Goal: Task Accomplishment & Management: Use online tool/utility

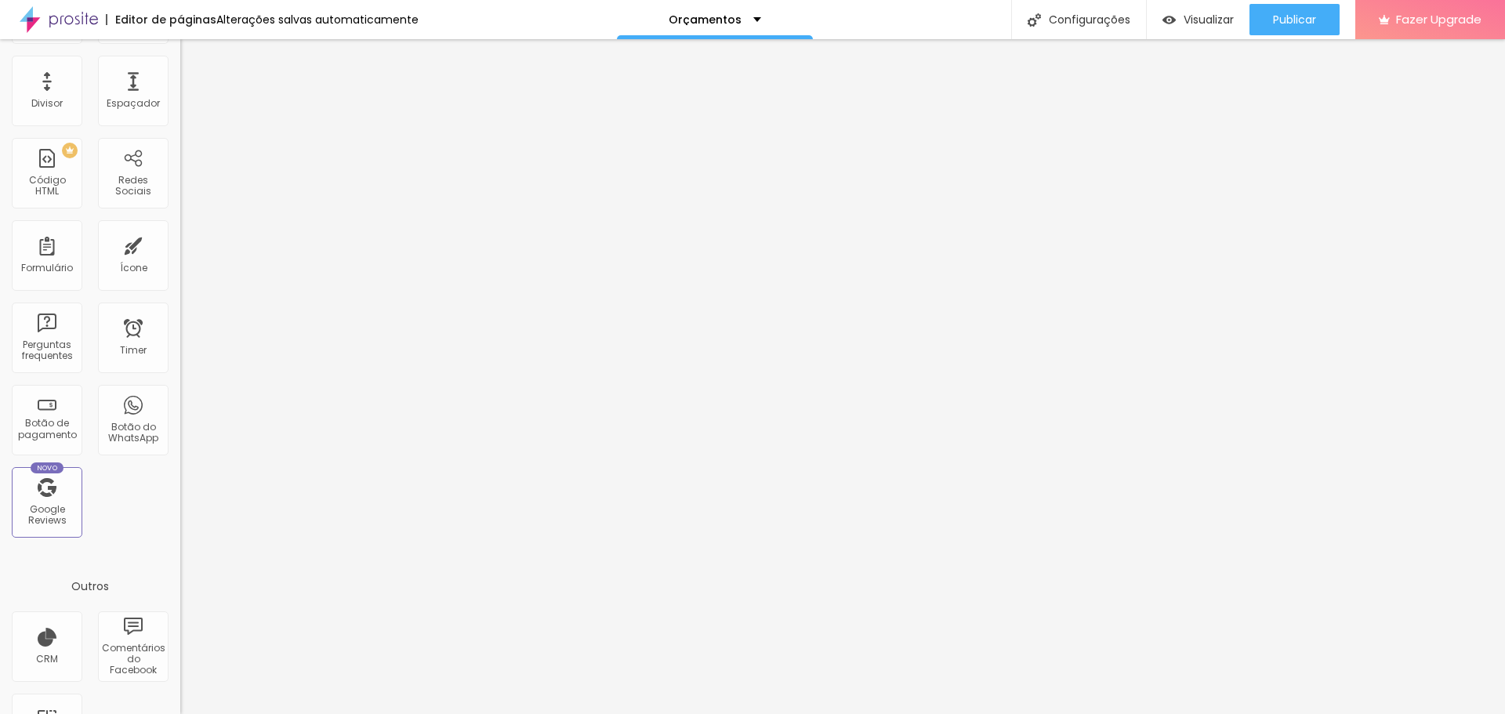
scroll to position [344, 0]
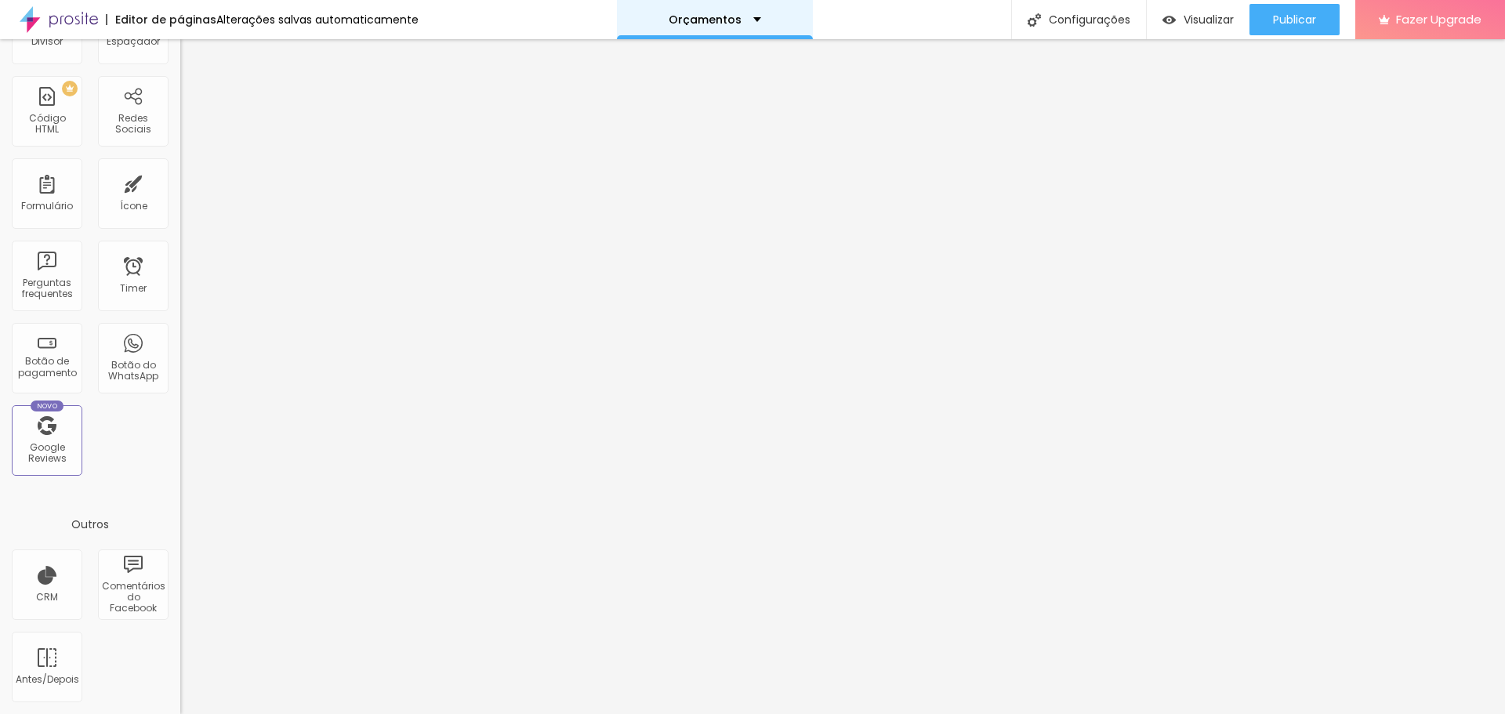
click at [743, 17] on div "Orçamentos" at bounding box center [715, 19] width 93 height 11
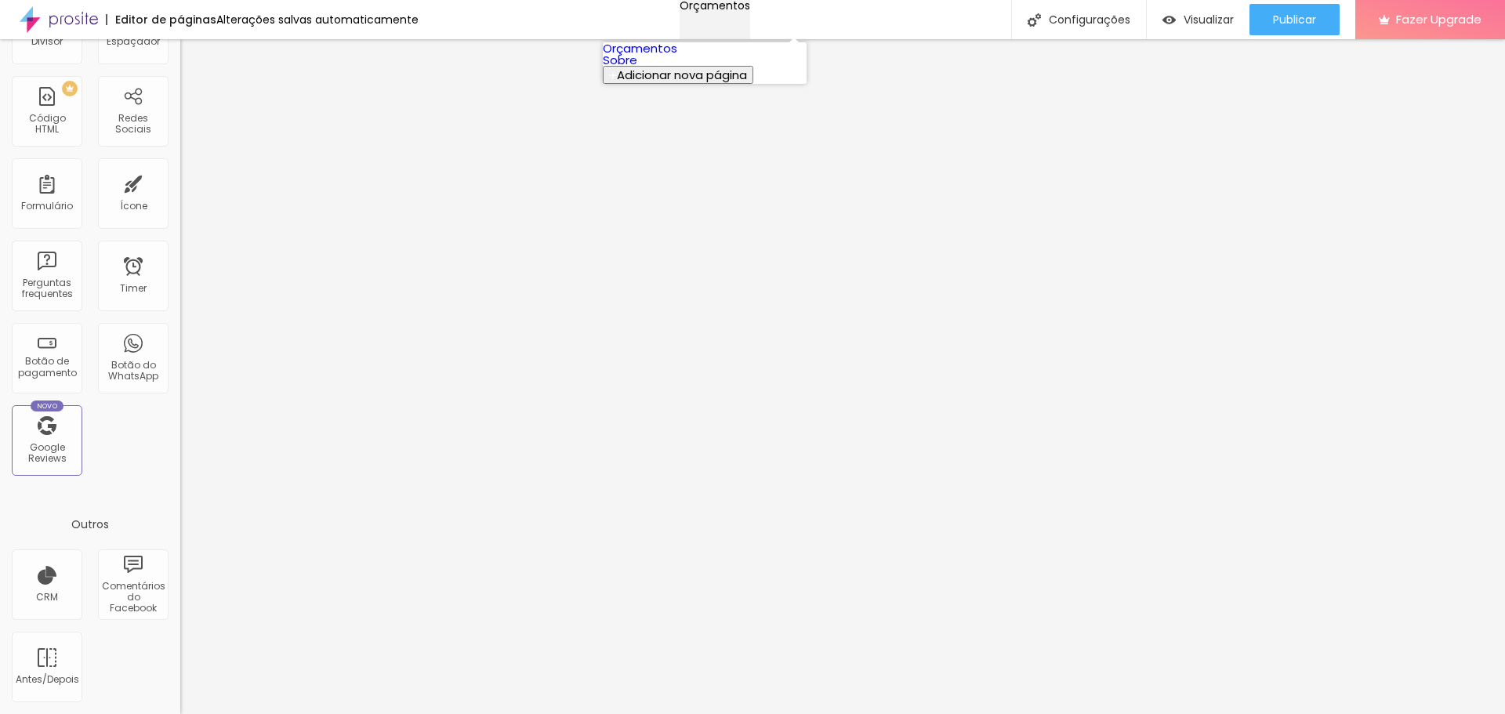
click at [743, 11] on div "Orçamentos" at bounding box center [715, 5] width 71 height 11
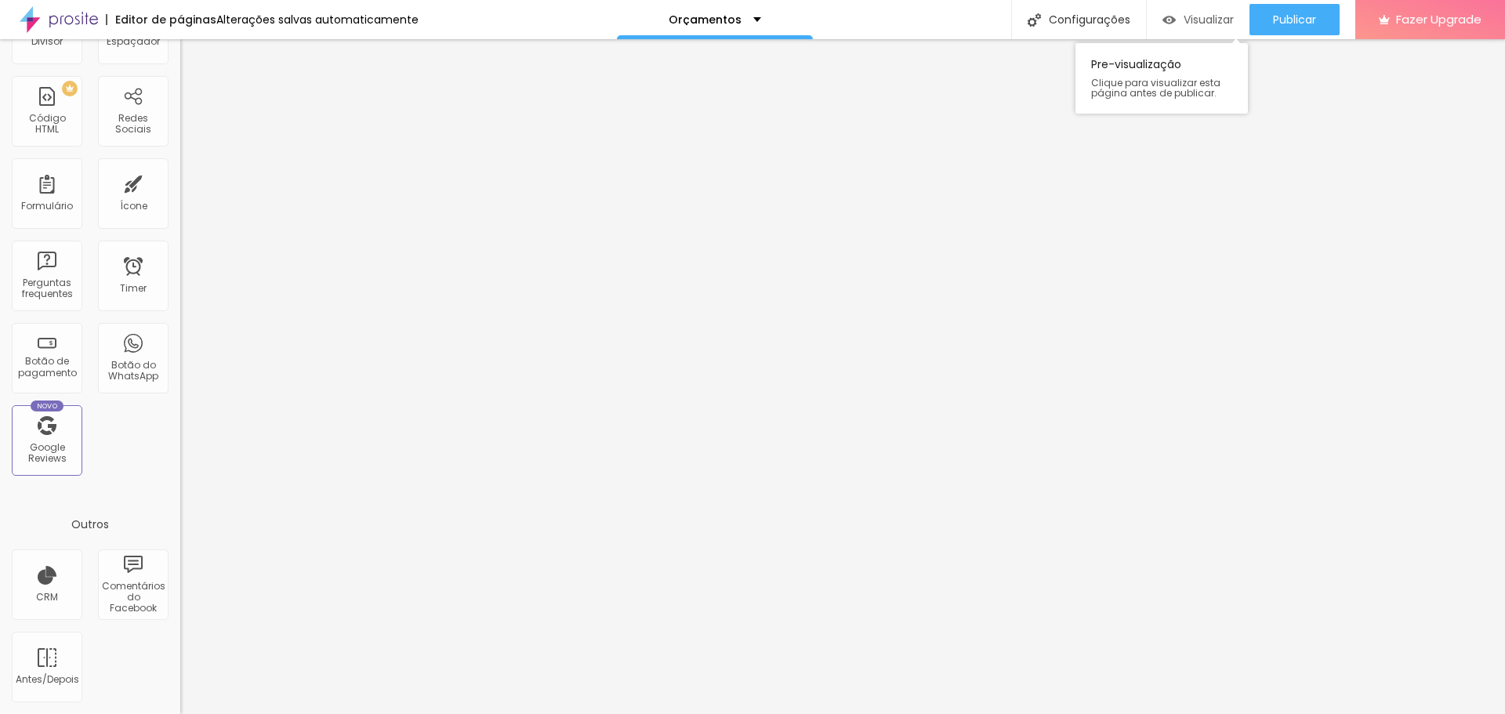
click at [1190, 25] on span "Visualizar" at bounding box center [1209, 19] width 50 height 13
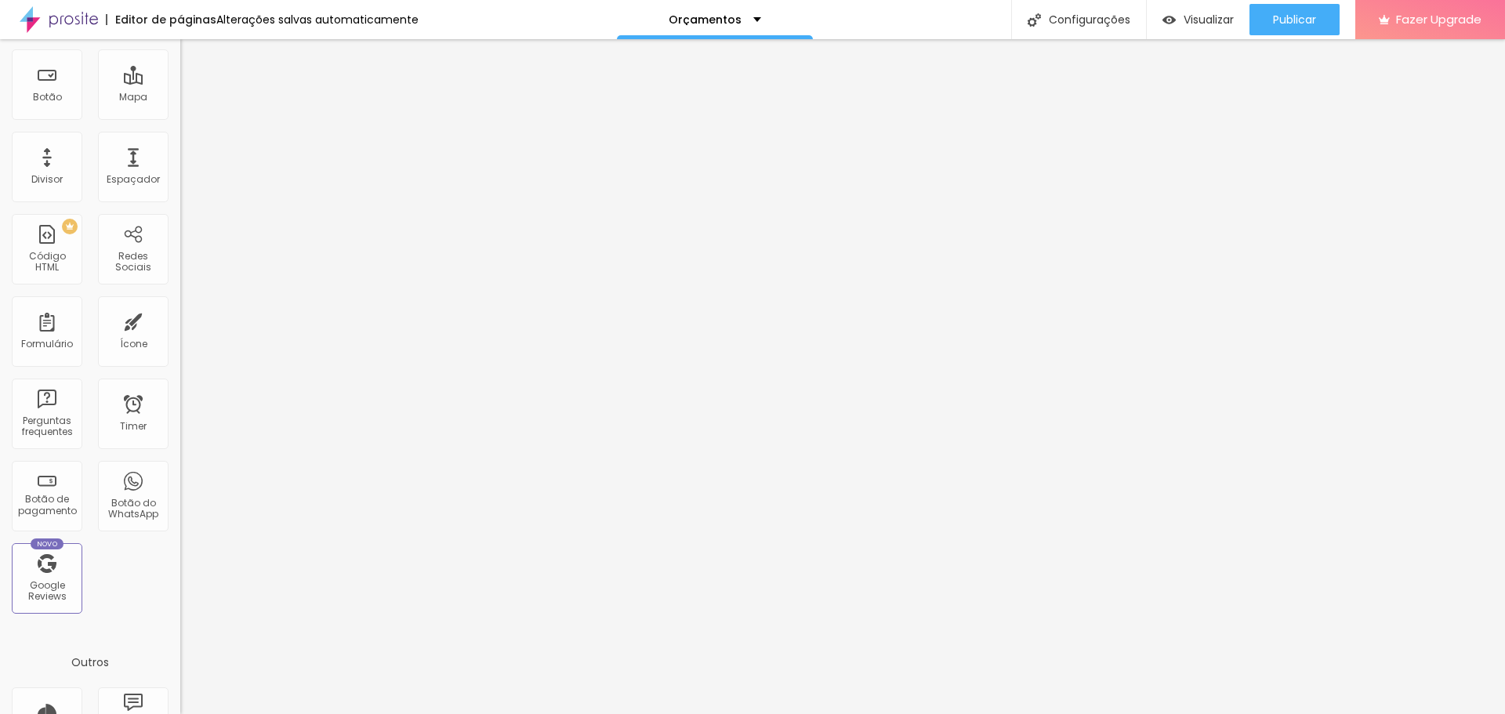
scroll to position [0, 0]
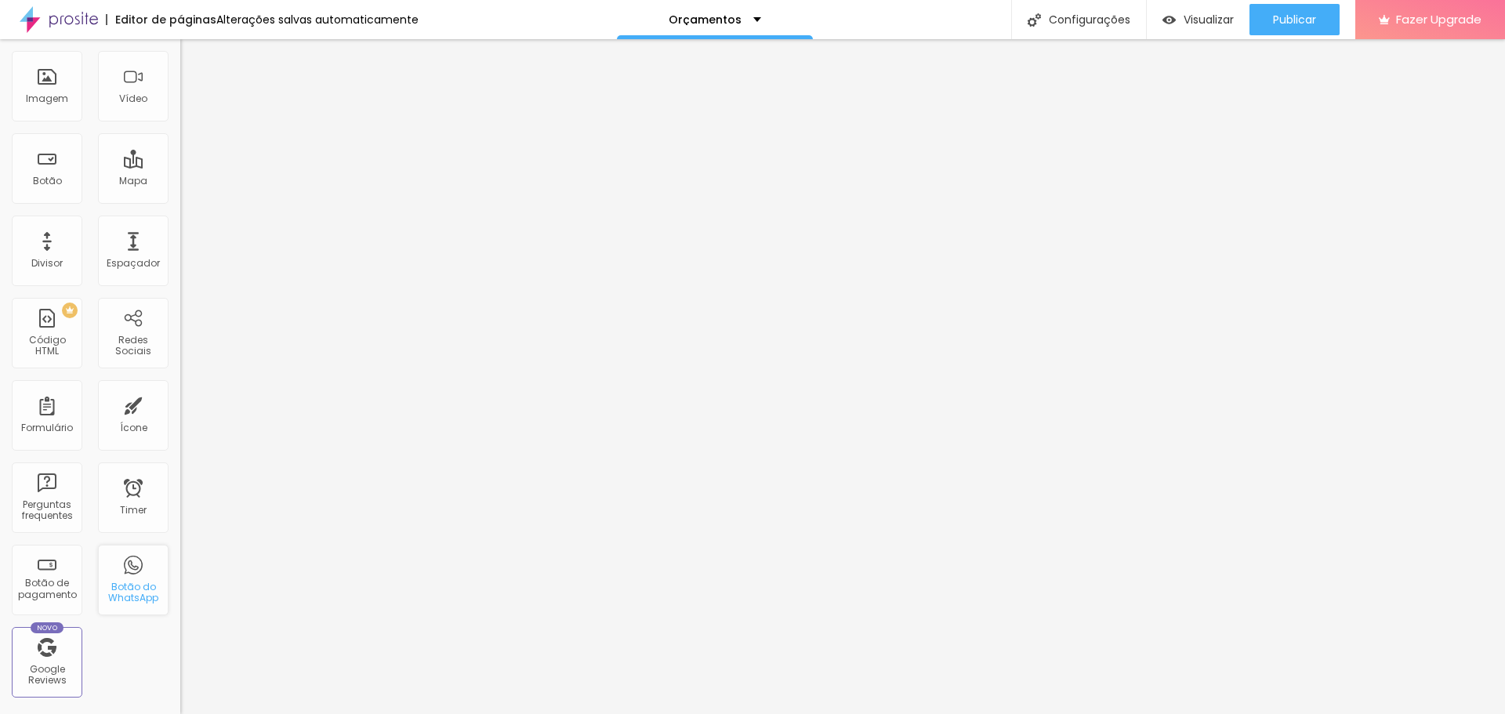
scroll to position [157, 0]
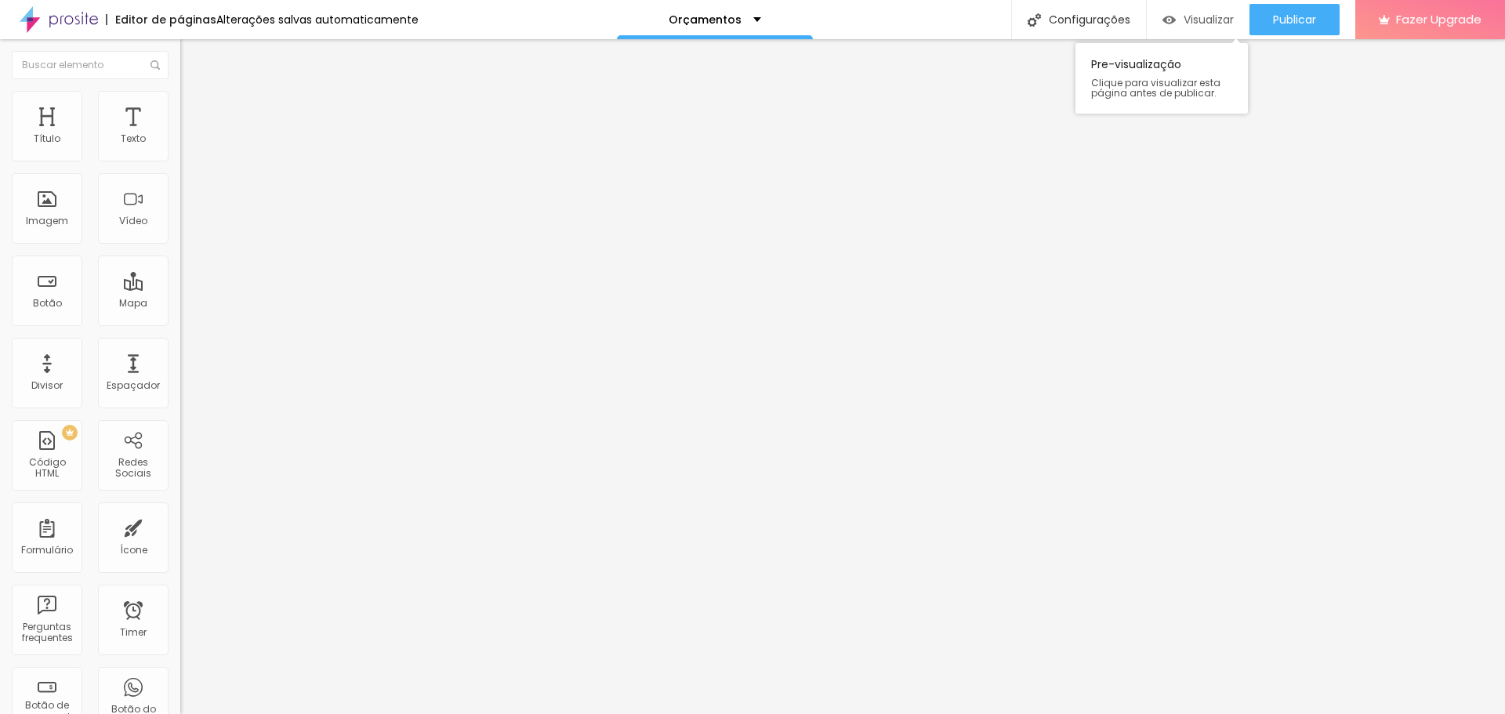
click at [1207, 13] on span "Visualizar" at bounding box center [1209, 19] width 50 height 13
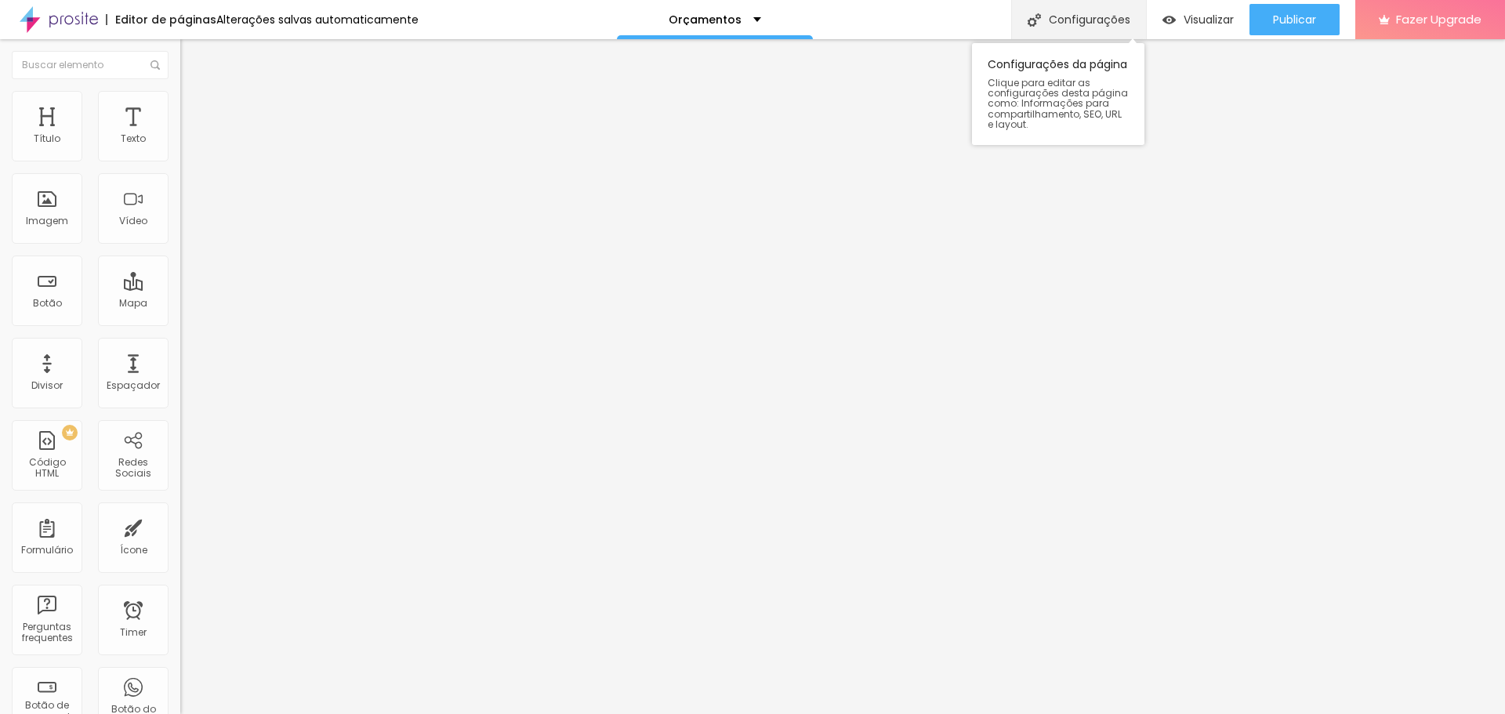
click at [1046, 13] on div "Configurações" at bounding box center [1078, 19] width 135 height 39
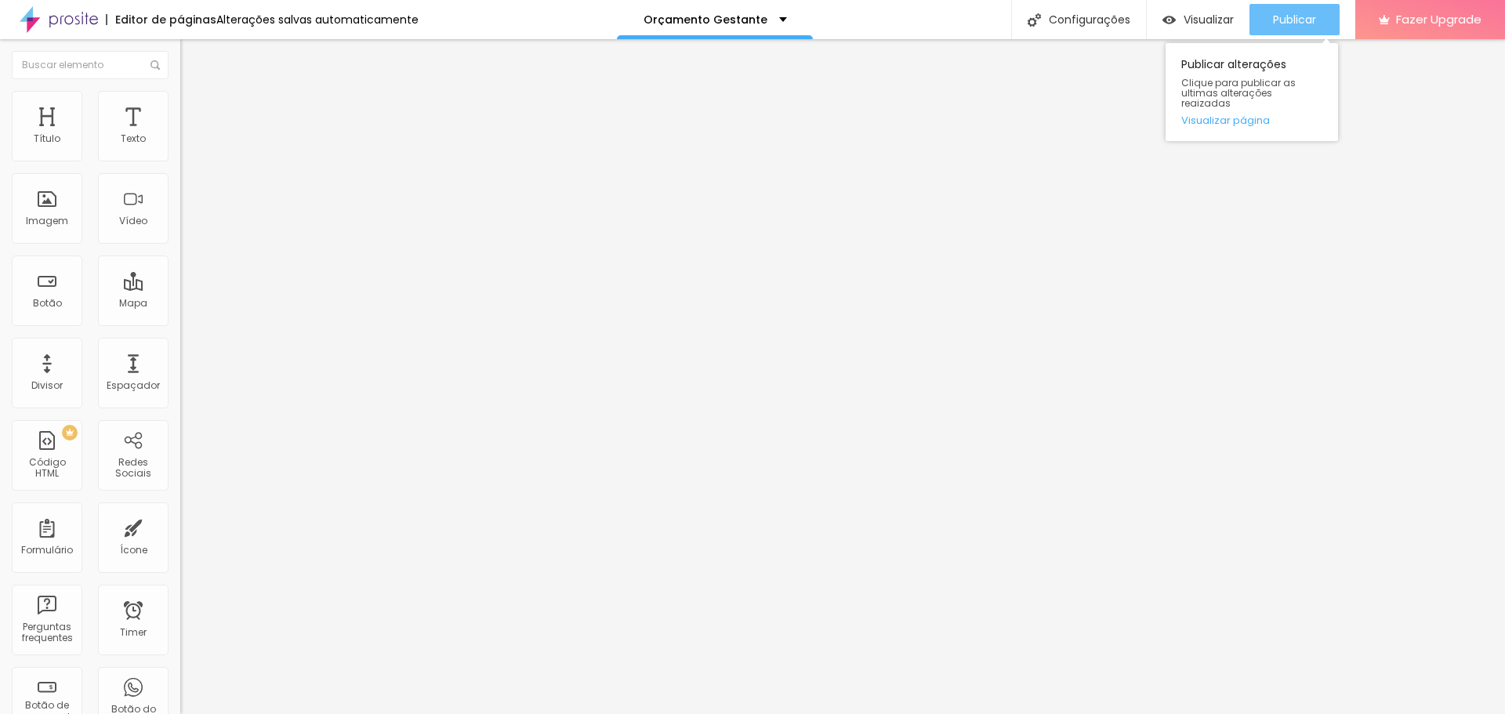
click at [1307, 21] on span "Publicar" at bounding box center [1294, 19] width 43 height 13
click at [1218, 20] on span "Visualizar" at bounding box center [1209, 19] width 50 height 13
click at [180, 135] on span "Trocar imagem" at bounding box center [222, 128] width 85 height 13
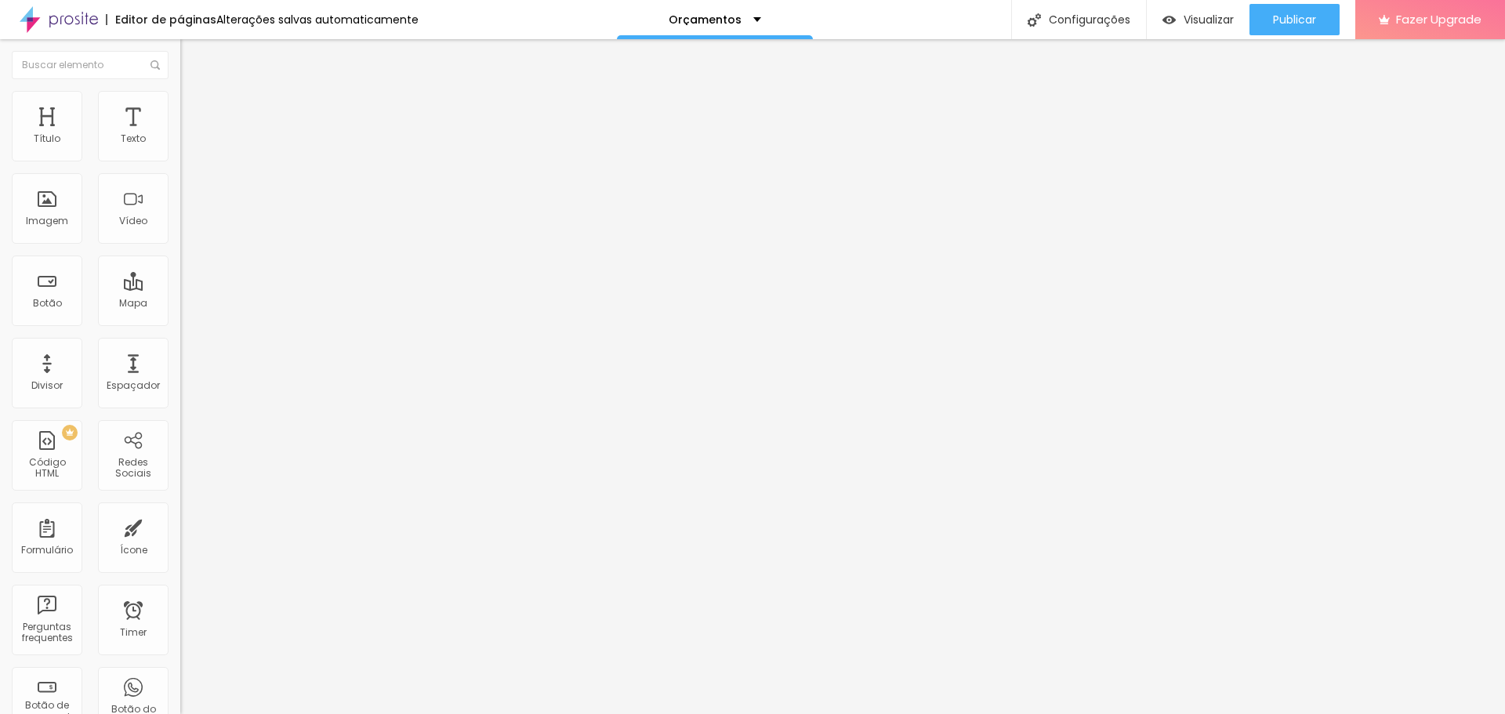
click at [180, 198] on img at bounding box center [185, 192] width 11 height 11
click at [180, 211] on img at bounding box center [185, 205] width 11 height 11
click at [180, 104] on li "Estilo" at bounding box center [270, 99] width 180 height 16
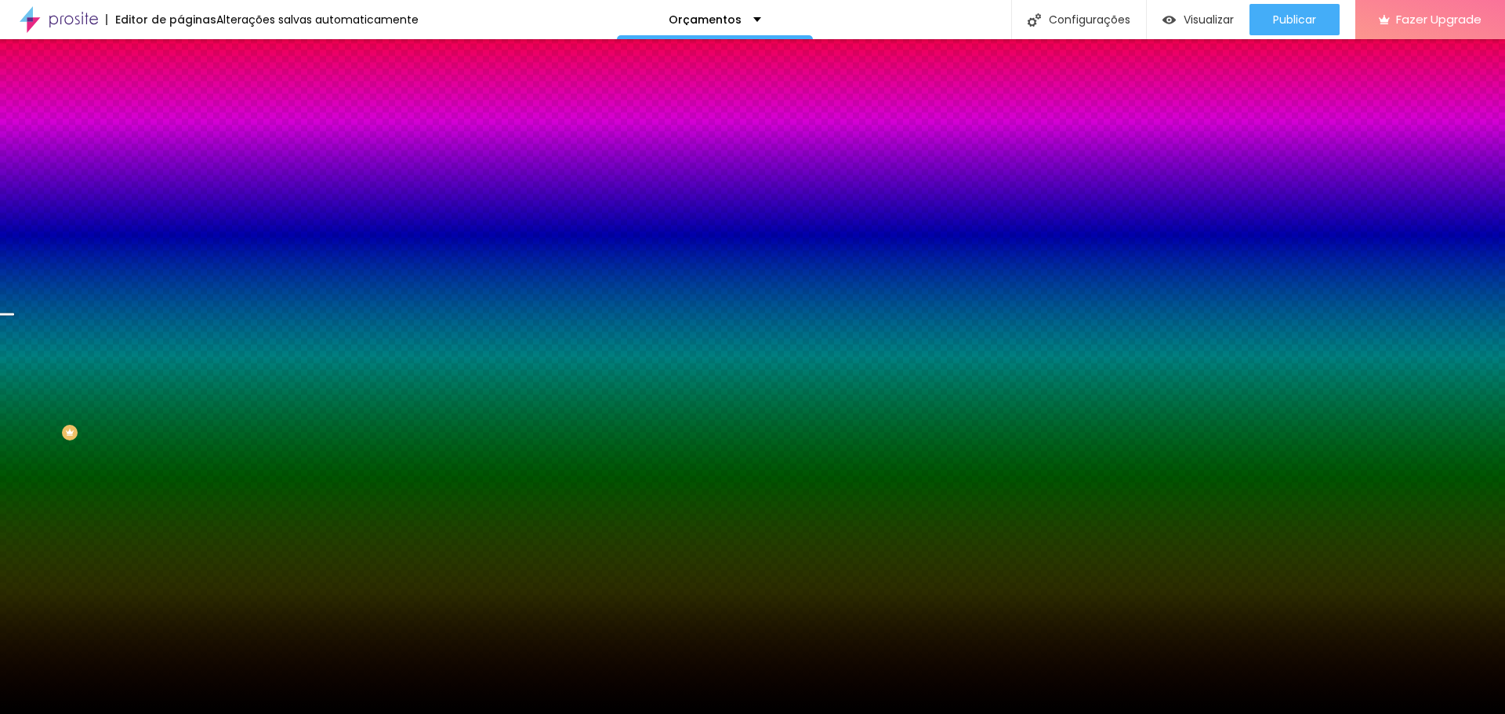
click at [187, 209] on icon "button" at bounding box center [192, 203] width 11 height 11
click at [180, 195] on div "Cor de fundo" at bounding box center [270, 190] width 180 height 9
click at [180, 213] on div at bounding box center [270, 213] width 180 height 0
click at [180, 229] on input "#000000" at bounding box center [274, 221] width 188 height 16
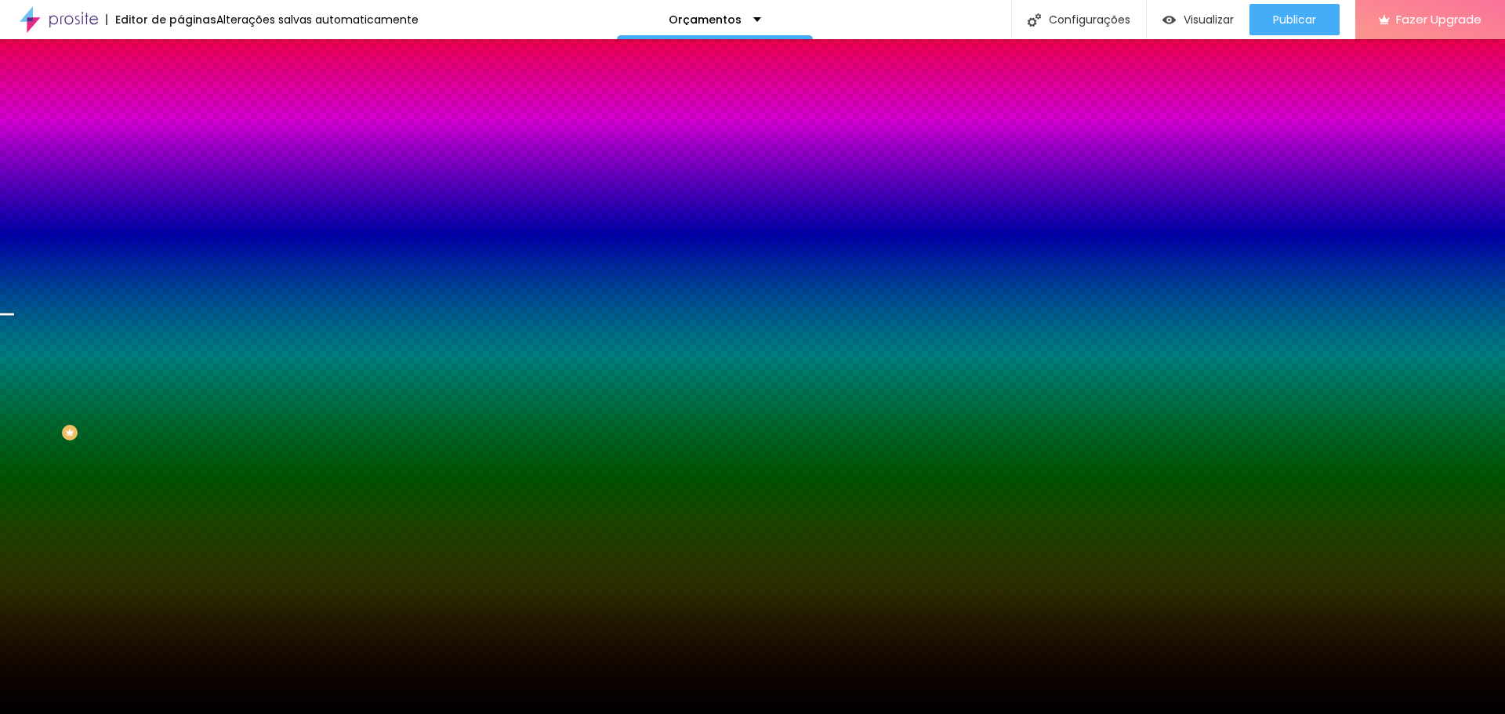
drag, startPoint x: 164, startPoint y: 285, endPoint x: 110, endPoint y: 277, distance: 54.8
click at [180, 229] on div "#000000" at bounding box center [270, 221] width 180 height 16
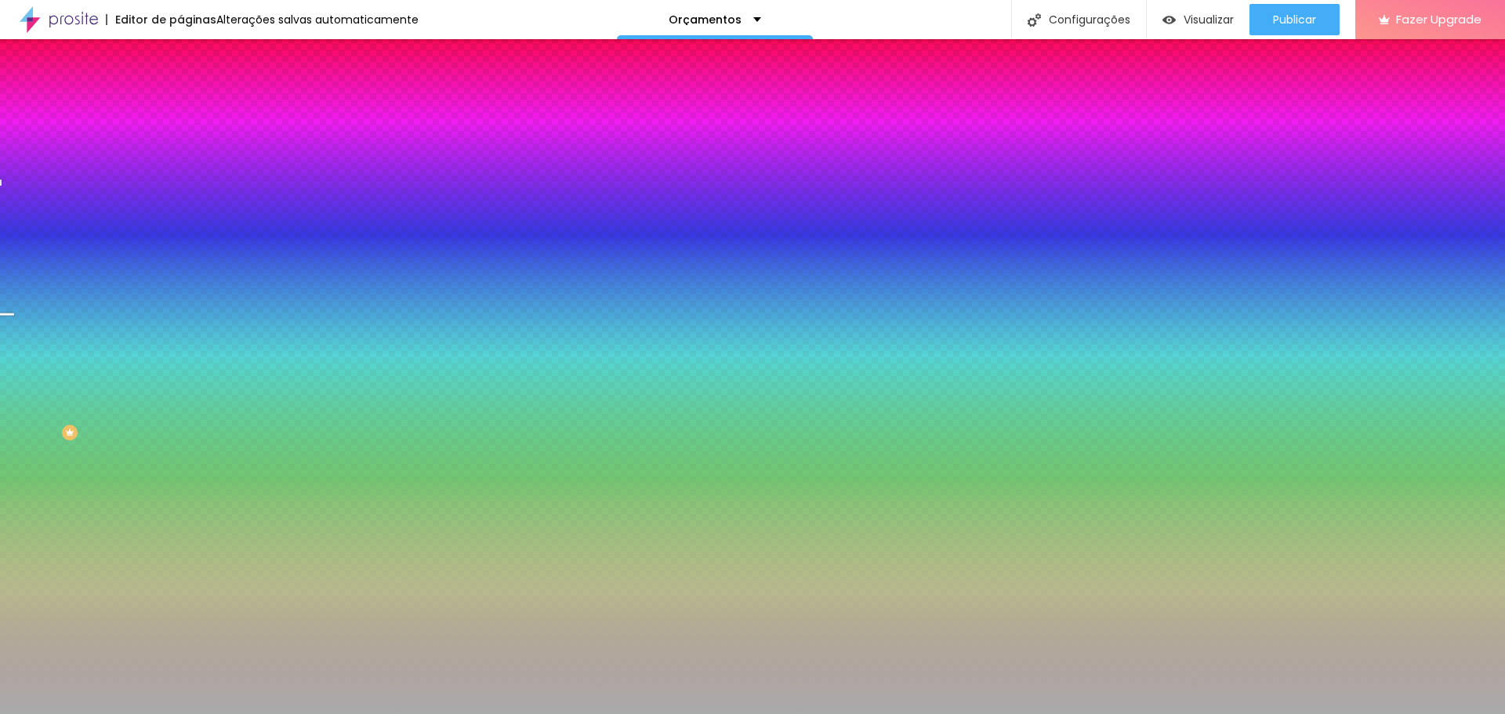
type input "#"
click at [180, 163] on span "Parallax" at bounding box center [199, 156] width 38 height 13
click at [266, 141] on img at bounding box center [270, 136] width 9 height 9
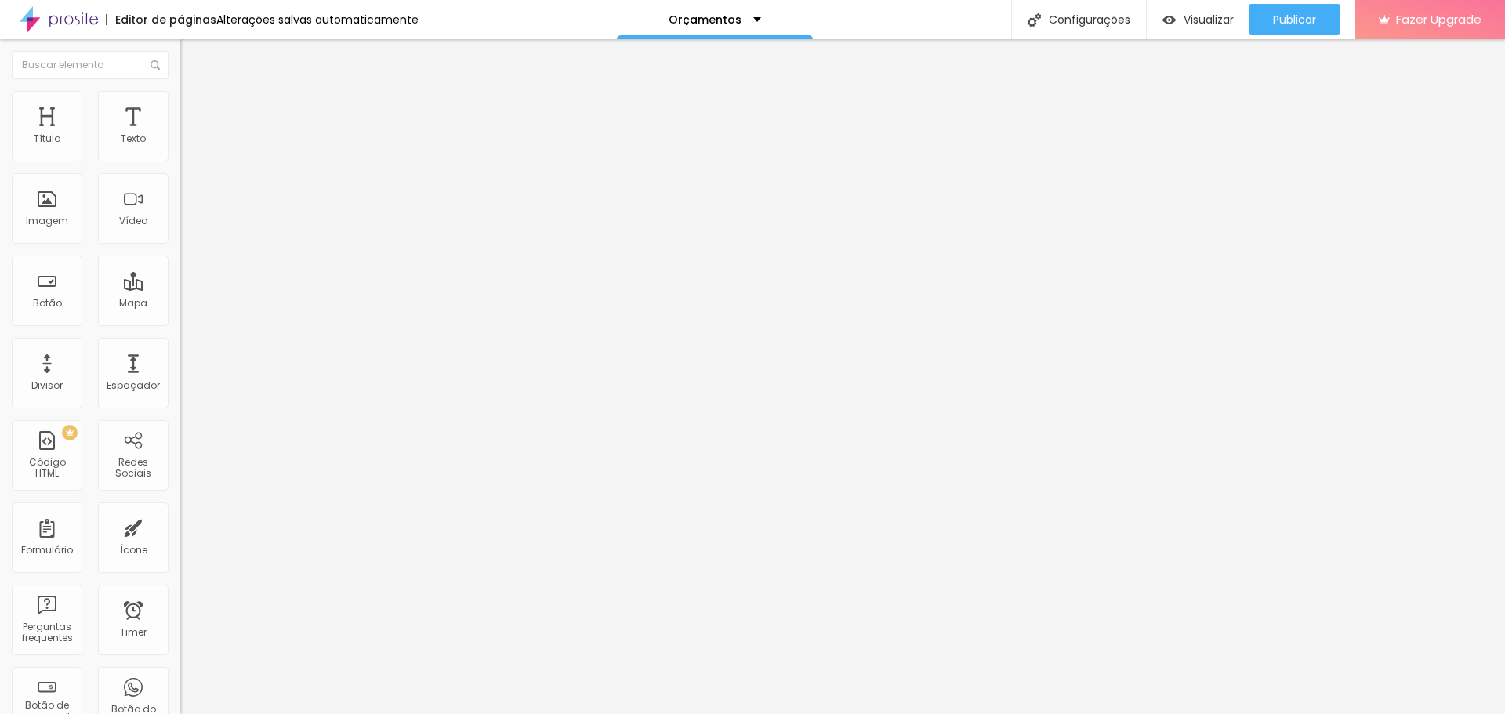
click at [194, 106] on span "Avançado" at bounding box center [220, 101] width 52 height 13
click at [194, 93] on span "Estilo" at bounding box center [206, 85] width 24 height 13
click at [180, 148] on span "Titulo 2" at bounding box center [205, 139] width 51 height 20
click at [192, 62] on img "button" at bounding box center [198, 57] width 13 height 13
click at [121, 144] on div "Texto" at bounding box center [133, 138] width 25 height 11
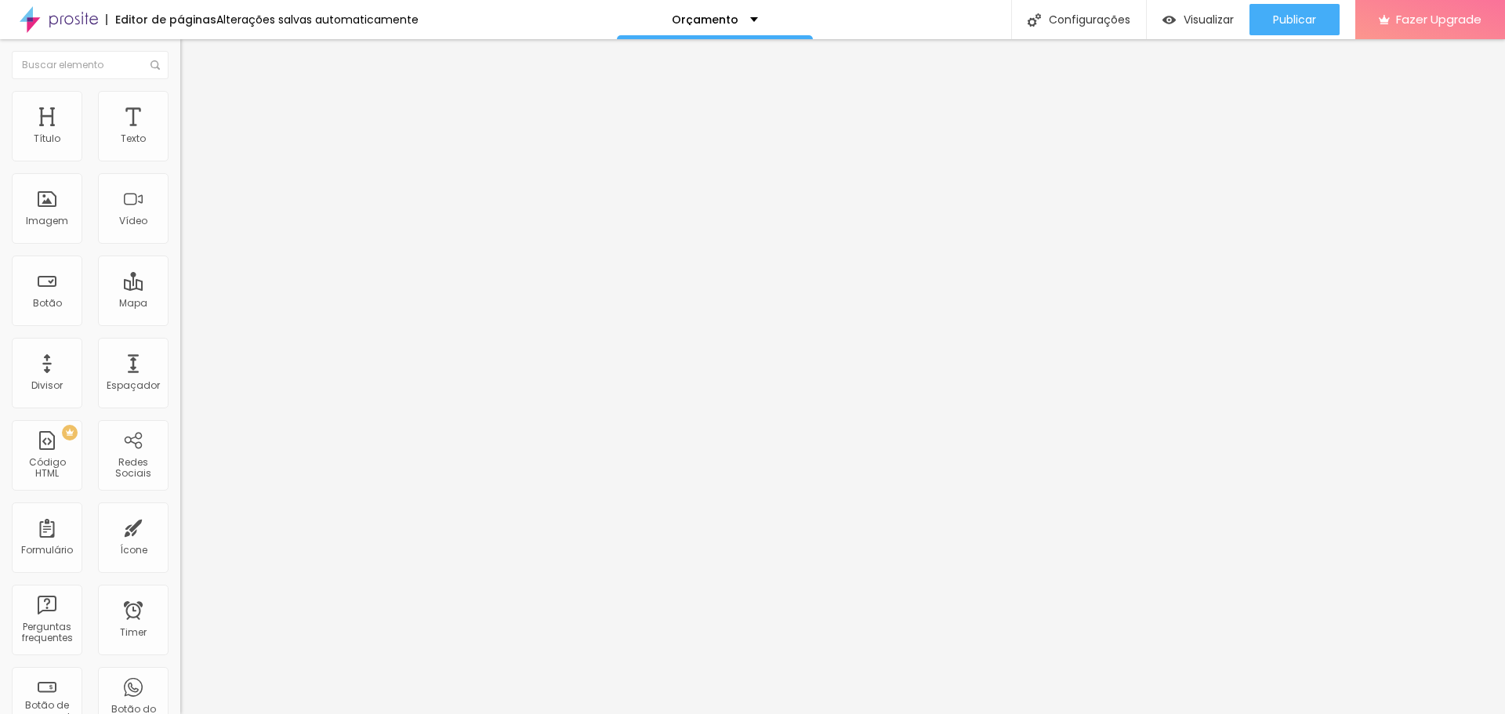
click at [192, 53] on img "button" at bounding box center [198, 57] width 13 height 13
click at [59, 131] on div "Título" at bounding box center [47, 126] width 71 height 71
click at [180, 190] on span "Titulo 6" at bounding box center [195, 182] width 30 height 13
click at [180, 148] on span "Titulo 2" at bounding box center [205, 139] width 51 height 20
click at [180, 135] on span "Titulo 1" at bounding box center [205, 124] width 51 height 22
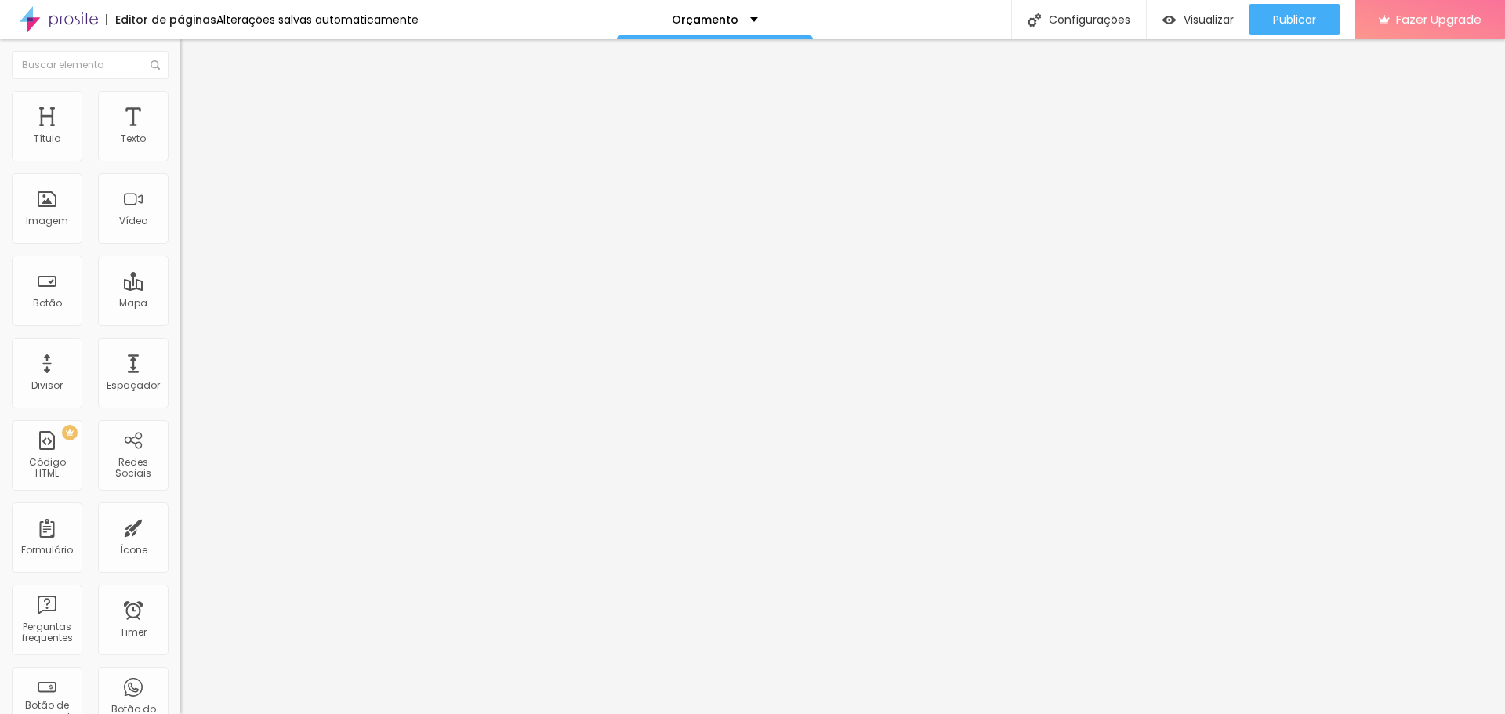
click at [194, 108] on span "Avançado" at bounding box center [220, 101] width 52 height 13
type input "12"
type input "15"
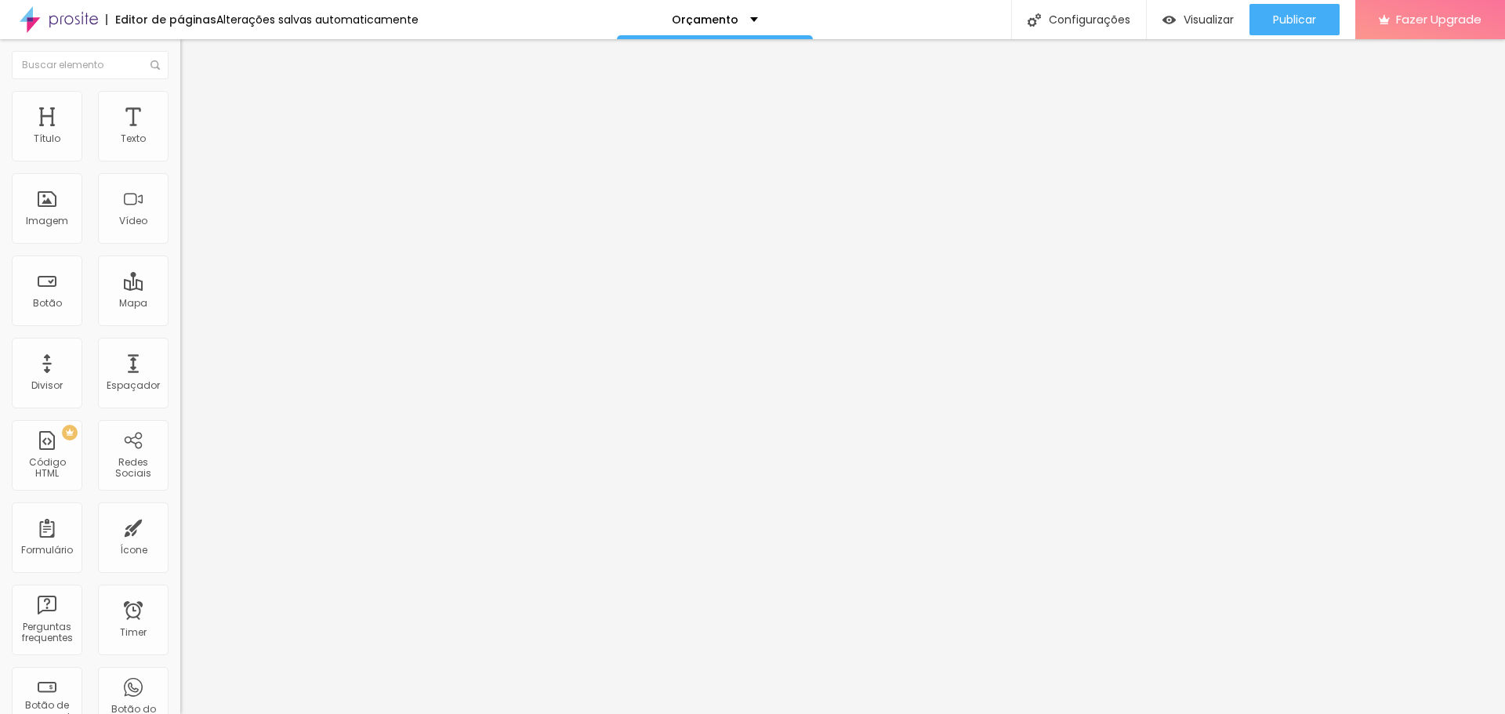
type input "17"
type input "19"
type input "21"
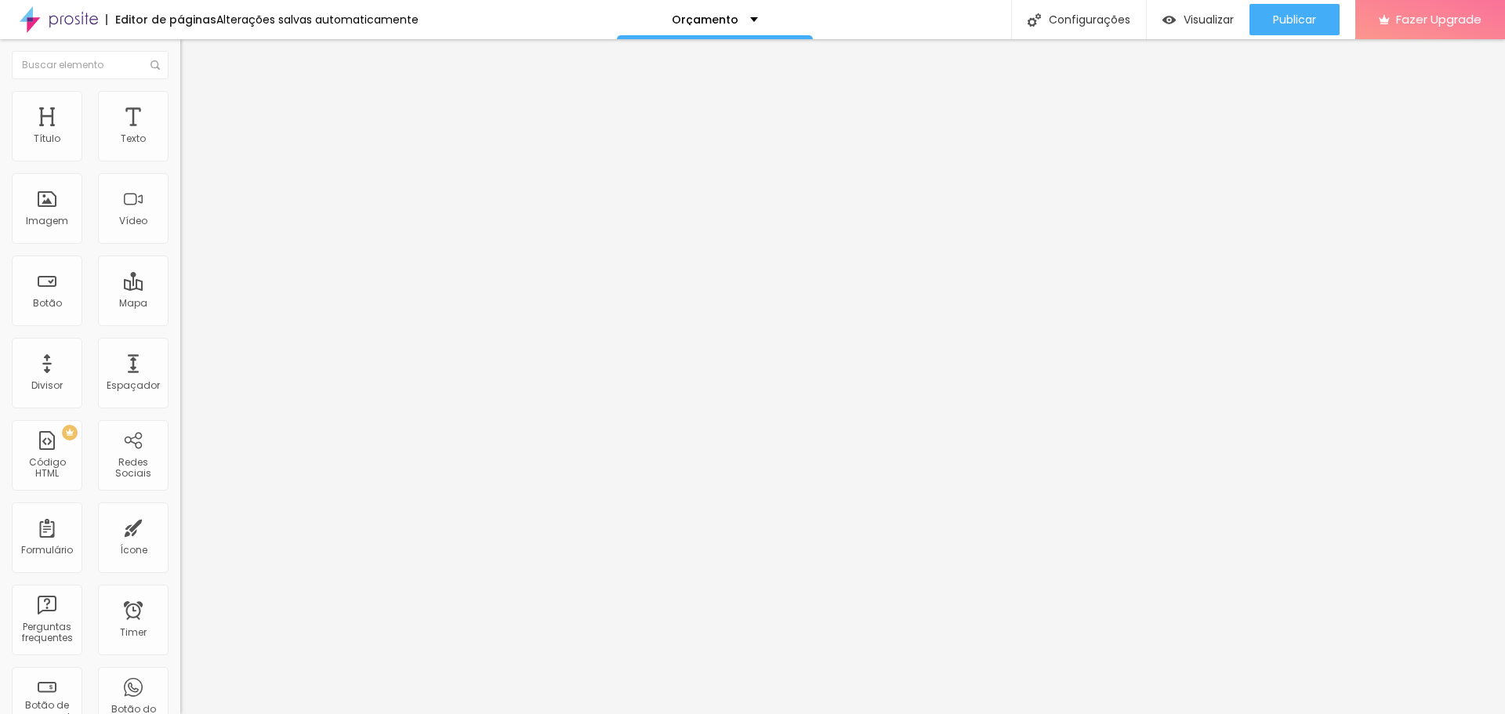
type input "21"
type input "23"
type input "25"
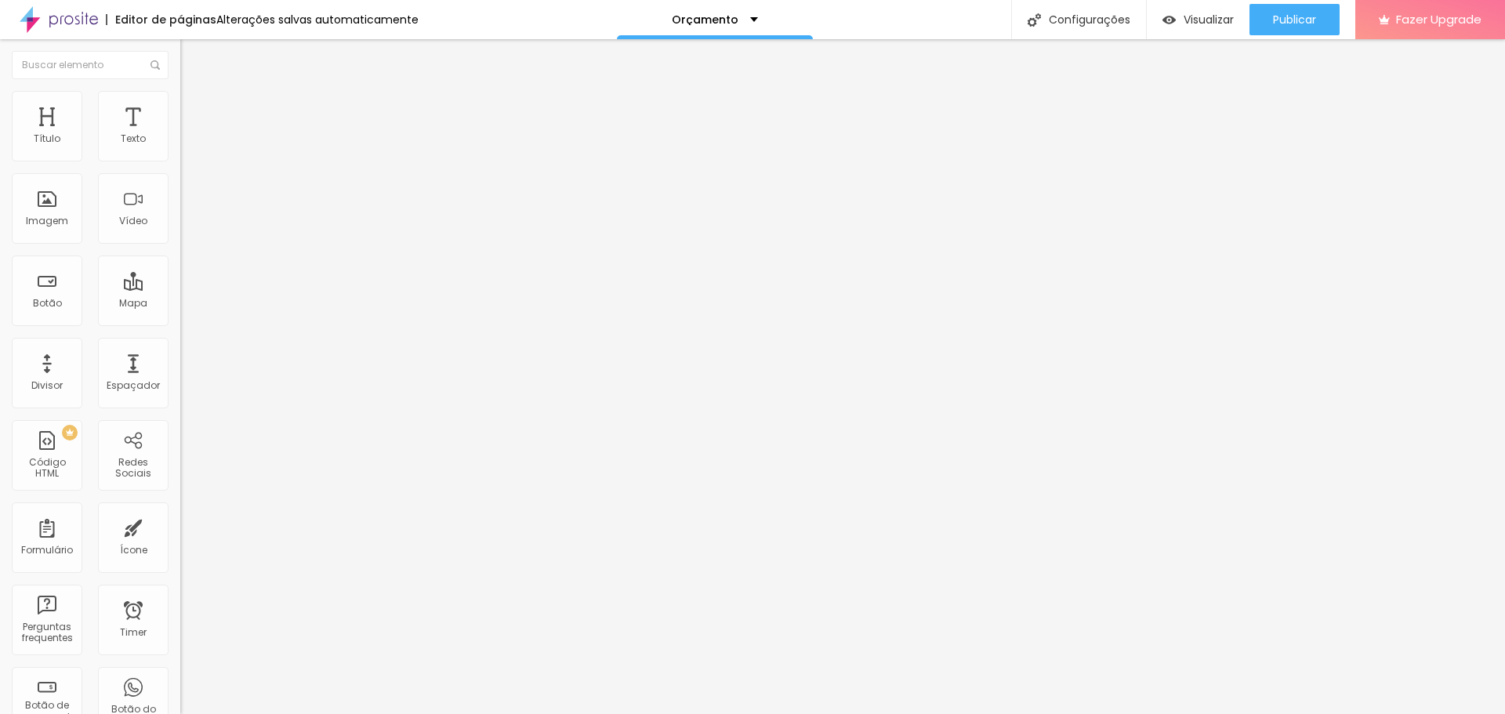
type input "26"
type input "27"
type input "28"
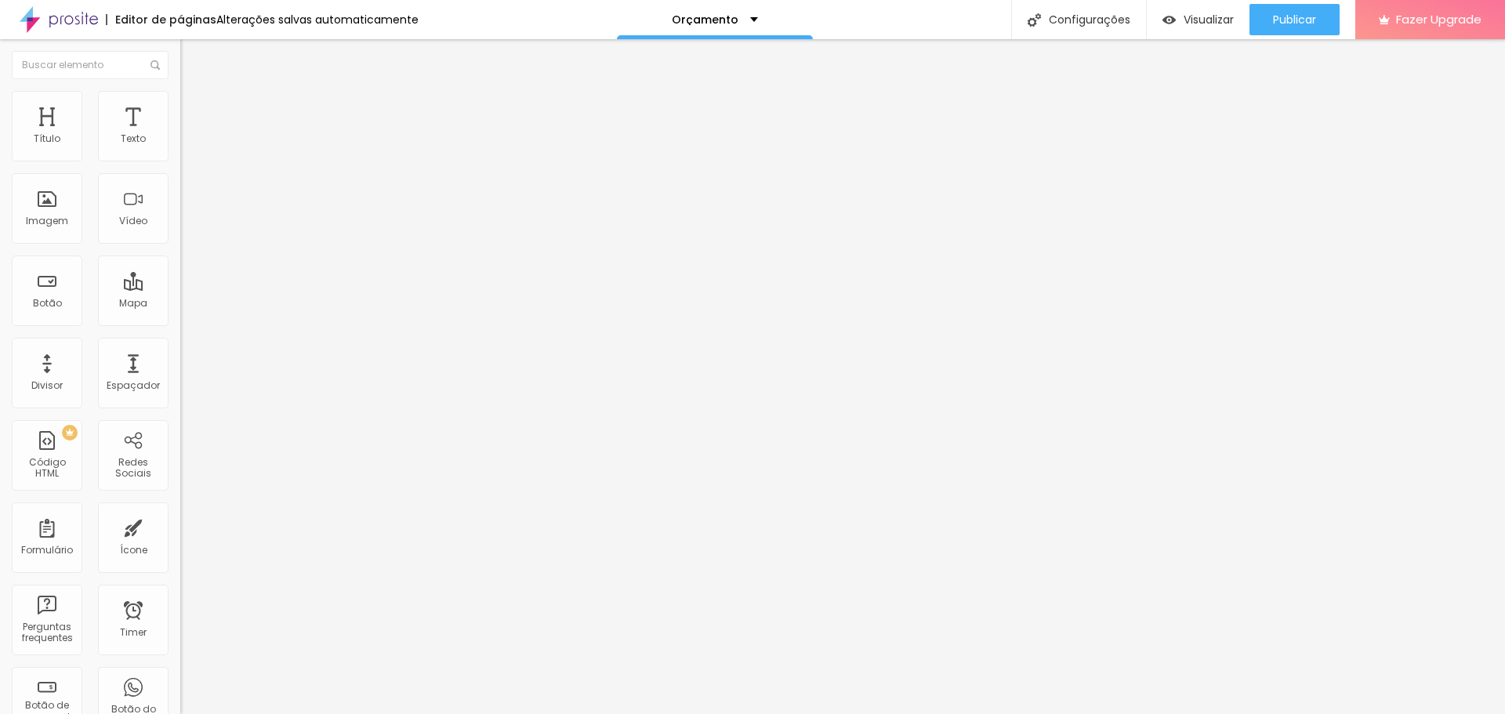
type input "28"
type input "30"
type input "31"
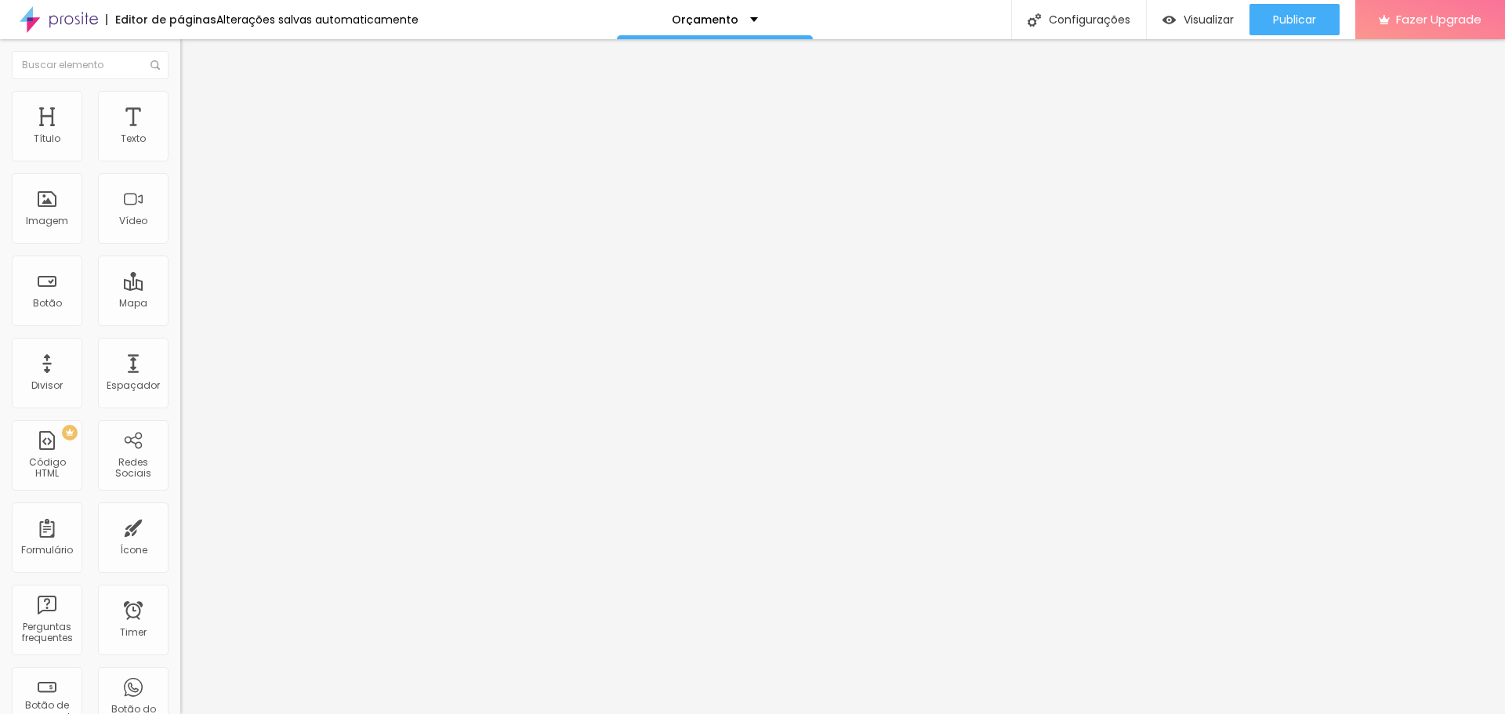
type input "32"
type input "34"
type input "35"
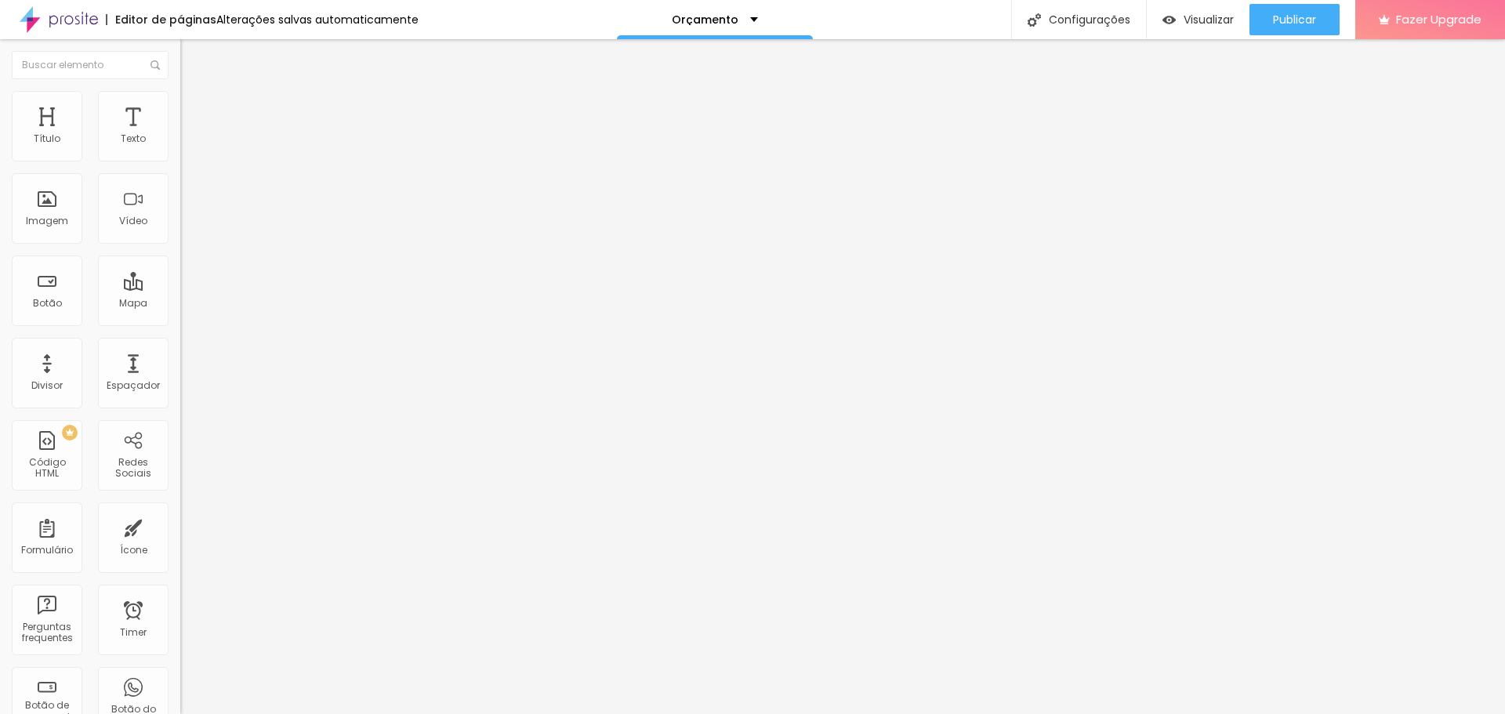
type input "35"
type input "38"
type input "39"
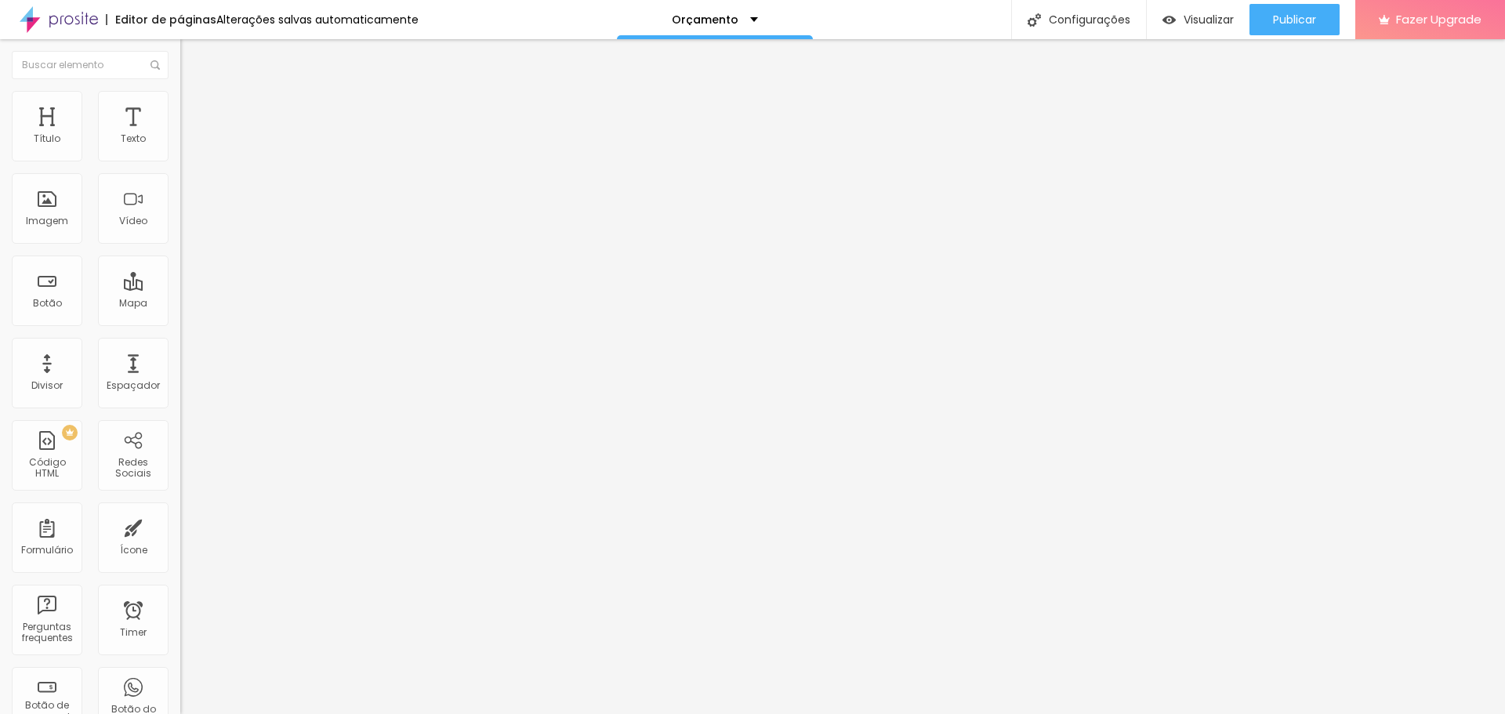
type input "40"
type input "42"
type input "43"
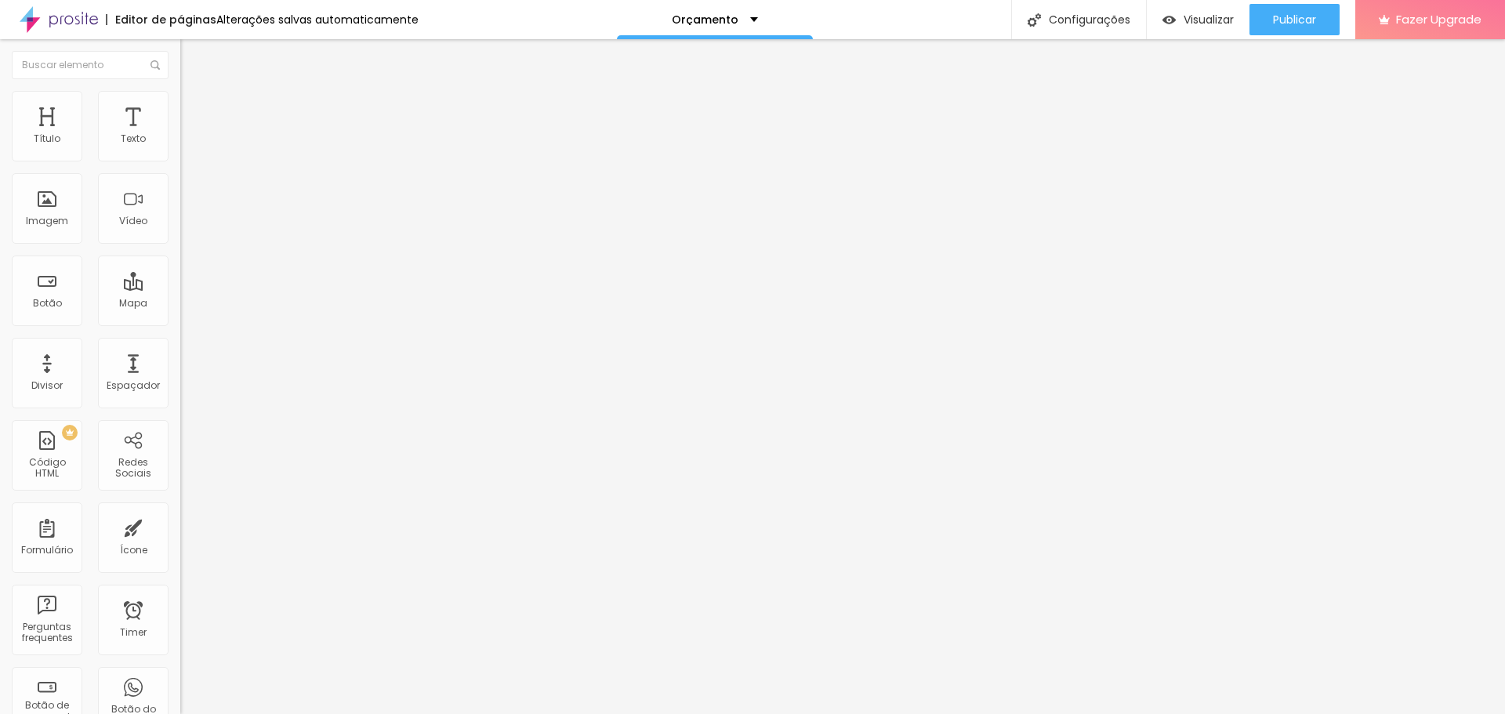
type input "43"
type input "42"
type input "41"
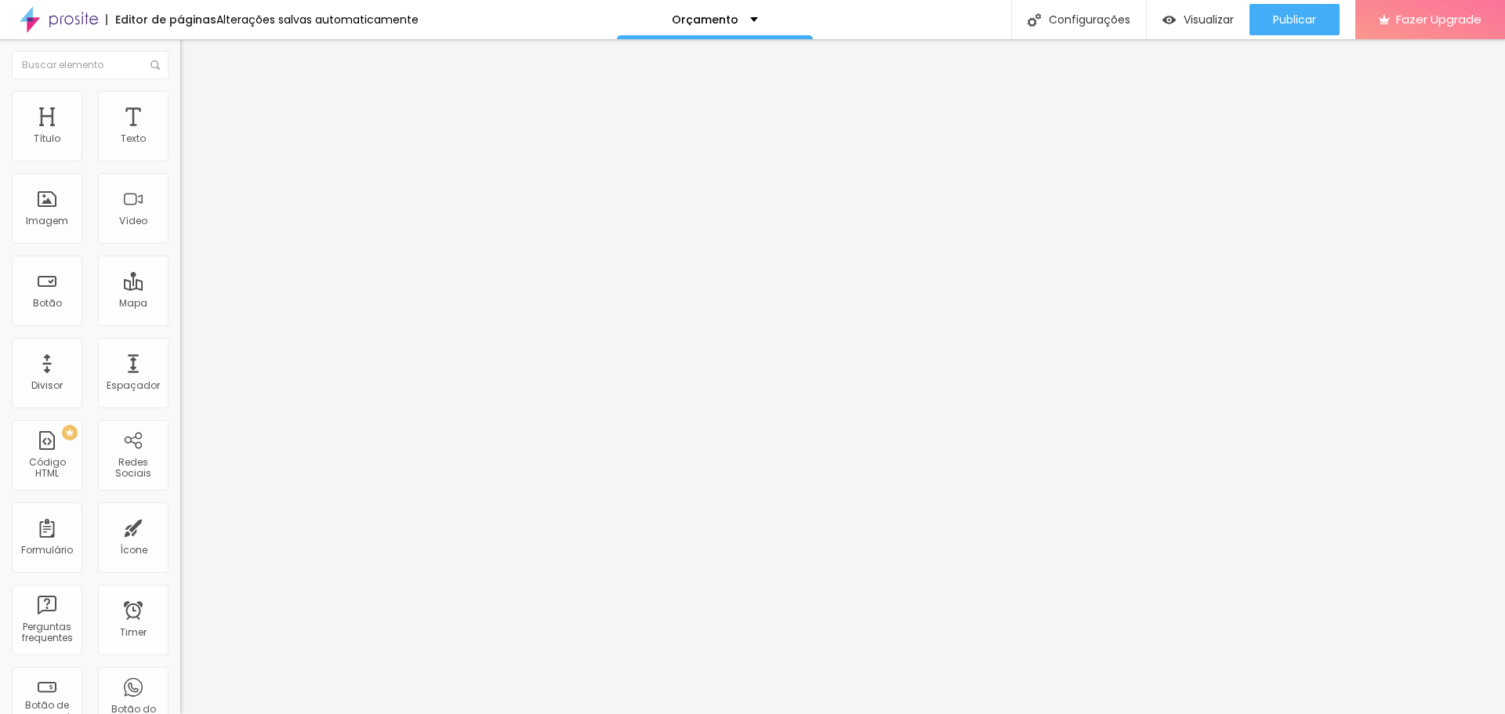
type input "39"
type input "38"
type input "37"
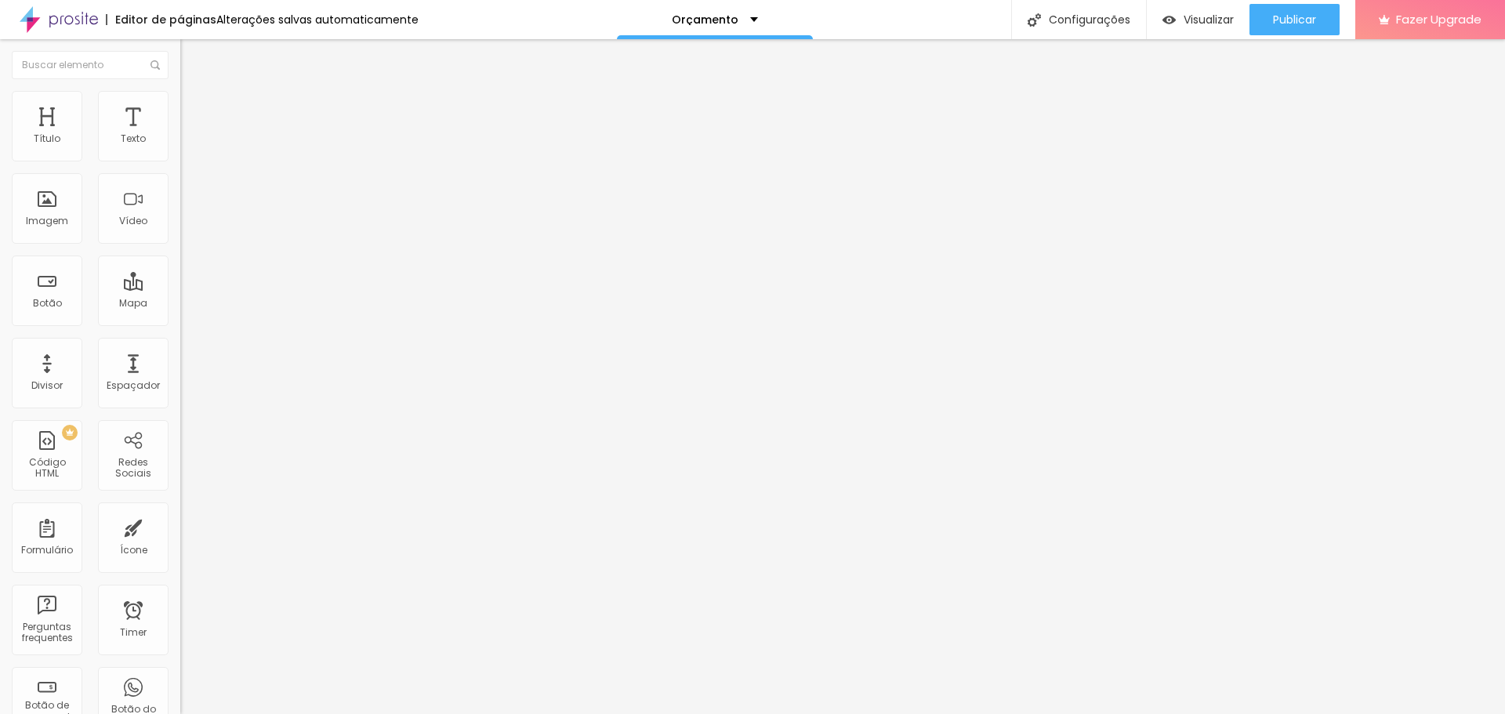
type input "37"
type input "36"
type input "35"
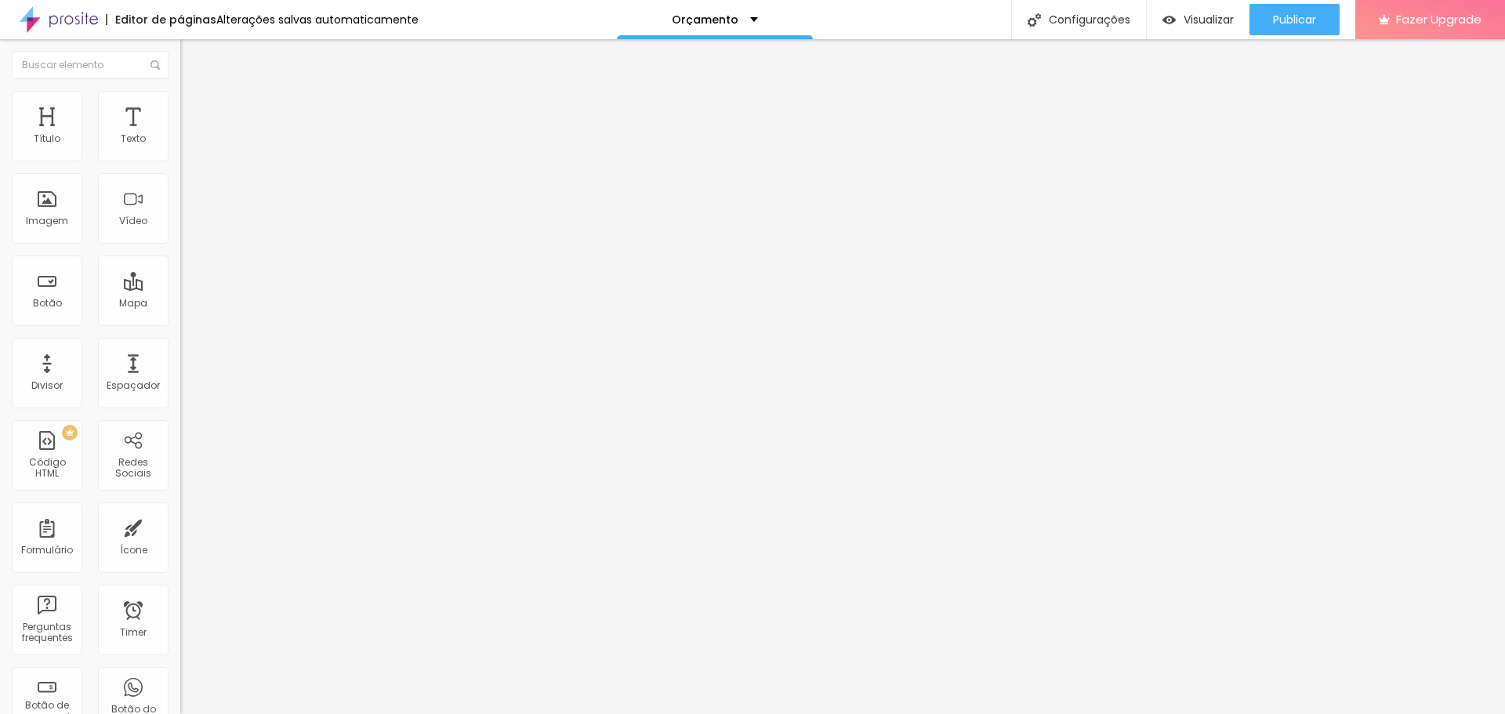
type input "34"
type input "35"
type input "36"
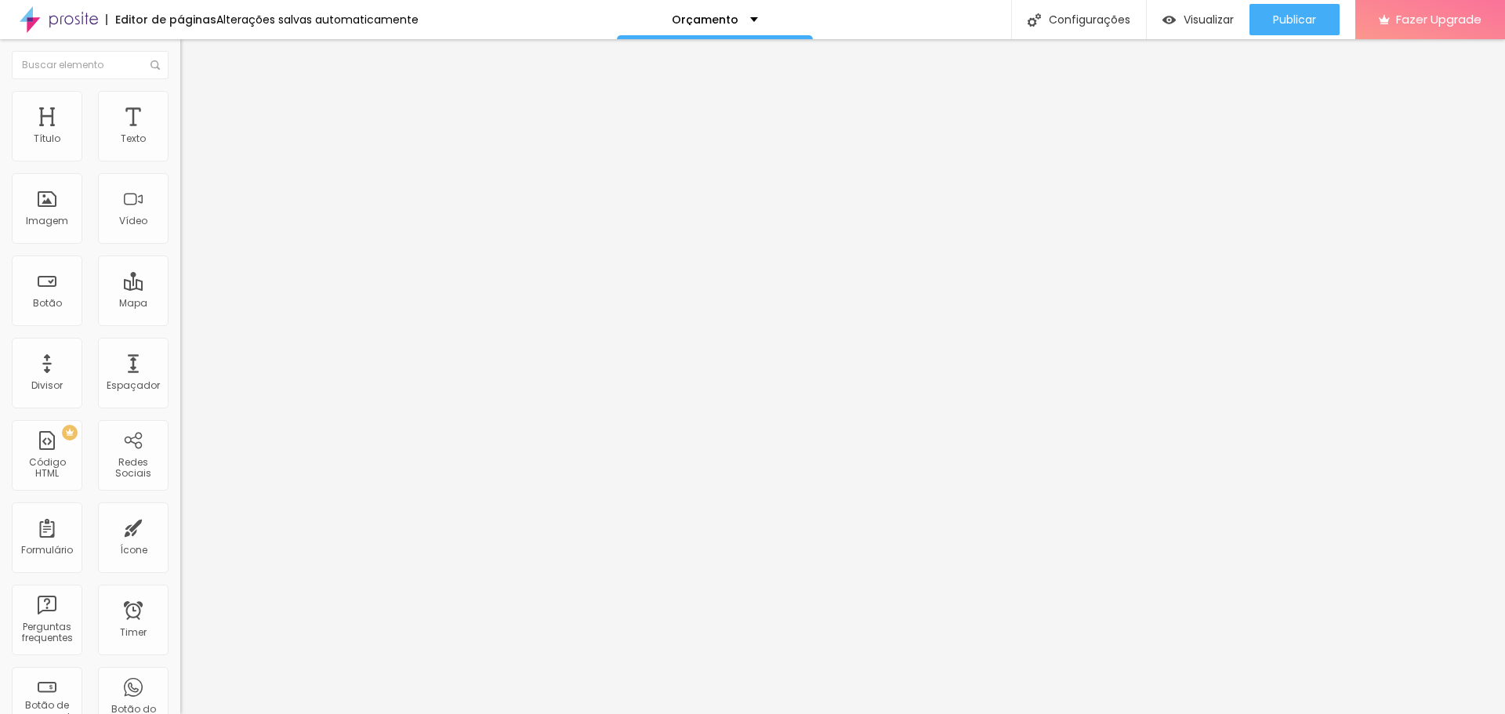
type input "36"
type input "37"
type input "39"
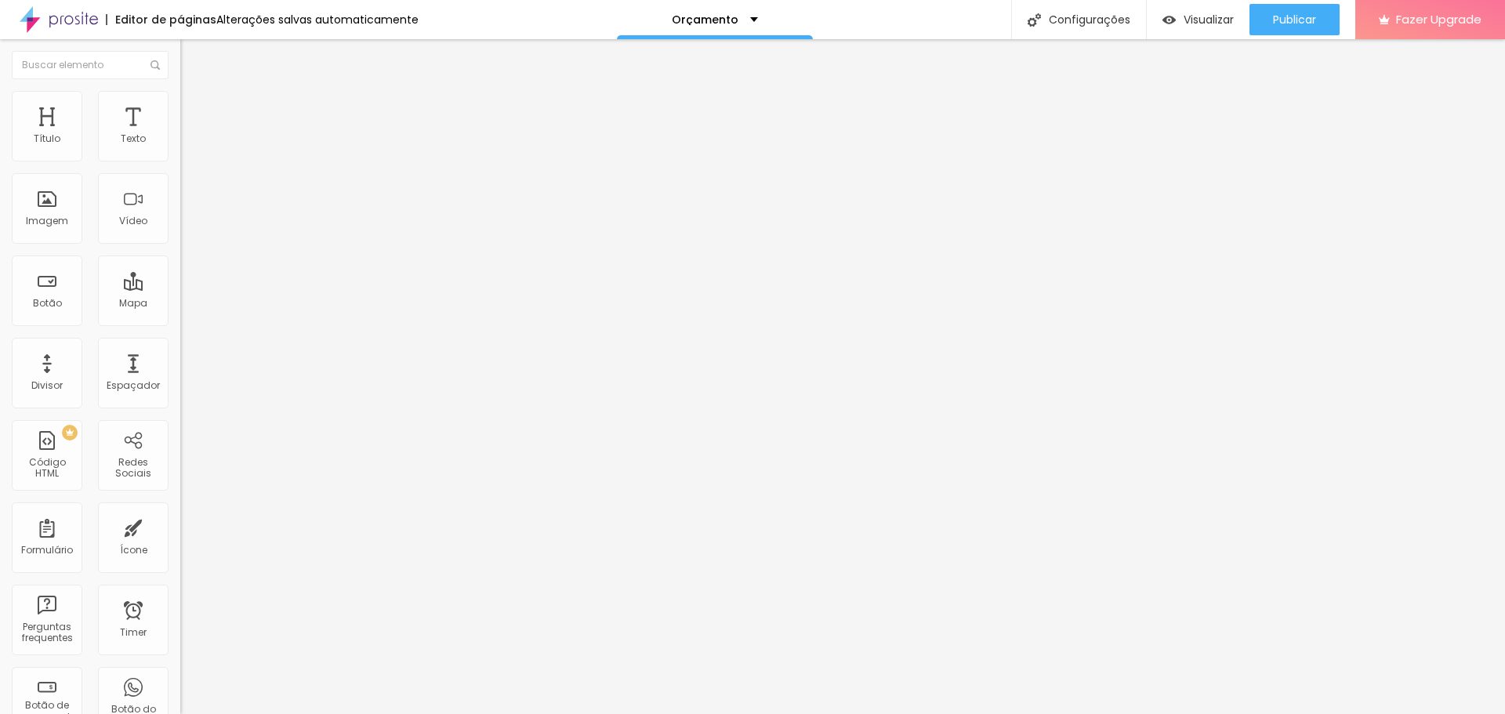
type input "41"
type input "42"
type input "43"
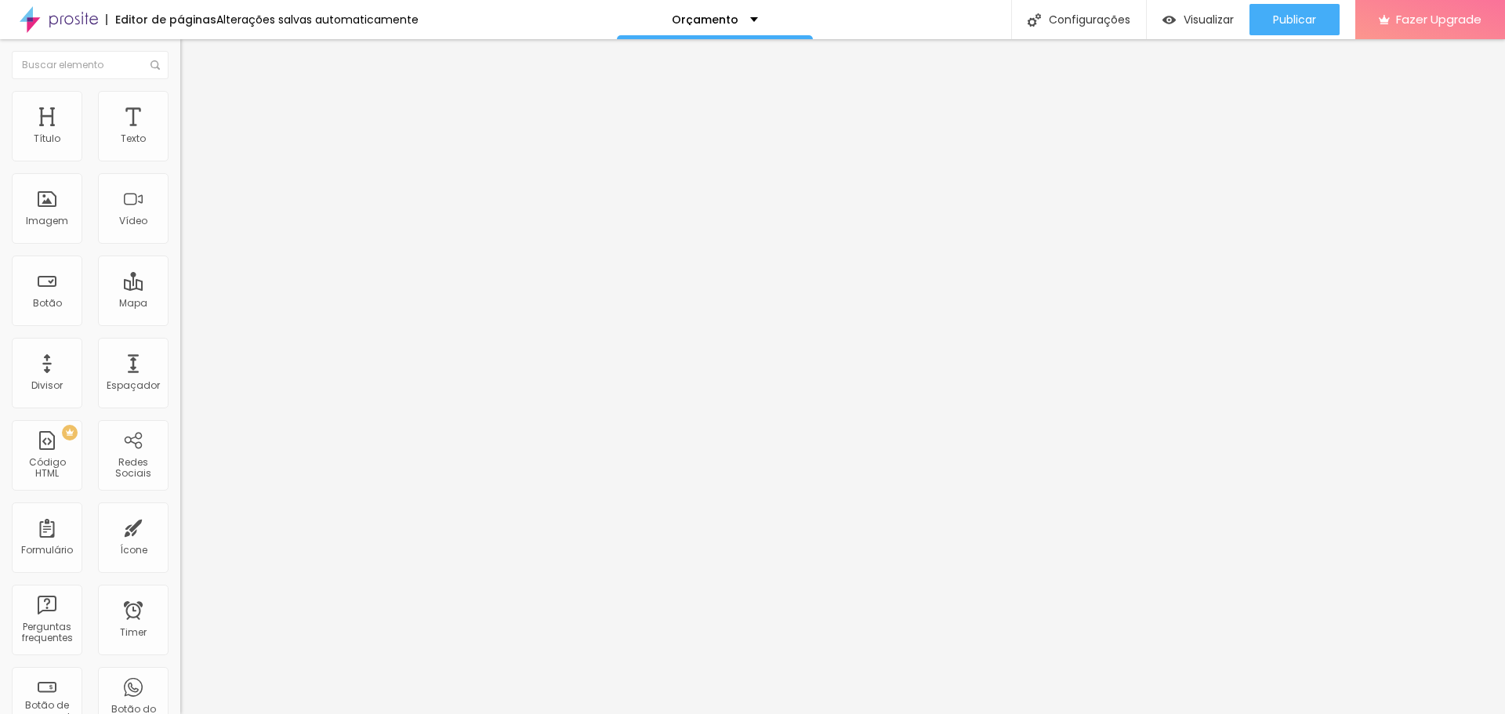
type input "43"
drag, startPoint x: 48, startPoint y: 156, endPoint x: 78, endPoint y: 158, distance: 29.9
type input "43"
click at [180, 289] on input "range" at bounding box center [230, 295] width 101 height 13
type input "11"
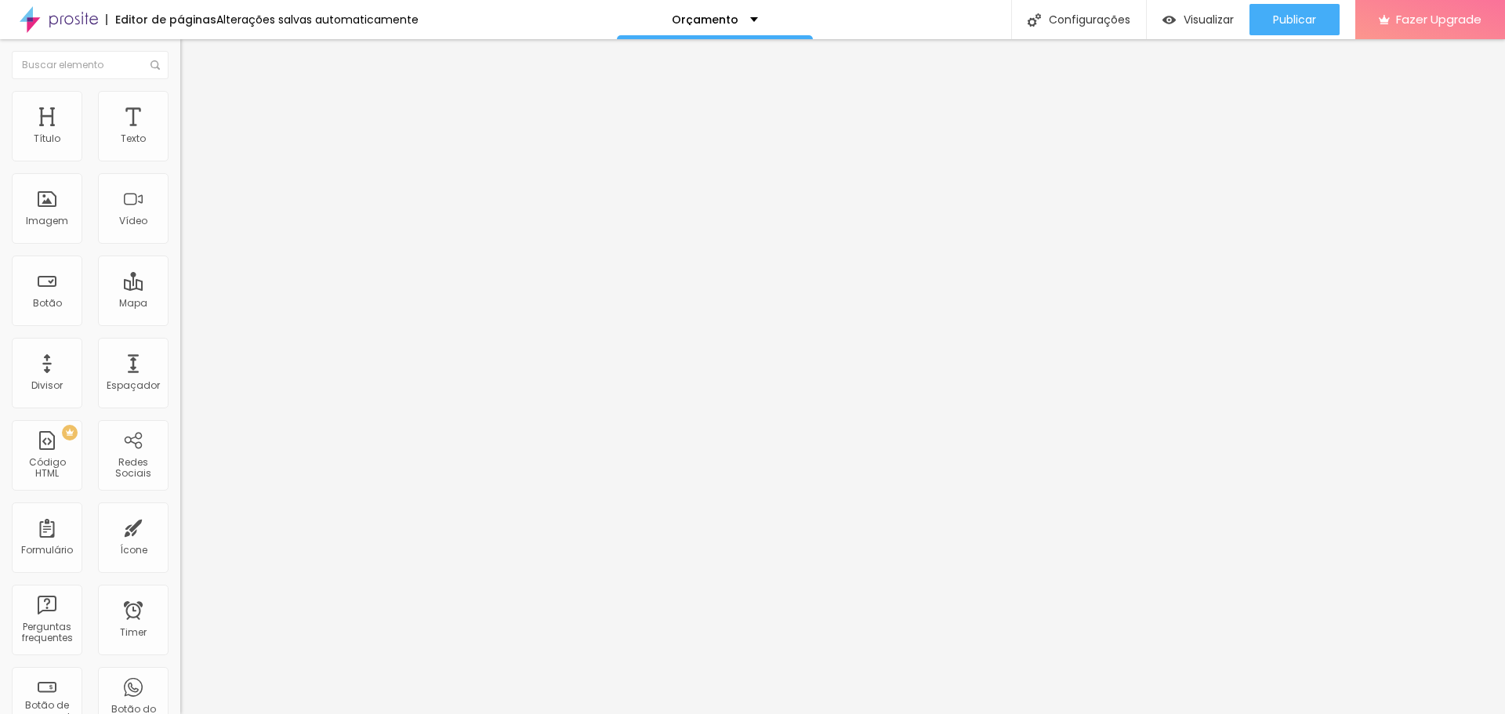
type input "11"
type input "12"
type input "13"
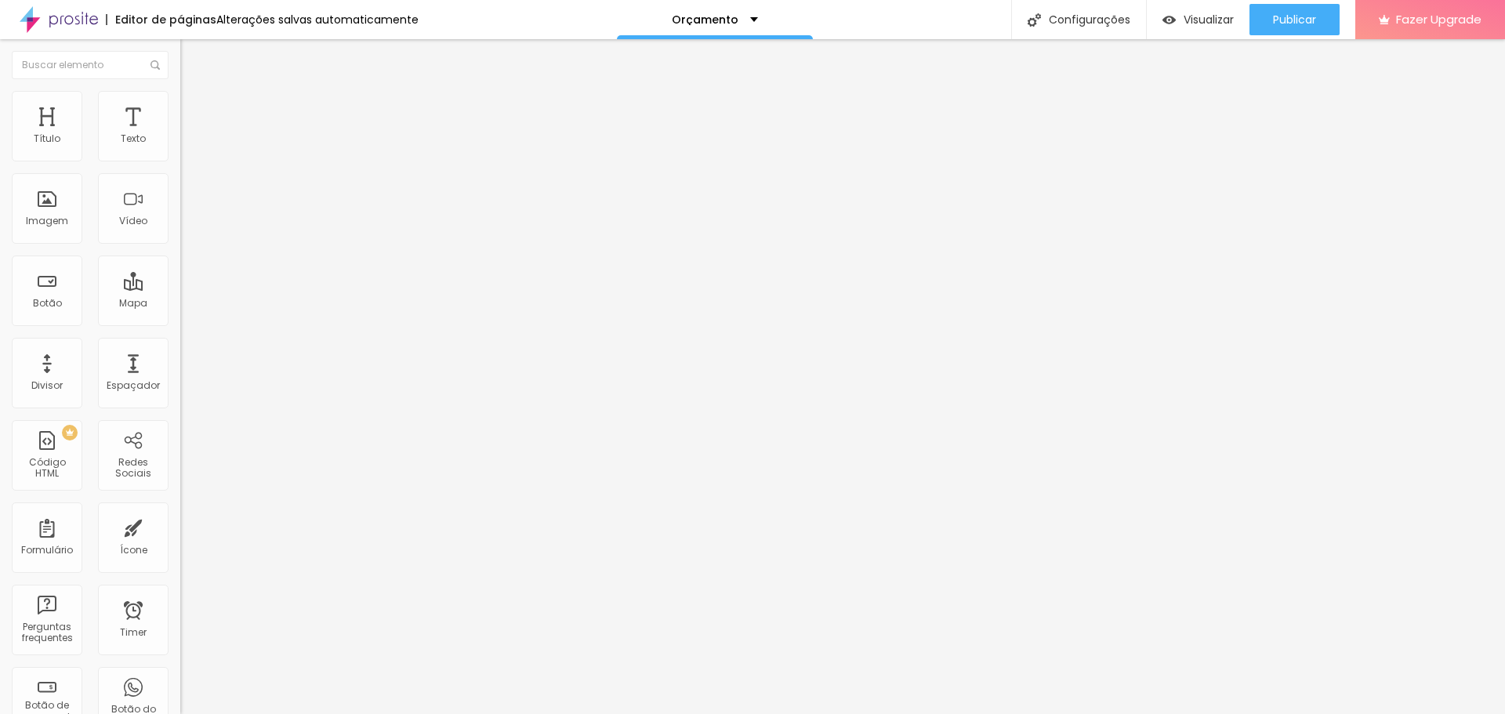
type input "16"
type input "20"
type input "24"
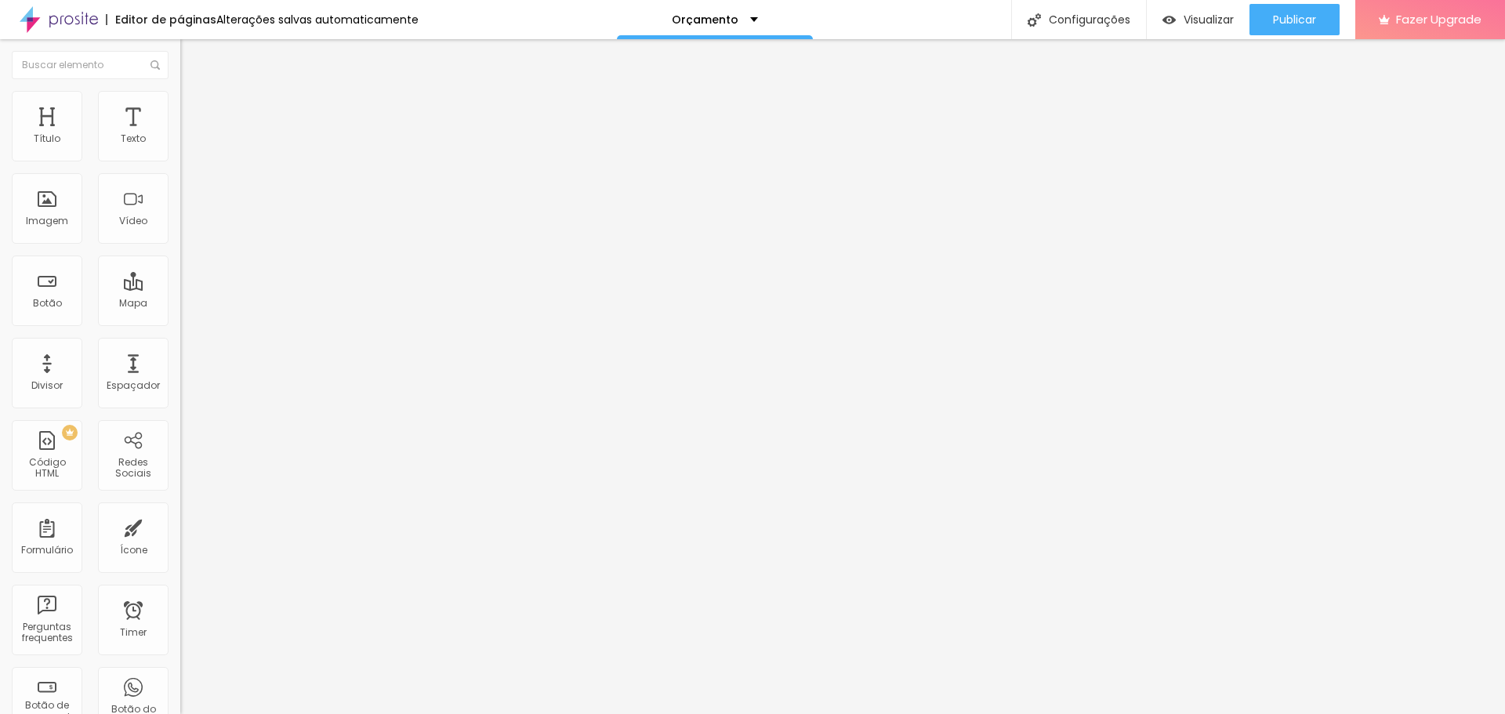
type input "24"
type input "25"
type input "26"
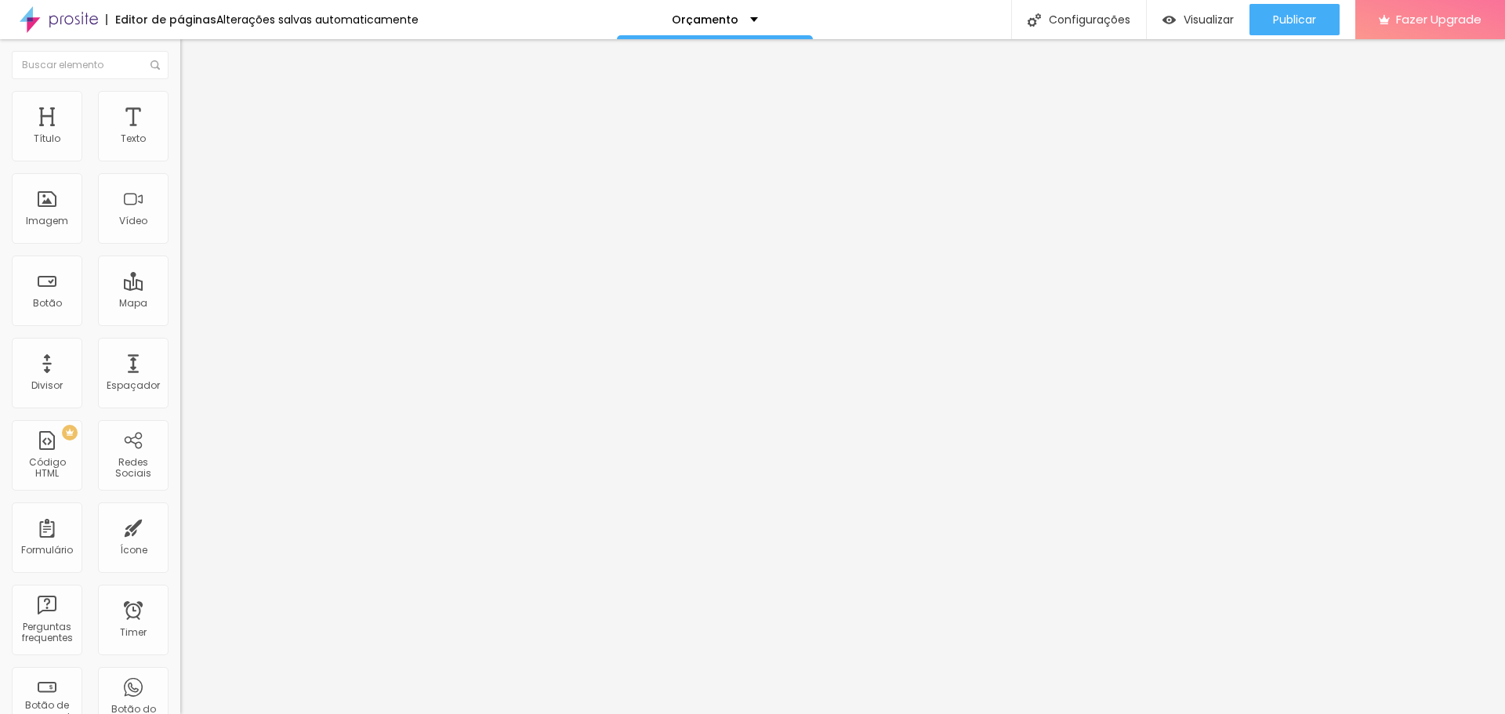
type input "29"
type input "30"
type input "31"
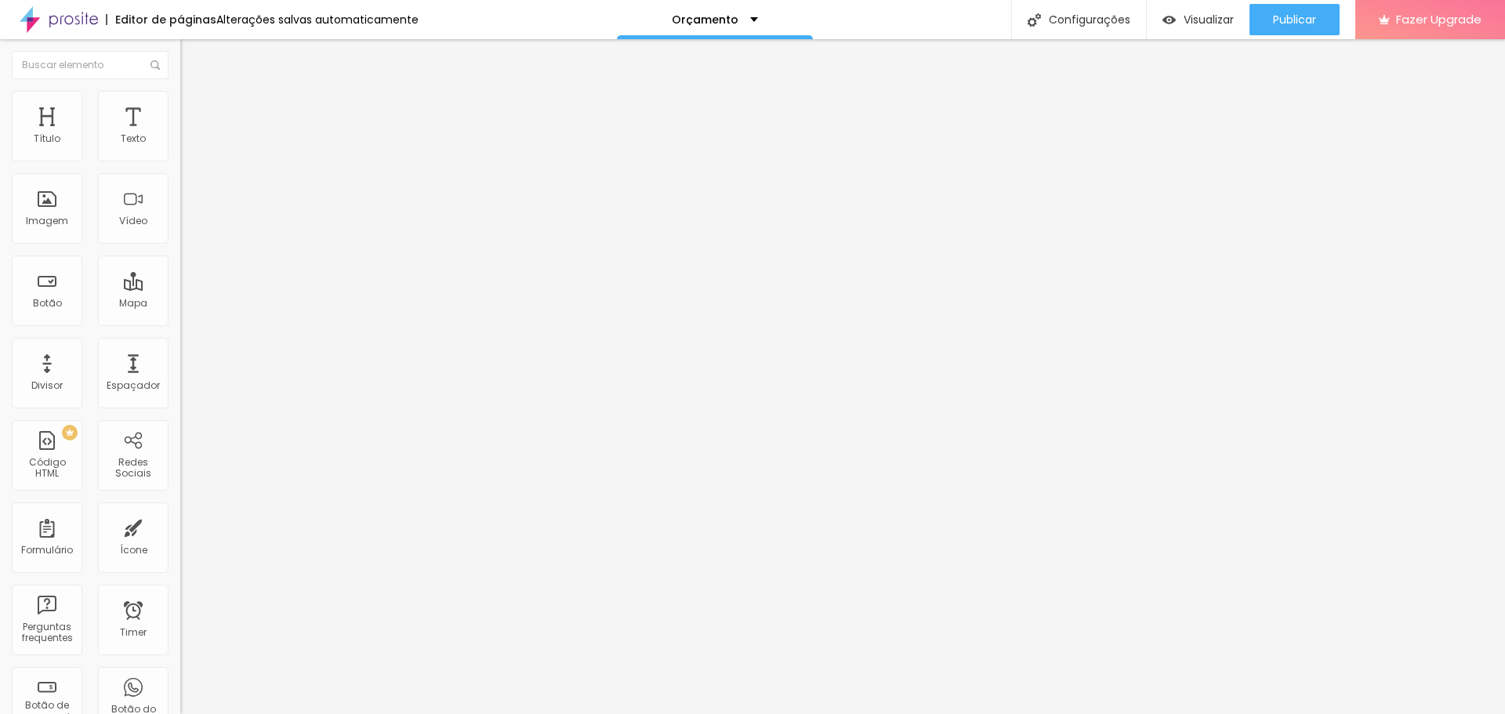
type input "31"
type input "33"
type input "34"
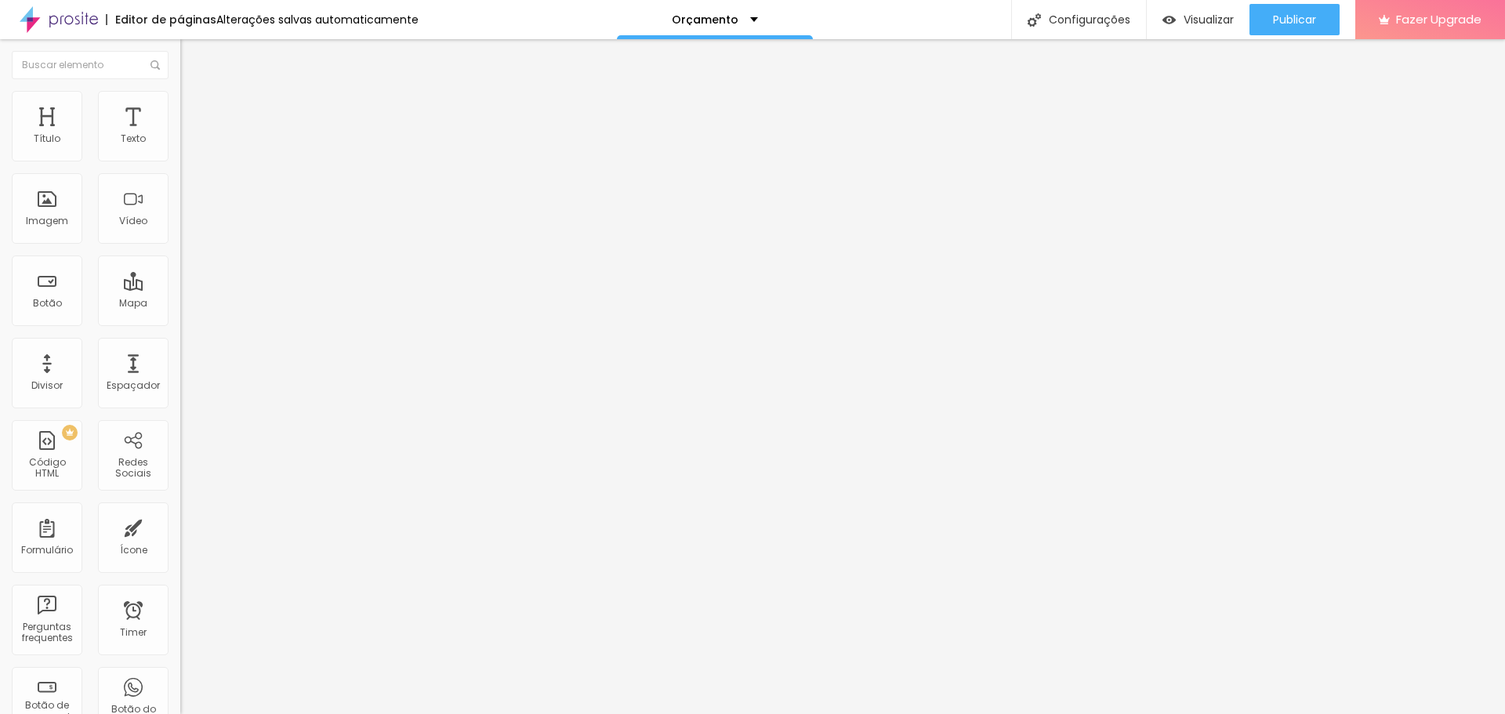
type input "36"
type input "37"
type input "39"
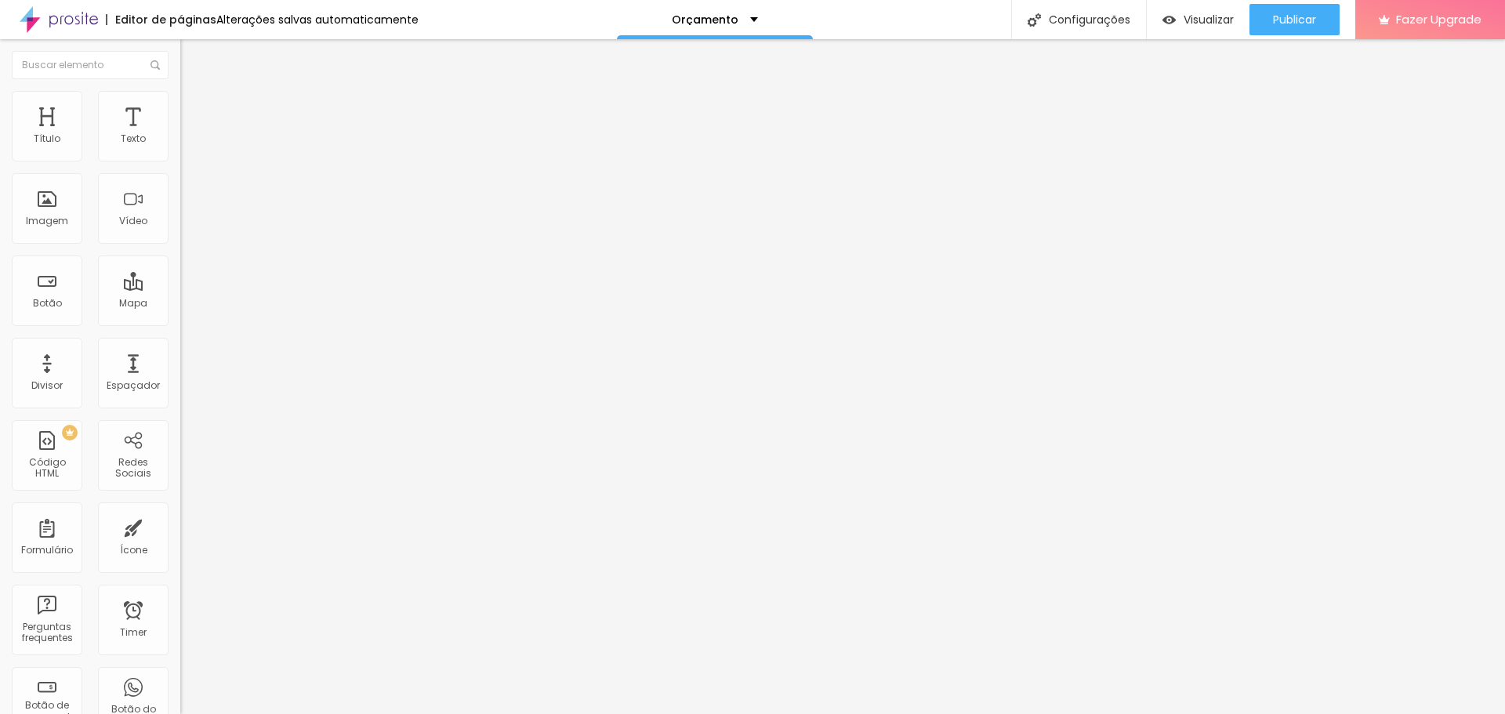
type input "39"
type input "41"
type input "42"
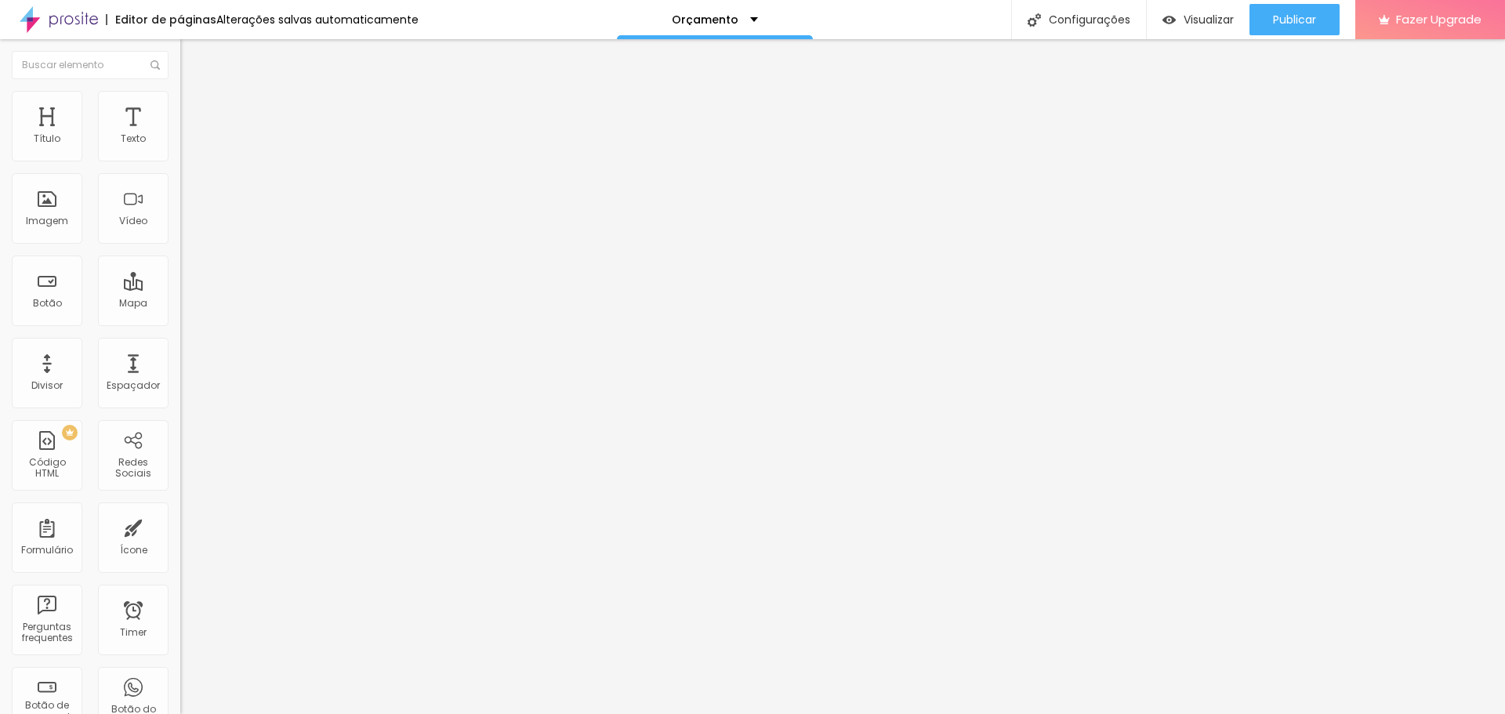
type input "44"
type input "46"
type input "48"
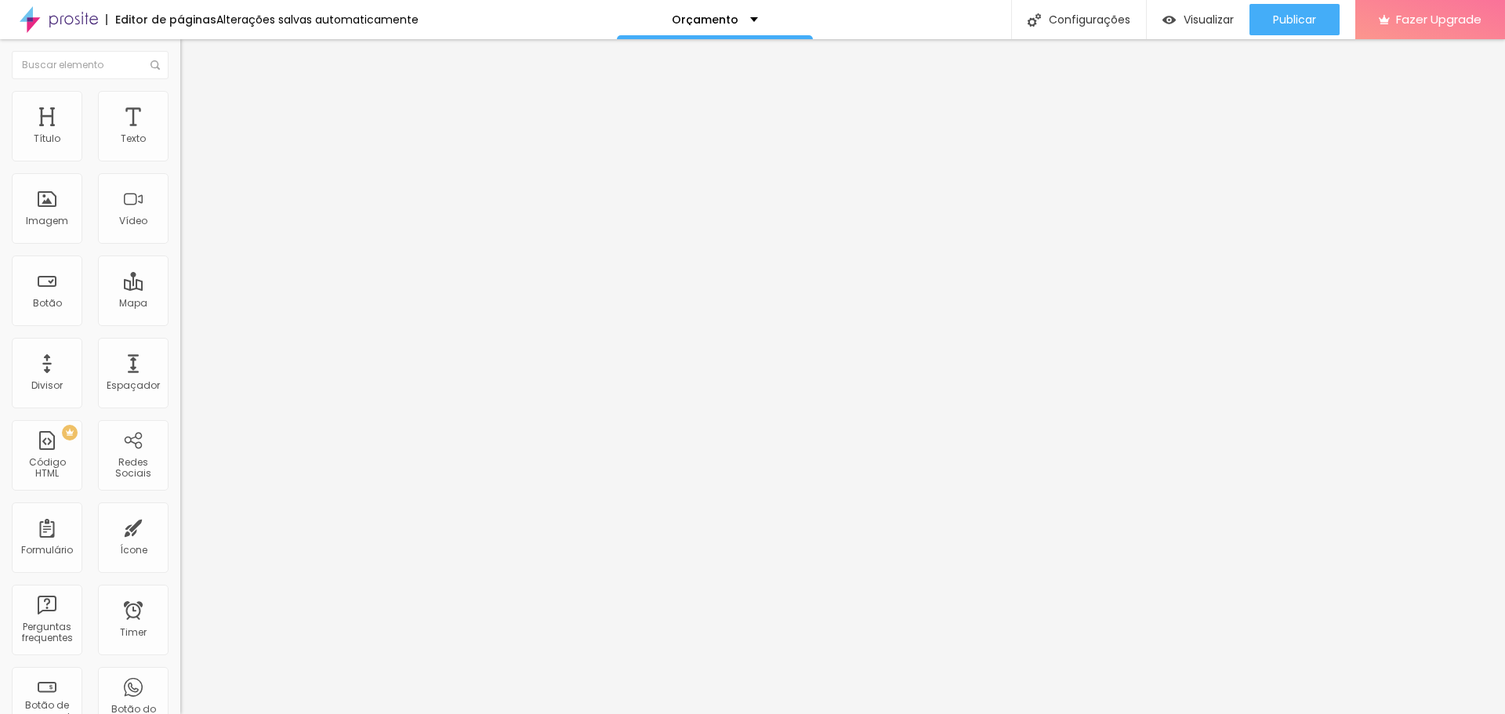
type input "48"
type input "49"
type input "50"
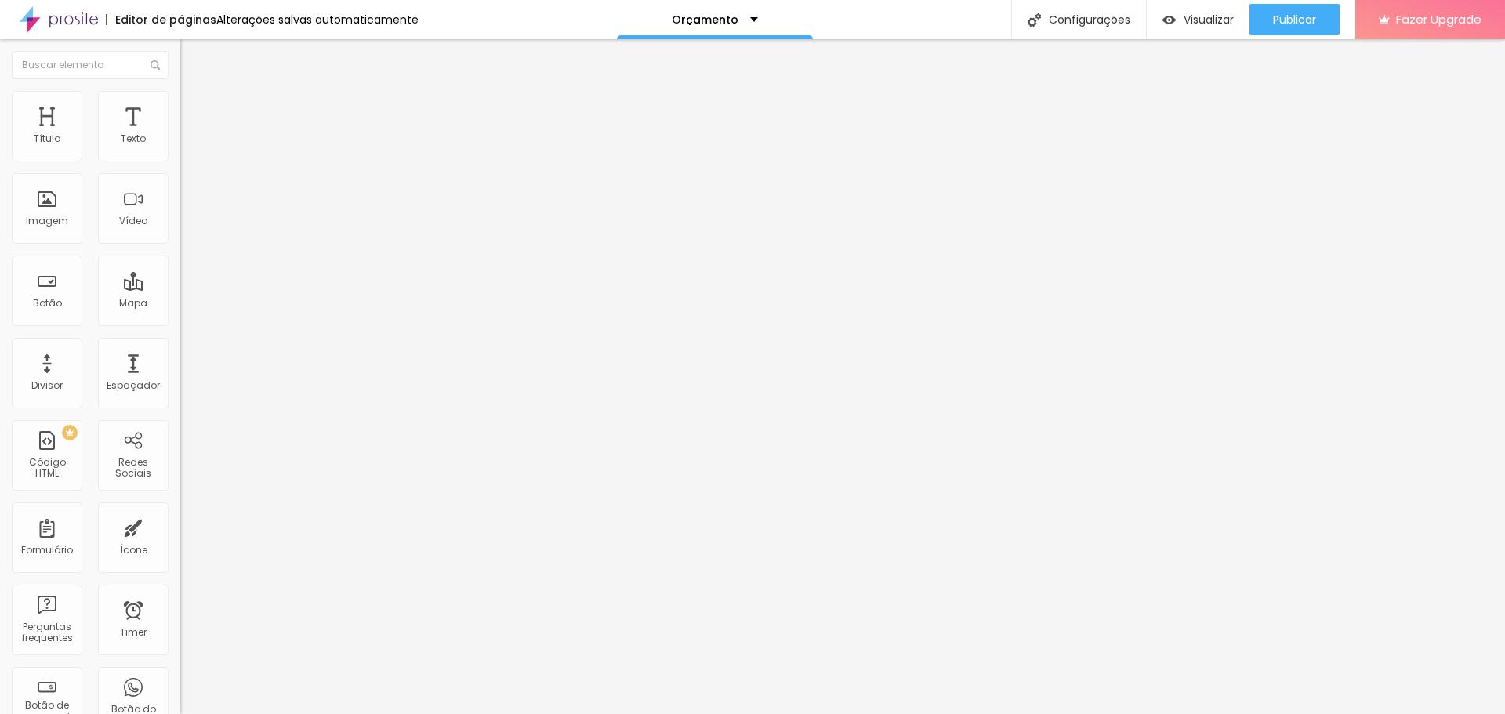
type input "52"
type input "53"
type input "54"
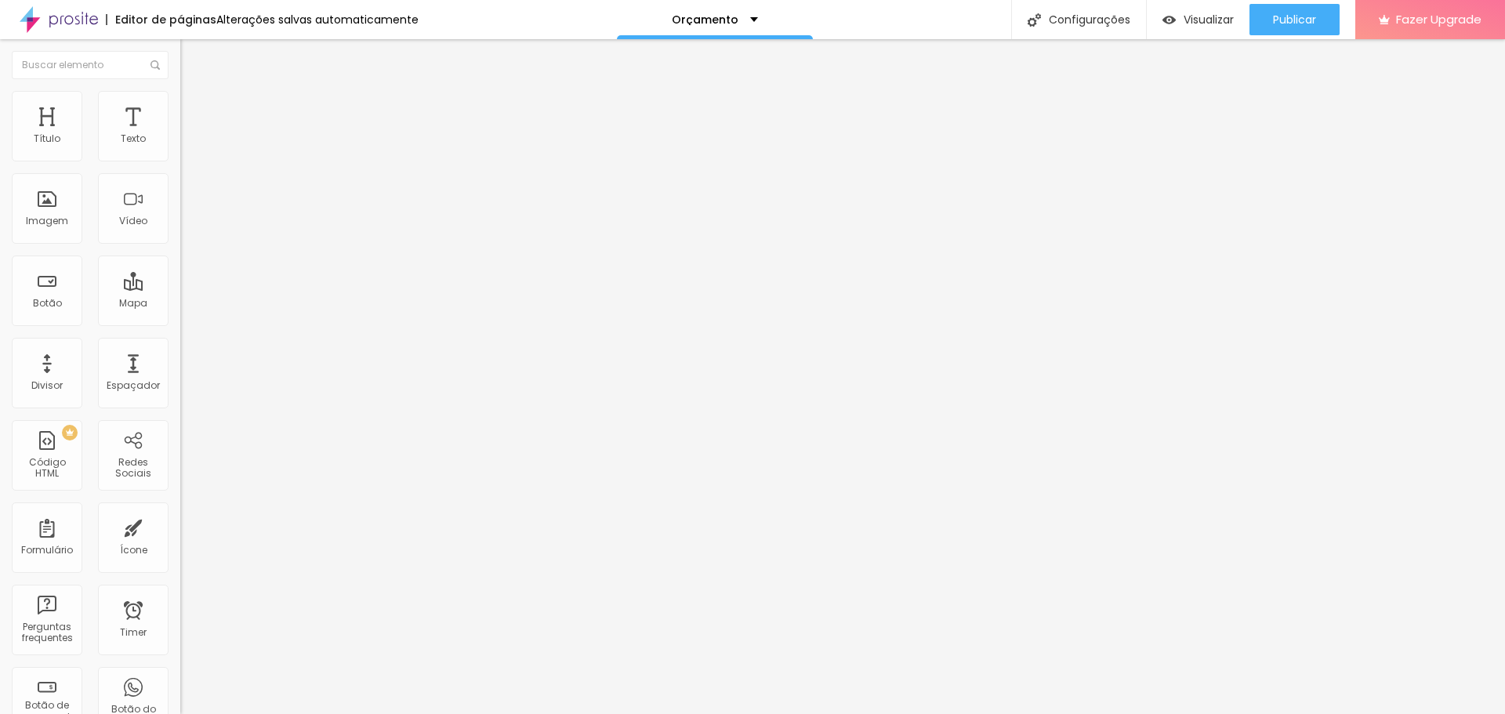
type input "54"
type input "57"
type input "59"
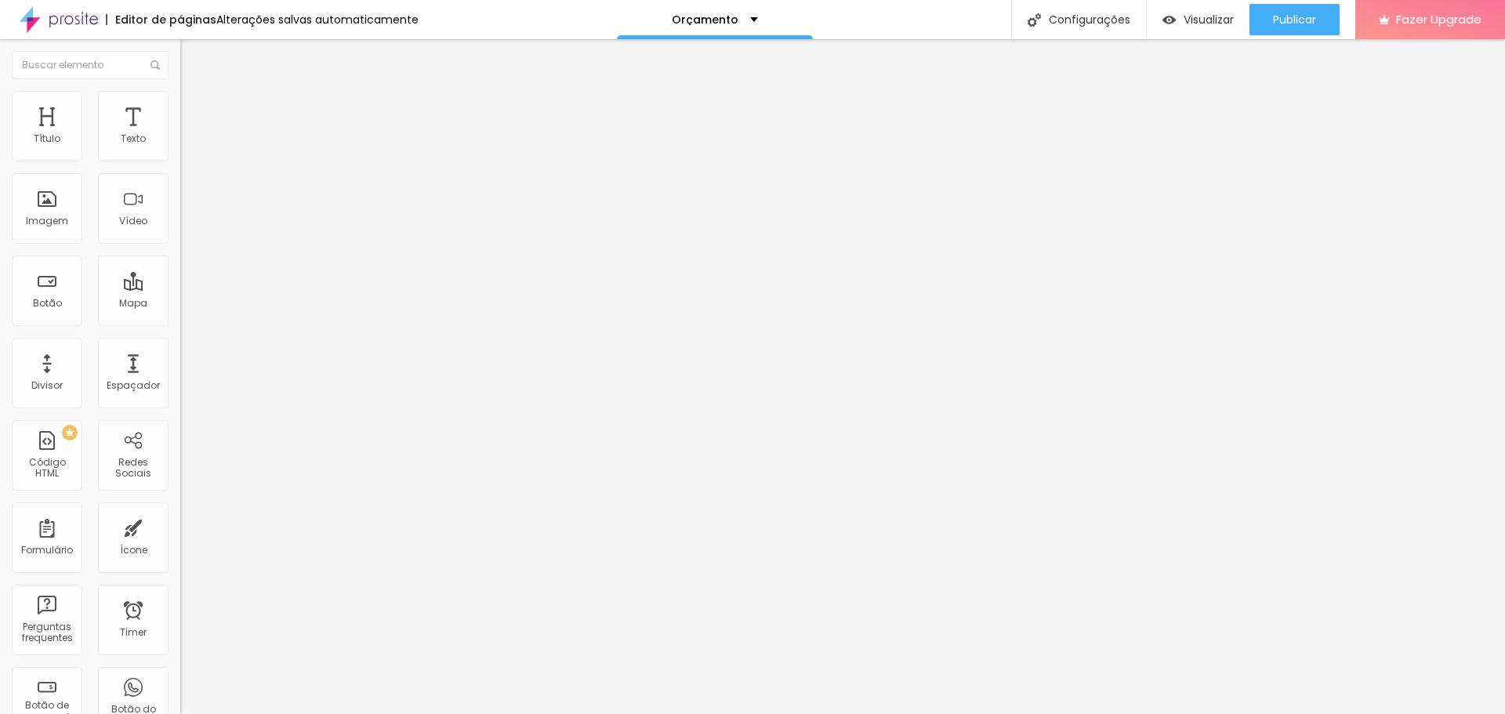
type input "63"
type input "65"
type input "67"
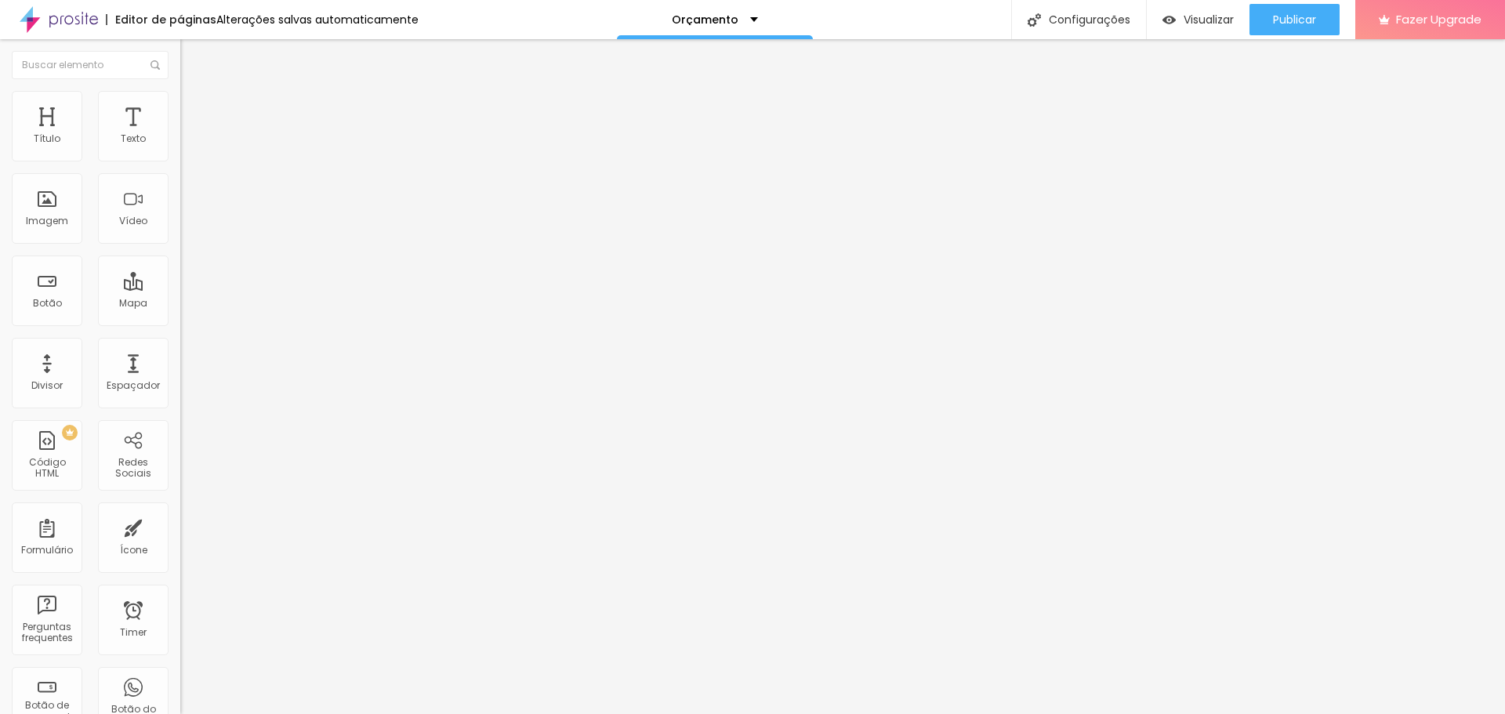
type input "67"
type input "69"
type input "70"
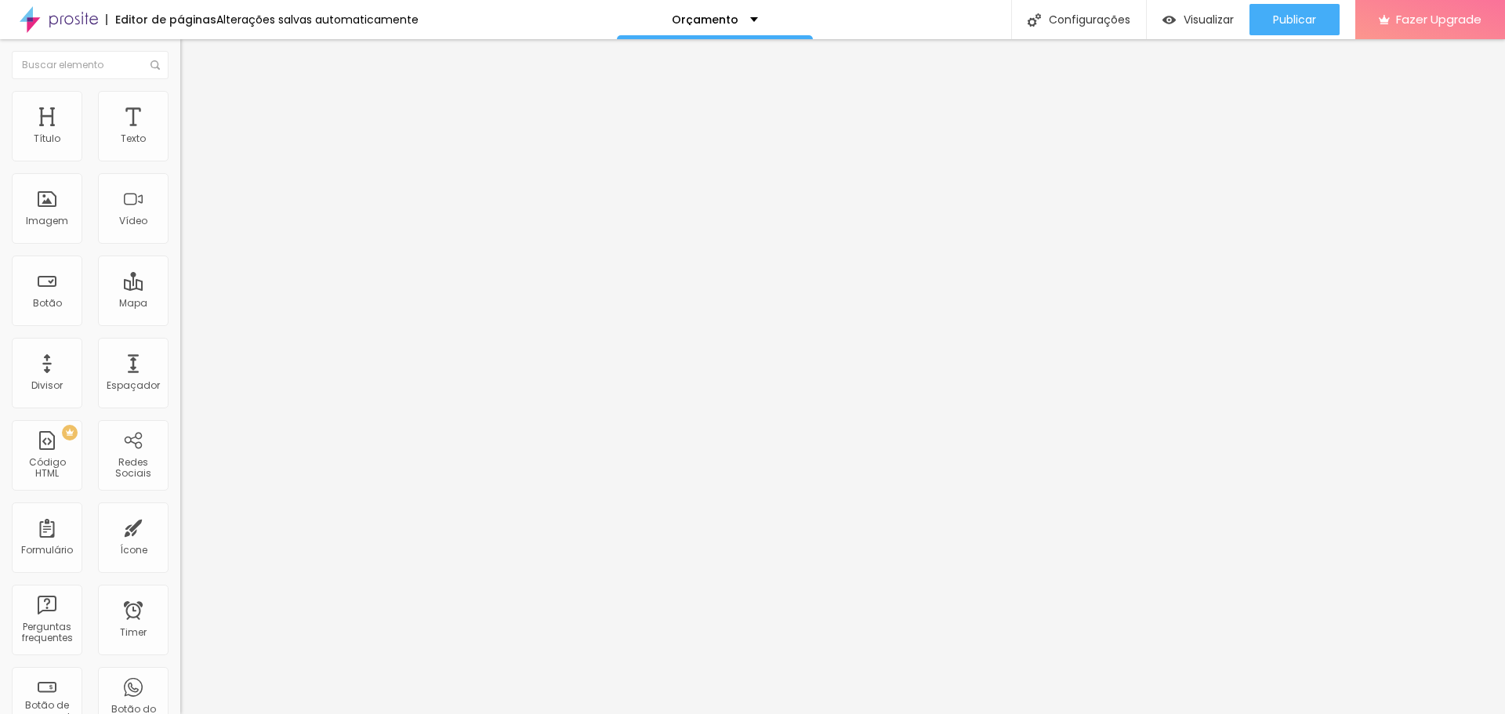
type input "72"
type input "73"
type input "74"
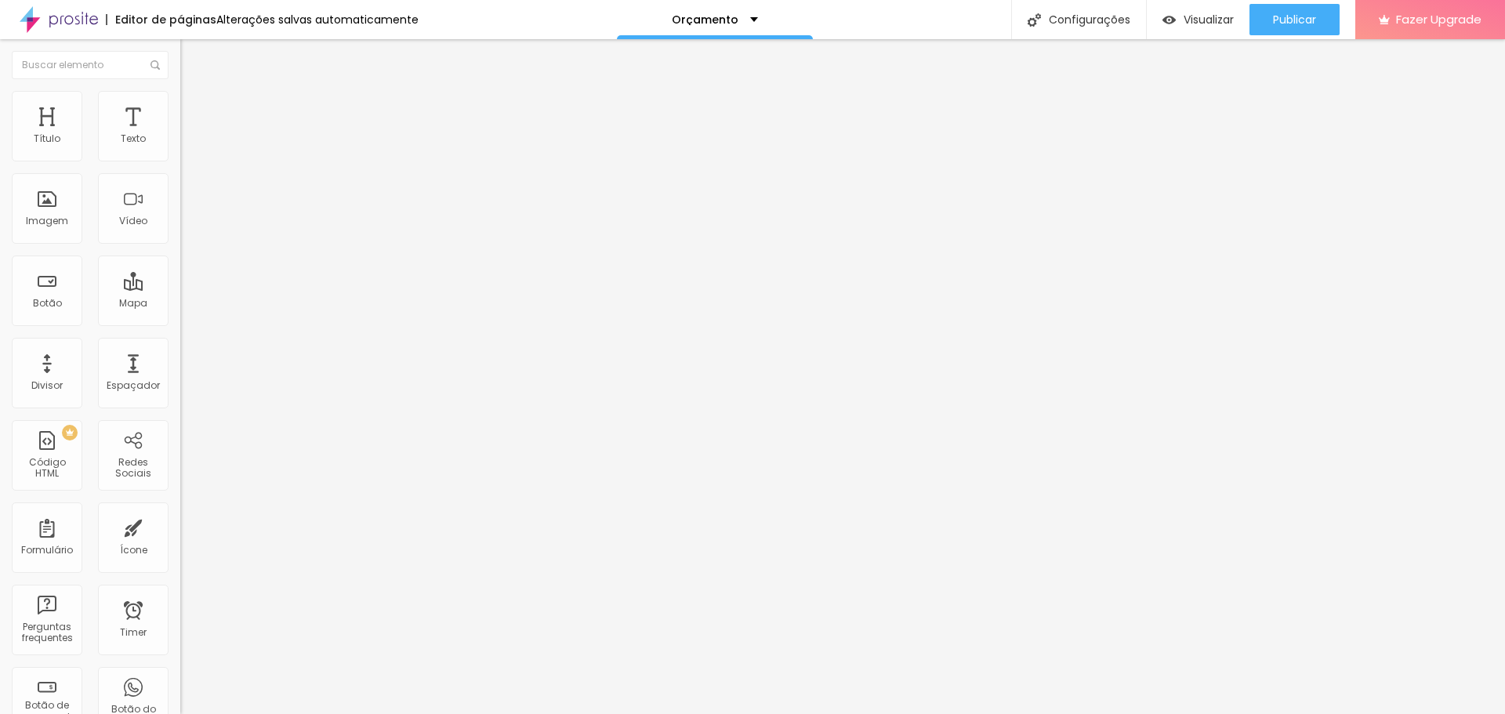
type input "74"
type input "75"
type input "76"
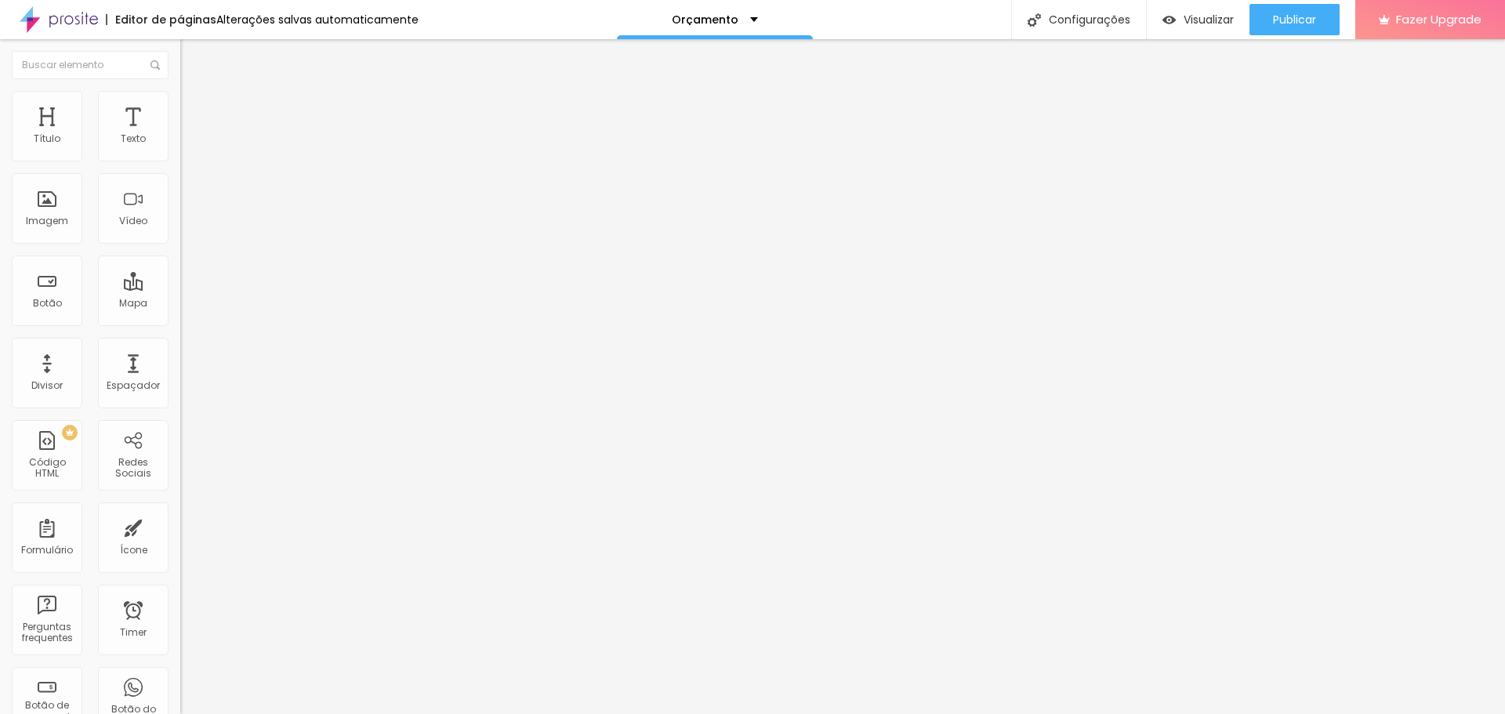
type input "77"
type input "76"
type input "75"
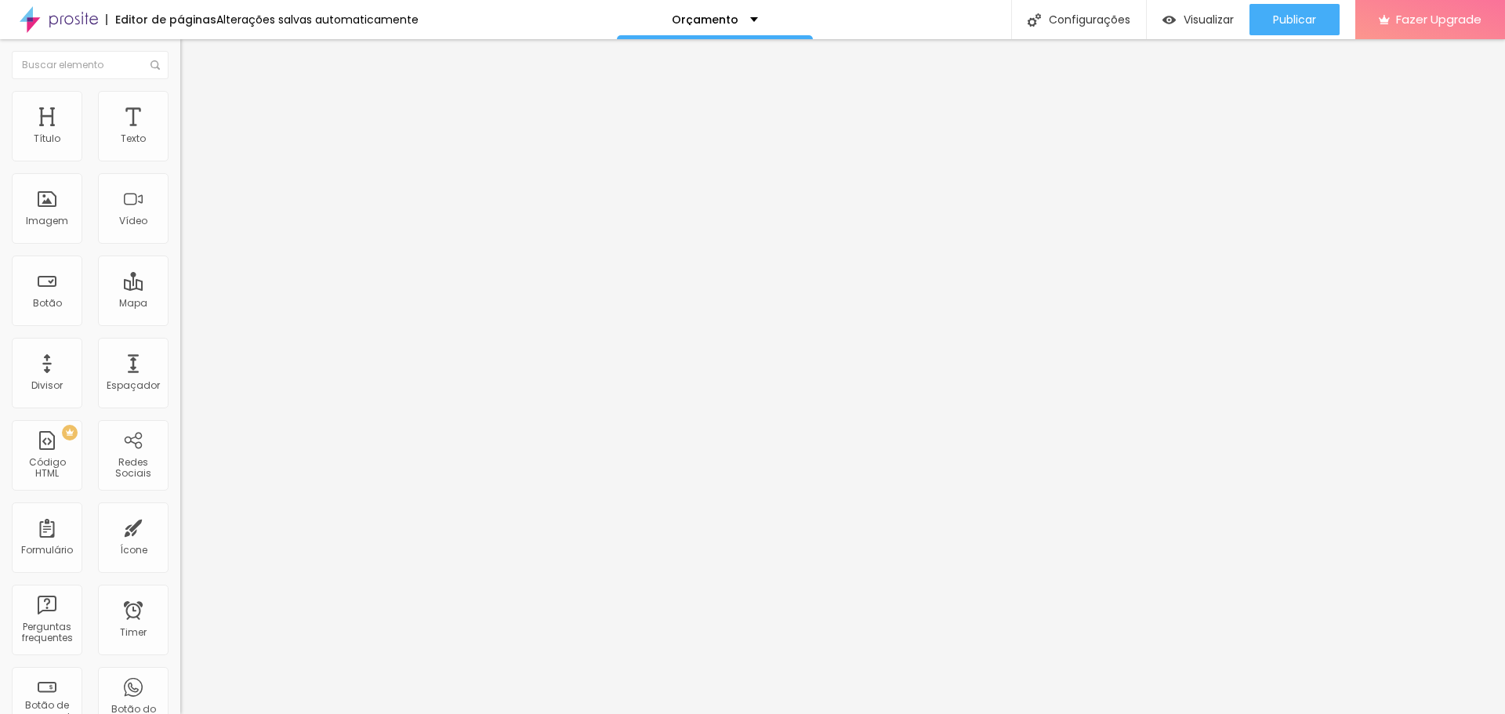
type input "75"
type input "72"
type input "70"
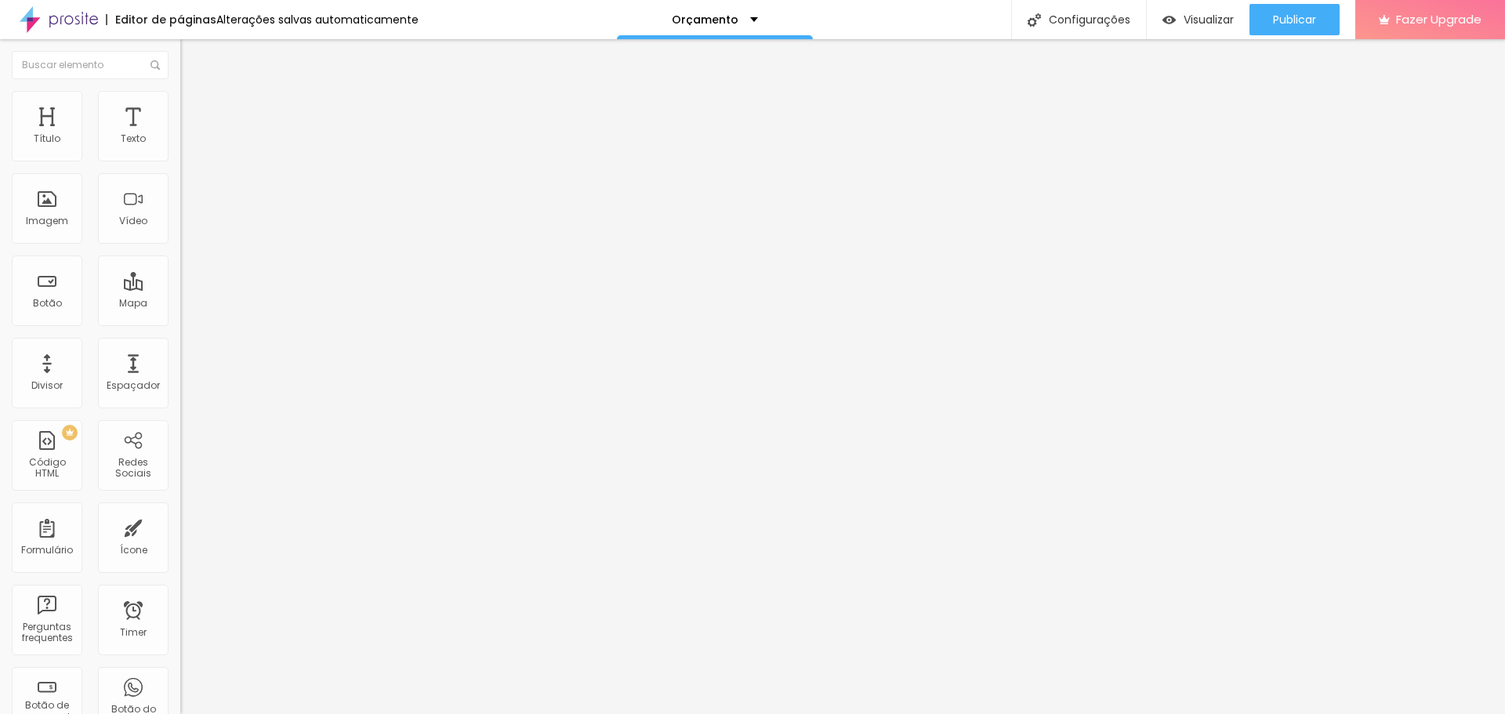
type input "69"
type input "68"
type input "67"
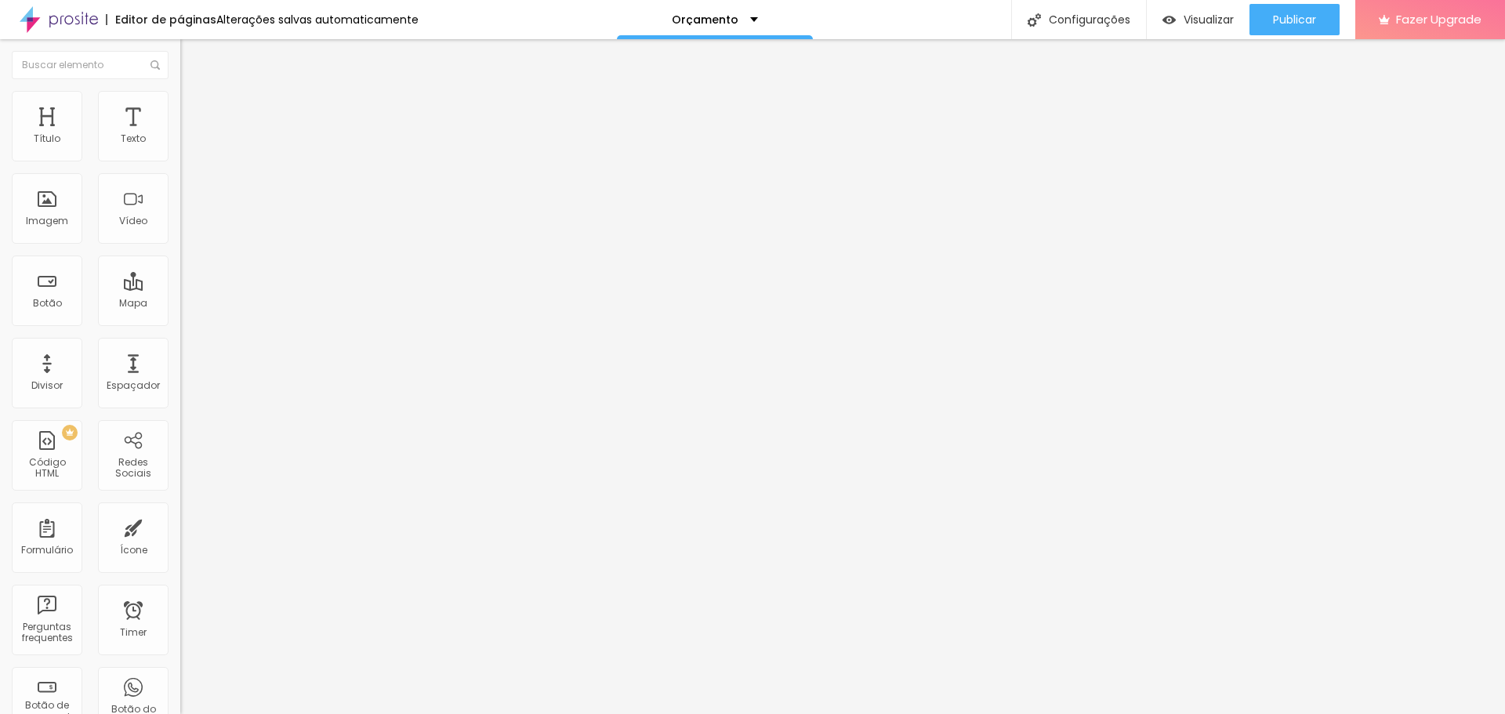
type input "67"
type input "66"
type input "65"
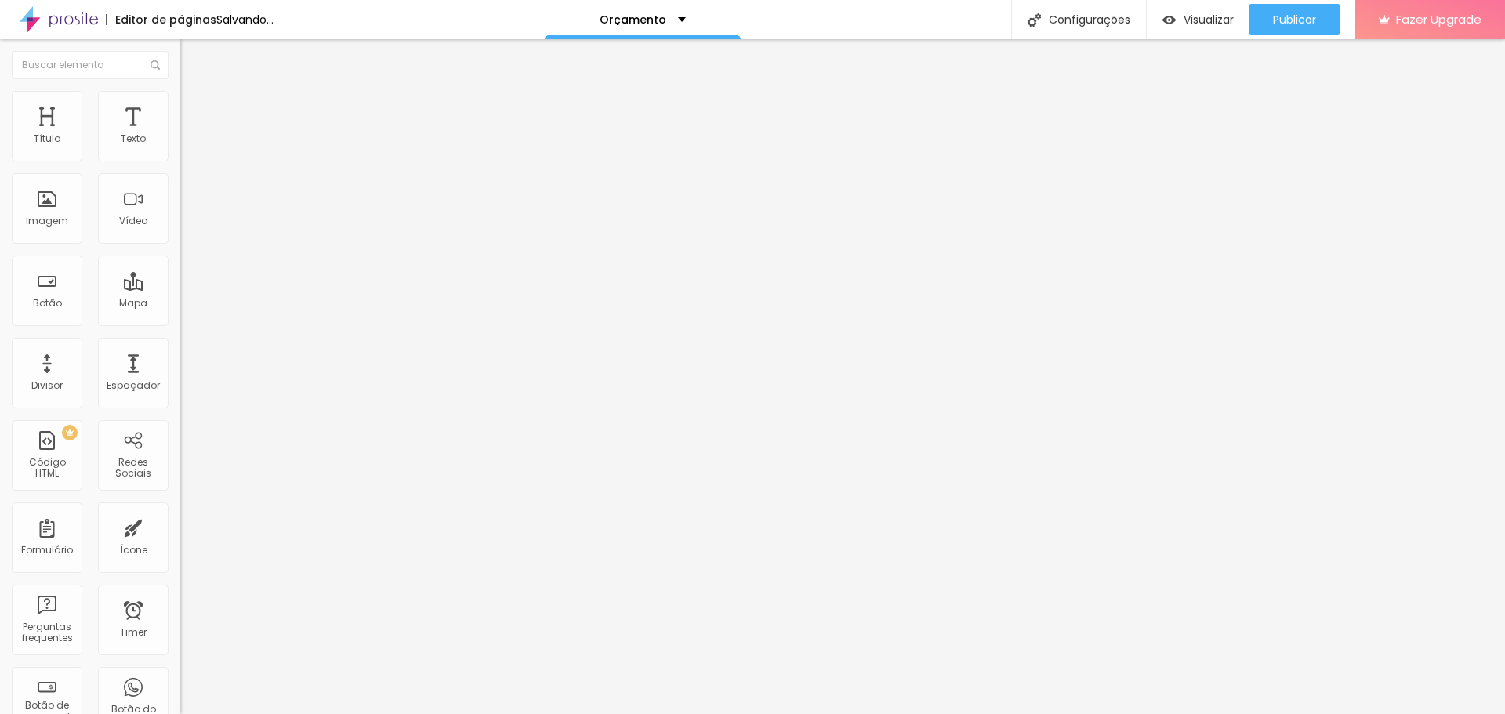
drag, startPoint x: 46, startPoint y: 181, endPoint x: 99, endPoint y: 198, distance: 55.3
type input "65"
click at [180, 510] on input "range" at bounding box center [230, 516] width 101 height 13
click at [194, 93] on span "Estilo" at bounding box center [206, 85] width 24 height 13
click at [188, 278] on icon "button" at bounding box center [191, 275] width 6 height 6
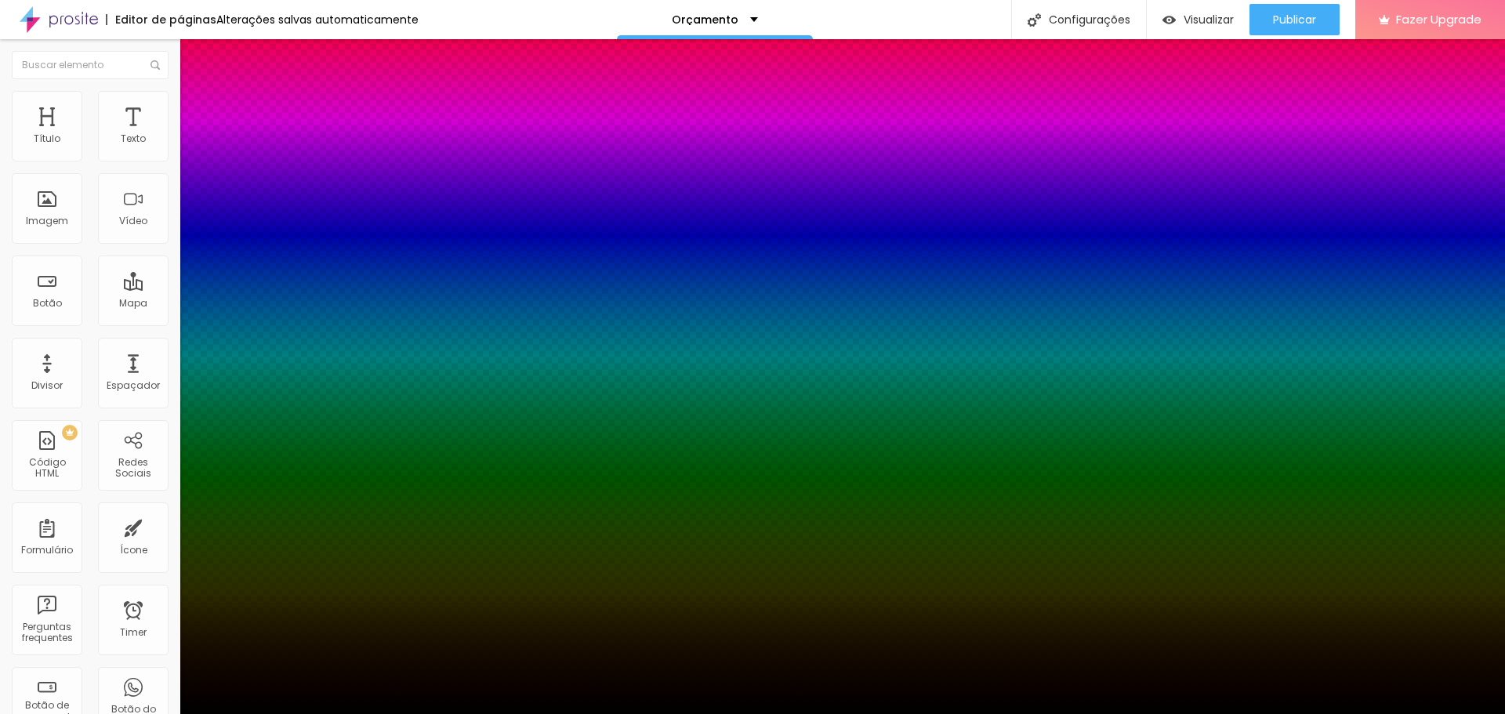
click at [158, 713] on div at bounding box center [752, 714] width 1505 height 0
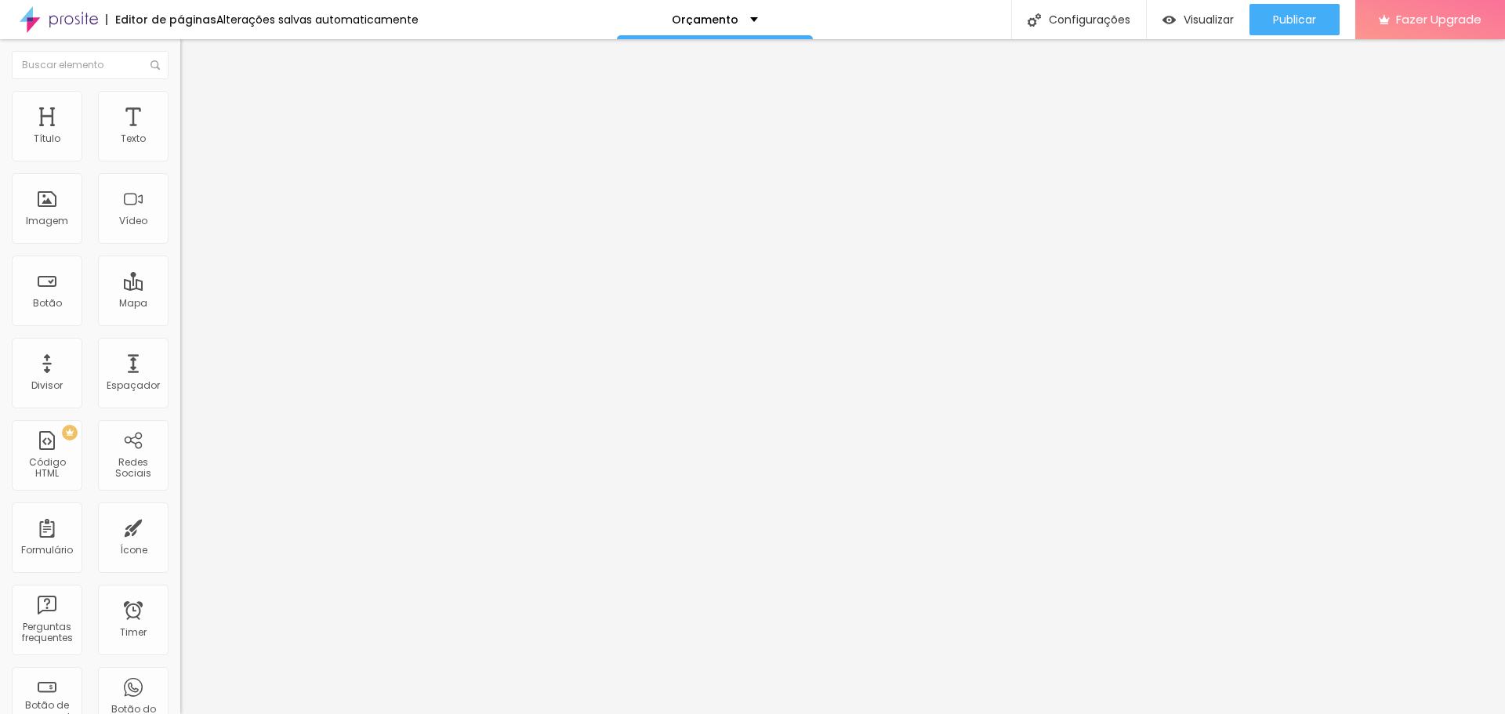
click at [187, 227] on icon "button" at bounding box center [191, 222] width 9 height 9
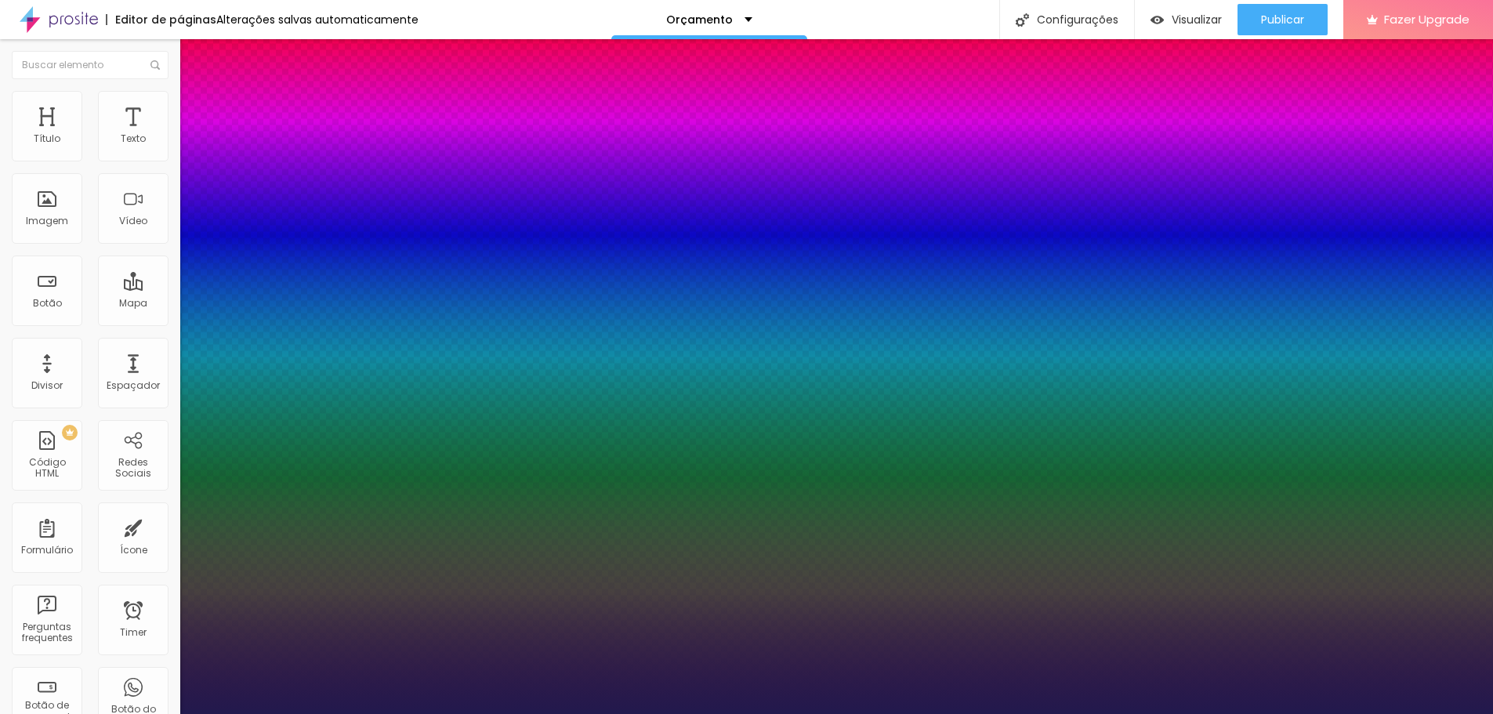
type input "1"
type input "15"
type input "1"
type input "17"
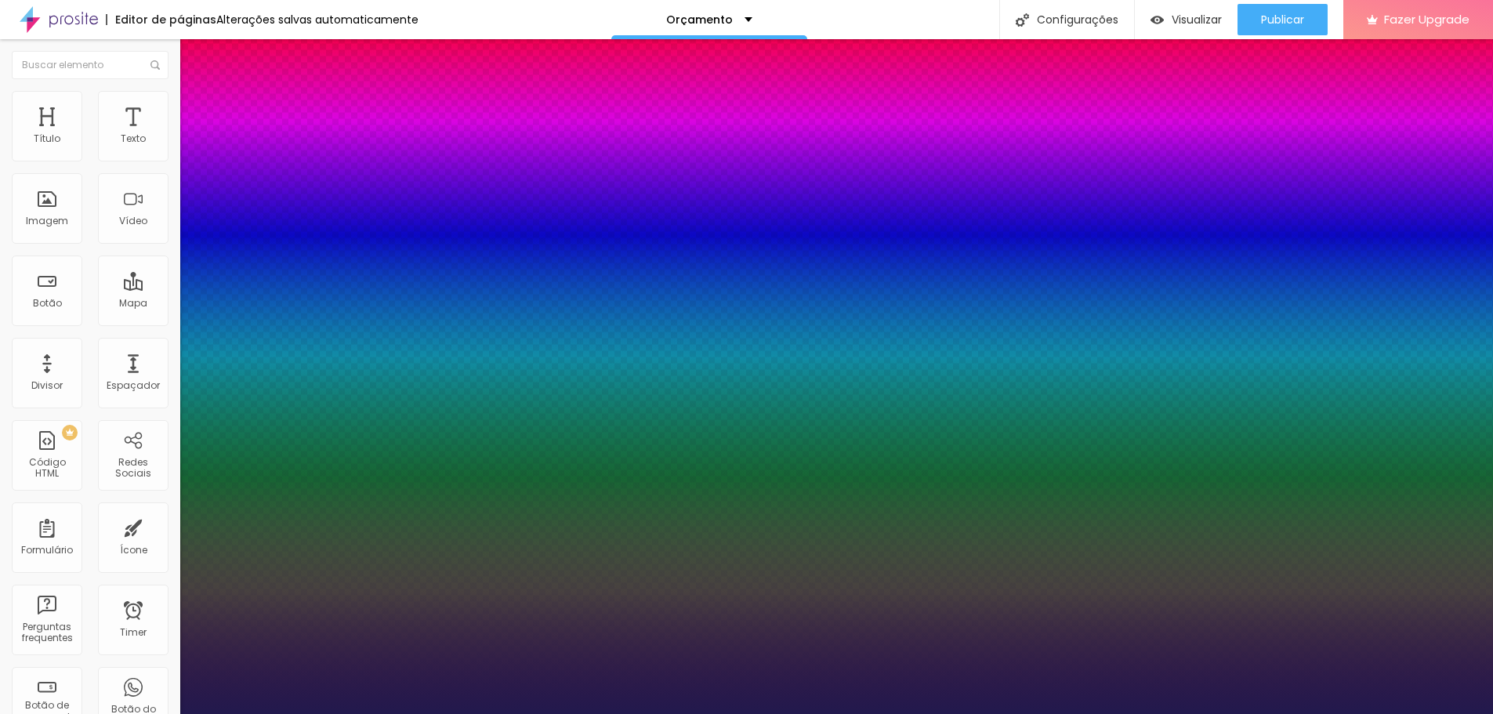
type input "17"
type input "1"
type input "21"
type input "1"
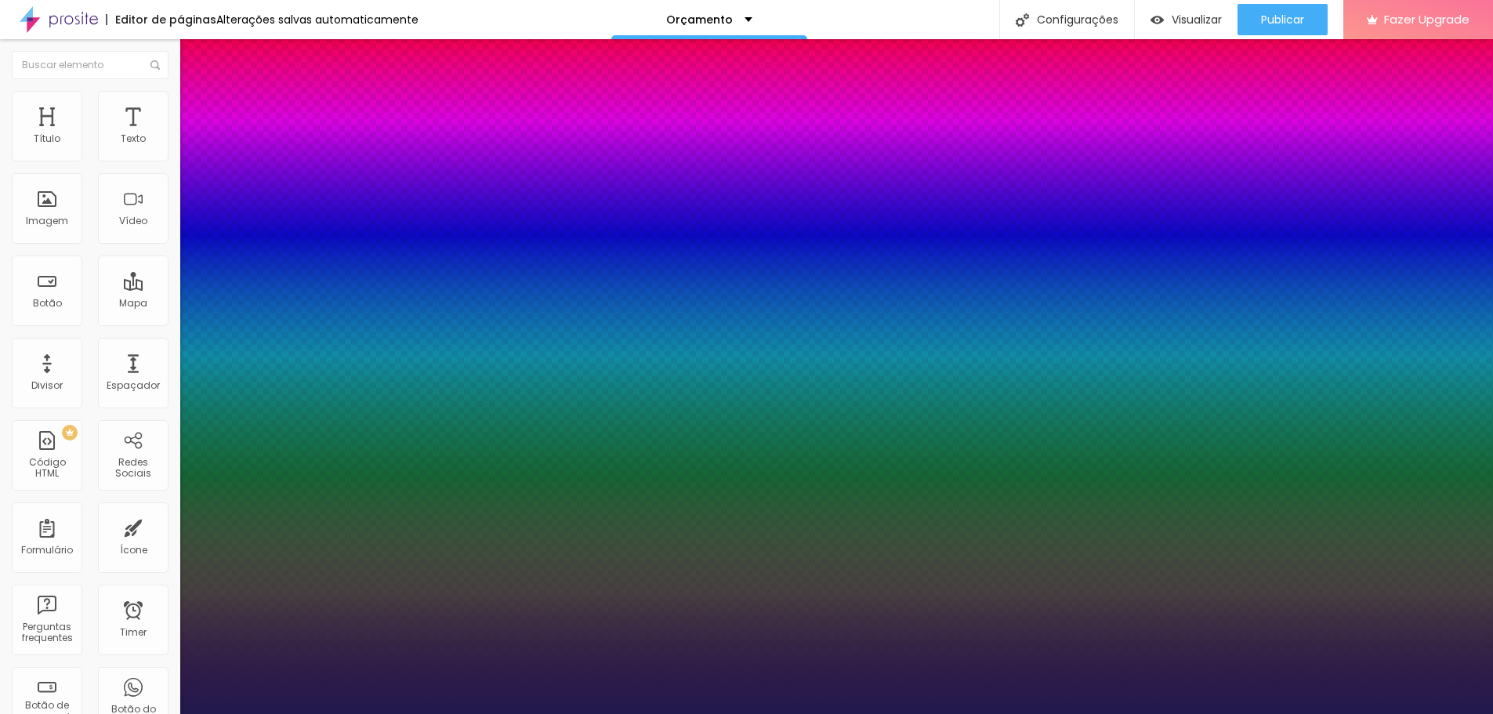
type input "24"
type input "1"
type input "26"
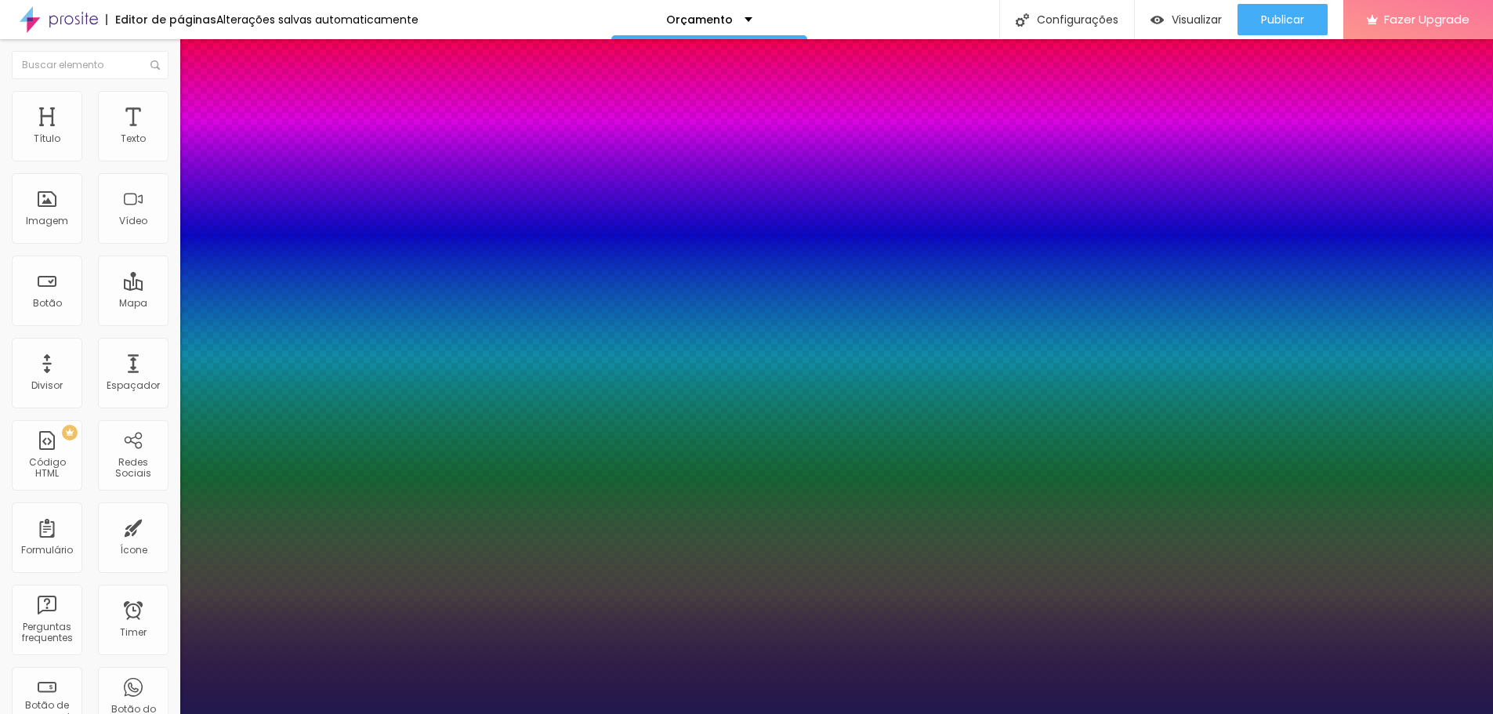
type input "1"
type input "29"
type input "1"
type input "31"
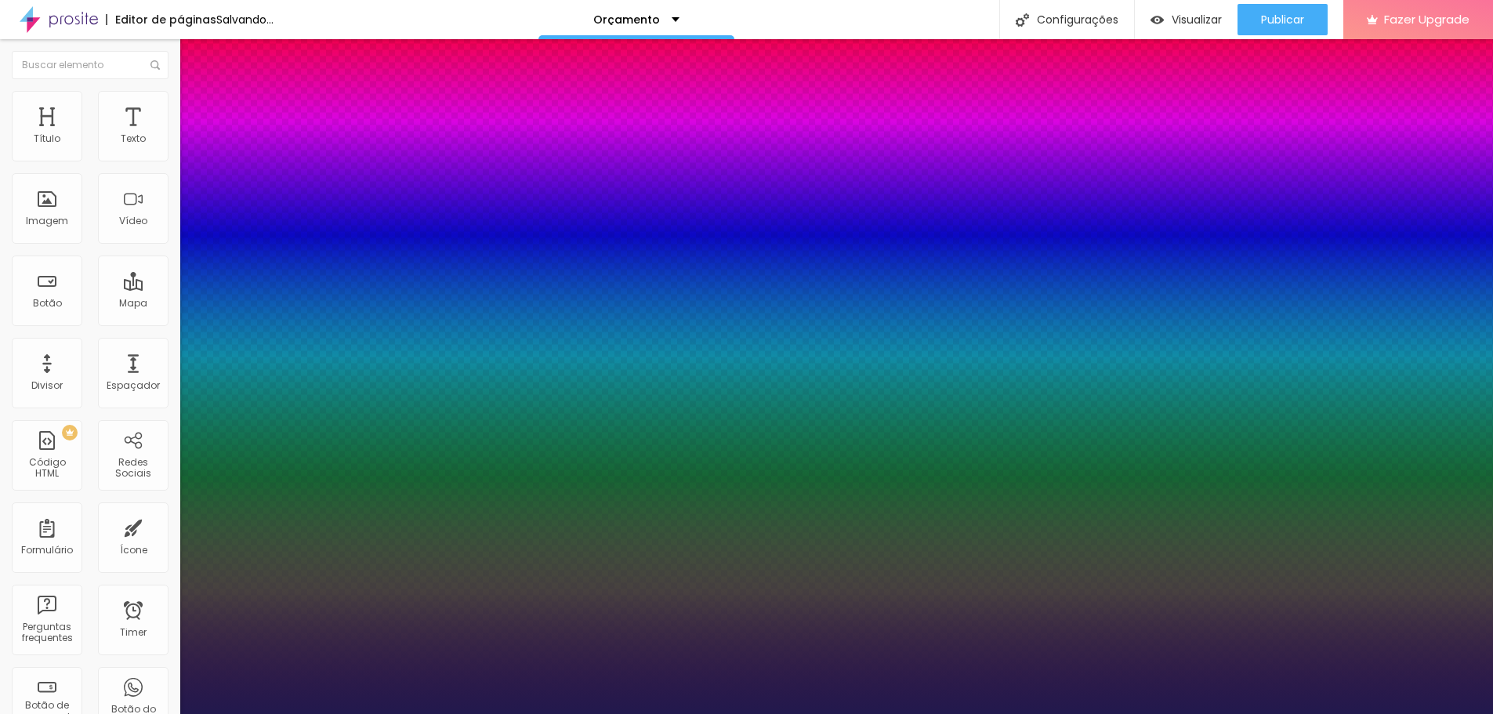
type input "31"
type input "1"
type input "33"
type input "1"
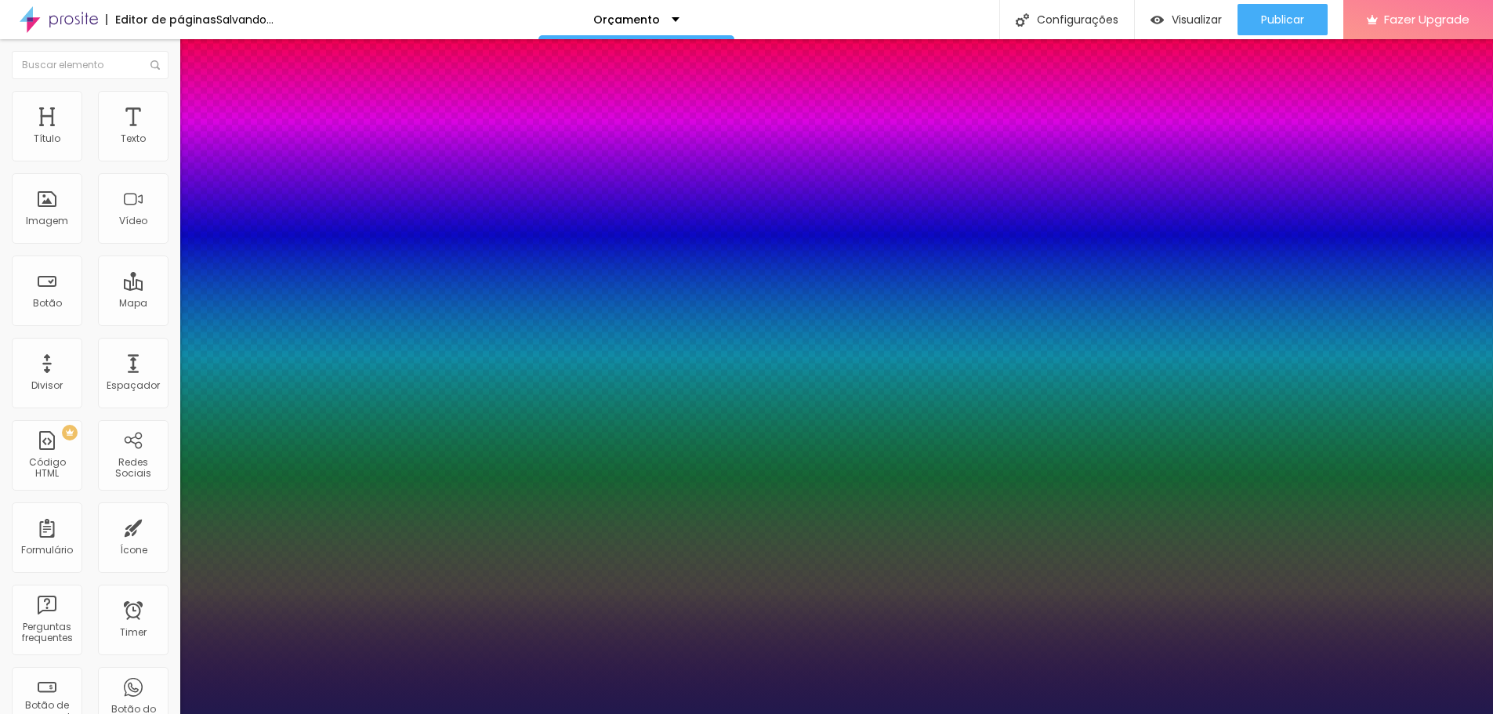
type input "34"
type input "1"
type input "35"
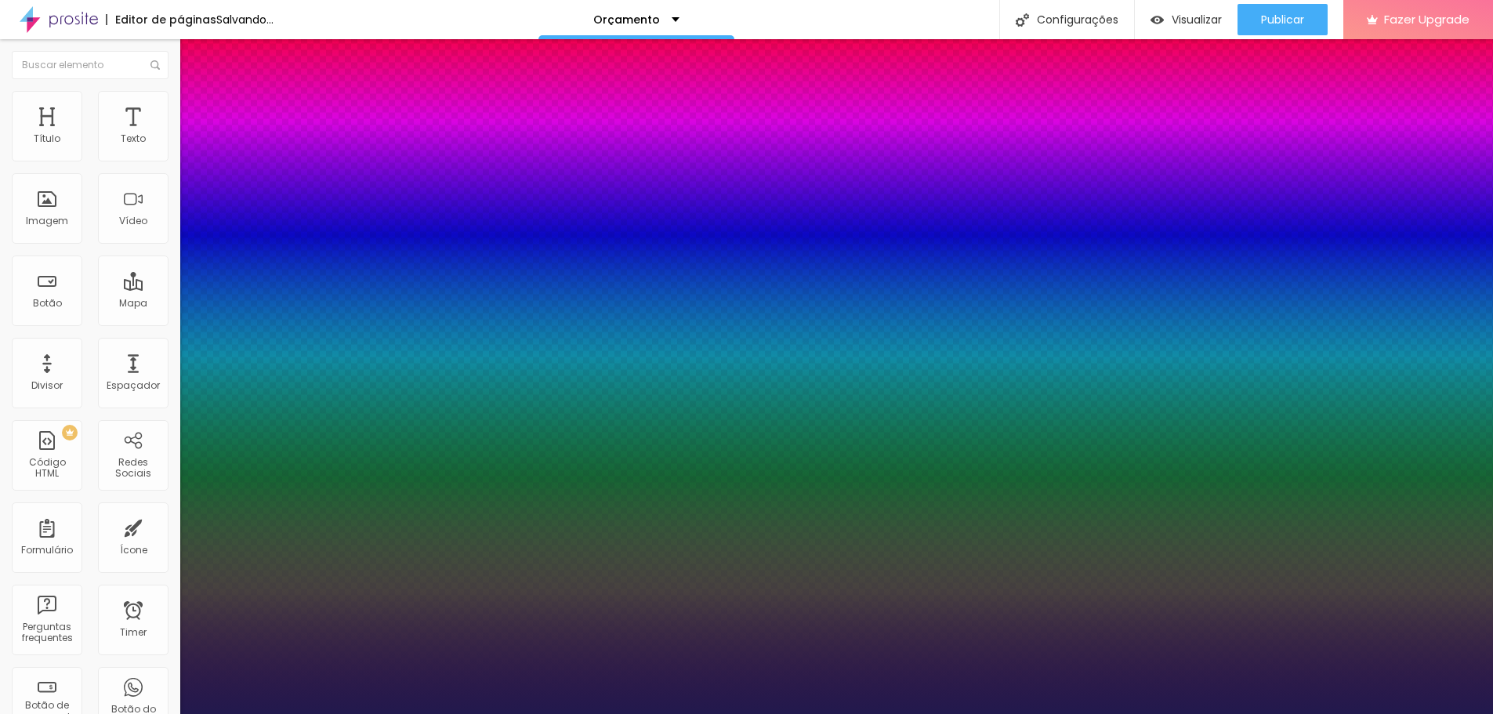
type input "1"
type input "36"
drag, startPoint x: 230, startPoint y: 445, endPoint x: 237, endPoint y: 499, distance: 54.5
drag, startPoint x: 202, startPoint y: 517, endPoint x: 217, endPoint y: 520, distance: 15.2
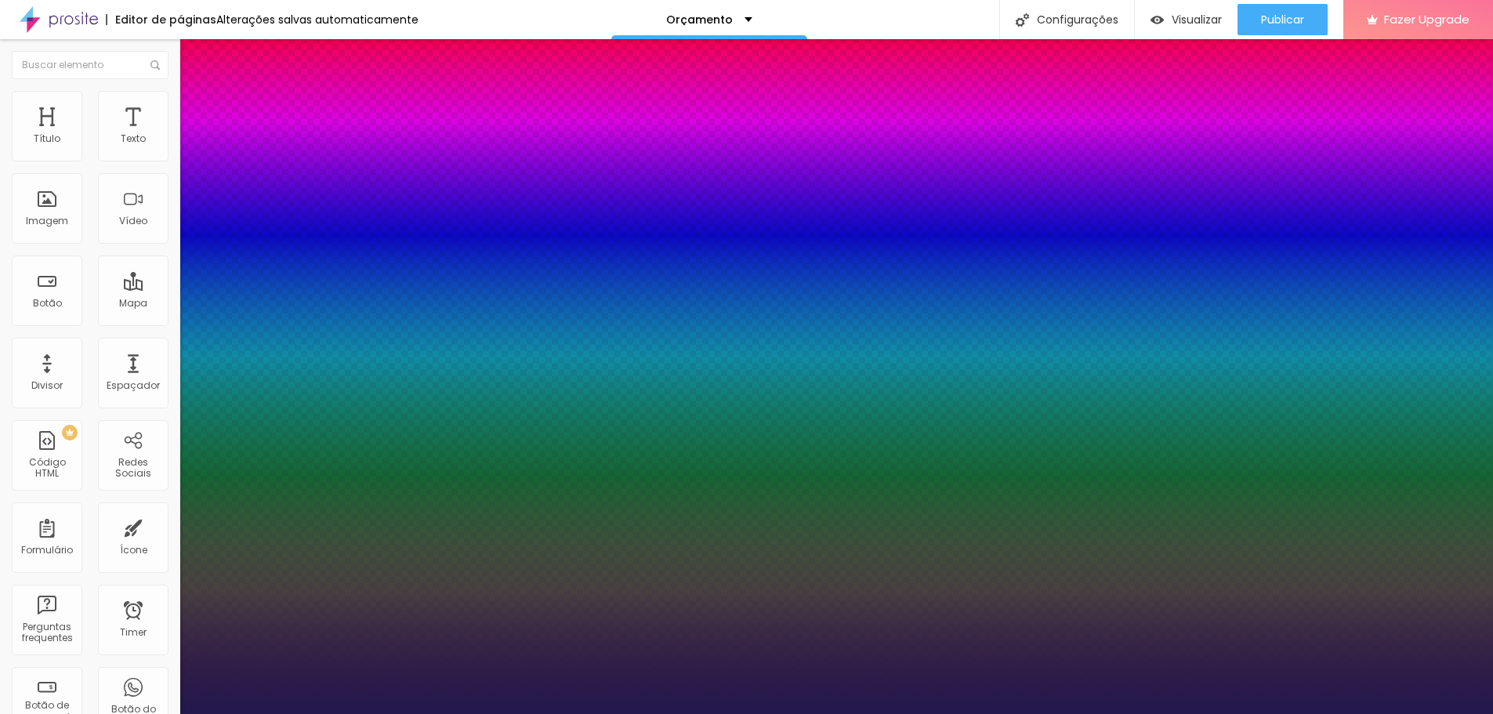
drag, startPoint x: 258, startPoint y: 556, endPoint x: 250, endPoint y: 559, distance: 8.4
drag, startPoint x: 205, startPoint y: 482, endPoint x: 223, endPoint y: 492, distance: 20.3
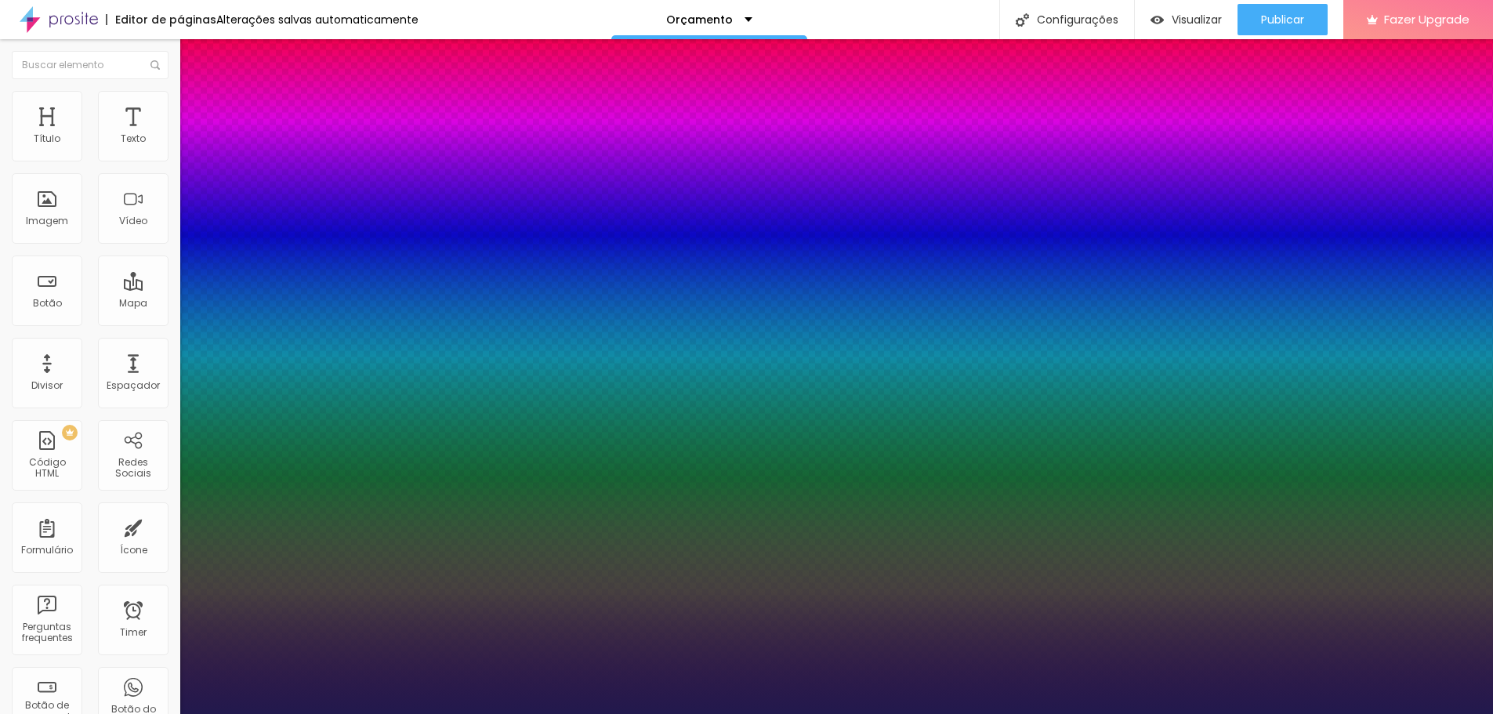
drag, startPoint x: 273, startPoint y: 445, endPoint x: 352, endPoint y: 470, distance: 82.8
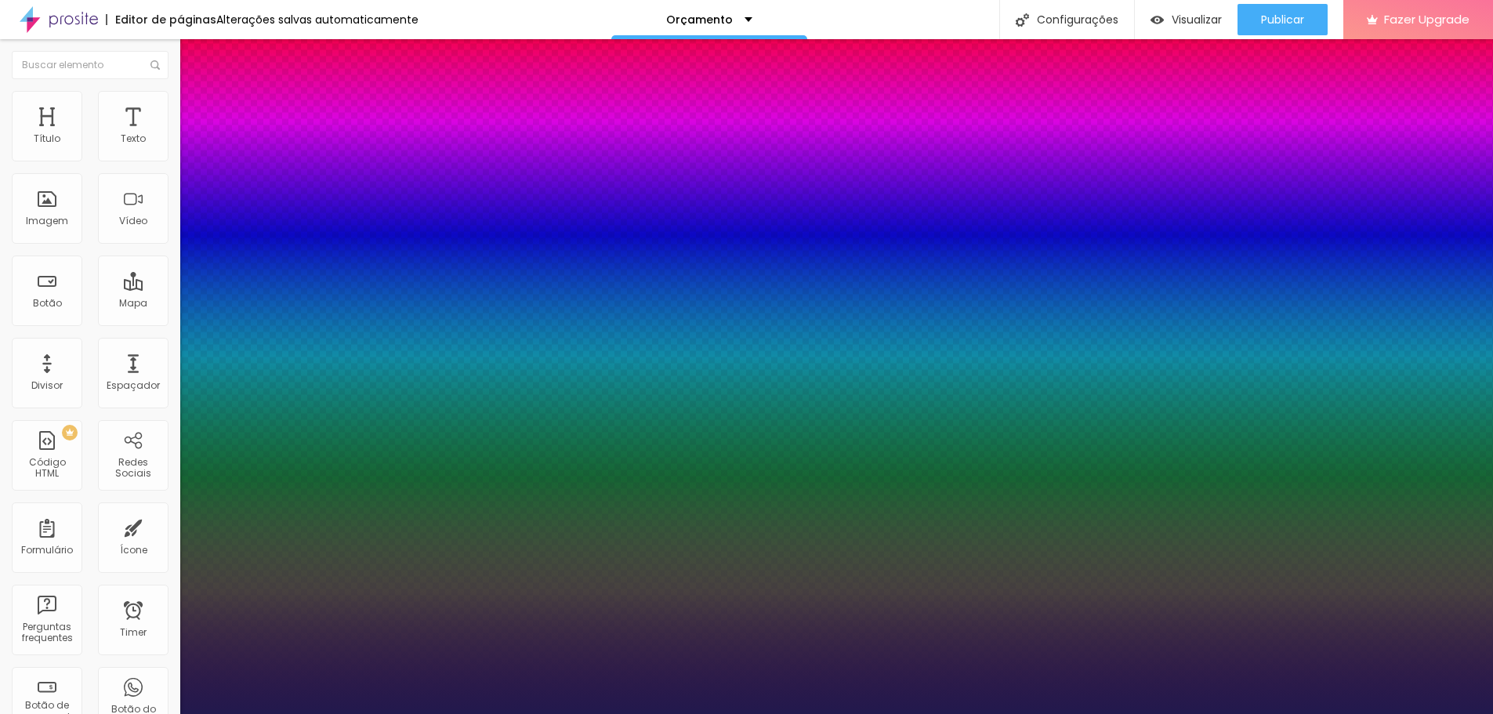
click at [661, 713] on div at bounding box center [746, 714] width 1493 height 0
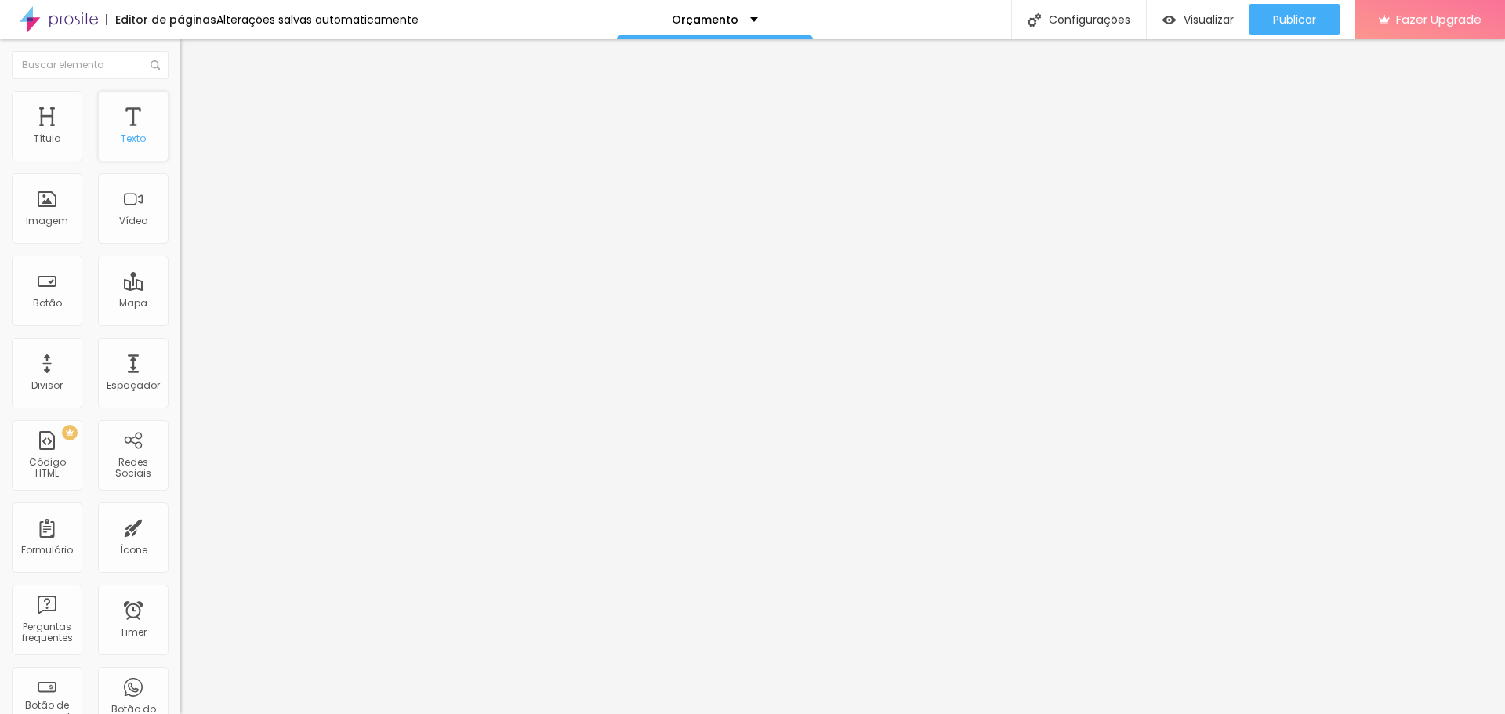
click at [137, 129] on div "Texto" at bounding box center [133, 126] width 71 height 71
click at [192, 53] on img "button" at bounding box center [198, 57] width 13 height 13
click at [187, 227] on icon "button" at bounding box center [191, 222] width 9 height 9
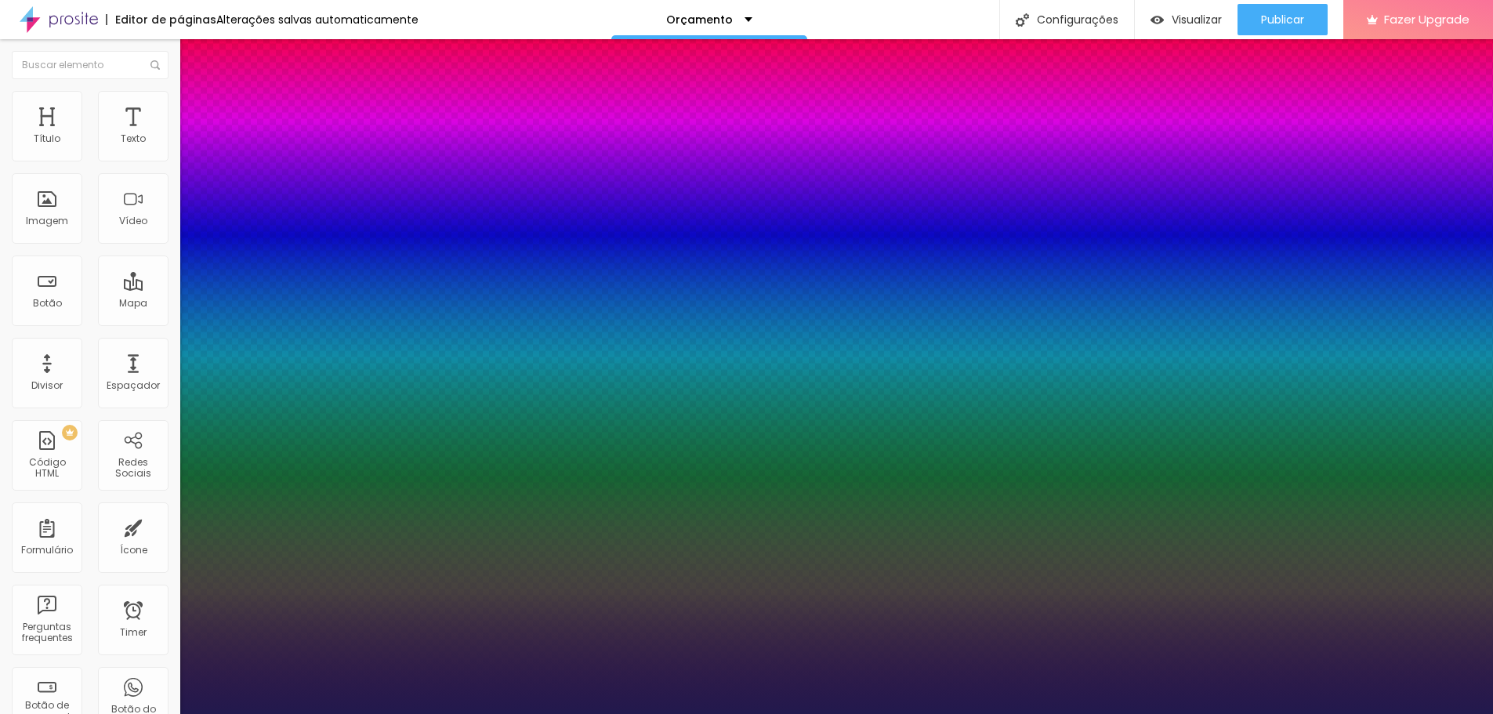
drag, startPoint x: 307, startPoint y: 446, endPoint x: 286, endPoint y: 482, distance: 41.8
click at [799, 713] on div at bounding box center [746, 714] width 1493 height 0
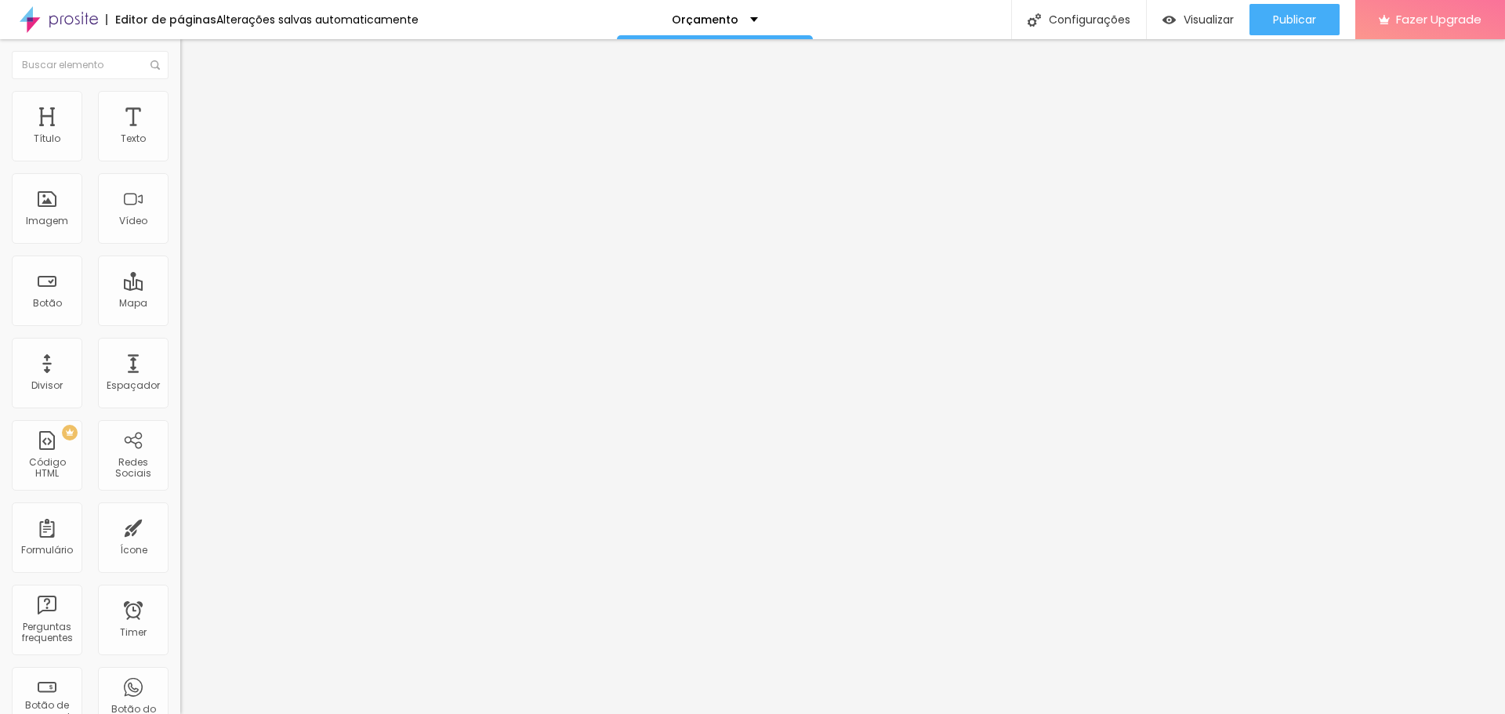
click at [187, 146] on icon "button" at bounding box center [191, 140] width 9 height 9
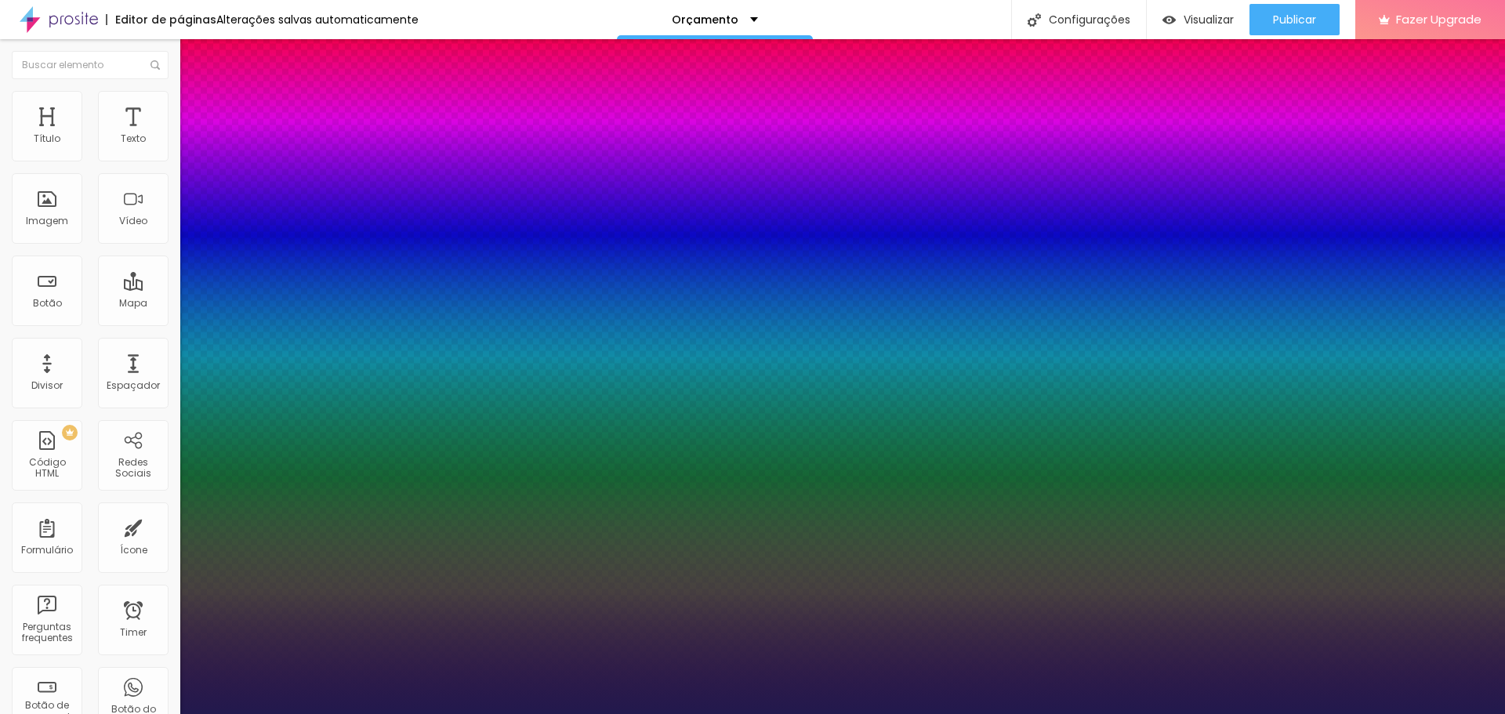
drag, startPoint x: 258, startPoint y: 375, endPoint x: 331, endPoint y: 388, distance: 74.1
drag, startPoint x: 200, startPoint y: 339, endPoint x: 244, endPoint y: 350, distance: 45.3
drag, startPoint x: 198, startPoint y: 310, endPoint x: 218, endPoint y: 310, distance: 20.4
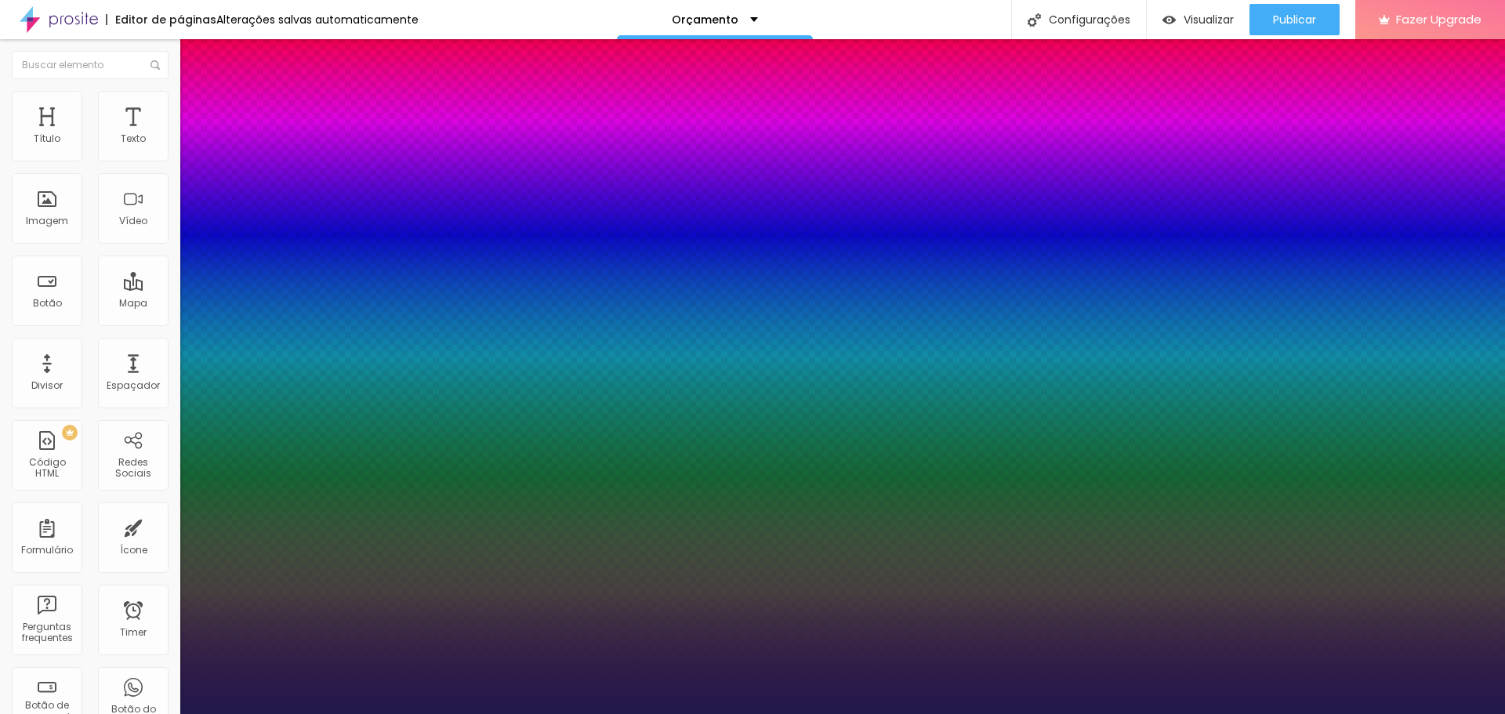
drag, startPoint x: 201, startPoint y: 303, endPoint x: 245, endPoint y: 310, distance: 45.4
drag, startPoint x: 212, startPoint y: 261, endPoint x: 262, endPoint y: 279, distance: 53.3
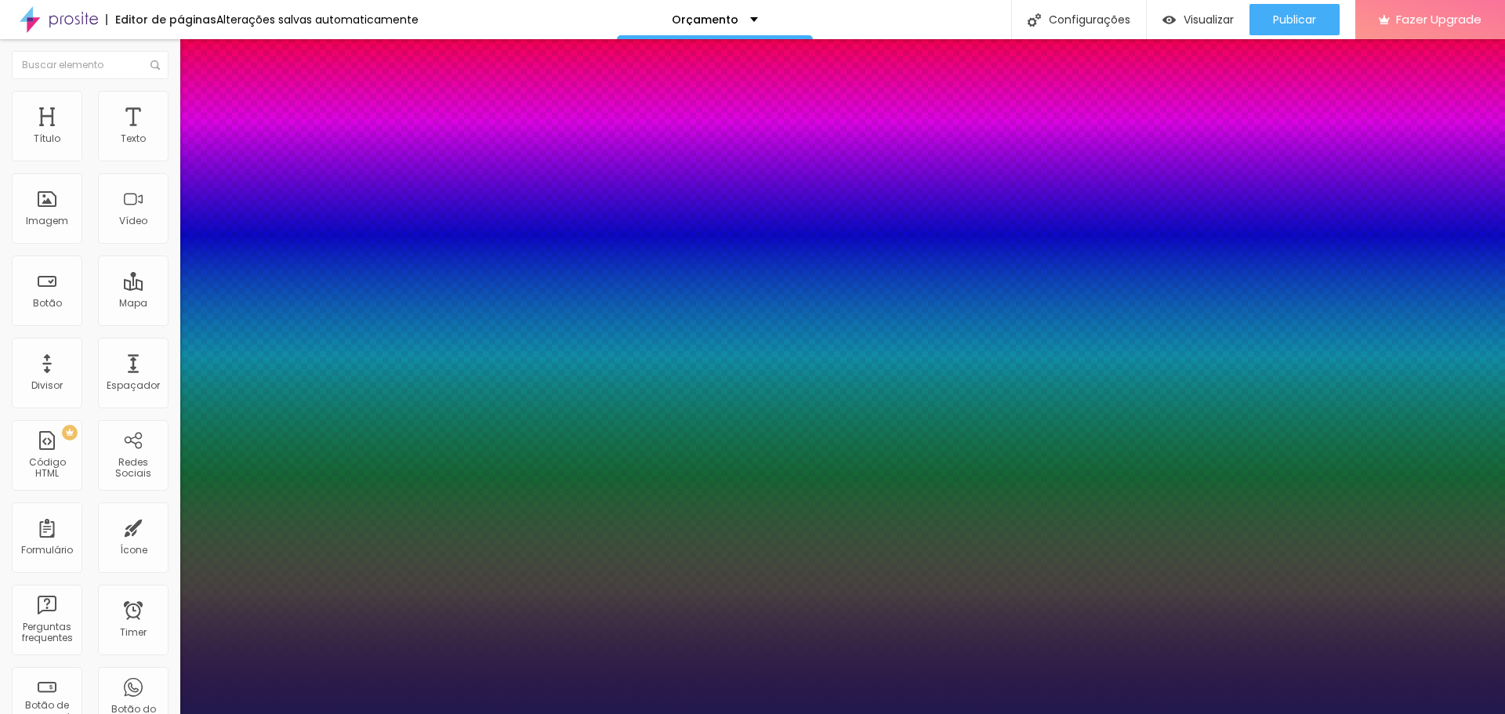
click at [622, 713] on div at bounding box center [752, 714] width 1505 height 0
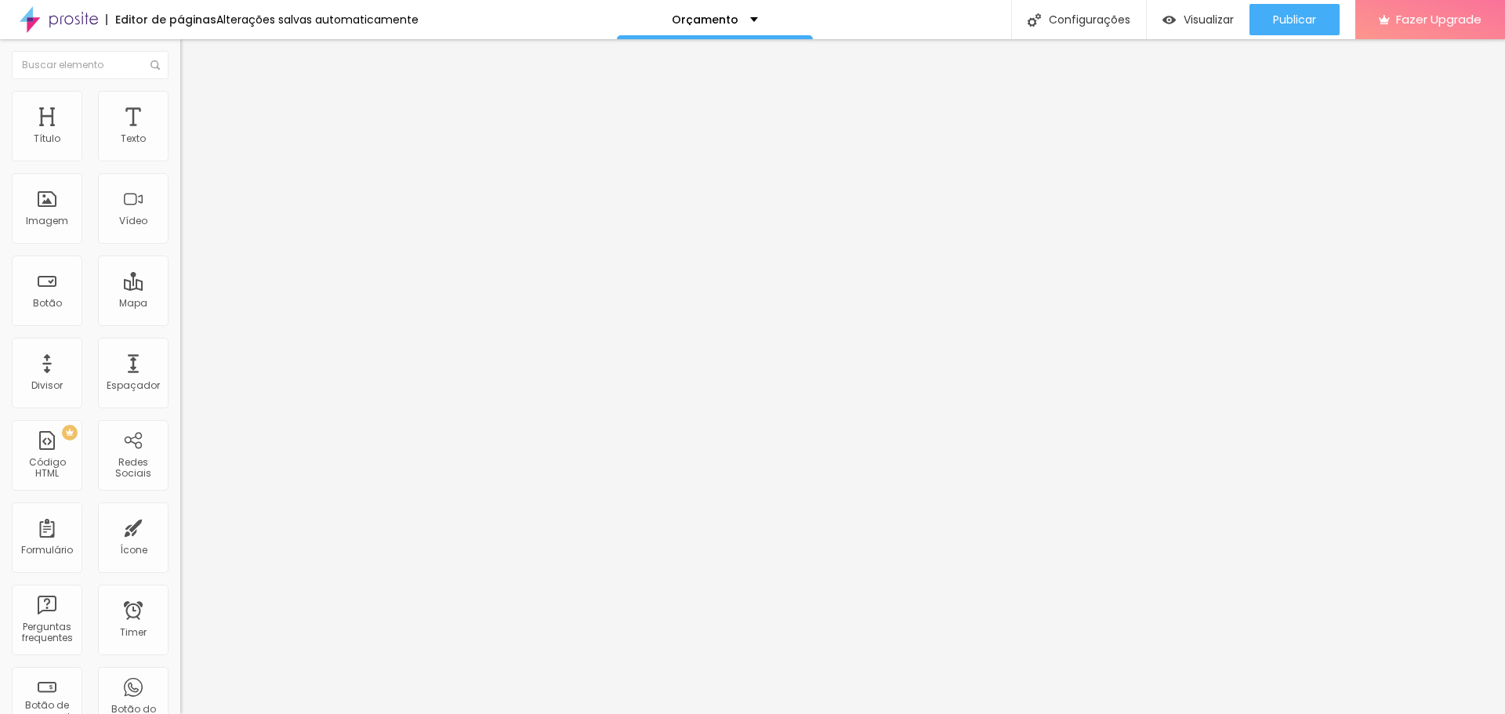
click at [180, 103] on li "Avançado" at bounding box center [270, 99] width 180 height 16
drag, startPoint x: 49, startPoint y: 155, endPoint x: 57, endPoint y: 156, distance: 8.7
click at [180, 289] on input "range" at bounding box center [230, 295] width 101 height 13
drag, startPoint x: 49, startPoint y: 186, endPoint x: 9, endPoint y: 208, distance: 44.9
click at [180, 510] on input "range" at bounding box center [230, 516] width 101 height 13
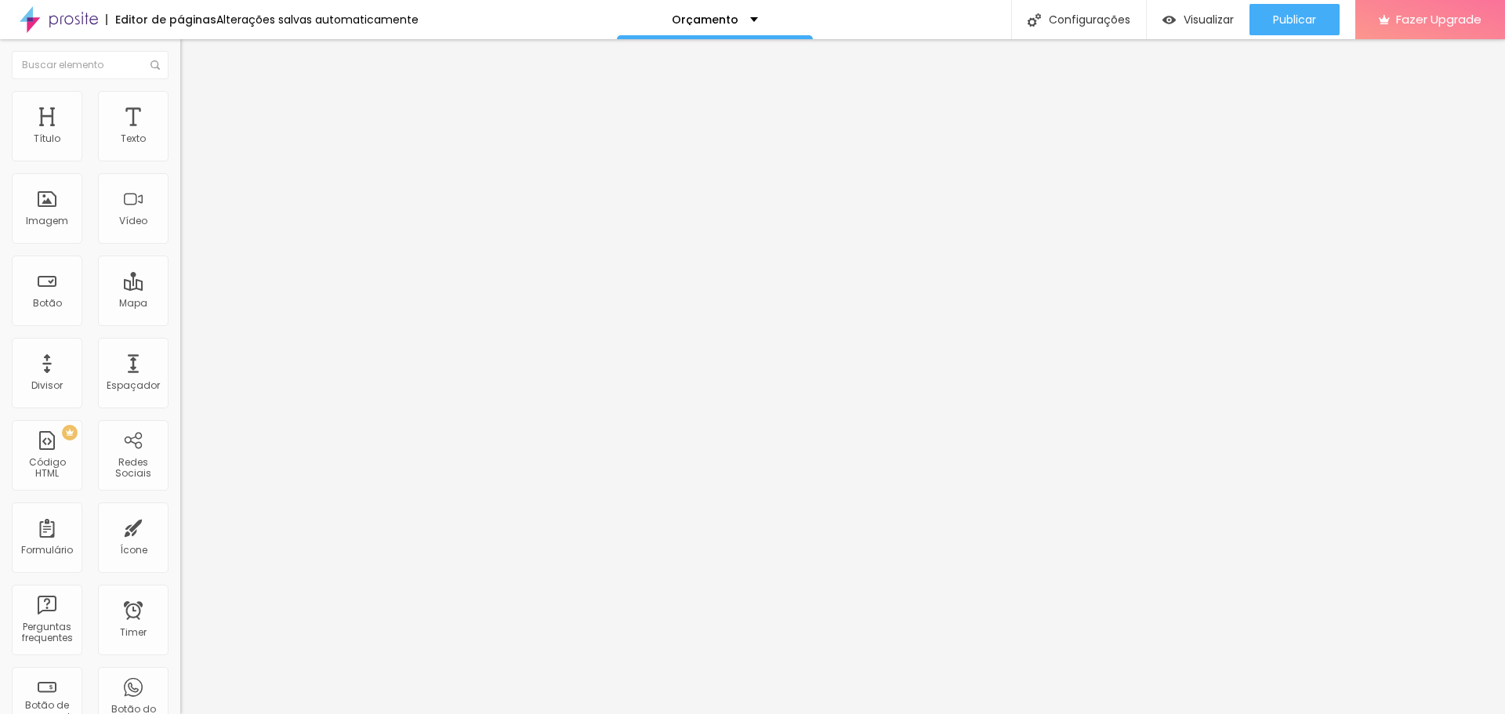
click at [194, 108] on span "Avançado" at bounding box center [220, 101] width 52 height 13
drag, startPoint x: 93, startPoint y: 183, endPoint x: 0, endPoint y: 197, distance: 94.4
click at [180, 510] on input "range" at bounding box center [230, 516] width 101 height 13
click at [180, 659] on div at bounding box center [270, 659] width 180 height 0
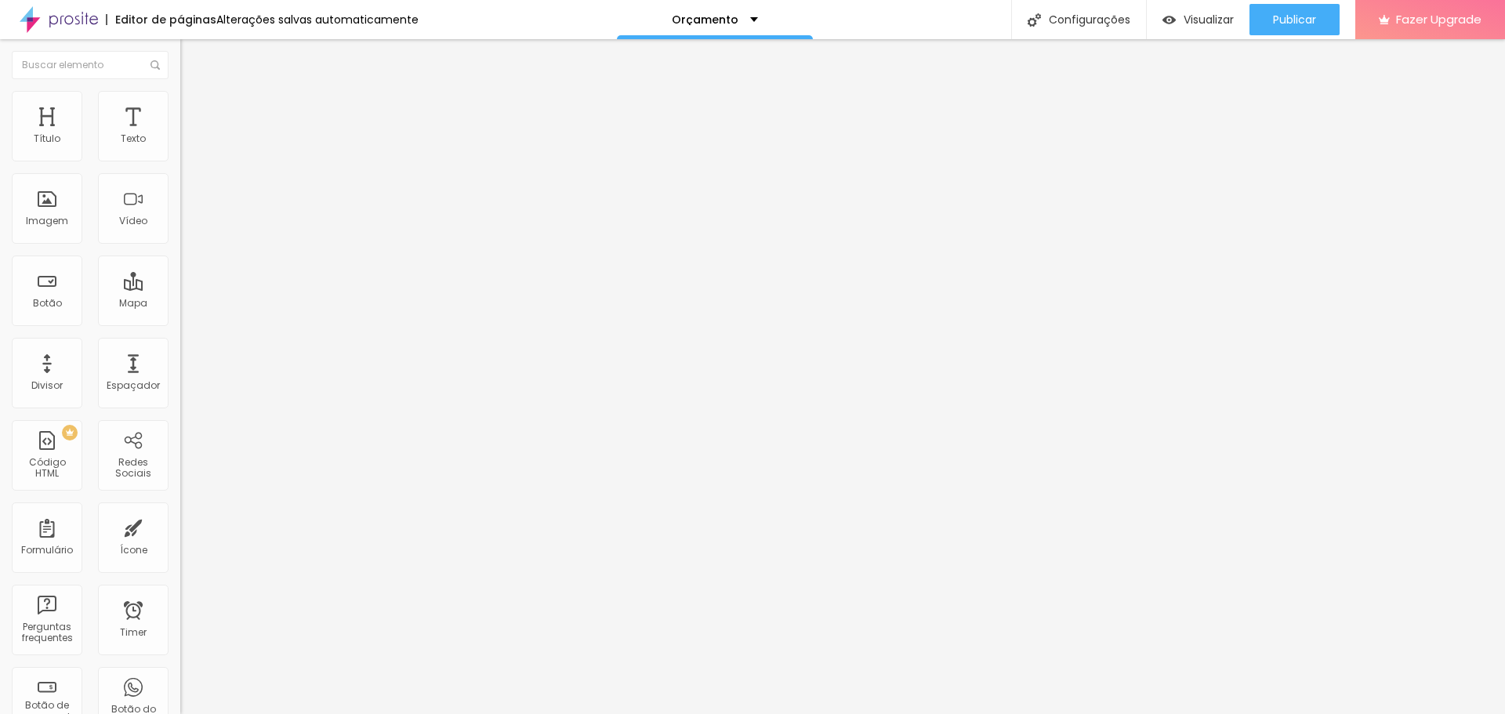
click at [180, 659] on div at bounding box center [270, 659] width 180 height 0
drag, startPoint x: 71, startPoint y: 152, endPoint x: 264, endPoint y: 184, distance: 196.3
click at [264, 289] on input "range" at bounding box center [230, 295] width 101 height 13
drag, startPoint x: 37, startPoint y: 183, endPoint x: 0, endPoint y: 205, distance: 42.5
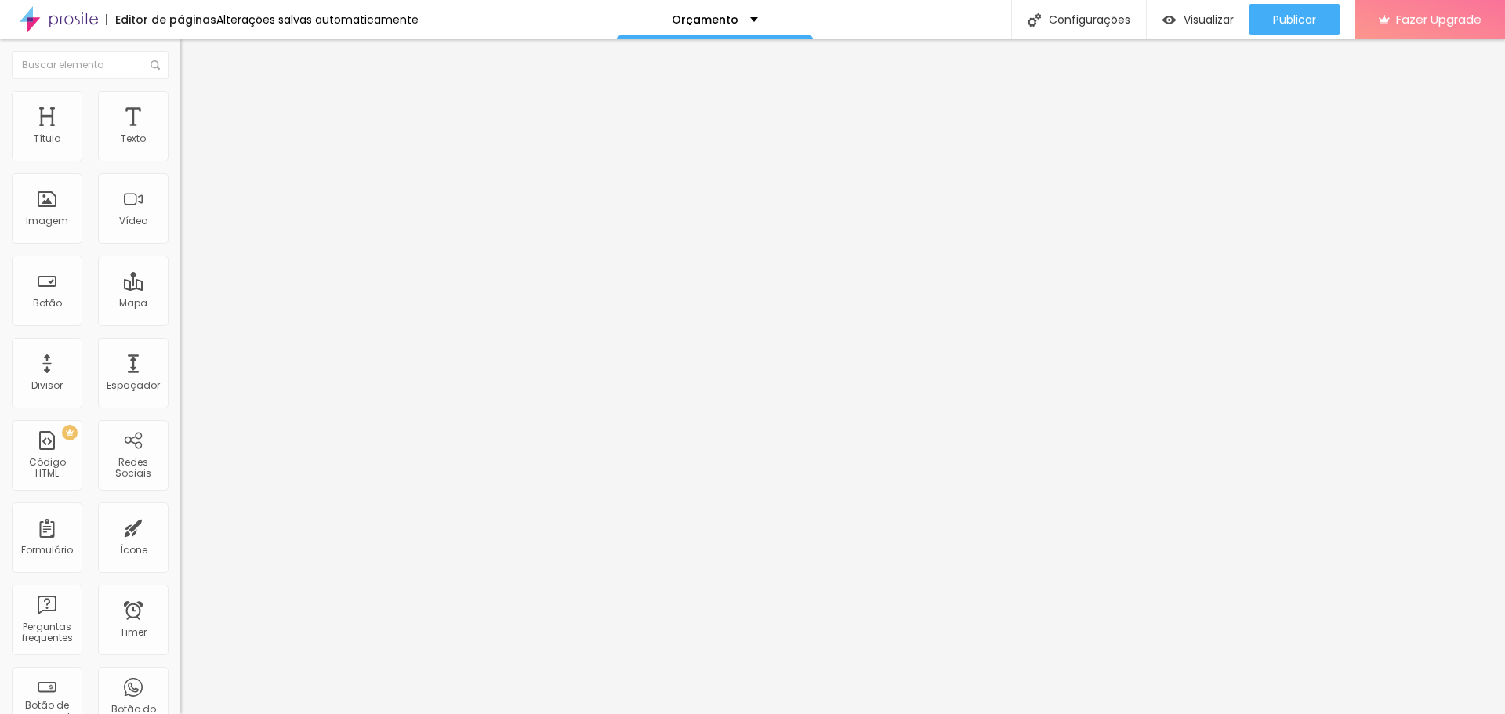
click at [180, 510] on input "range" at bounding box center [230, 516] width 101 height 13
click at [180, 100] on ul "Estilo Avançado" at bounding box center [270, 90] width 180 height 31
click at [194, 93] on span "Estilo" at bounding box center [206, 85] width 24 height 13
click at [180, 232] on button "button" at bounding box center [191, 224] width 22 height 16
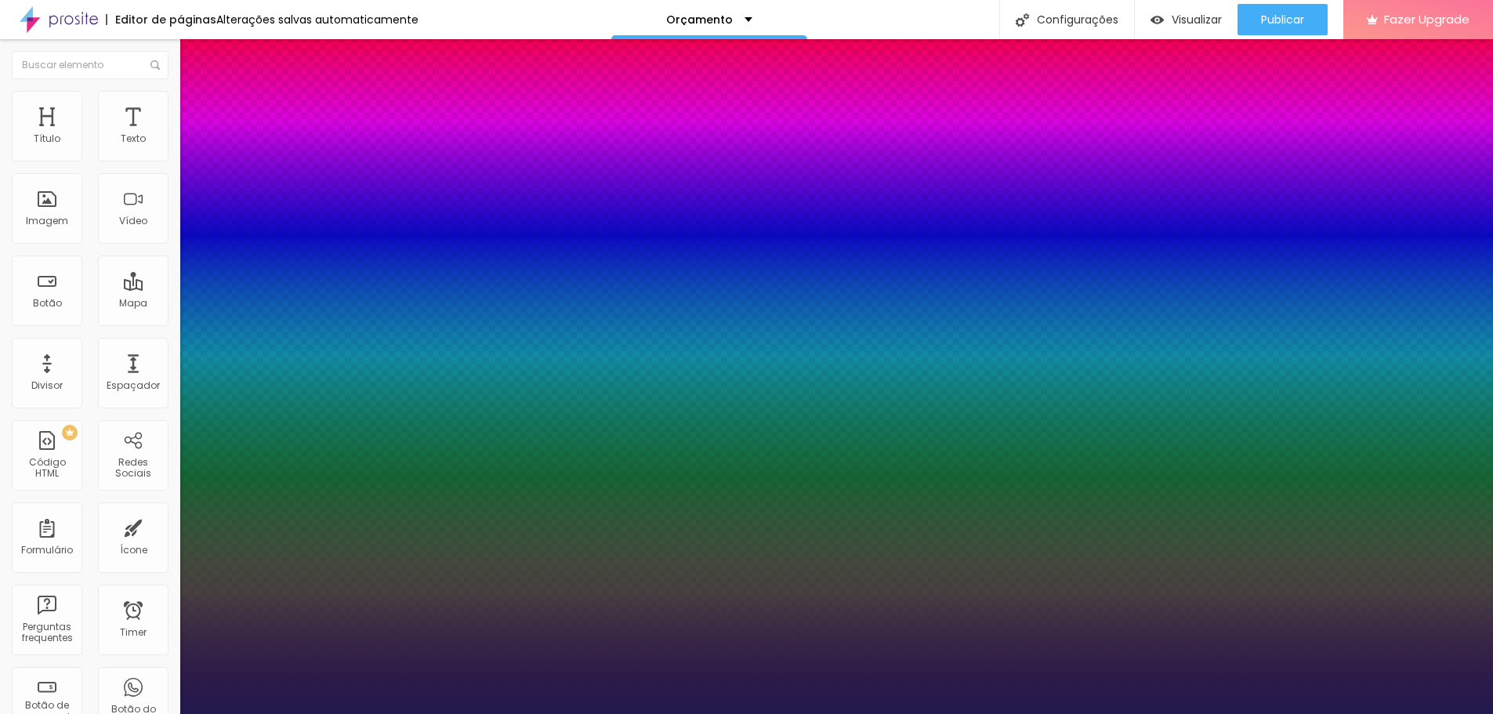
drag, startPoint x: 280, startPoint y: 441, endPoint x: 352, endPoint y: 445, distance: 72.3
drag, startPoint x: 221, startPoint y: 474, endPoint x: 350, endPoint y: 500, distance: 131.1
drag, startPoint x: 214, startPoint y: 515, endPoint x: 221, endPoint y: 521, distance: 9.4
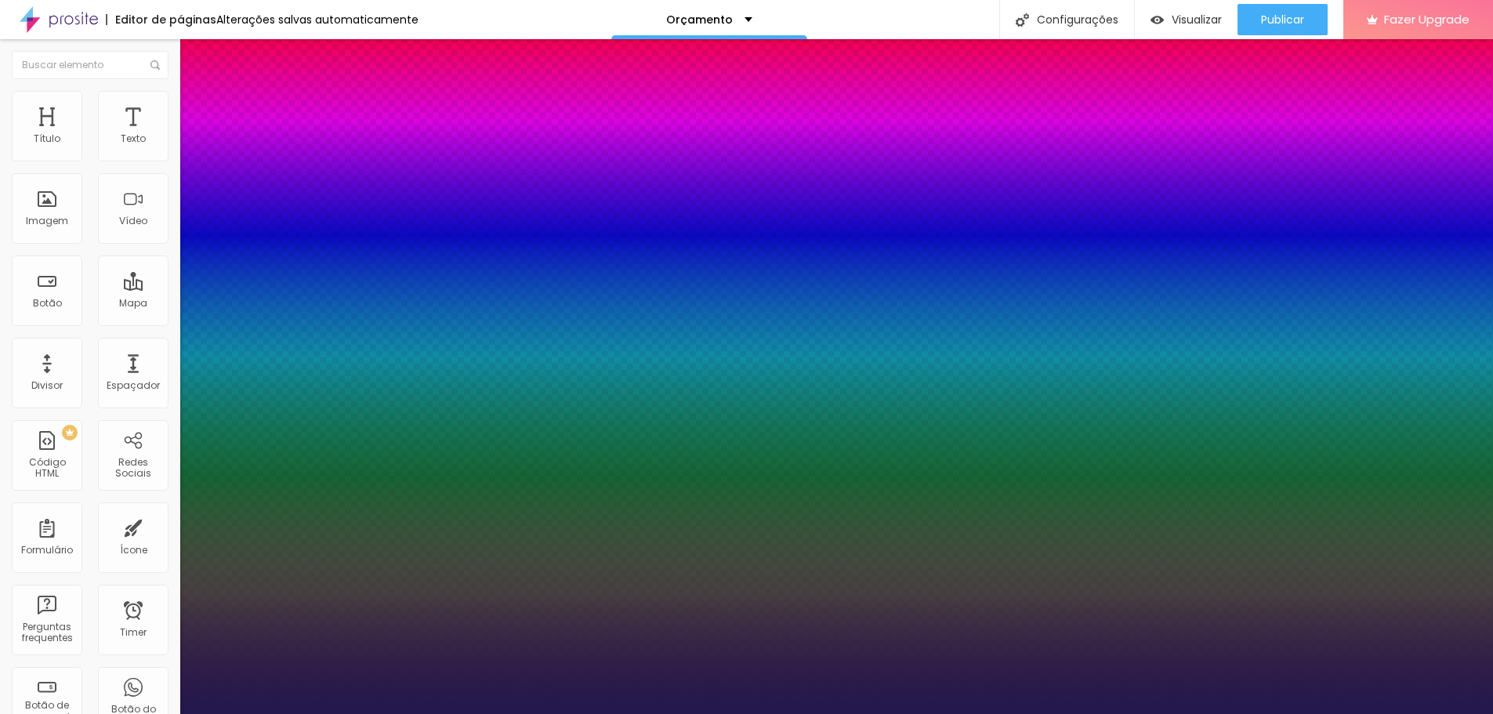
click at [810, 713] on div at bounding box center [746, 714] width 1493 height 0
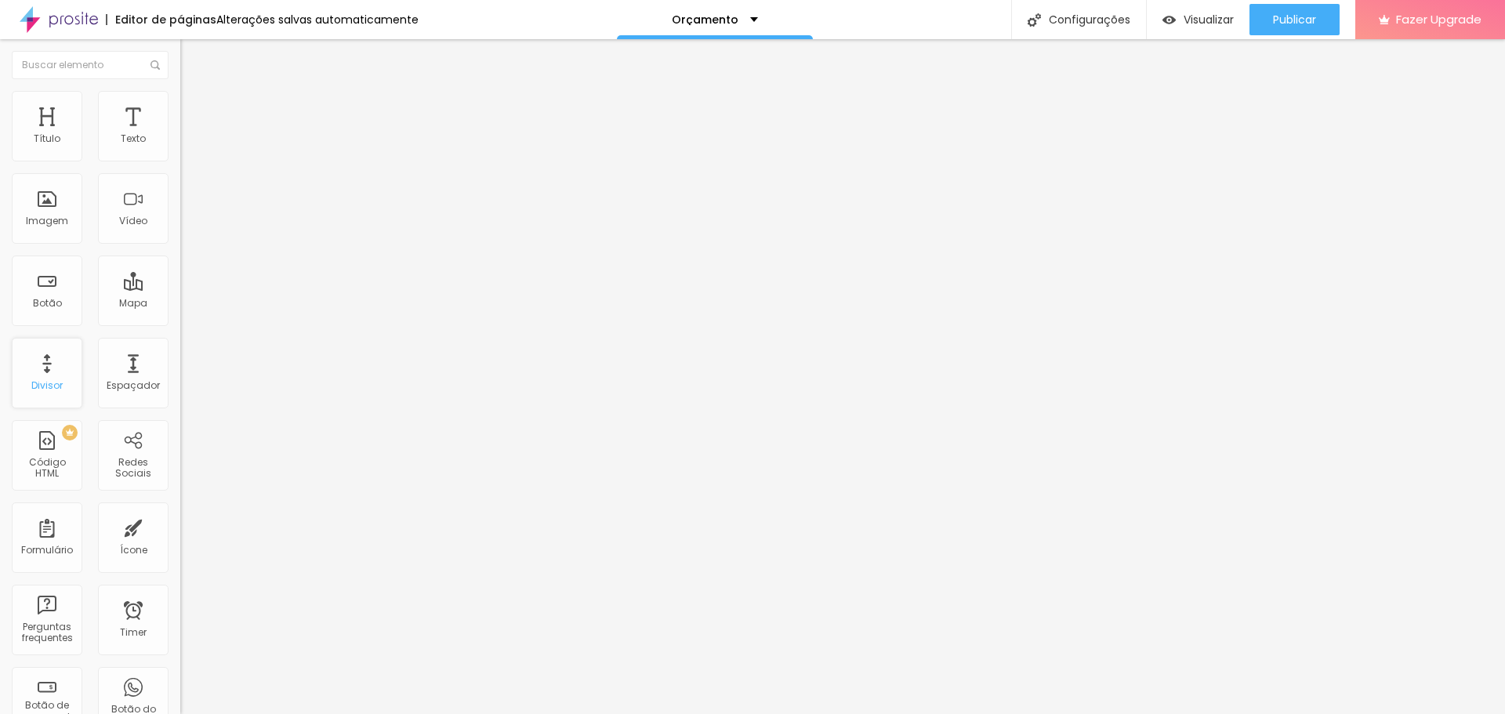
click at [61, 368] on div "Divisor" at bounding box center [47, 373] width 71 height 71
click at [192, 56] on img "button" at bounding box center [198, 57] width 13 height 13
click at [180, 103] on li "Avançado" at bounding box center [270, 99] width 180 height 16
drag, startPoint x: 46, startPoint y: 157, endPoint x: 0, endPoint y: 169, distance: 47.7
click at [180, 289] on input "range" at bounding box center [230, 295] width 101 height 13
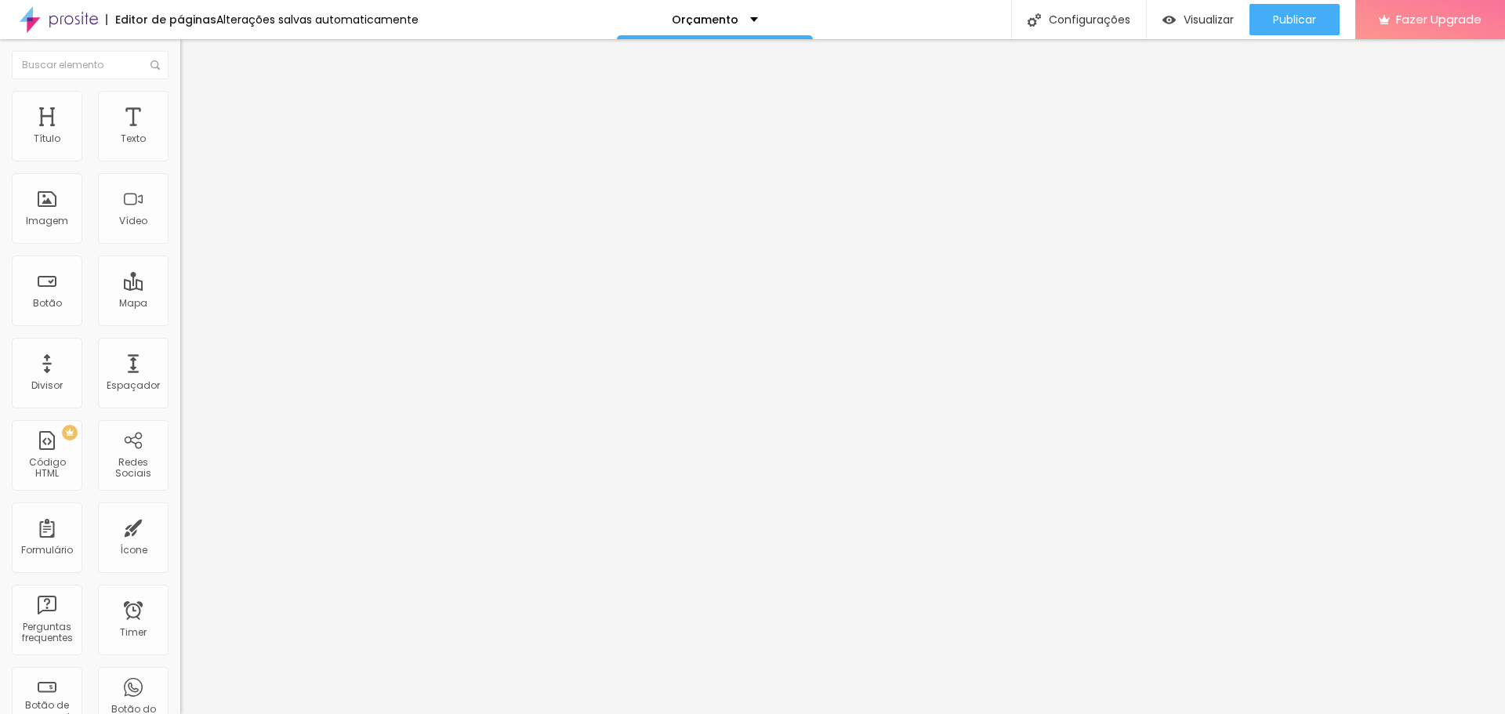
drag, startPoint x: 43, startPoint y: 187, endPoint x: 0, endPoint y: 186, distance: 43.1
click at [180, 510] on input "range" at bounding box center [230, 516] width 101 height 13
click at [180, 89] on img at bounding box center [187, 82] width 14 height 14
click at [187, 146] on icon "button" at bounding box center [191, 140] width 9 height 9
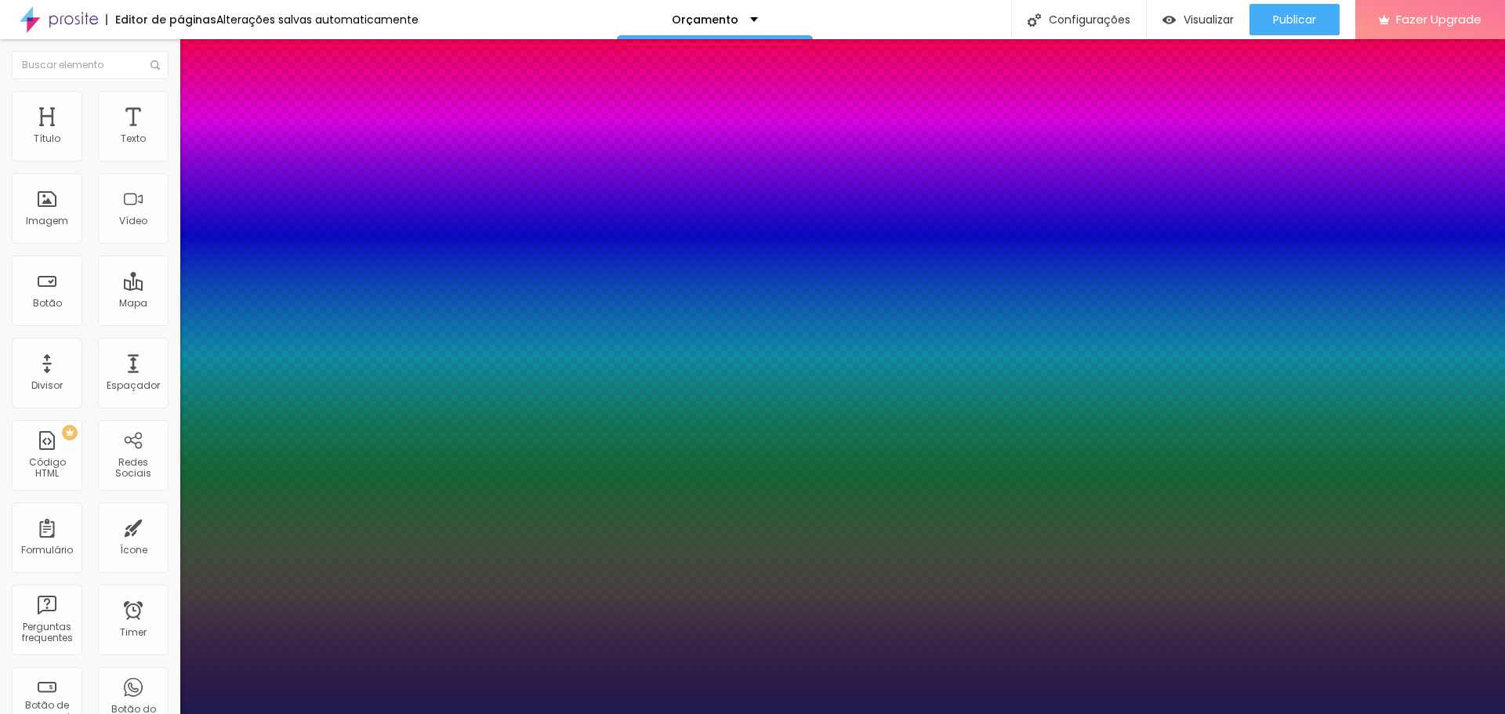
drag, startPoint x: 208, startPoint y: 267, endPoint x: 257, endPoint y: 282, distance: 51.6
drag, startPoint x: 201, startPoint y: 309, endPoint x: 227, endPoint y: 308, distance: 25.9
drag, startPoint x: 234, startPoint y: 303, endPoint x: 278, endPoint y: 303, distance: 43.1
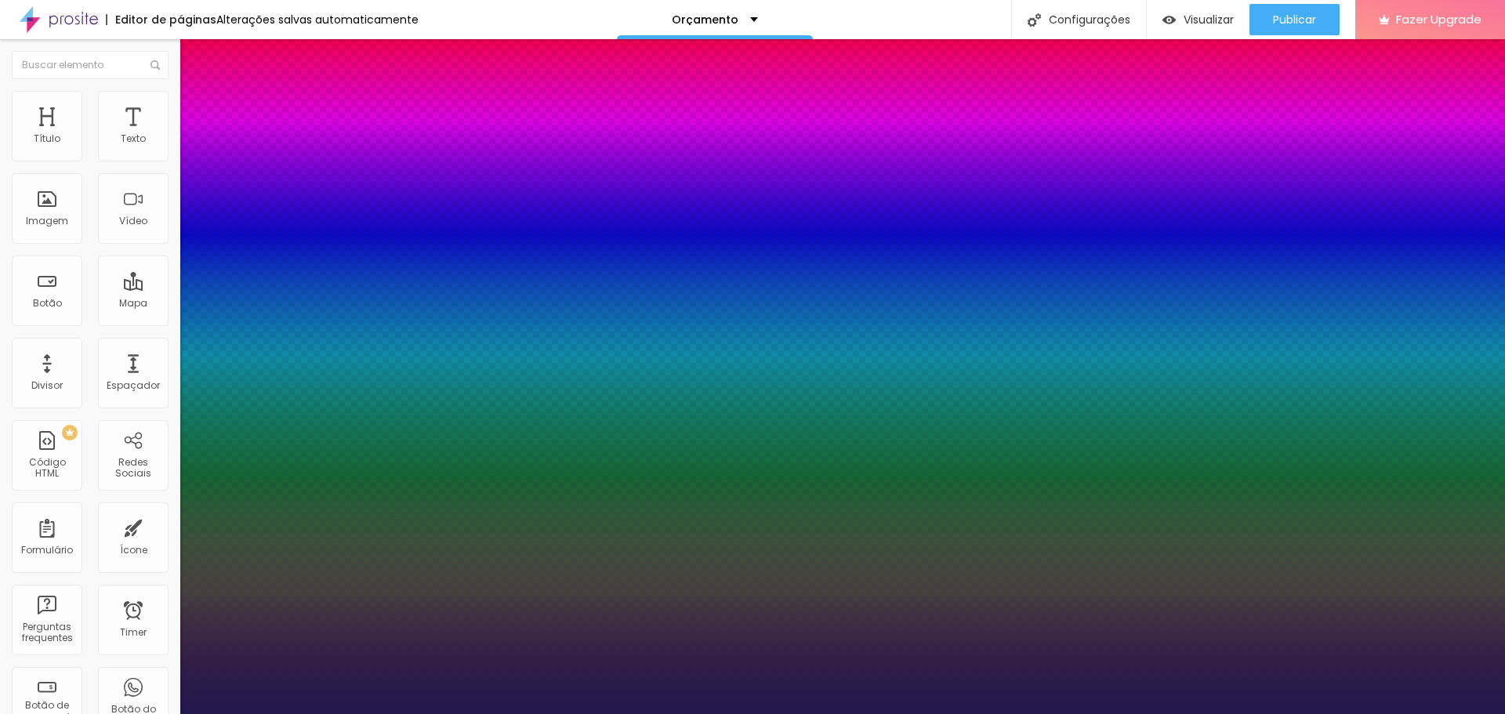
drag, startPoint x: 203, startPoint y: 340, endPoint x: 249, endPoint y: 366, distance: 53.0
drag, startPoint x: 296, startPoint y: 378, endPoint x: 249, endPoint y: 397, distance: 50.7
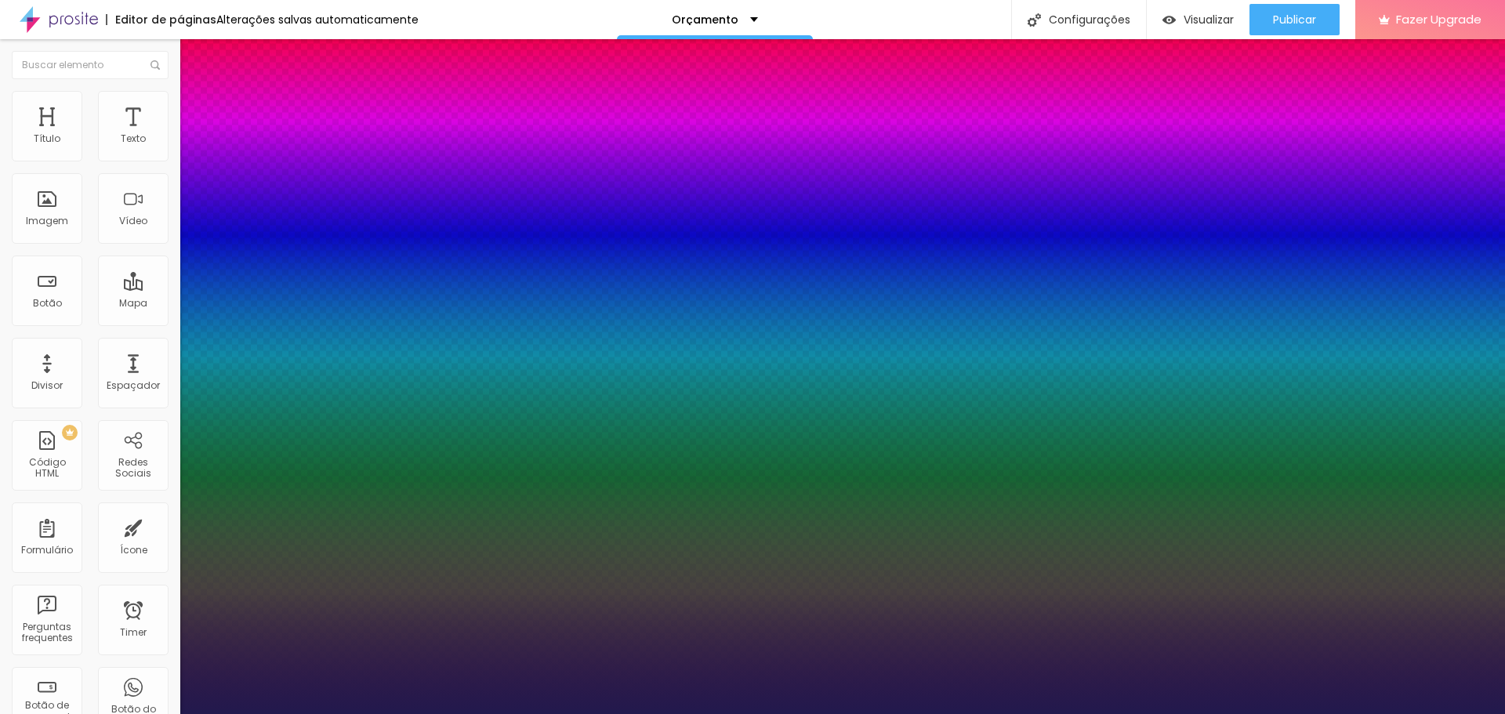
click at [586, 713] on div at bounding box center [752, 714] width 1505 height 0
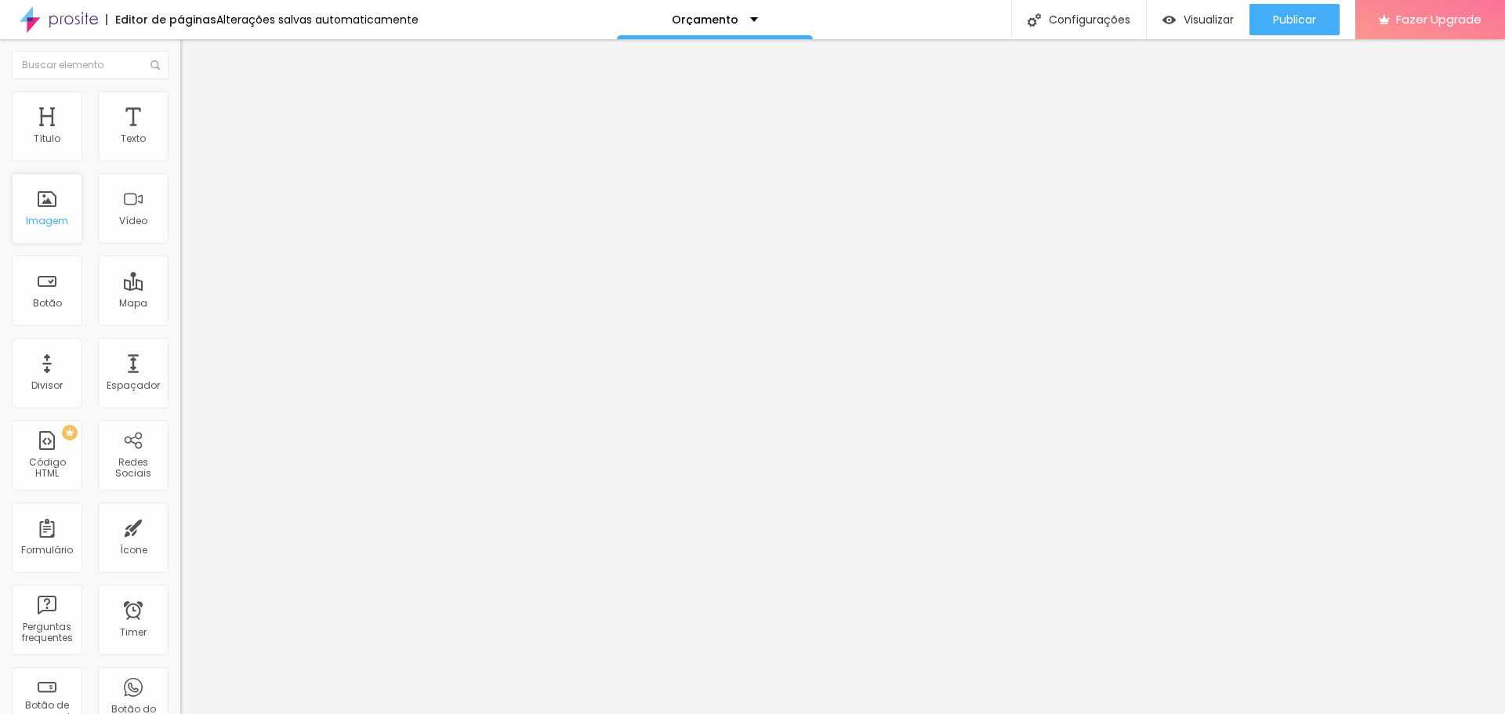
click at [49, 216] on div "Imagem" at bounding box center [47, 221] width 42 height 11
click at [44, 226] on div "Imagem" at bounding box center [47, 221] width 42 height 11
click at [192, 60] on img "button" at bounding box center [198, 57] width 13 height 13
click at [279, 713] on div "Subindo 2/2 arquivos" at bounding box center [752, 718] width 1505 height 9
click at [192, 55] on div "Editar Título" at bounding box center [236, 57] width 89 height 13
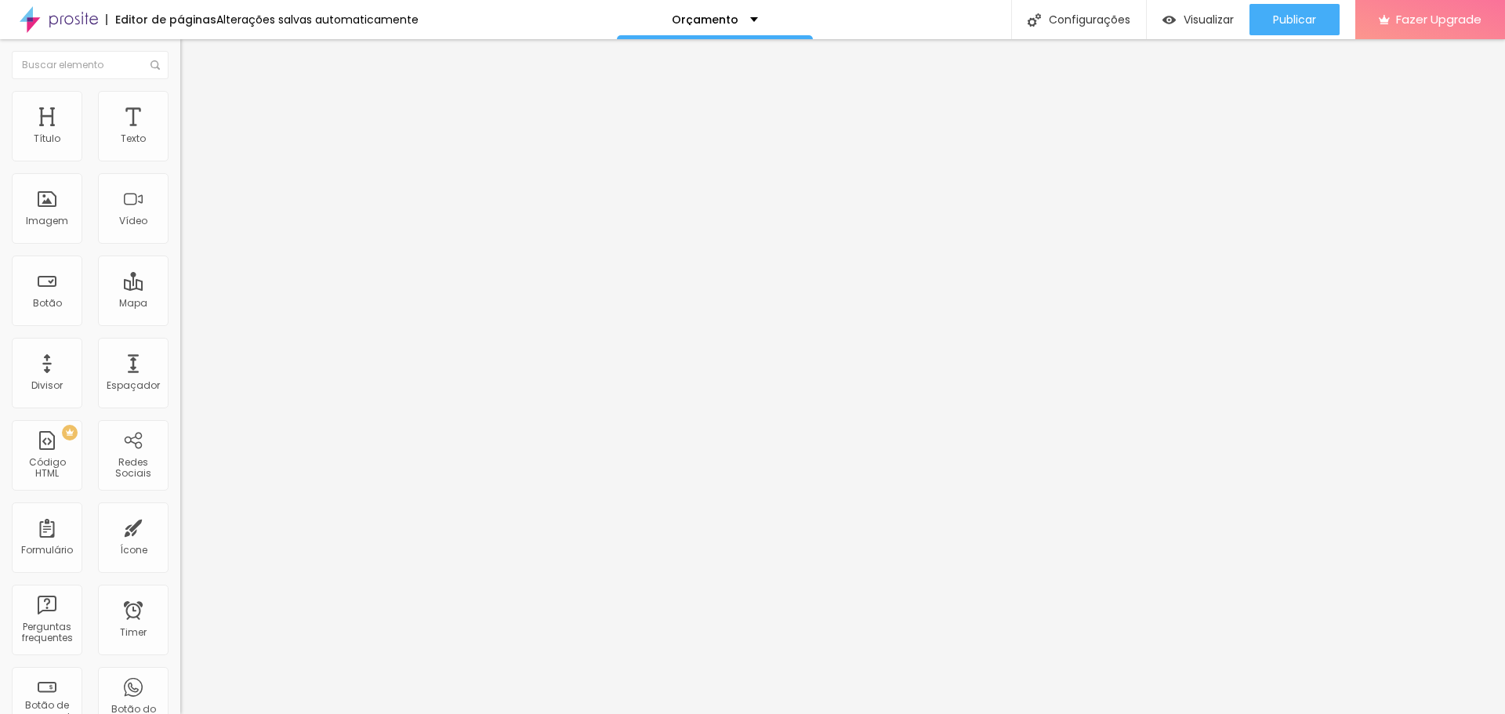
click at [192, 59] on img "button" at bounding box center [198, 57] width 13 height 13
click at [180, 232] on button "button" at bounding box center [191, 224] width 22 height 16
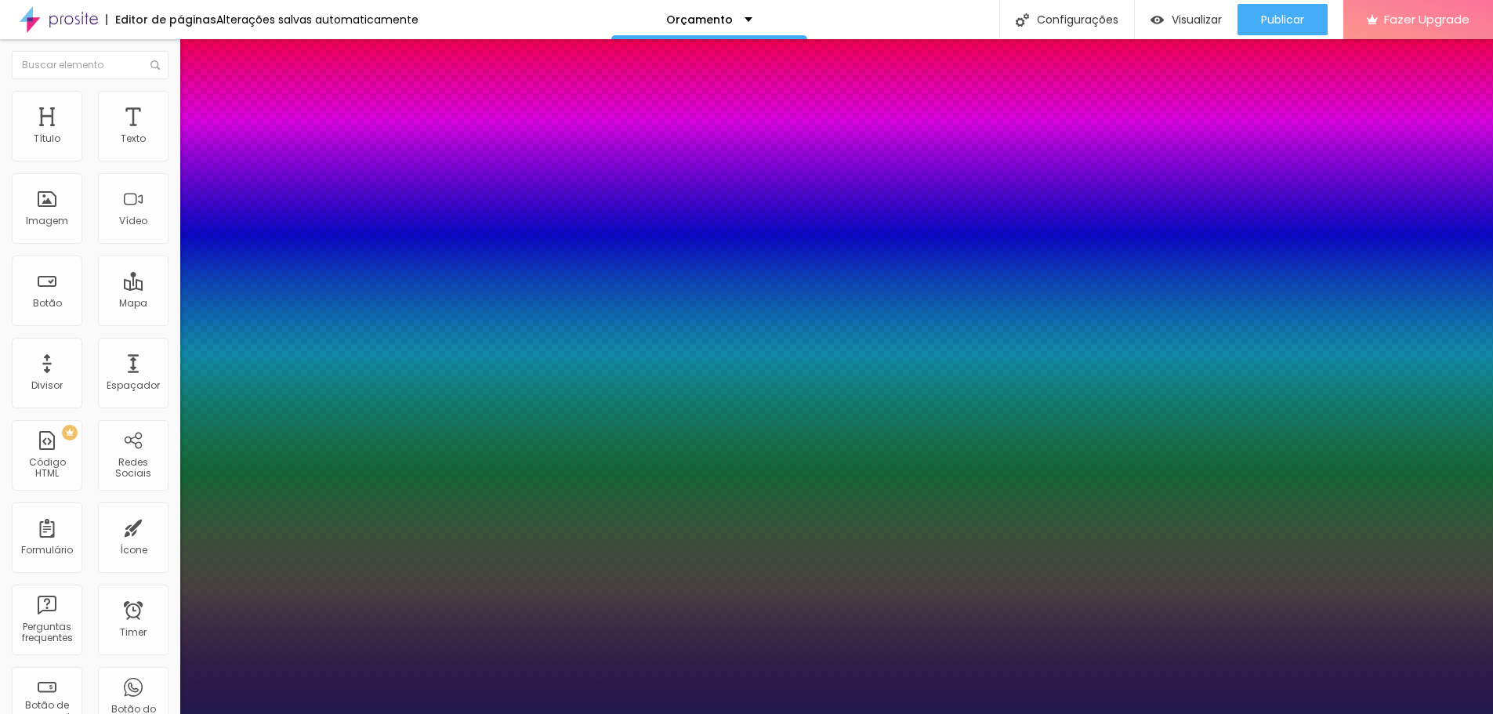
drag, startPoint x: 216, startPoint y: 440, endPoint x: 247, endPoint y: 443, distance: 30.7
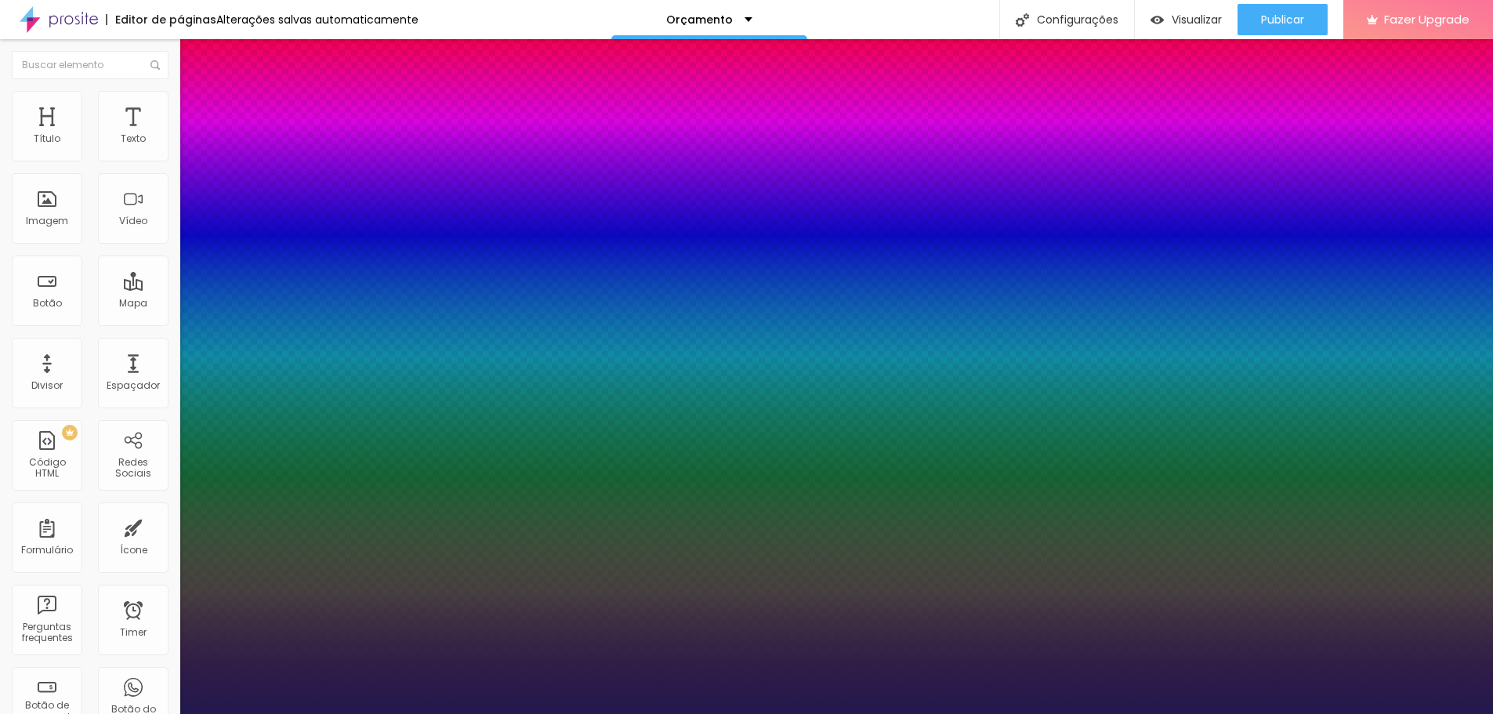
drag, startPoint x: 272, startPoint y: 397, endPoint x: 270, endPoint y: 389, distance: 8.8
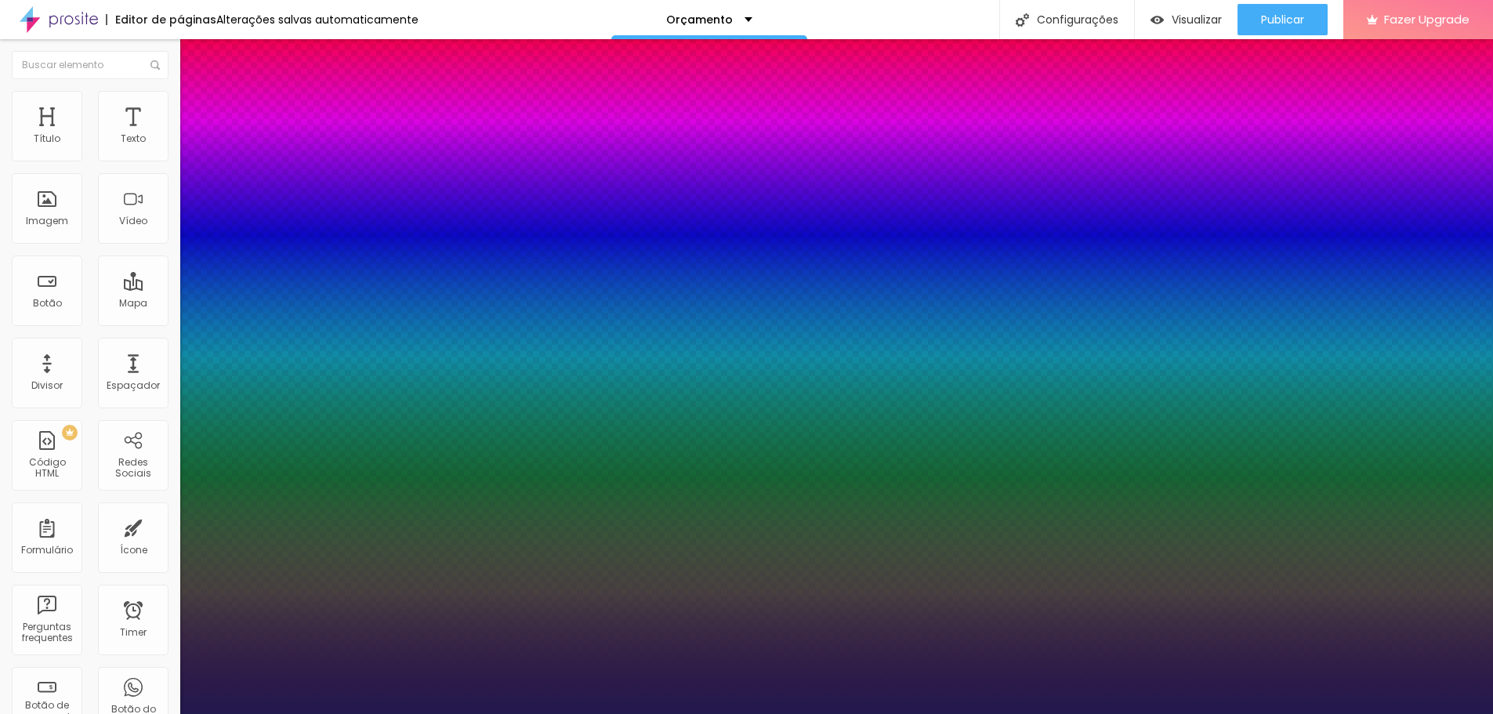
click at [550, 713] on div at bounding box center [746, 724] width 1493 height 0
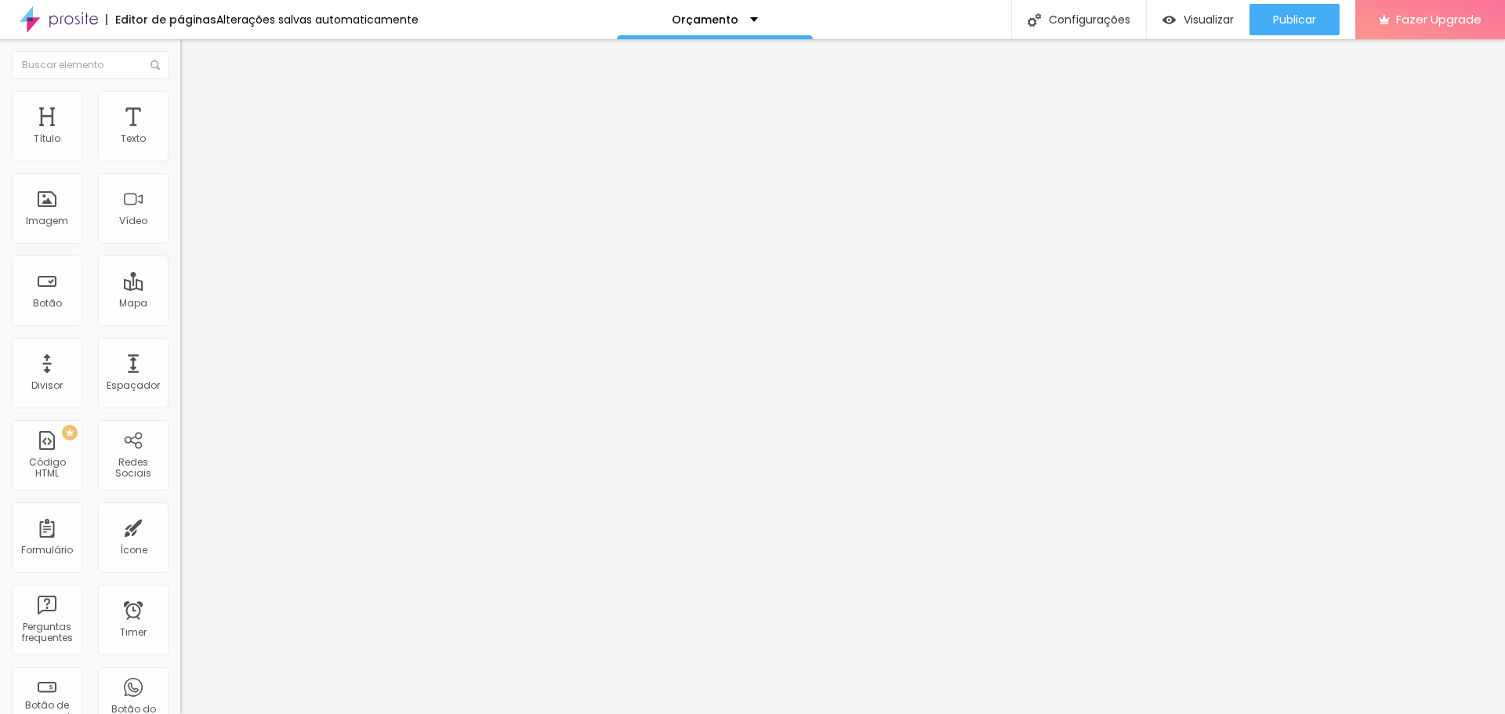
click at [187, 146] on icon "button" at bounding box center [191, 140] width 9 height 9
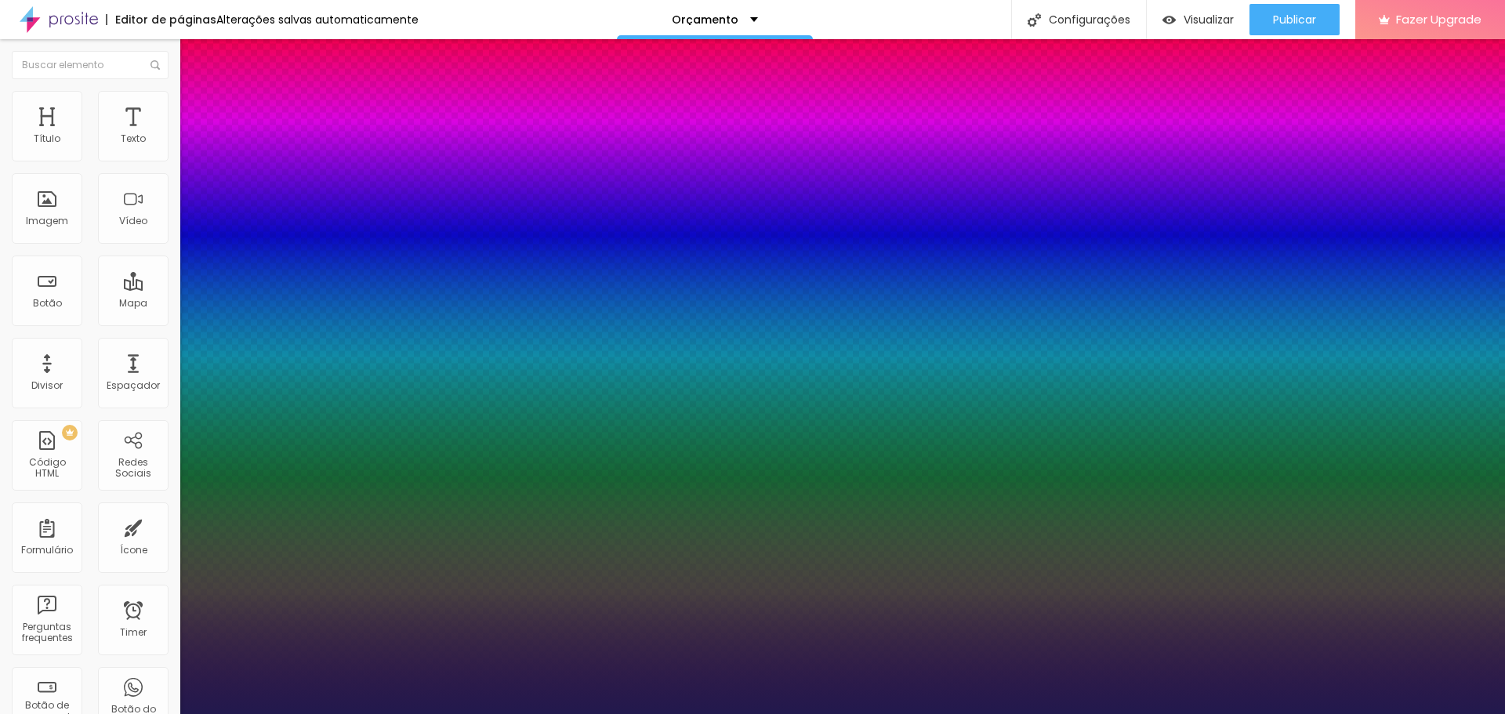
drag, startPoint x: 211, startPoint y: 267, endPoint x: 223, endPoint y: 267, distance: 12.6
click at [786, 713] on div at bounding box center [752, 724] width 1505 height 0
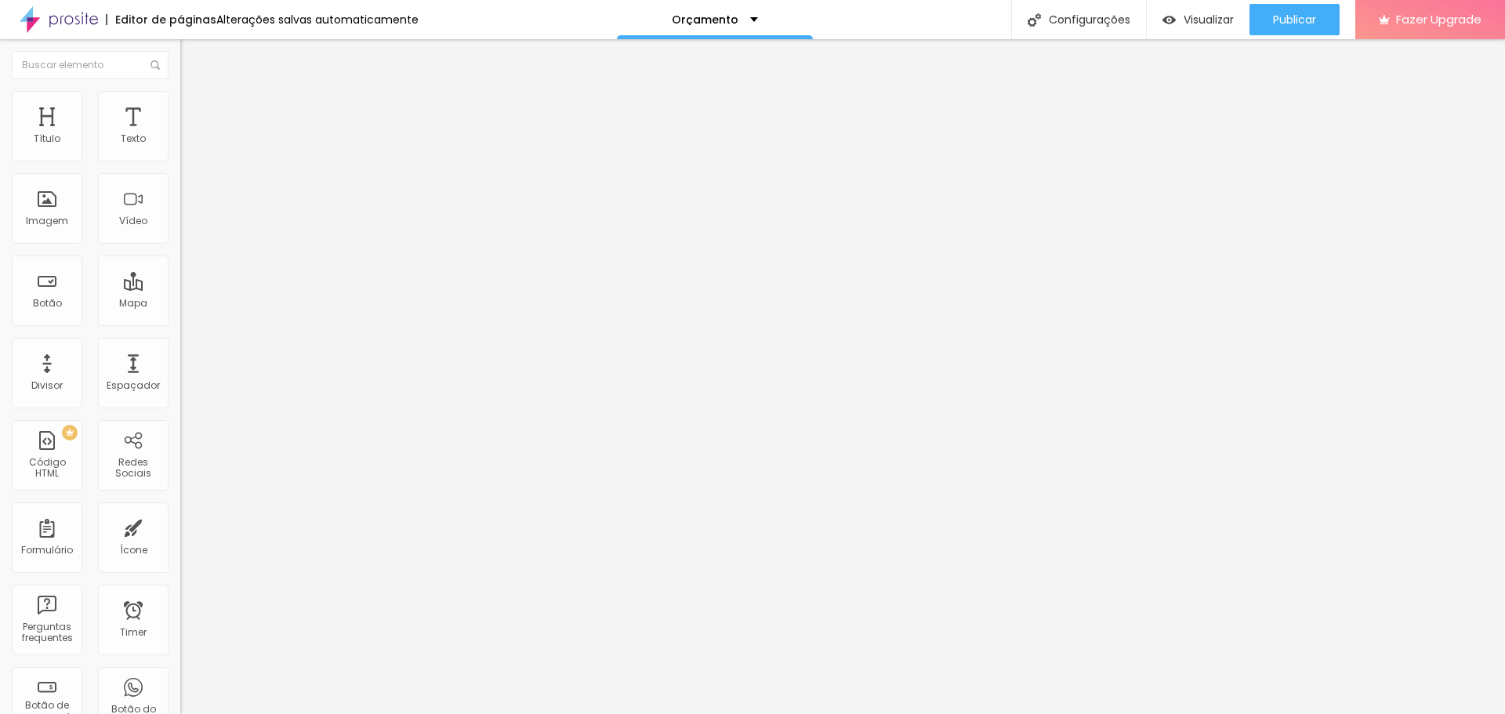
click at [192, 53] on img "button" at bounding box center [198, 57] width 13 height 13
click at [192, 57] on img "button" at bounding box center [198, 57] width 13 height 13
click at [52, 556] on div "Formulário" at bounding box center [47, 550] width 52 height 11
click at [192, 56] on img "button" at bounding box center [198, 57] width 13 height 13
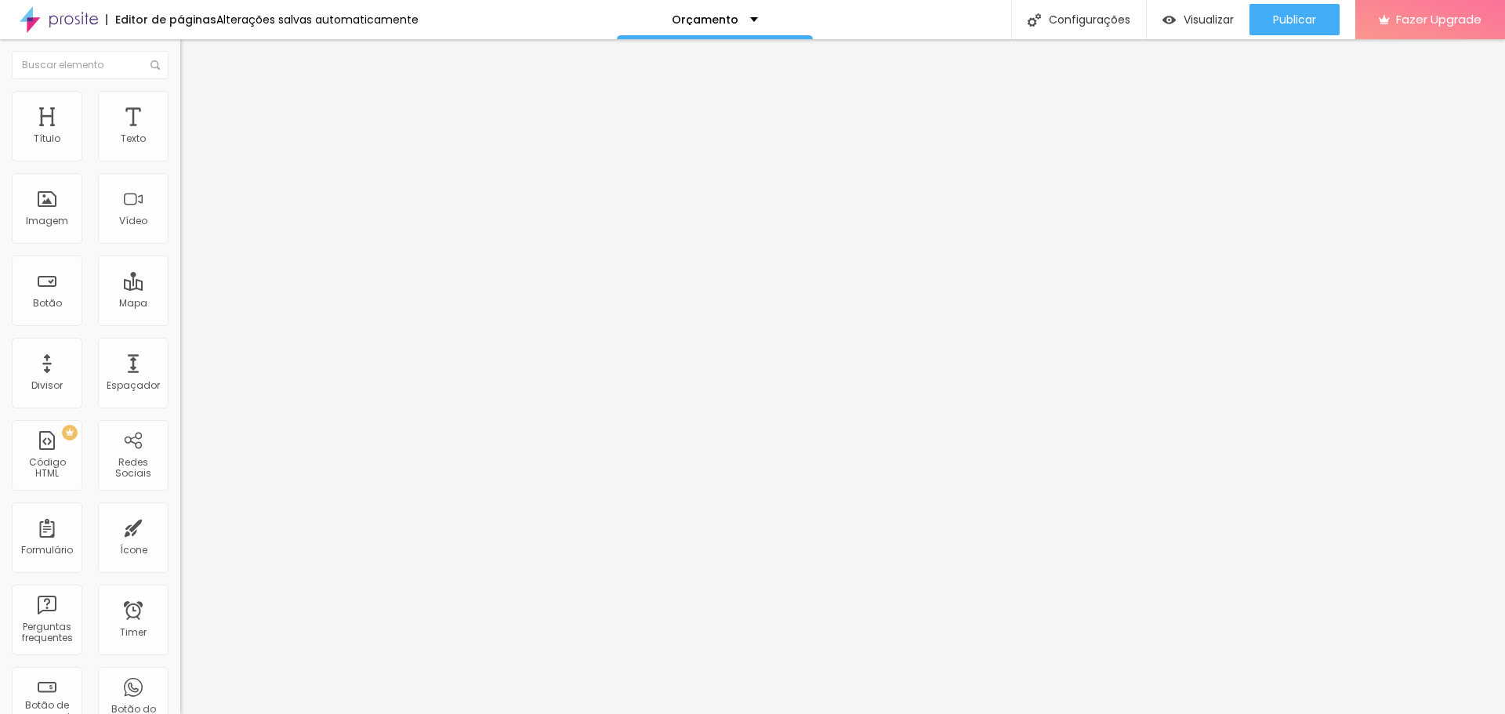
click at [192, 58] on div "Editar Seção" at bounding box center [238, 57] width 93 height 13
click at [180, 67] on button "Editar Seção" at bounding box center [270, 57] width 180 height 36
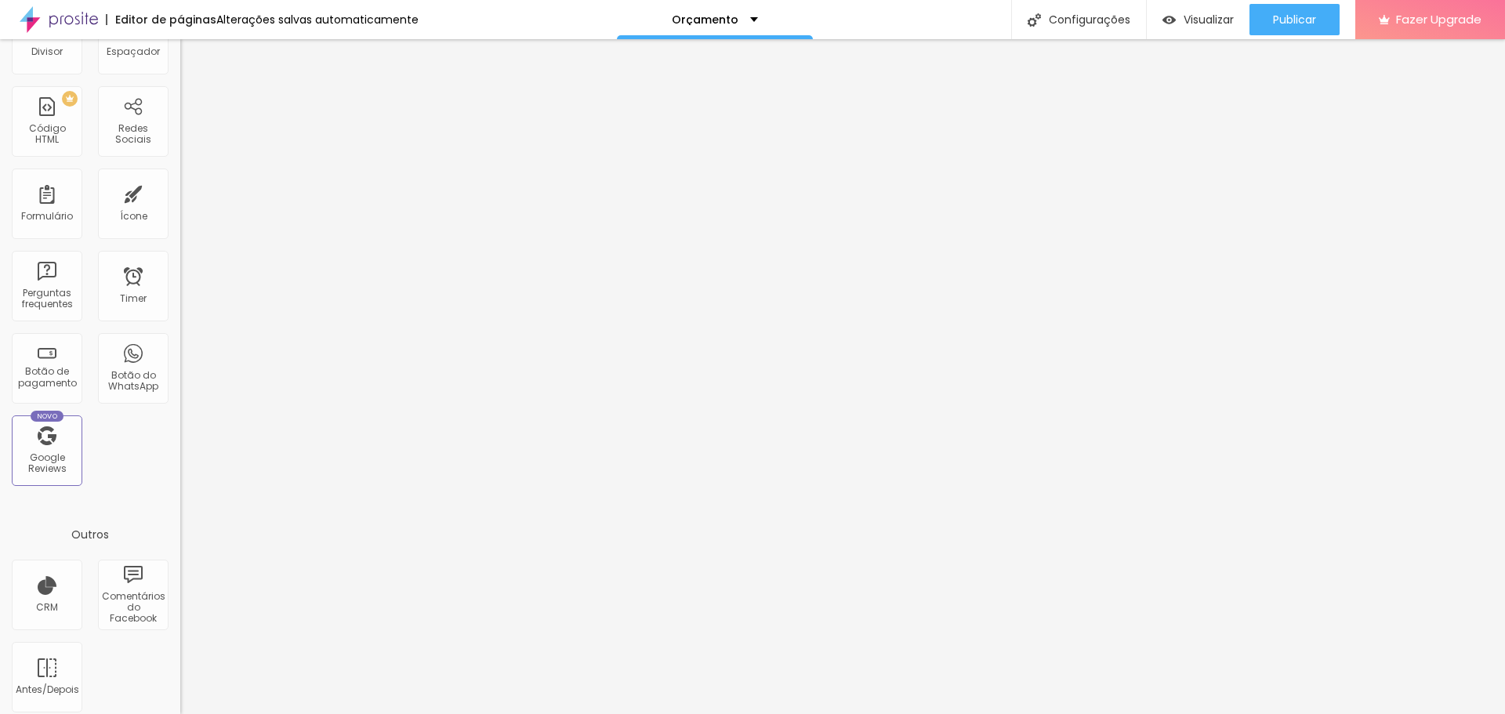
scroll to position [344, 0]
click at [278, 713] on div at bounding box center [752, 724] width 1505 height 0
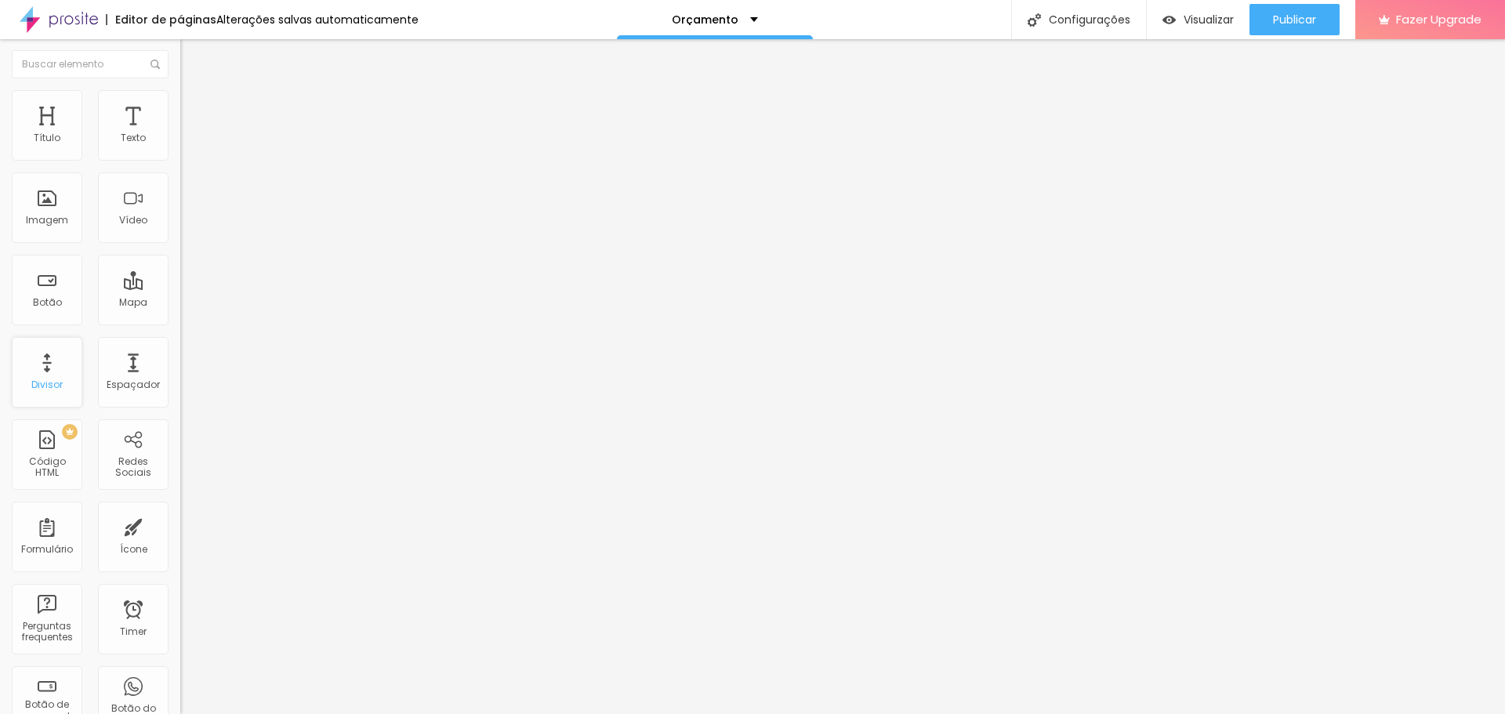
scroll to position [0, 0]
click at [180, 93] on li "Avançado" at bounding box center [270, 99] width 180 height 16
click at [180, 91] on li "Estilo" at bounding box center [270, 83] width 180 height 16
click at [187, 227] on icon "button" at bounding box center [191, 222] width 9 height 9
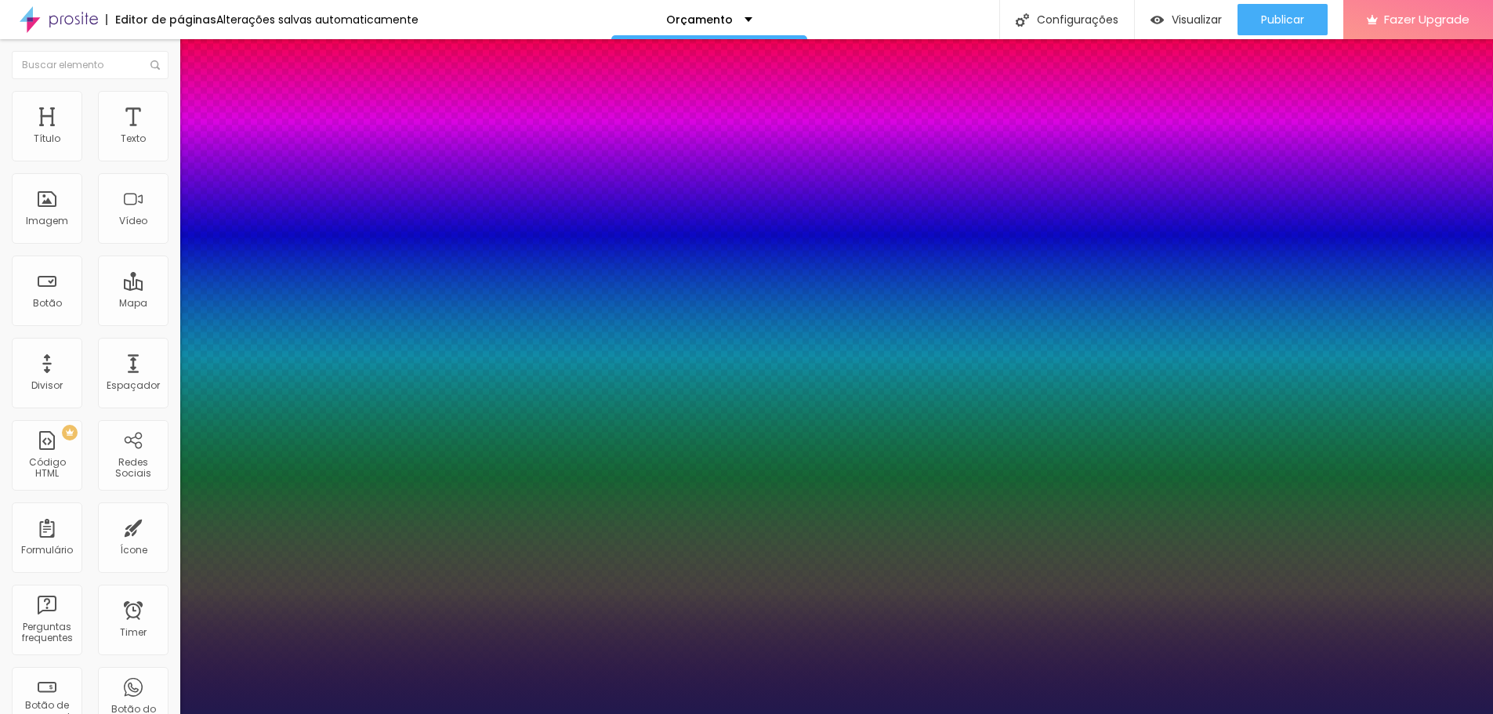
drag, startPoint x: 209, startPoint y: 442, endPoint x: 246, endPoint y: 471, distance: 46.9
drag, startPoint x: 261, startPoint y: 487, endPoint x: 241, endPoint y: 510, distance: 31.1
drag, startPoint x: 199, startPoint y: 517, endPoint x: 252, endPoint y: 559, distance: 67.0
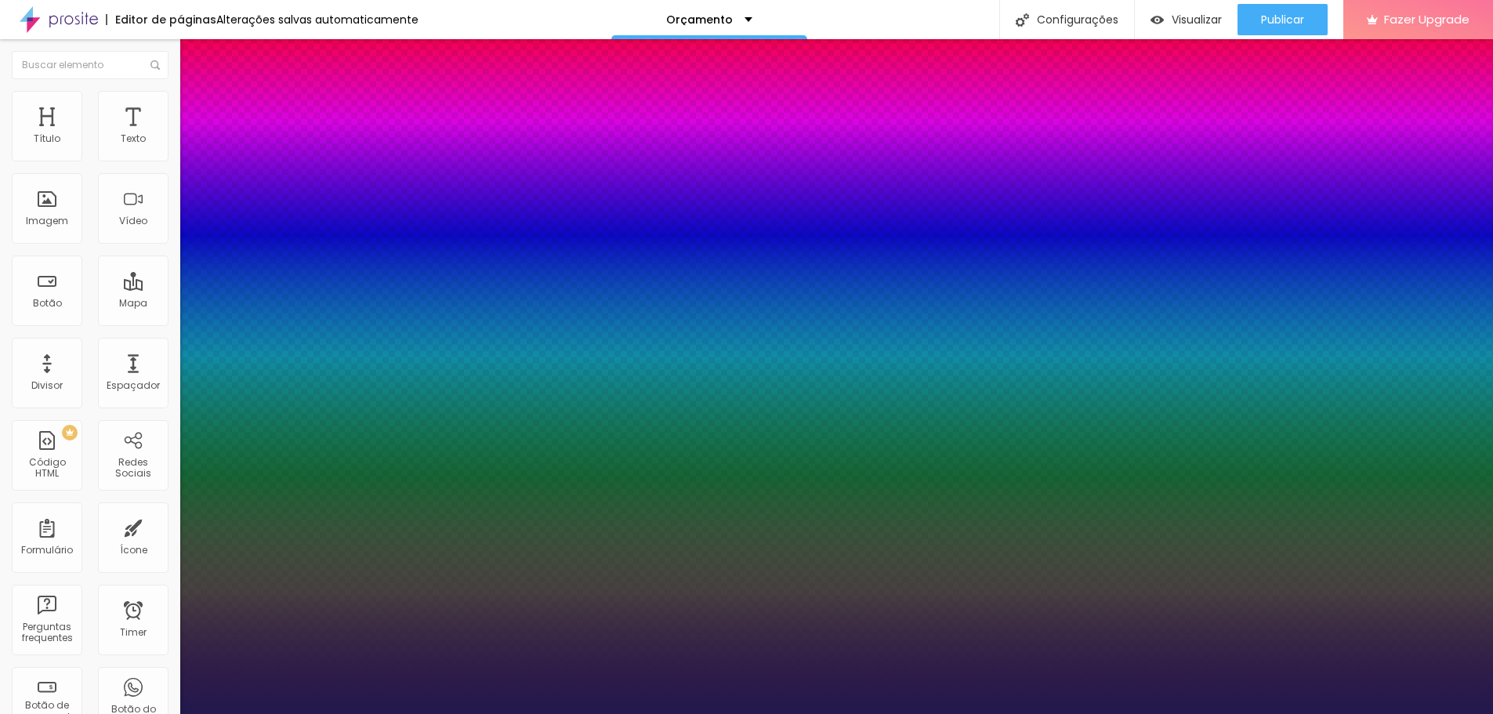
drag, startPoint x: 262, startPoint y: 551, endPoint x: 237, endPoint y: 557, distance: 25.9
click at [1318, 713] on div at bounding box center [746, 714] width 1493 height 0
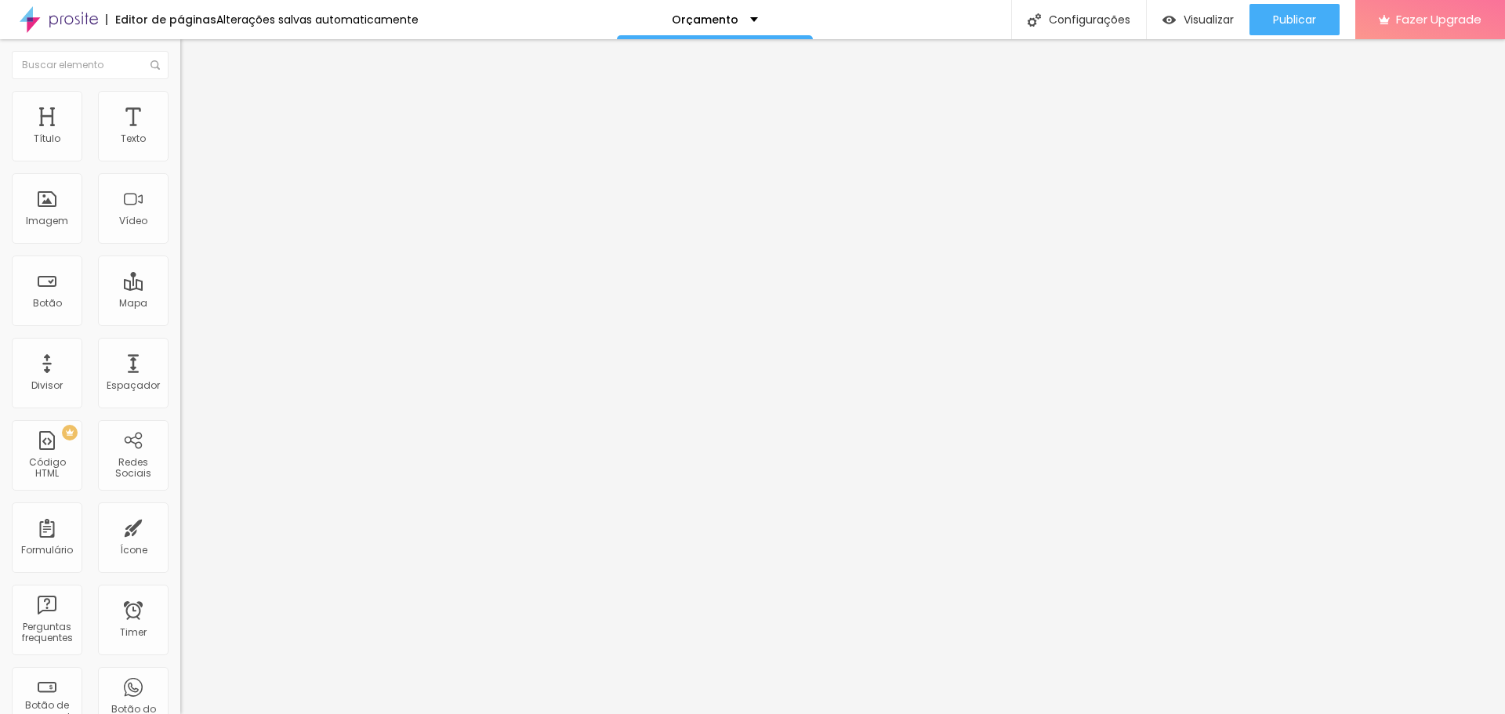
click at [180, 232] on button "button" at bounding box center [191, 224] width 22 height 16
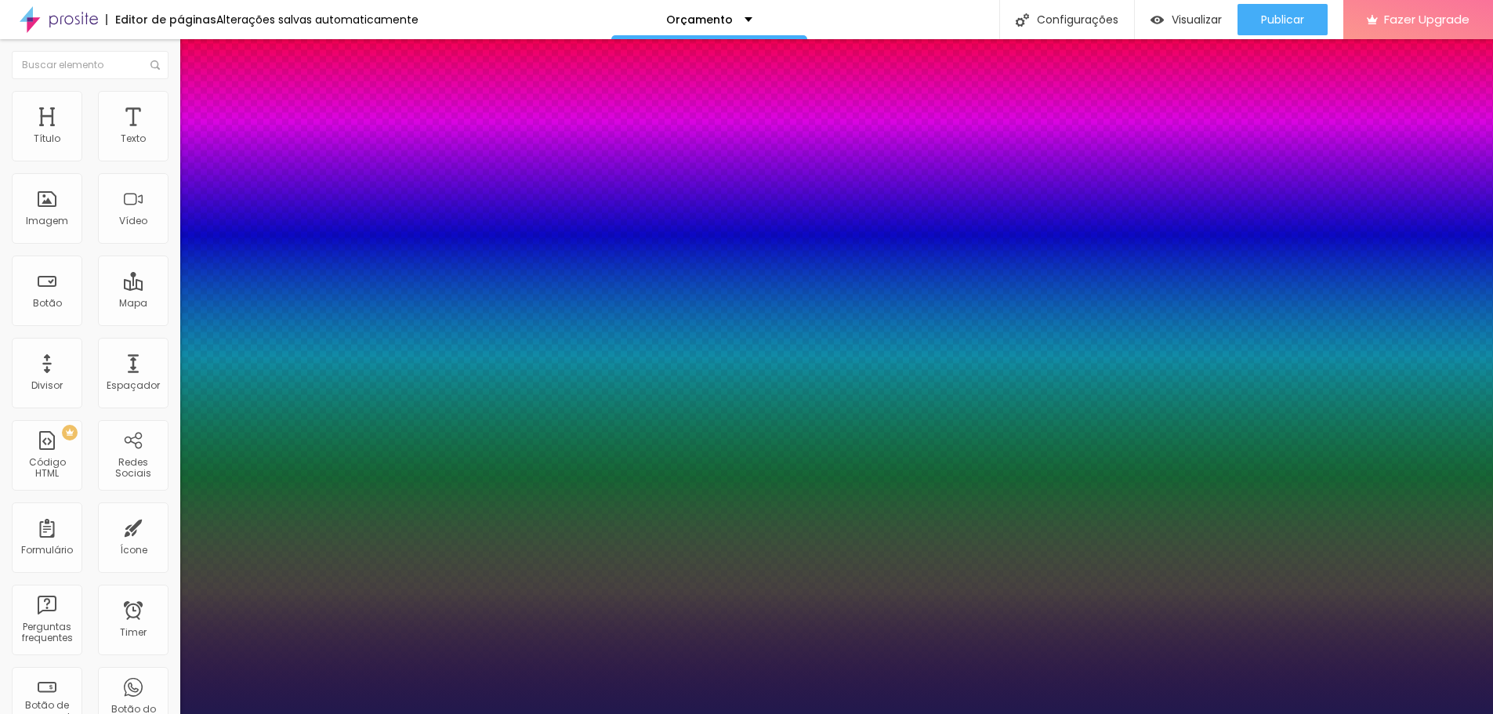
drag, startPoint x: 313, startPoint y: 441, endPoint x: 266, endPoint y: 448, distance: 47.7
click at [778, 713] on div at bounding box center [746, 714] width 1493 height 0
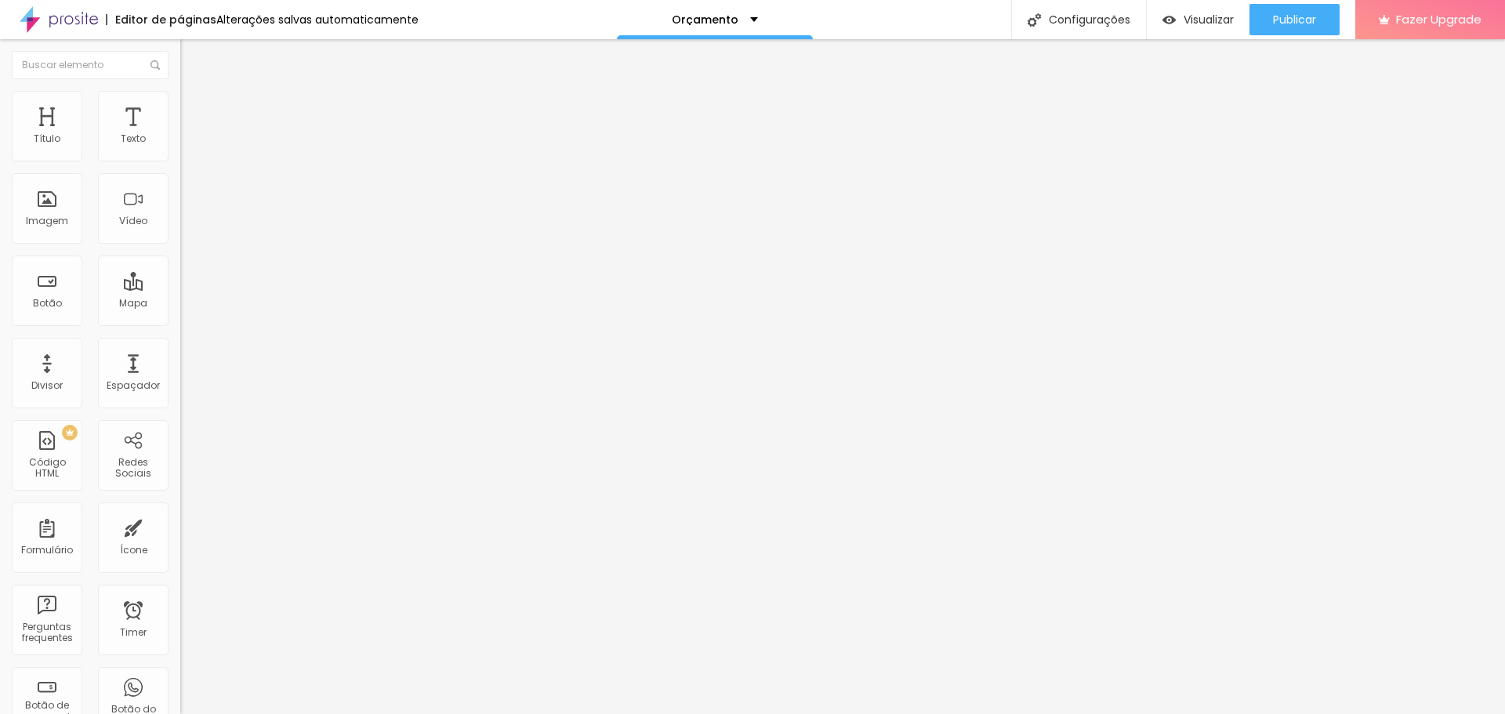
click at [192, 60] on img "button" at bounding box center [198, 57] width 13 height 13
click at [180, 151] on button "button" at bounding box center [191, 142] width 22 height 16
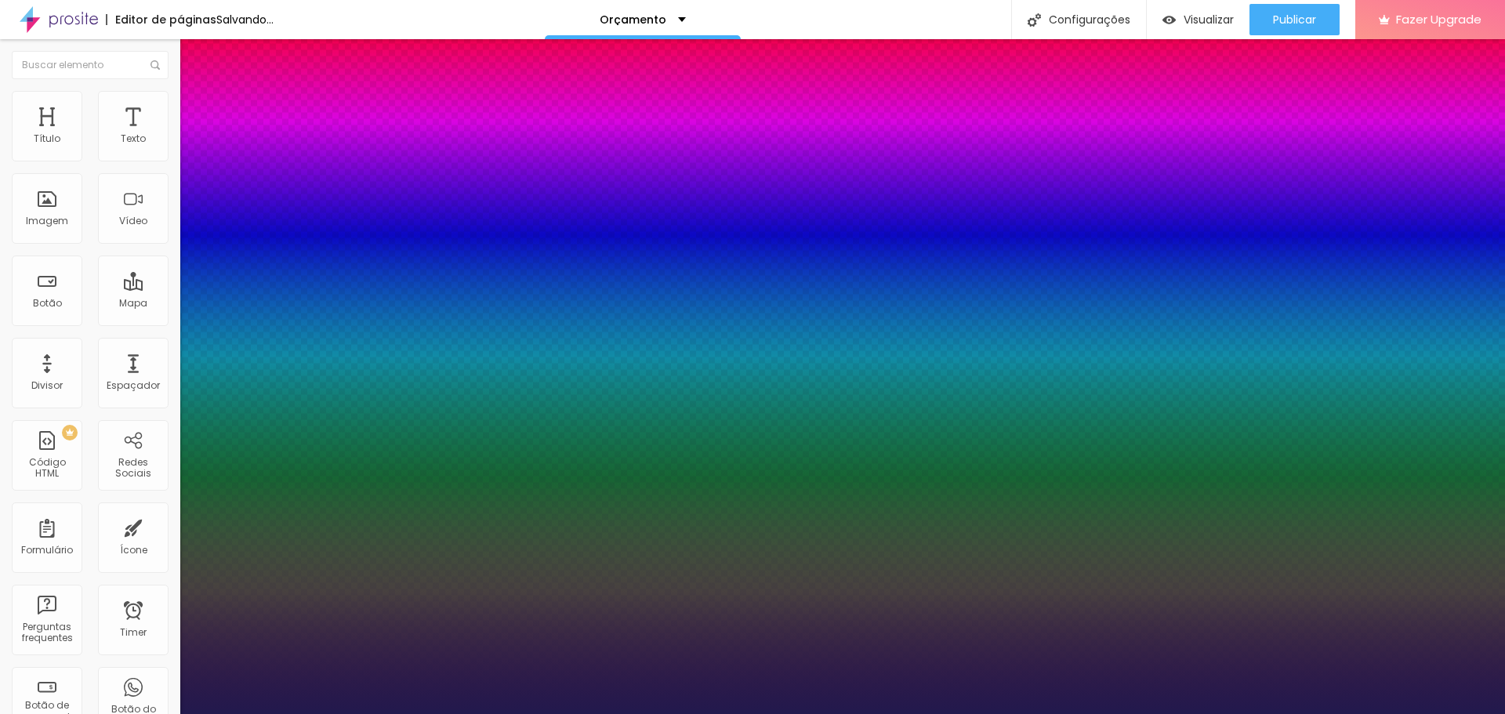
drag, startPoint x: 267, startPoint y: 379, endPoint x: 313, endPoint y: 382, distance: 46.3
click at [299, 713] on div at bounding box center [752, 714] width 1505 height 0
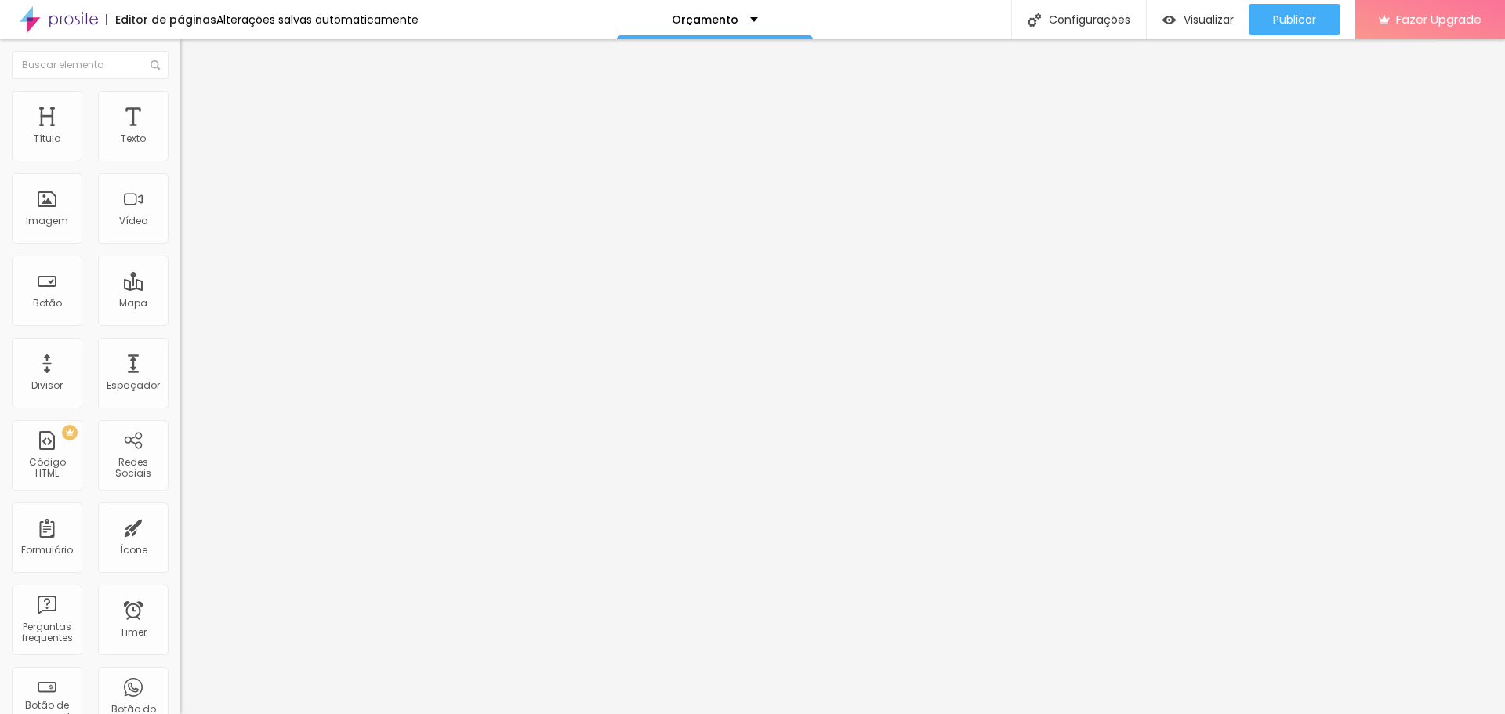
click at [187, 227] on icon "button" at bounding box center [191, 222] width 9 height 9
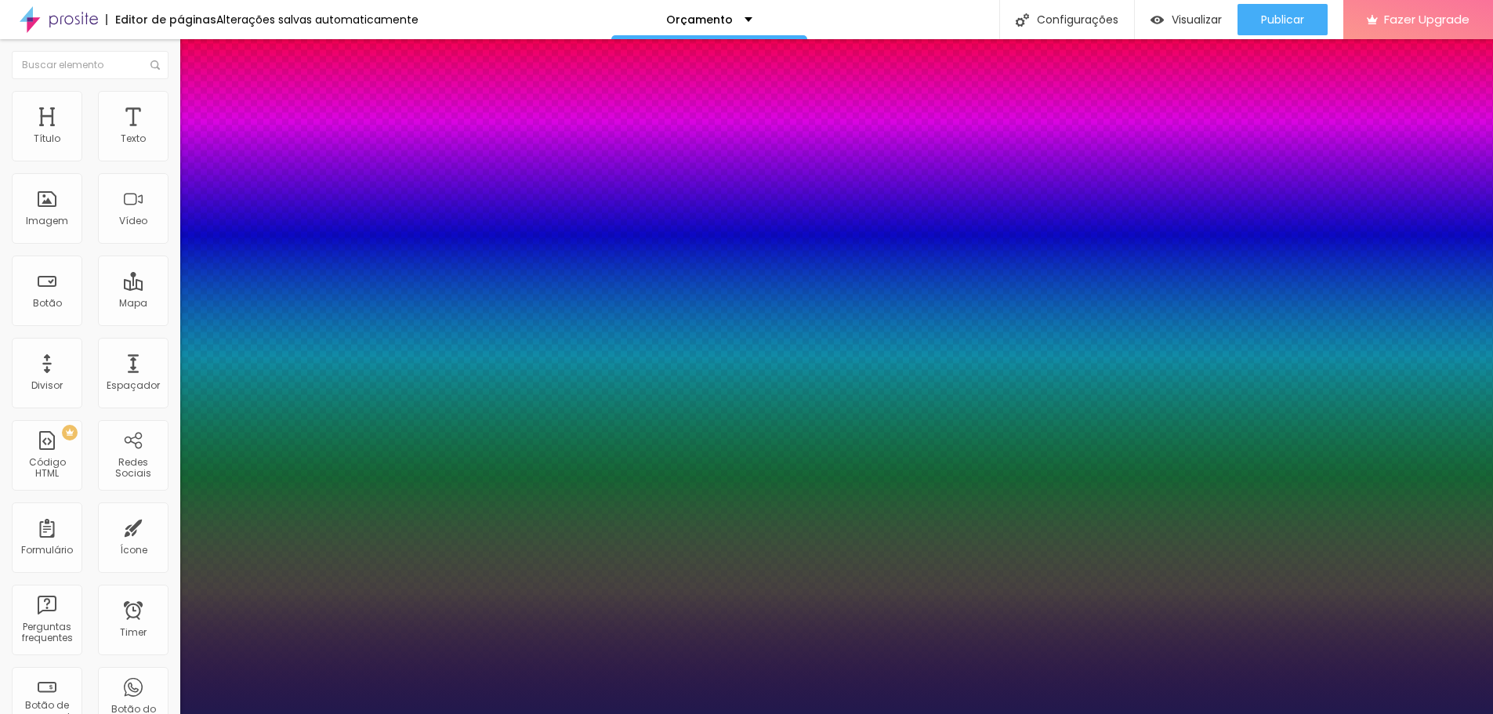
drag, startPoint x: 315, startPoint y: 442, endPoint x: 293, endPoint y: 442, distance: 22.0
click at [1312, 713] on div at bounding box center [746, 714] width 1493 height 0
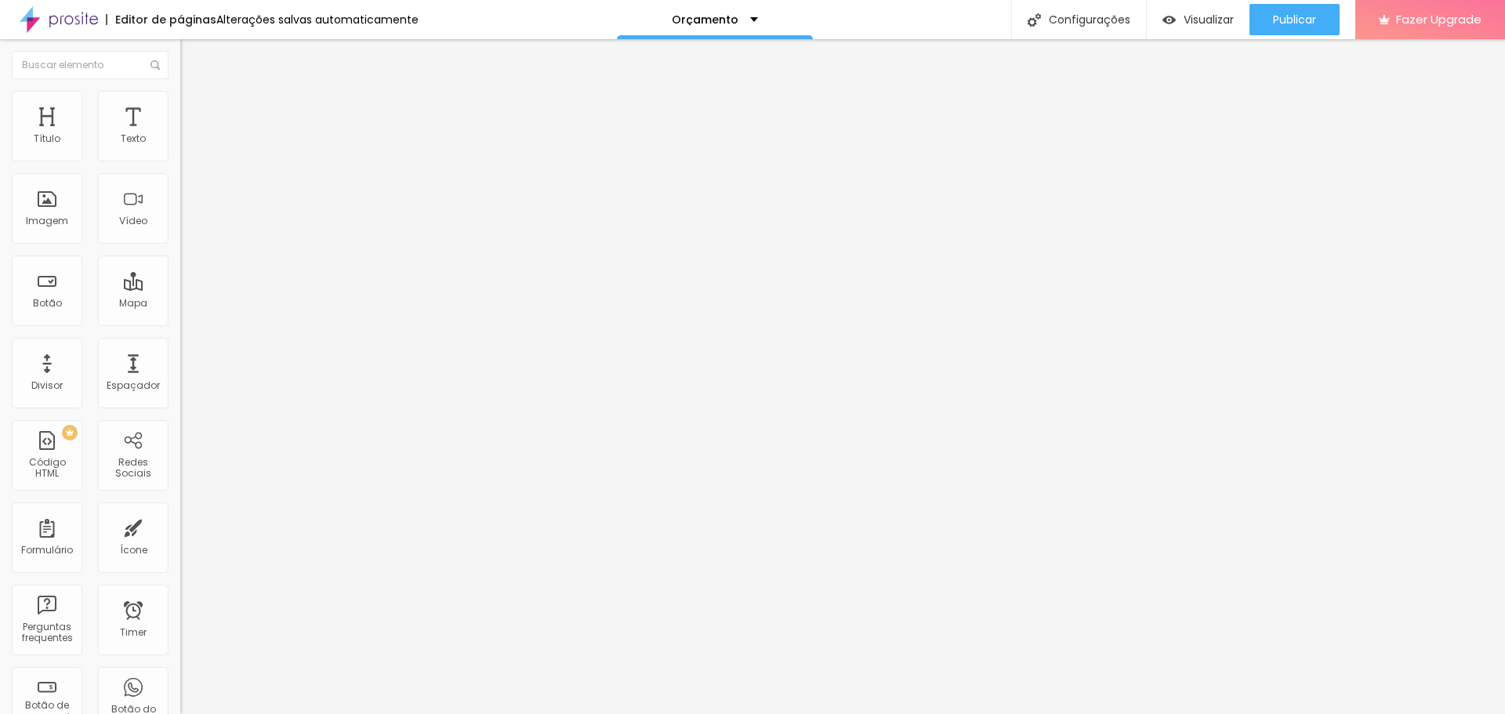
click at [194, 111] on span "Avançado" at bounding box center [220, 117] width 52 height 13
click at [180, 92] on img at bounding box center [187, 98] width 14 height 14
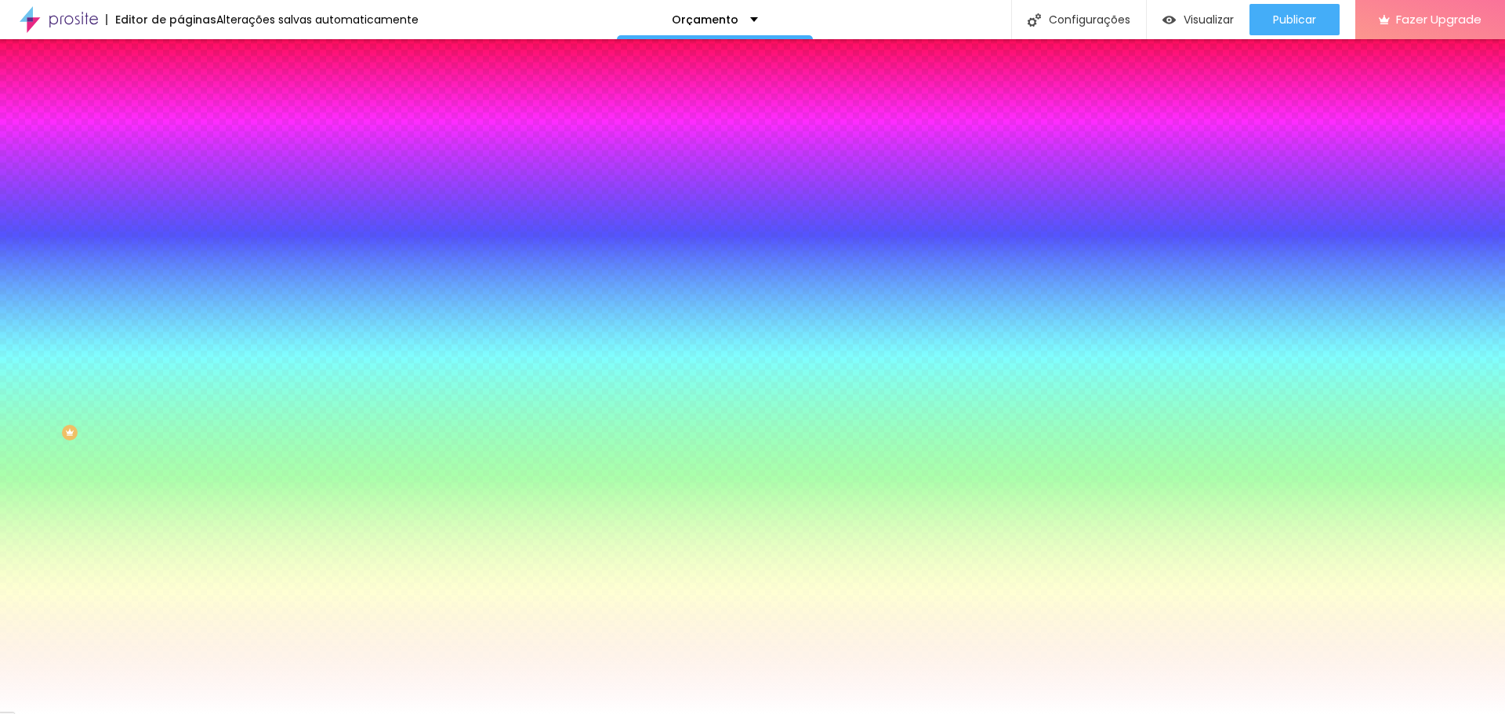
click at [180, 144] on span "Adicionar imagem" at bounding box center [230, 137] width 101 height 13
click at [266, 141] on img at bounding box center [270, 136] width 9 height 9
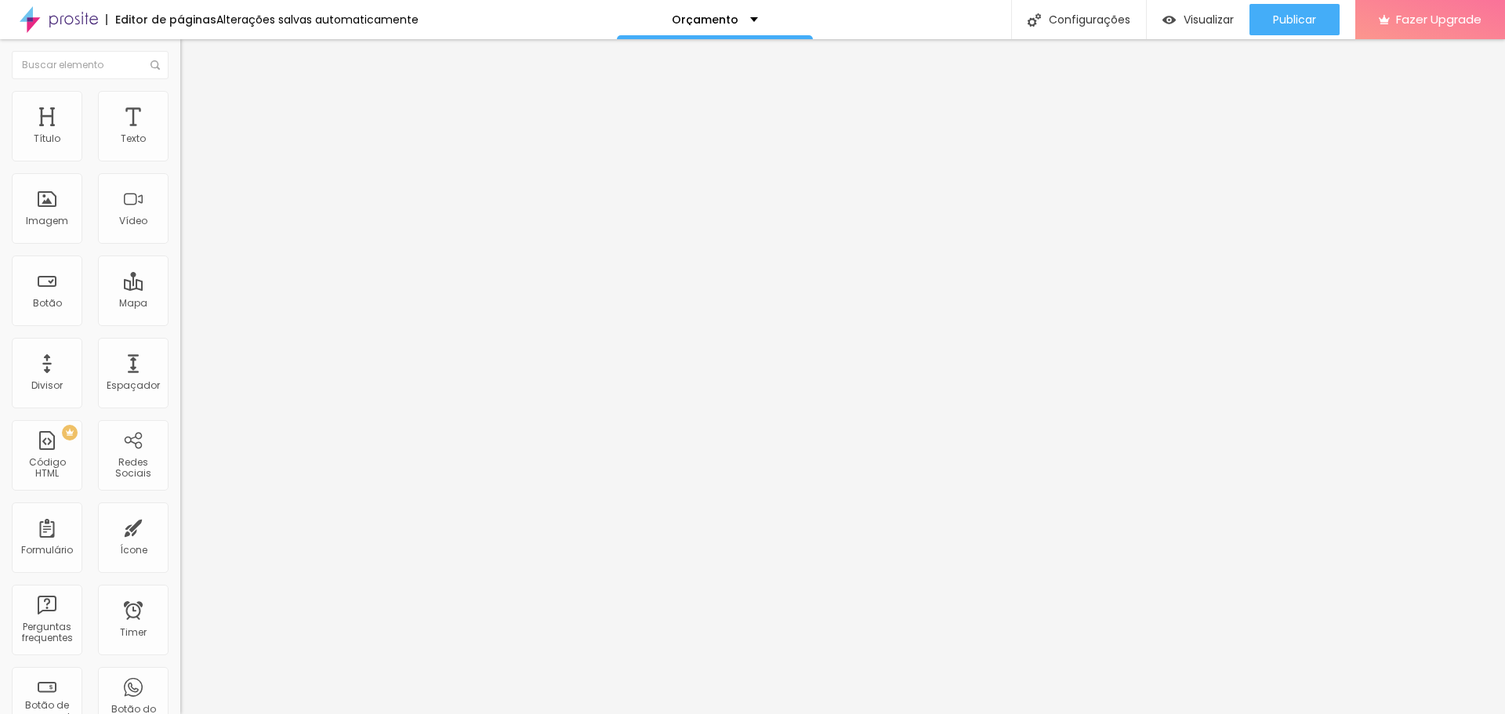
click at [187, 198] on icon "button" at bounding box center [191, 193] width 9 height 9
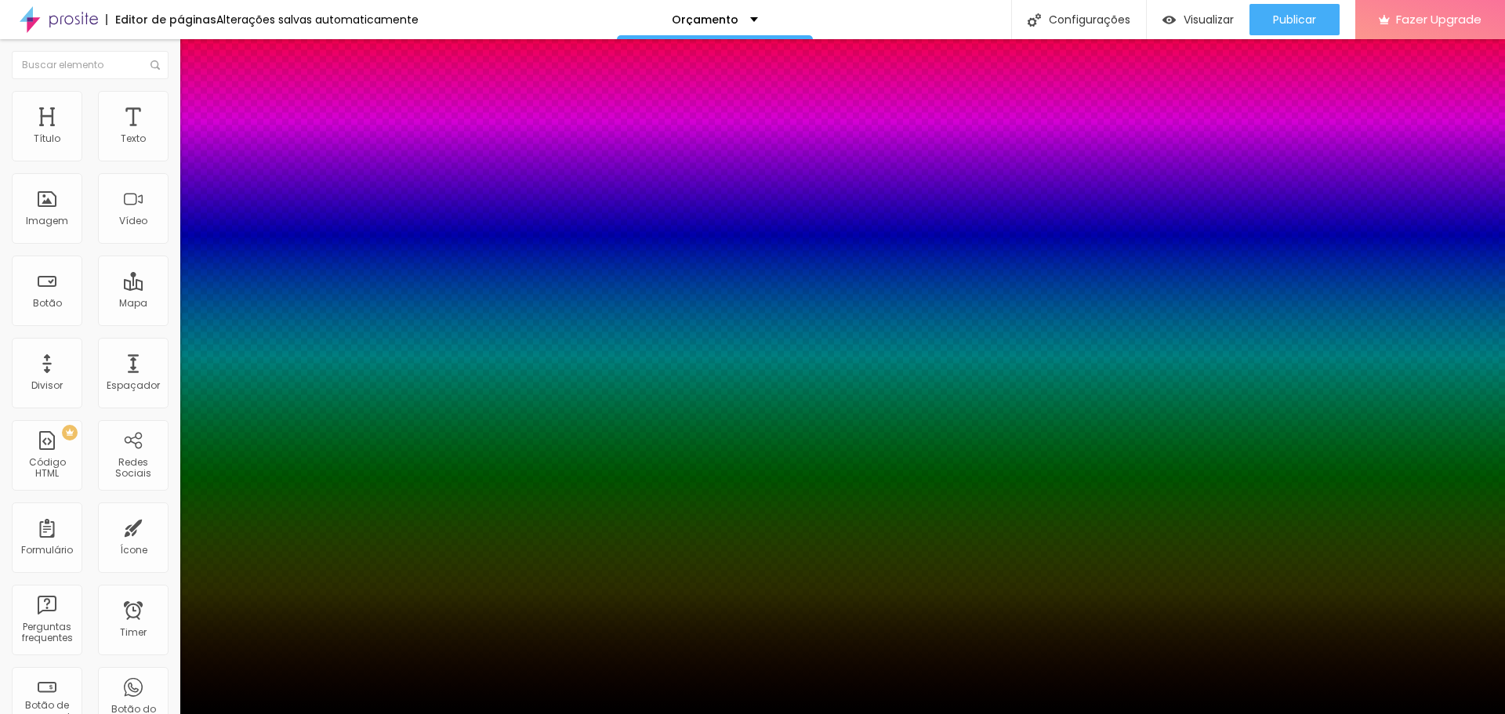
click at [282, 713] on div at bounding box center [752, 724] width 1505 height 0
click at [292, 713] on div at bounding box center [752, 724] width 1505 height 0
click at [528, 713] on div at bounding box center [752, 714] width 1505 height 0
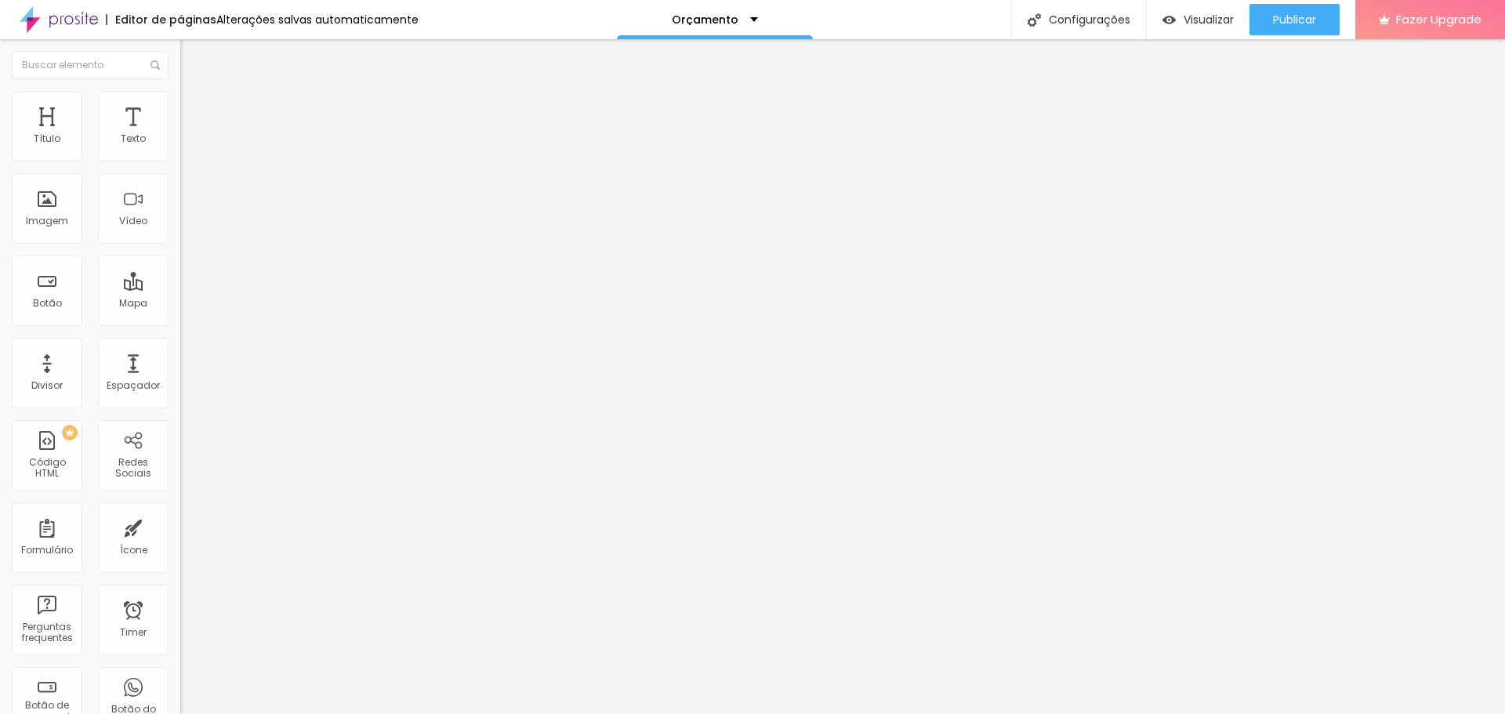
click at [180, 285] on button "button" at bounding box center [191, 276] width 22 height 16
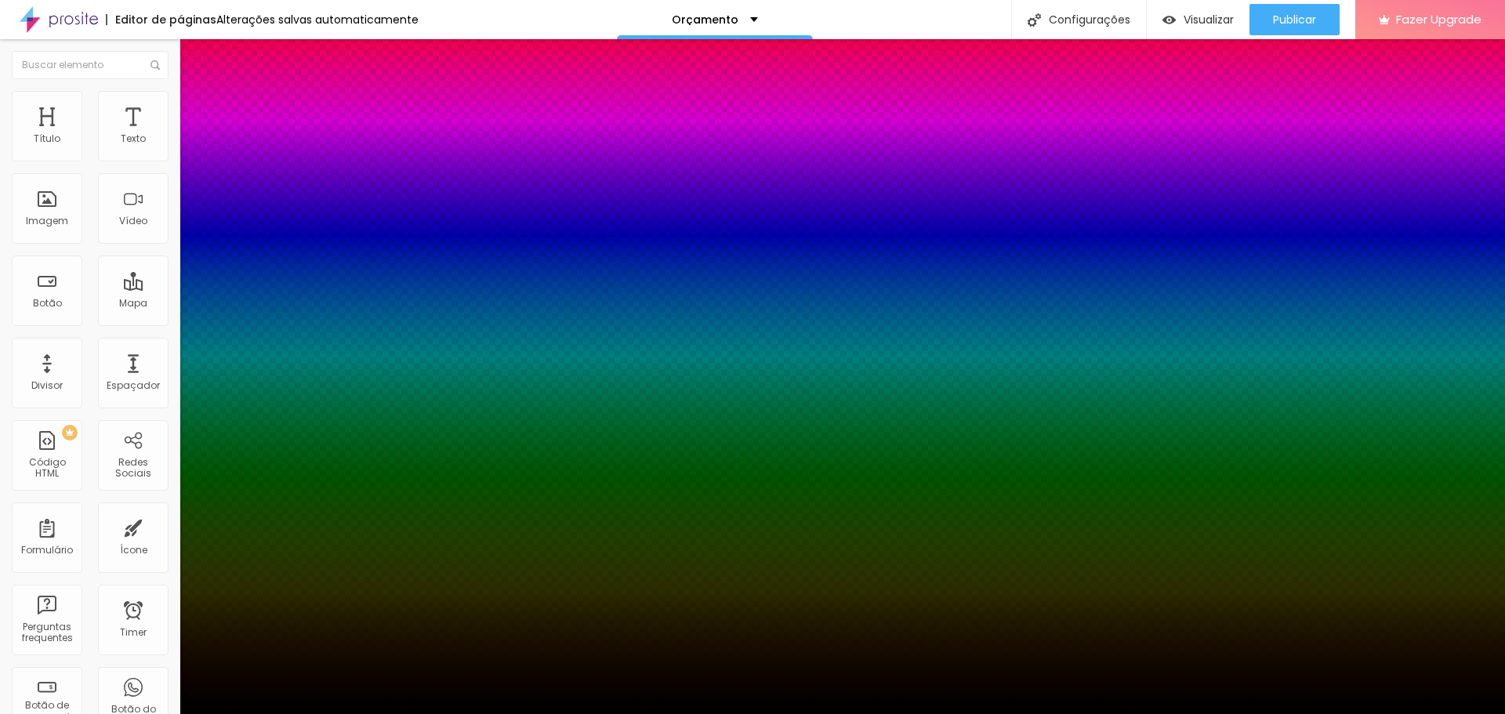
click at [287, 713] on div at bounding box center [752, 724] width 1505 height 0
drag, startPoint x: 265, startPoint y: 543, endPoint x: 267, endPoint y: 553, distance: 9.5
click at [289, 713] on div at bounding box center [752, 714] width 1505 height 0
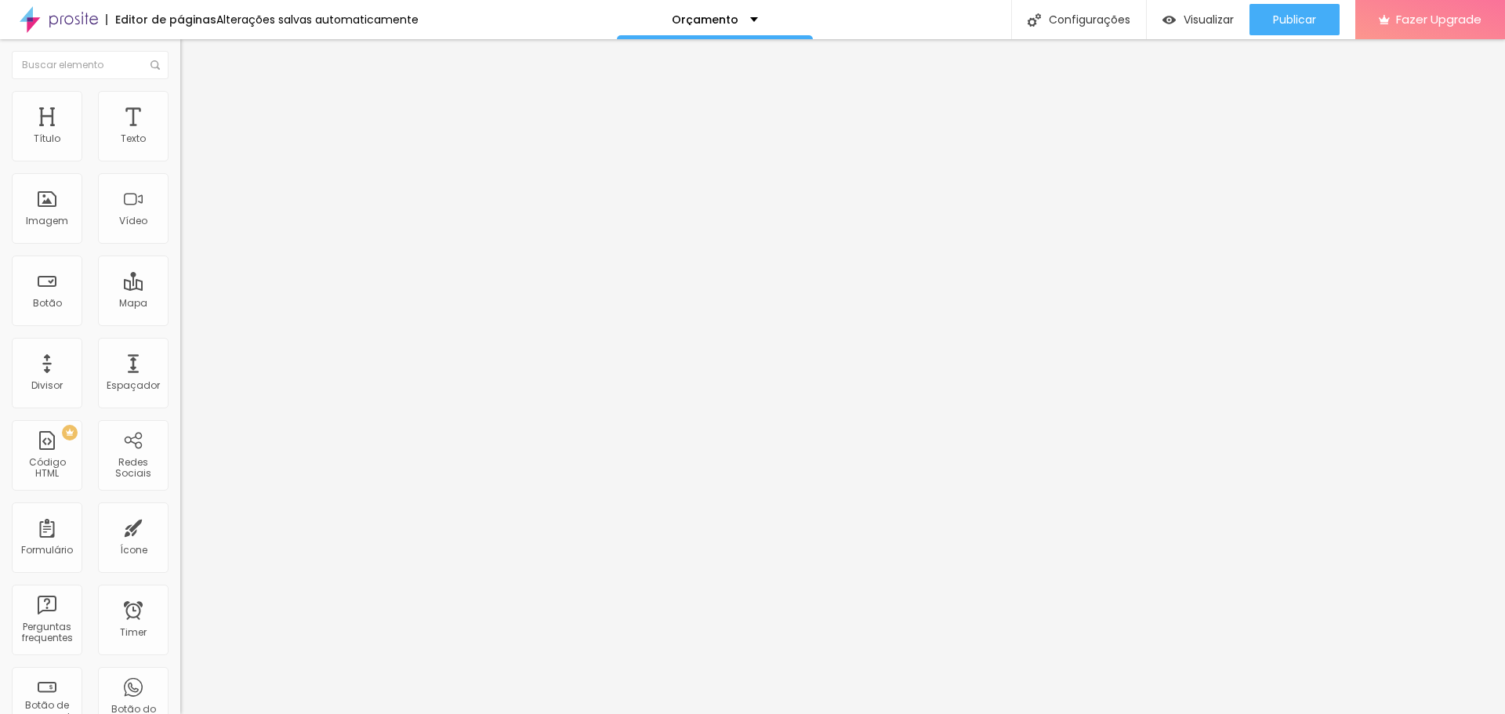
click at [188, 278] on icon "button" at bounding box center [191, 275] width 6 height 6
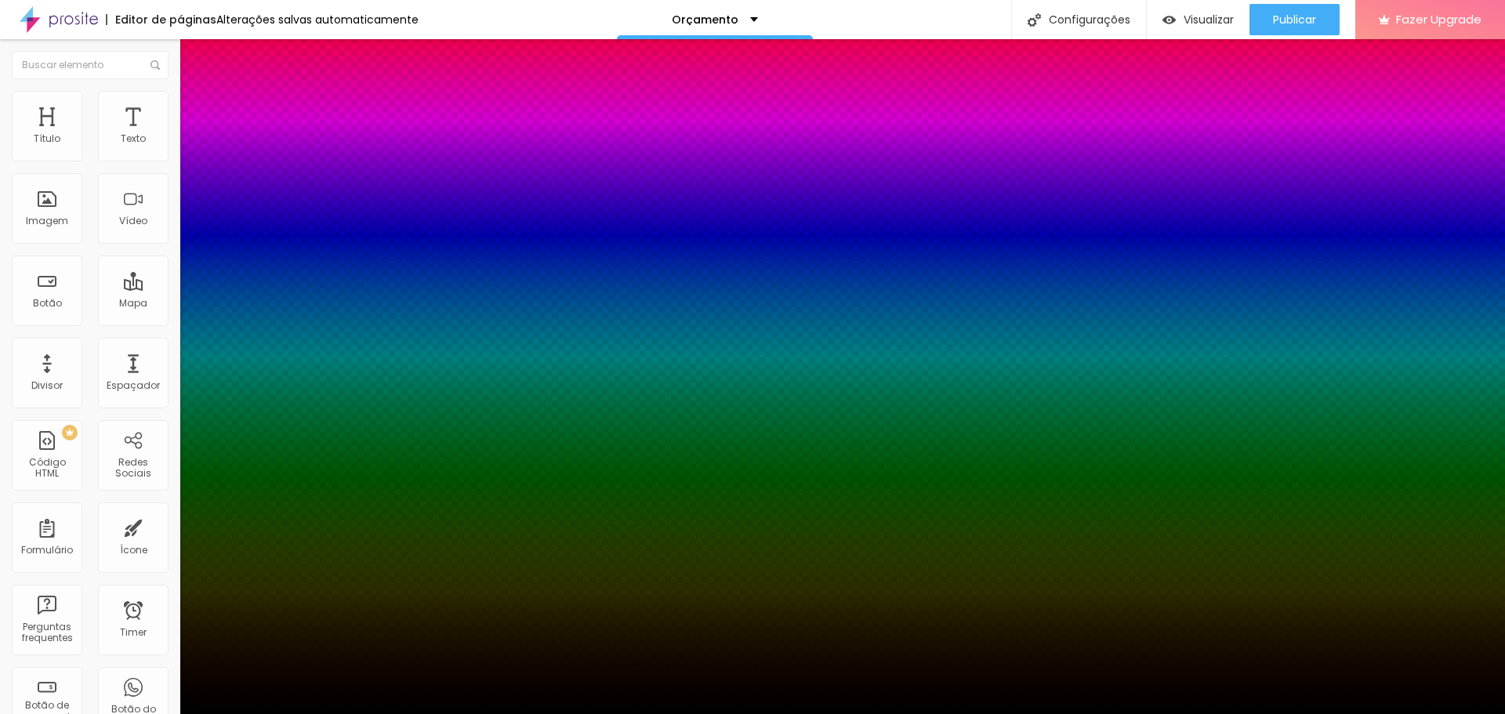
drag, startPoint x: 264, startPoint y: 540, endPoint x: 272, endPoint y: 547, distance: 10.5
click at [247, 573] on div at bounding box center [752, 357] width 1505 height 714
drag, startPoint x: 265, startPoint y: 579, endPoint x: 142, endPoint y: 586, distance: 123.3
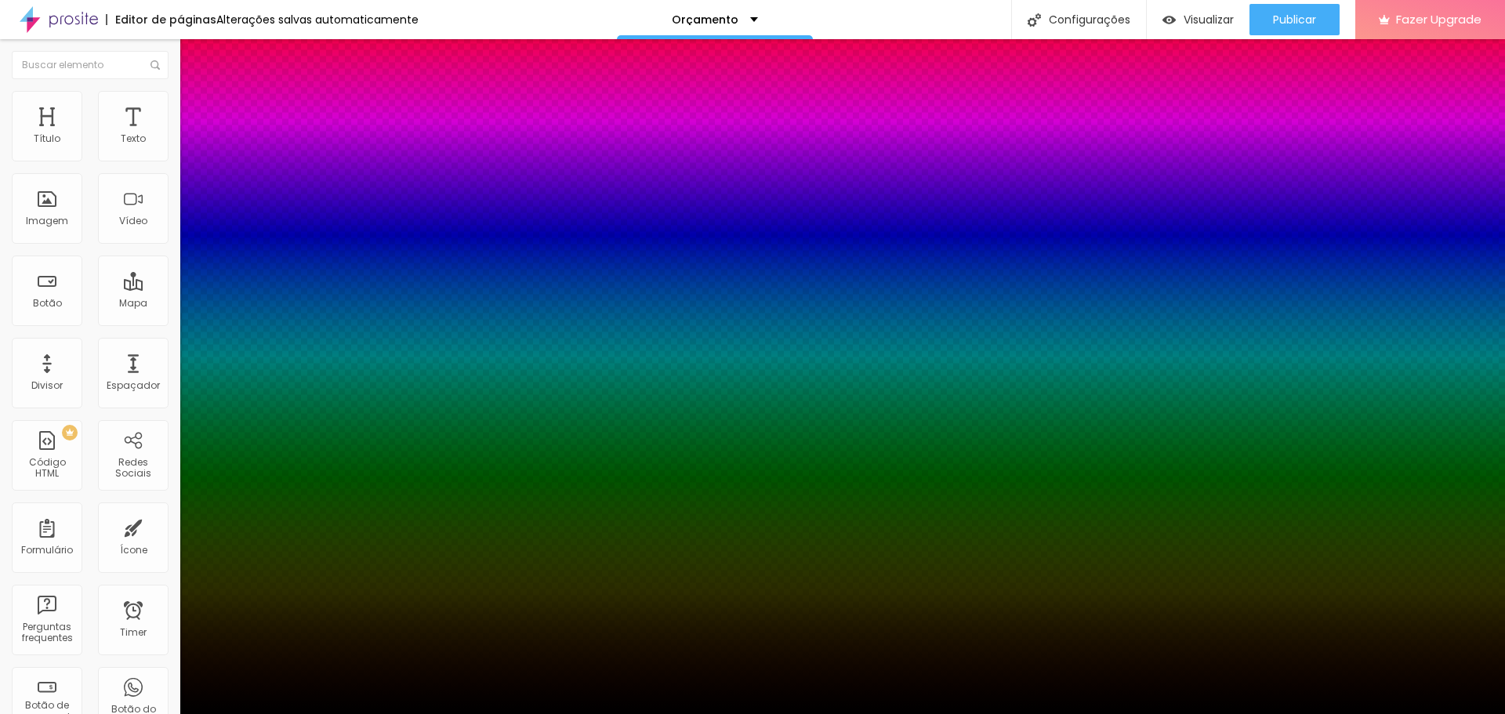
click at [142, 586] on body "Editor de páginas Alterações salvas automaticamente Orçamento Configurações Con…" at bounding box center [752, 357] width 1505 height 714
click at [261, 713] on div at bounding box center [752, 714] width 1505 height 0
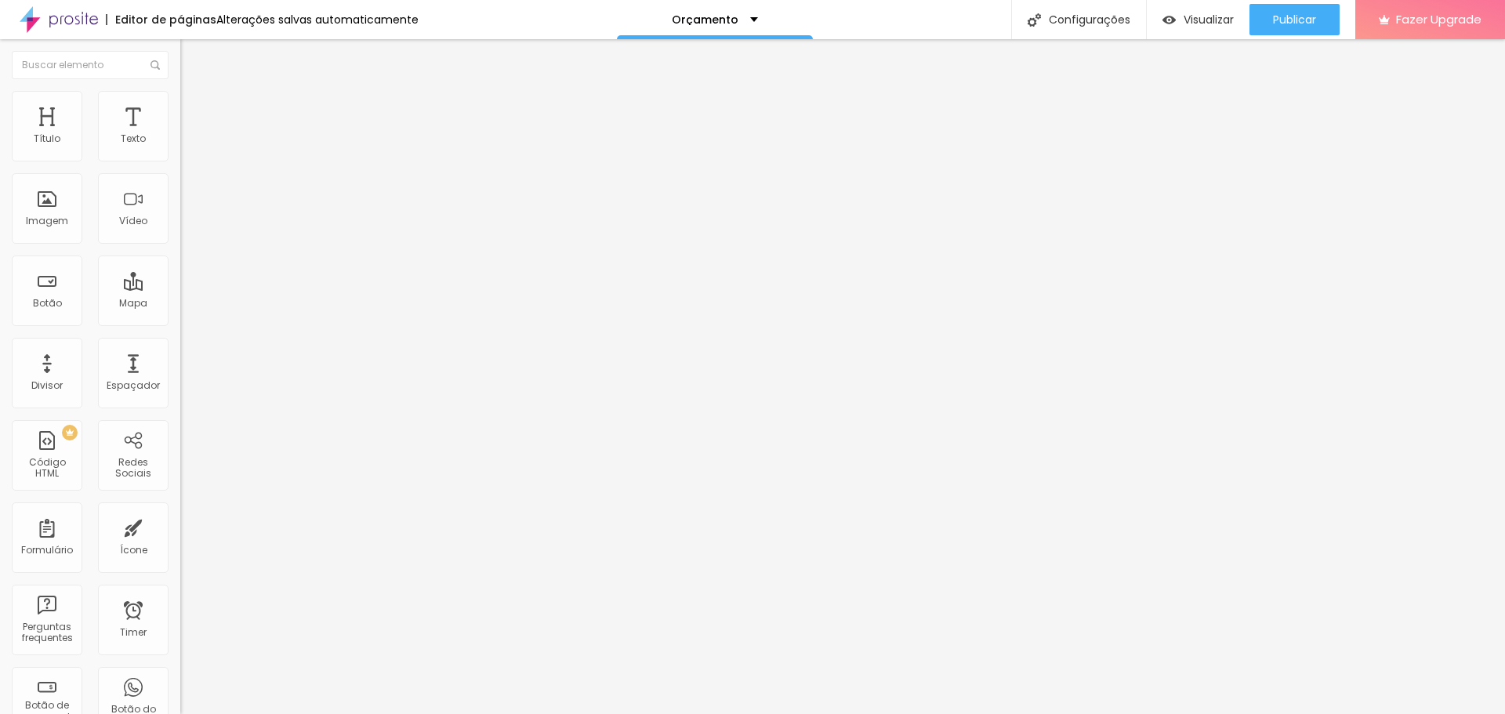
click at [192, 59] on img "button" at bounding box center [198, 57] width 13 height 13
click at [192, 58] on img "button" at bounding box center [198, 57] width 13 height 13
click at [180, 245] on span "Original" at bounding box center [199, 238] width 38 height 13
click at [180, 264] on span "Padrão" at bounding box center [197, 257] width 35 height 13
click at [180, 279] on span "Quadrado" at bounding box center [205, 272] width 51 height 13
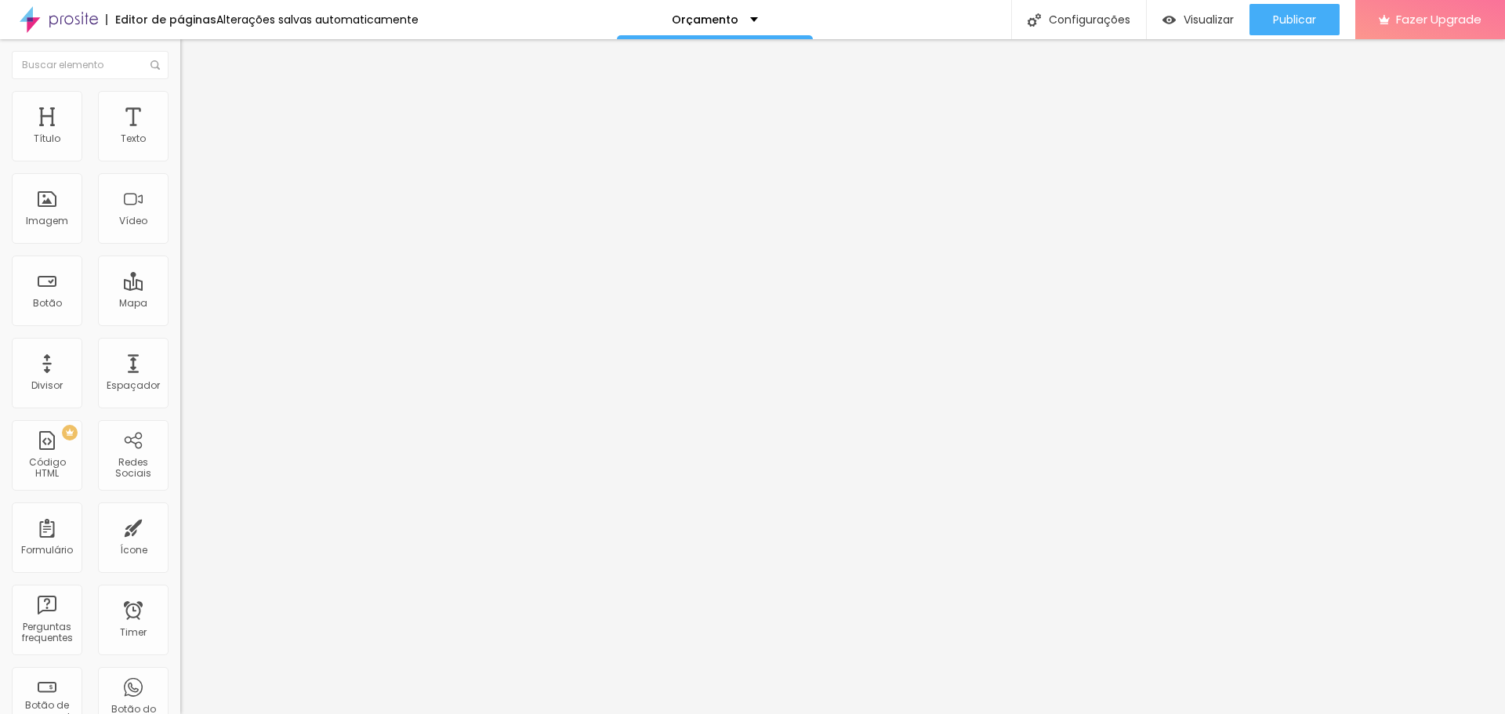
click at [180, 253] on div "Cinema 16:9" at bounding box center [270, 248] width 180 height 9
click at [180, 289] on span "Original" at bounding box center [199, 281] width 38 height 13
click at [192, 59] on img "button" at bounding box center [198, 57] width 13 height 13
click at [180, 143] on span "Encaixotado" at bounding box center [210, 135] width 61 height 13
click at [180, 167] on span "Completo" at bounding box center [204, 160] width 48 height 13
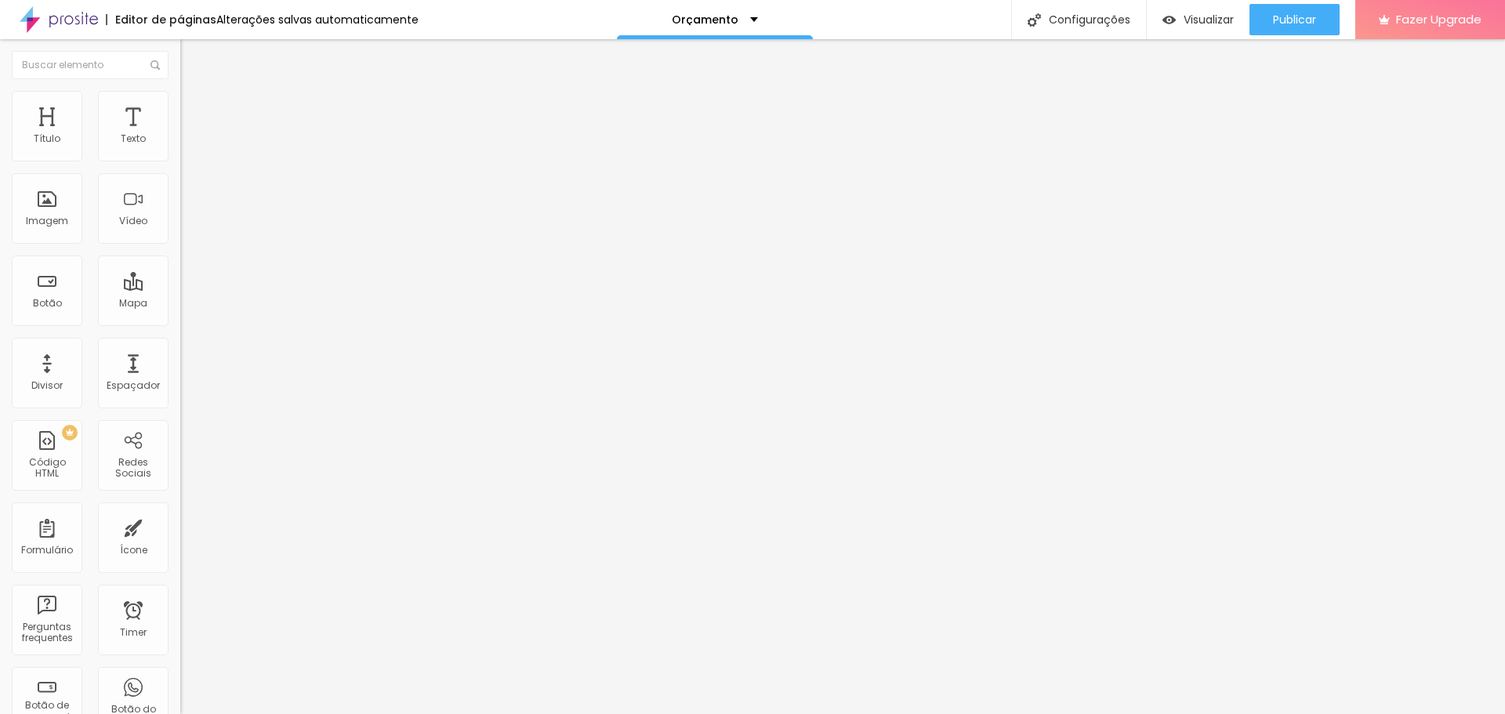
click at [180, 152] on span "Encaixotado" at bounding box center [210, 145] width 61 height 13
click at [192, 63] on img "button" at bounding box center [198, 57] width 13 height 13
click at [280, 713] on div "Subindo 1/1 arquivos" at bounding box center [752, 718] width 1505 height 9
click at [180, 245] on span "Original" at bounding box center [199, 238] width 38 height 13
click at [180, 264] on span "Padrão" at bounding box center [197, 257] width 35 height 13
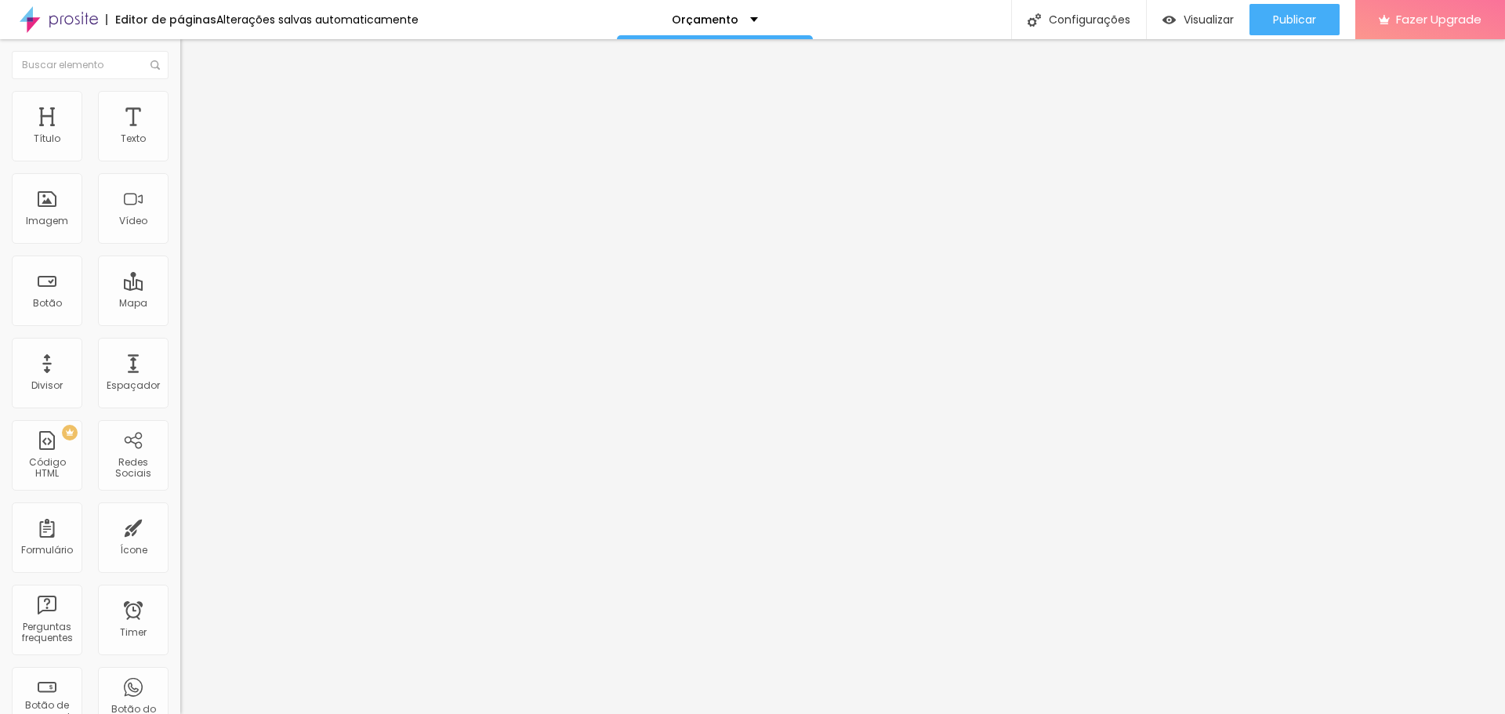
click at [180, 255] on span "Cinema" at bounding box center [199, 247] width 39 height 13
click at [180, 223] on img at bounding box center [185, 217] width 11 height 11
click at [180, 211] on img at bounding box center [185, 205] width 11 height 11
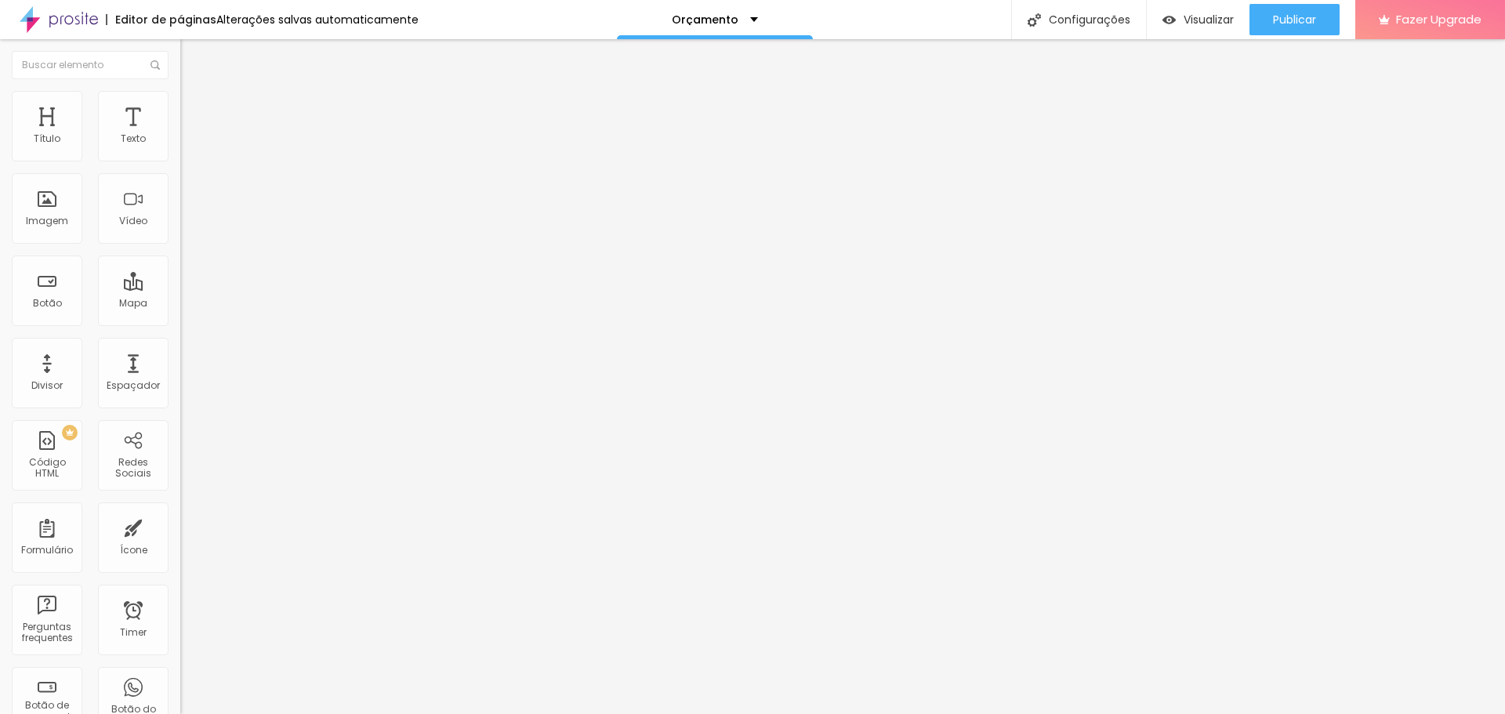
click at [180, 198] on img at bounding box center [185, 192] width 11 height 11
click at [180, 279] on span "Quadrado" at bounding box center [205, 272] width 51 height 13
click at [180, 264] on span "Padrão" at bounding box center [197, 257] width 35 height 13
click at [180, 255] on span "Cinema" at bounding box center [199, 247] width 39 height 13
click at [41, 294] on div "Botão" at bounding box center [47, 291] width 71 height 71
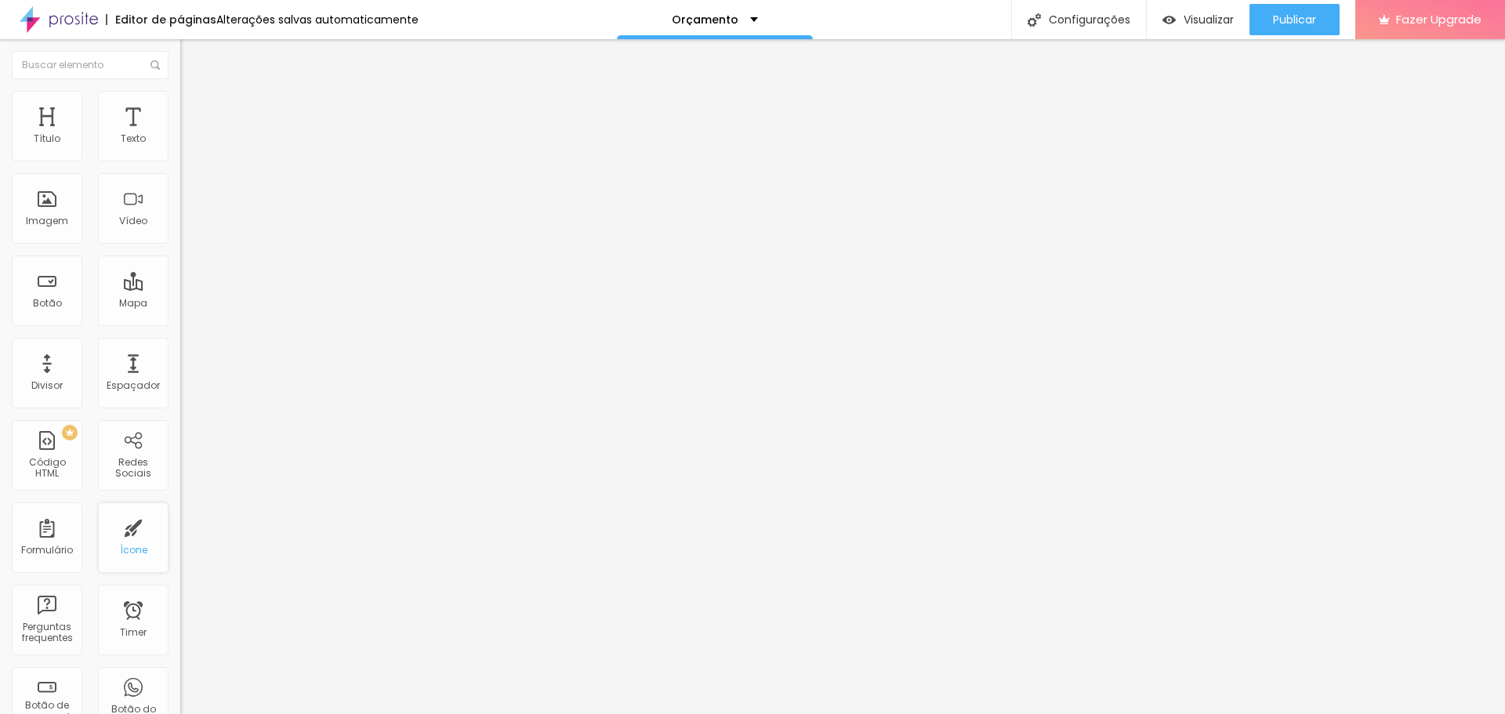
click at [123, 546] on div "Ícone" at bounding box center [133, 550] width 27 height 11
click at [190, 144] on span "Trocar icone" at bounding box center [225, 137] width 70 height 13
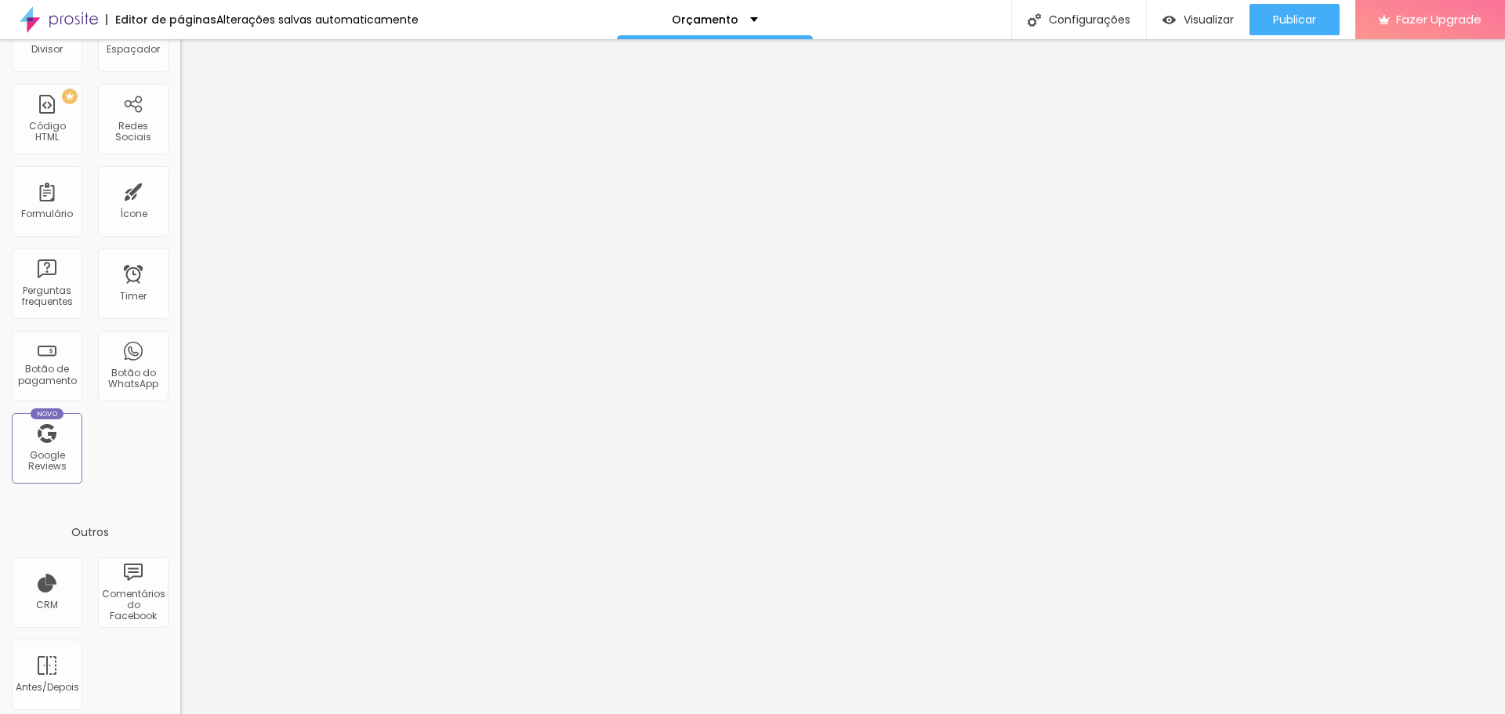
scroll to position [344, 0]
click at [60, 591] on div "CRM" at bounding box center [47, 585] width 71 height 71
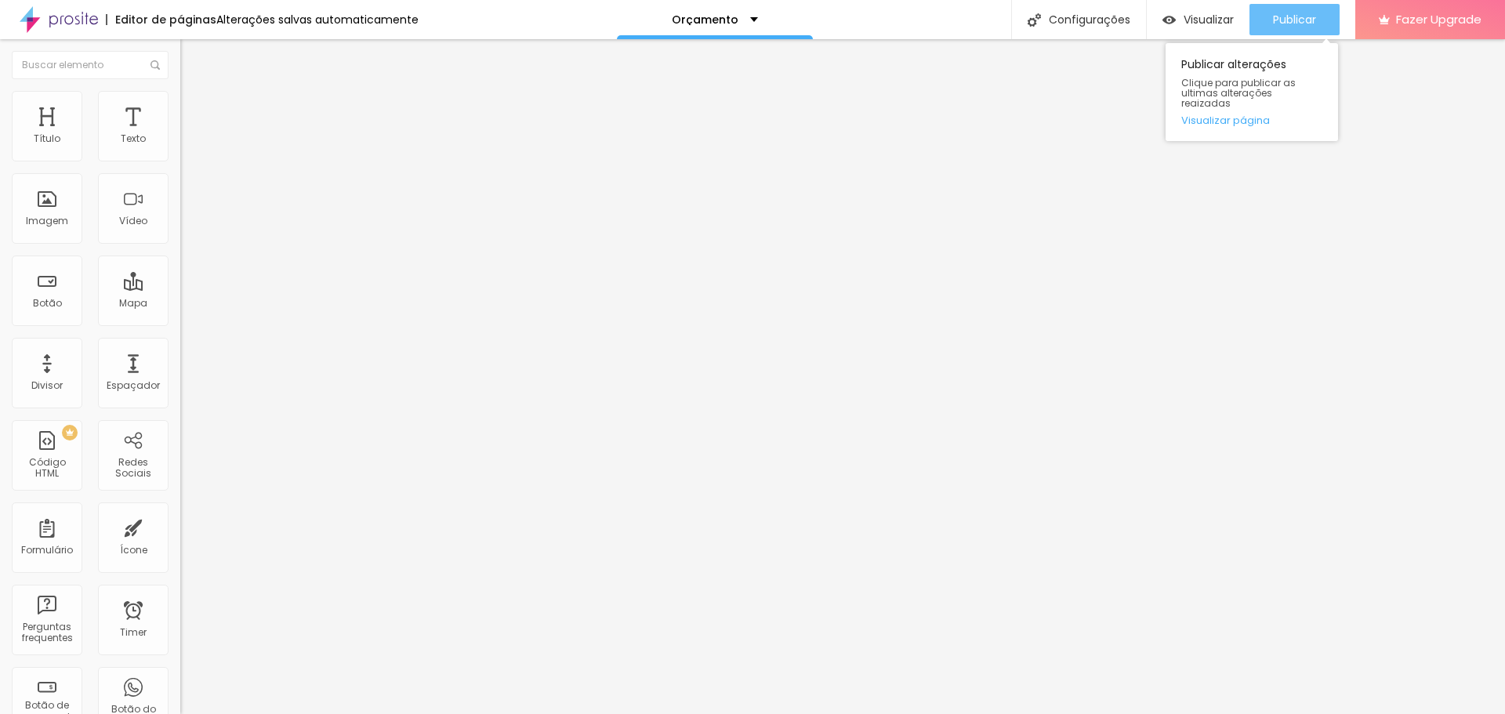
click at [1273, 5] on div "Publicar" at bounding box center [1294, 19] width 43 height 31
click at [1218, 5] on div "Visualizar" at bounding box center [1198, 19] width 71 height 31
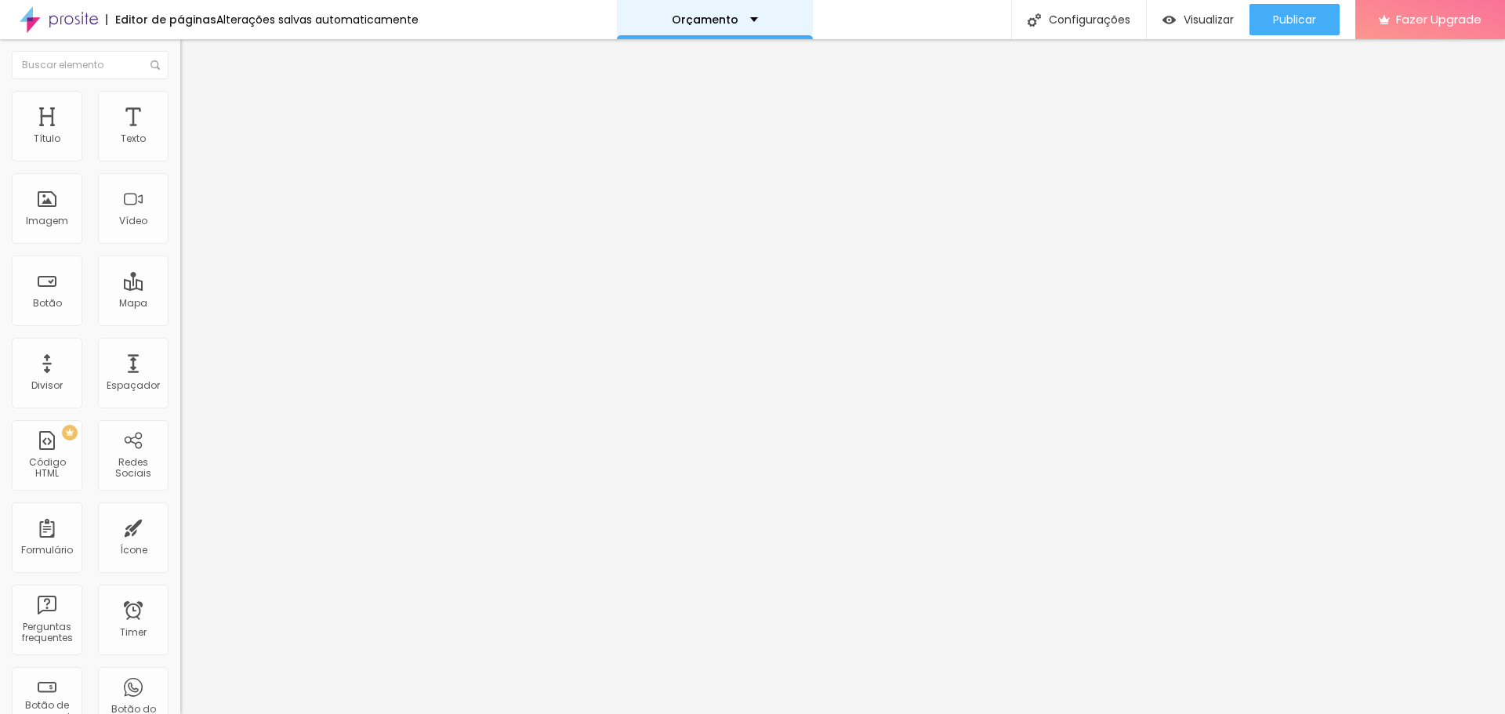
click at [756, 16] on div "Orçamento" at bounding box center [715, 19] width 196 height 39
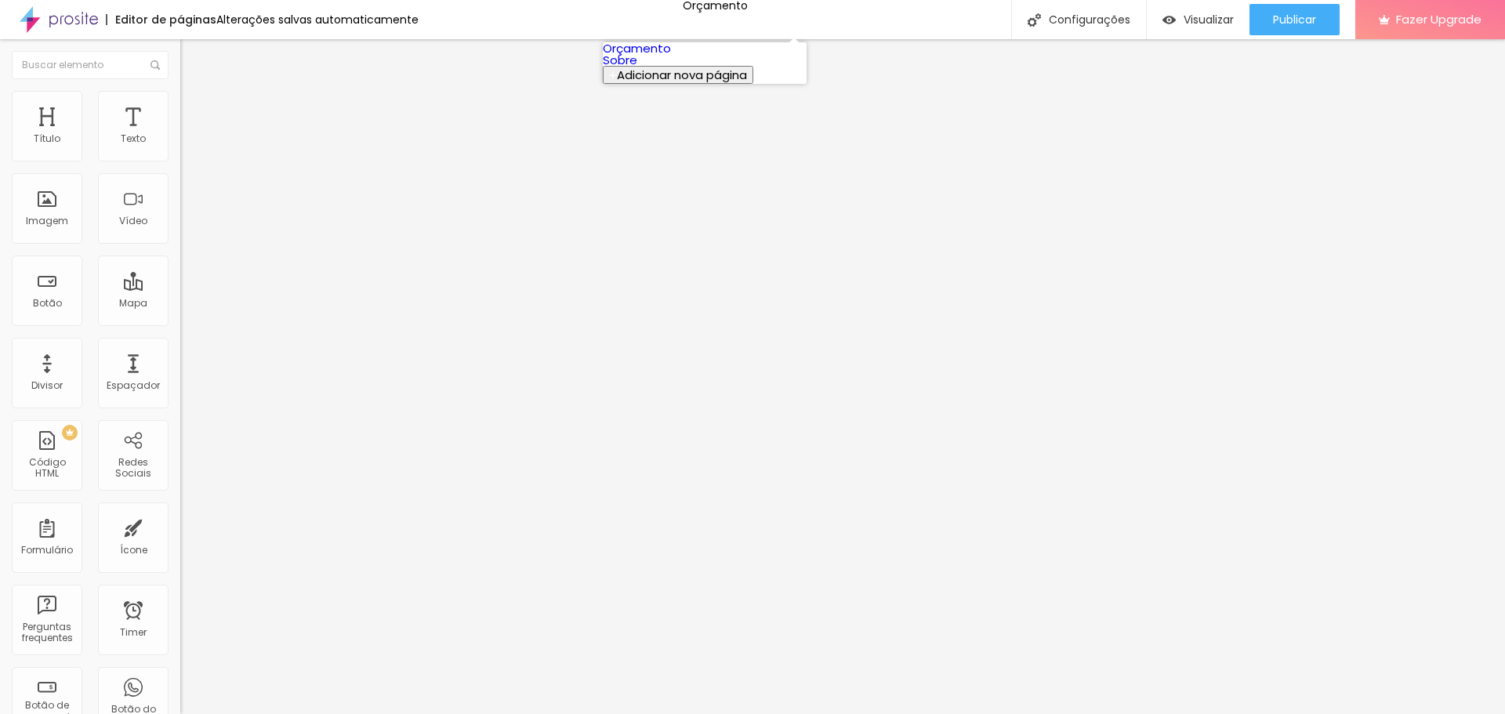
click at [671, 53] on link "Orçamento" at bounding box center [637, 48] width 68 height 16
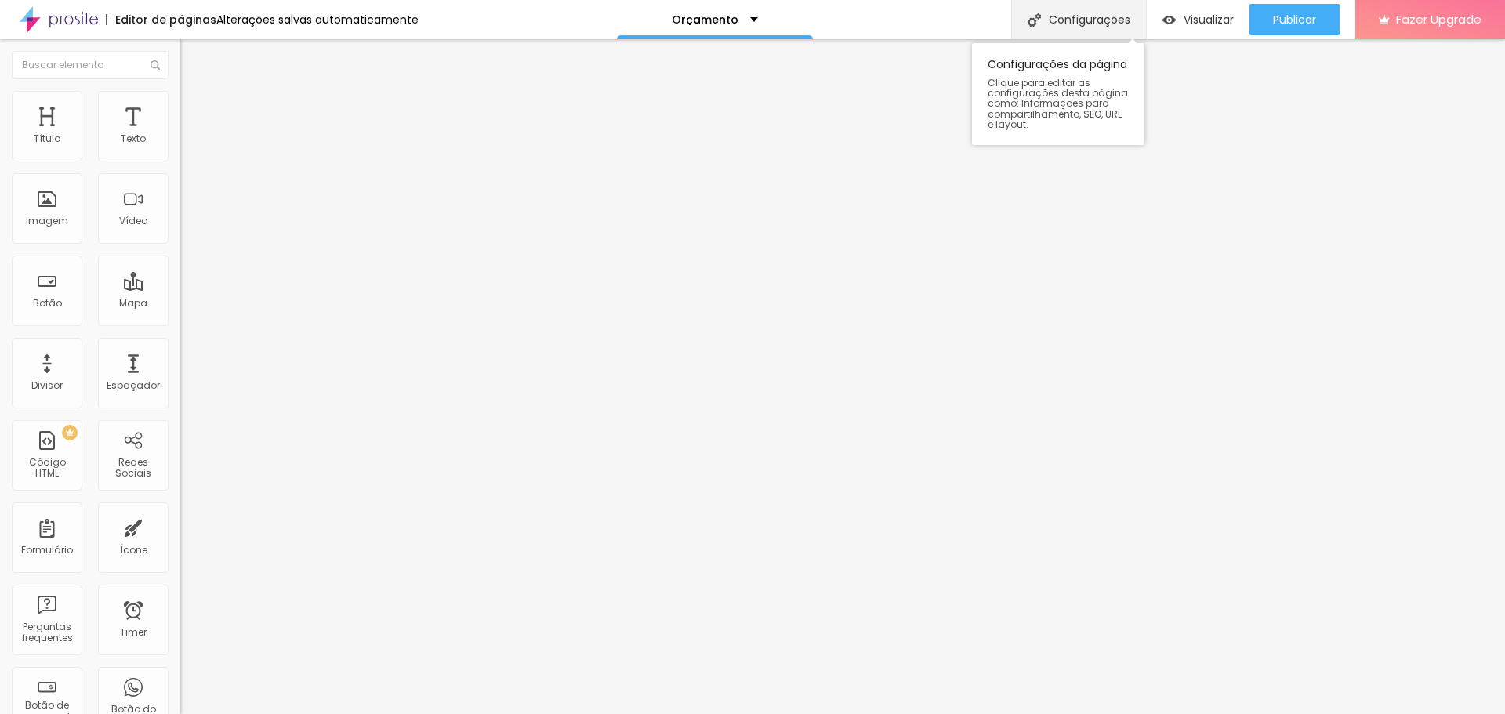
click at [1100, 24] on div "Configurações" at bounding box center [1078, 19] width 135 height 39
type input "O"
type input "Natal em Família"
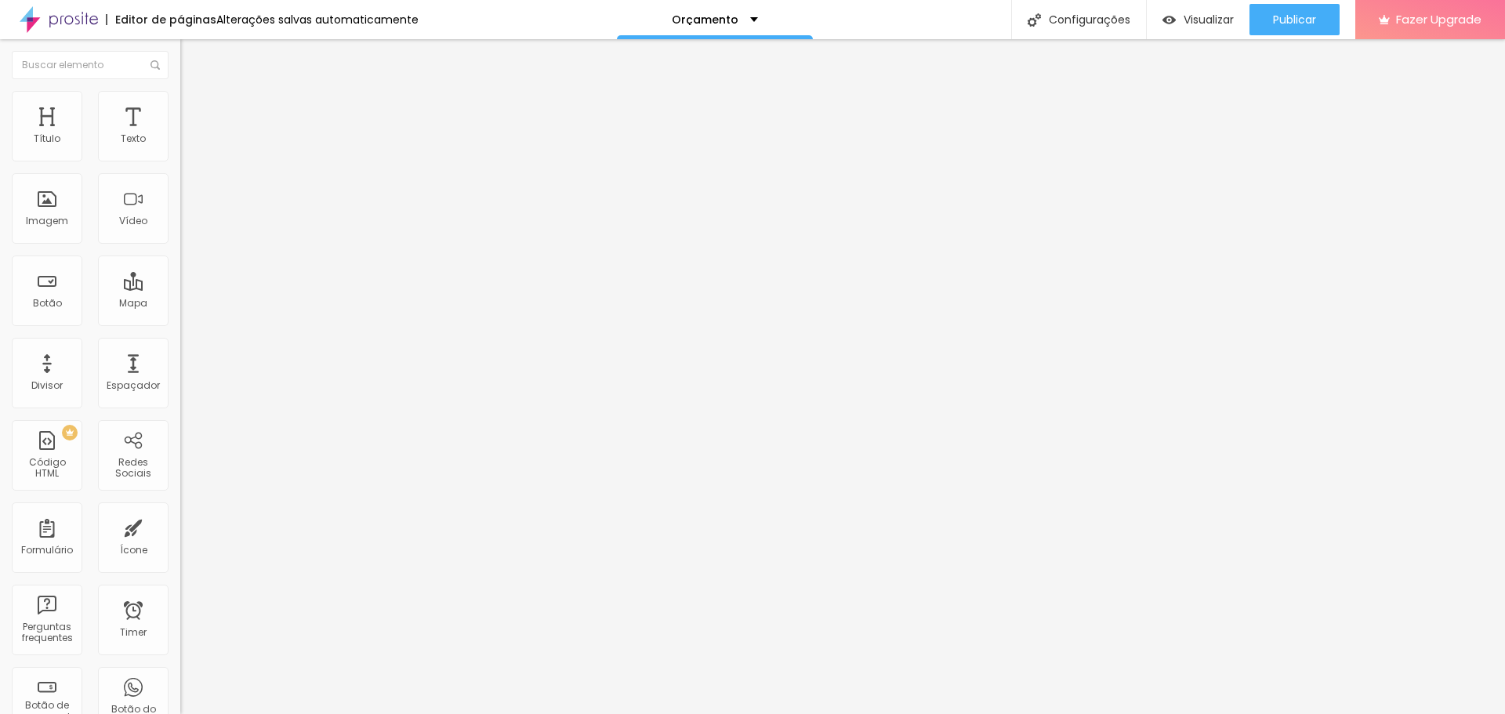
type input "/orcamento"
click at [180, 66] on button "Editar Coluna" at bounding box center [270, 57] width 180 height 36
click at [180, 232] on button "button" at bounding box center [191, 224] width 22 height 16
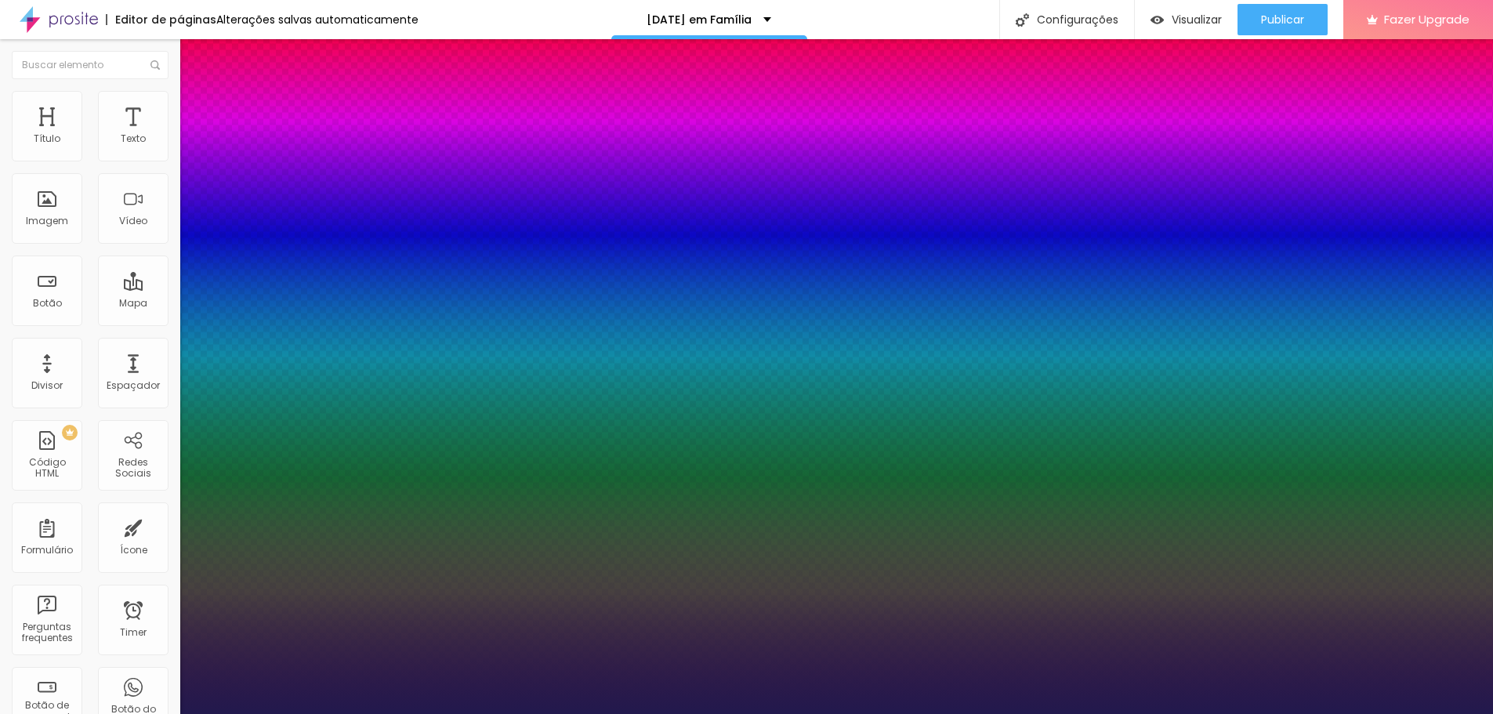
type input "80"
type input "78"
type input "77"
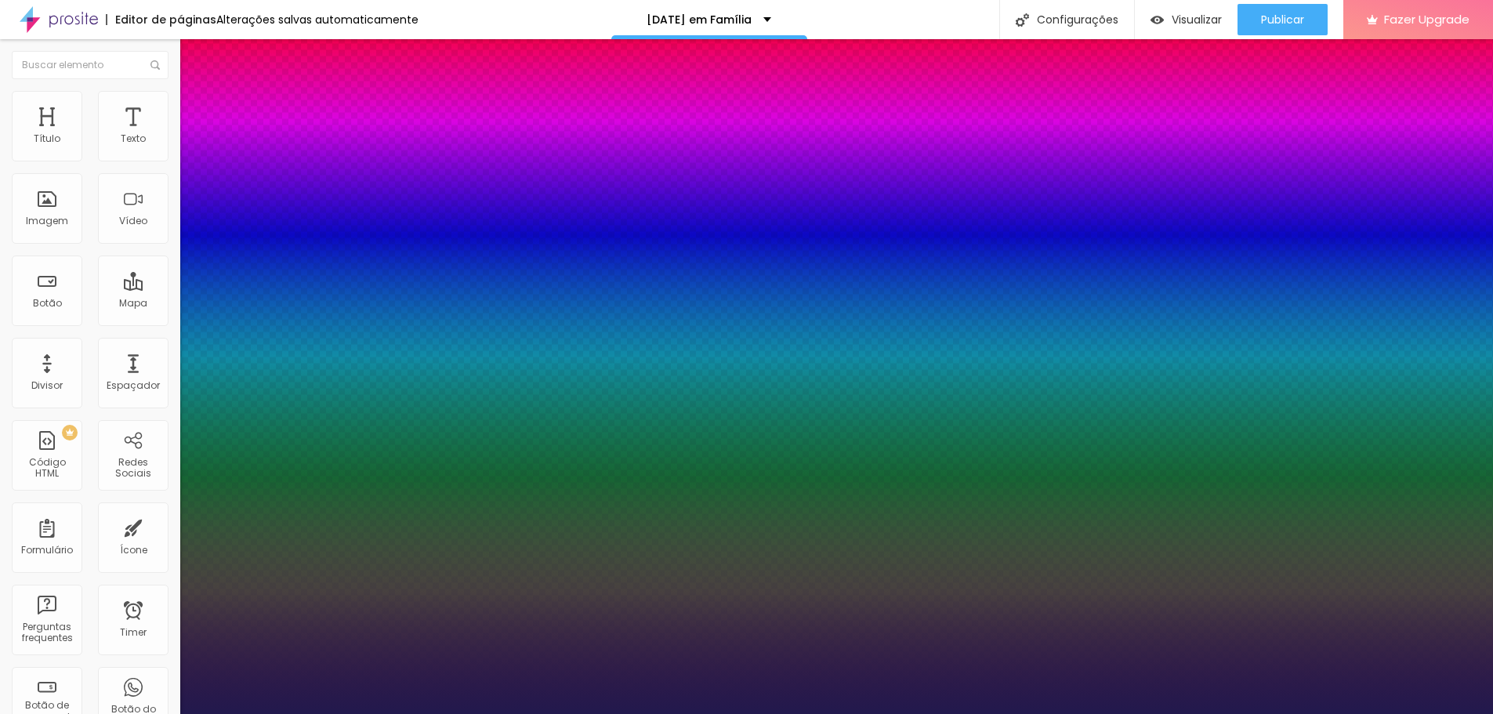
type input "77"
type input "76"
type input "75"
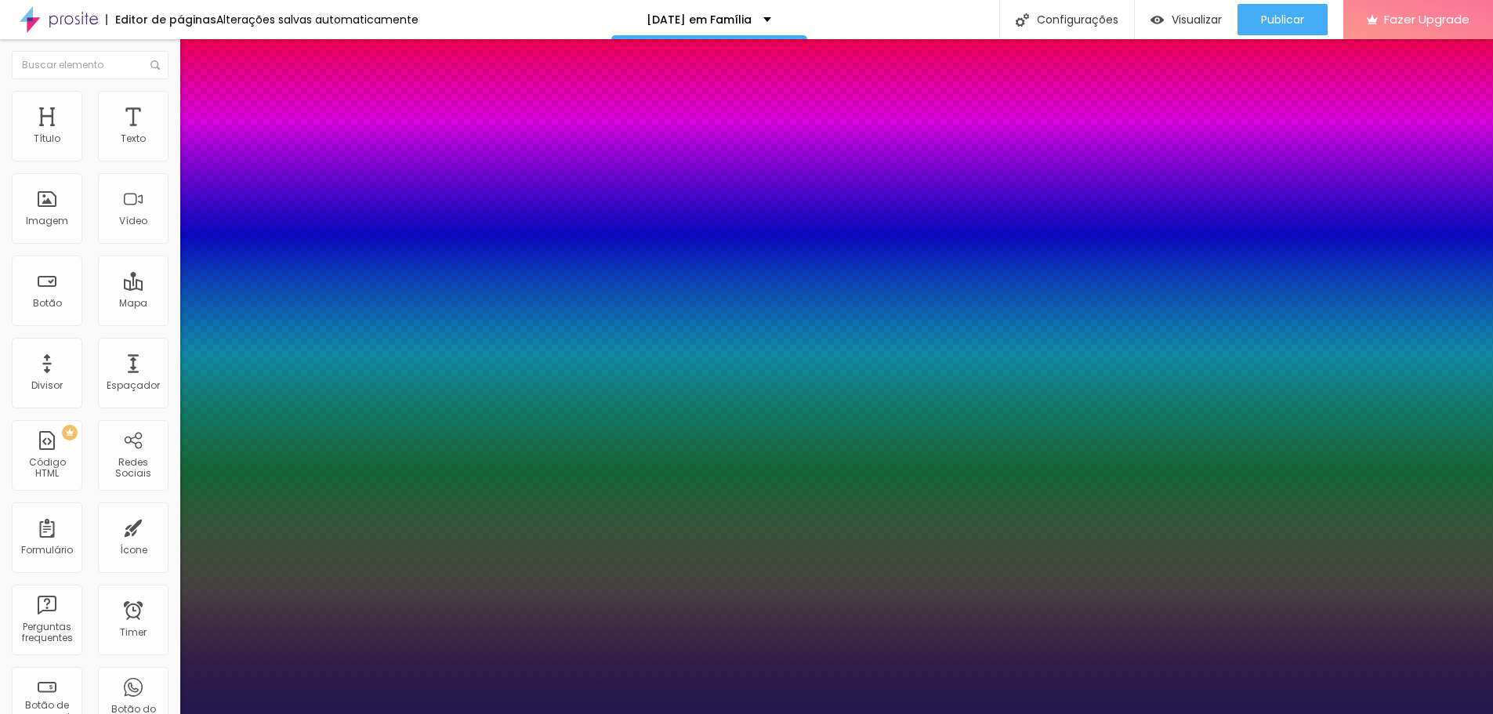
type input "74"
type input "73"
type input "72"
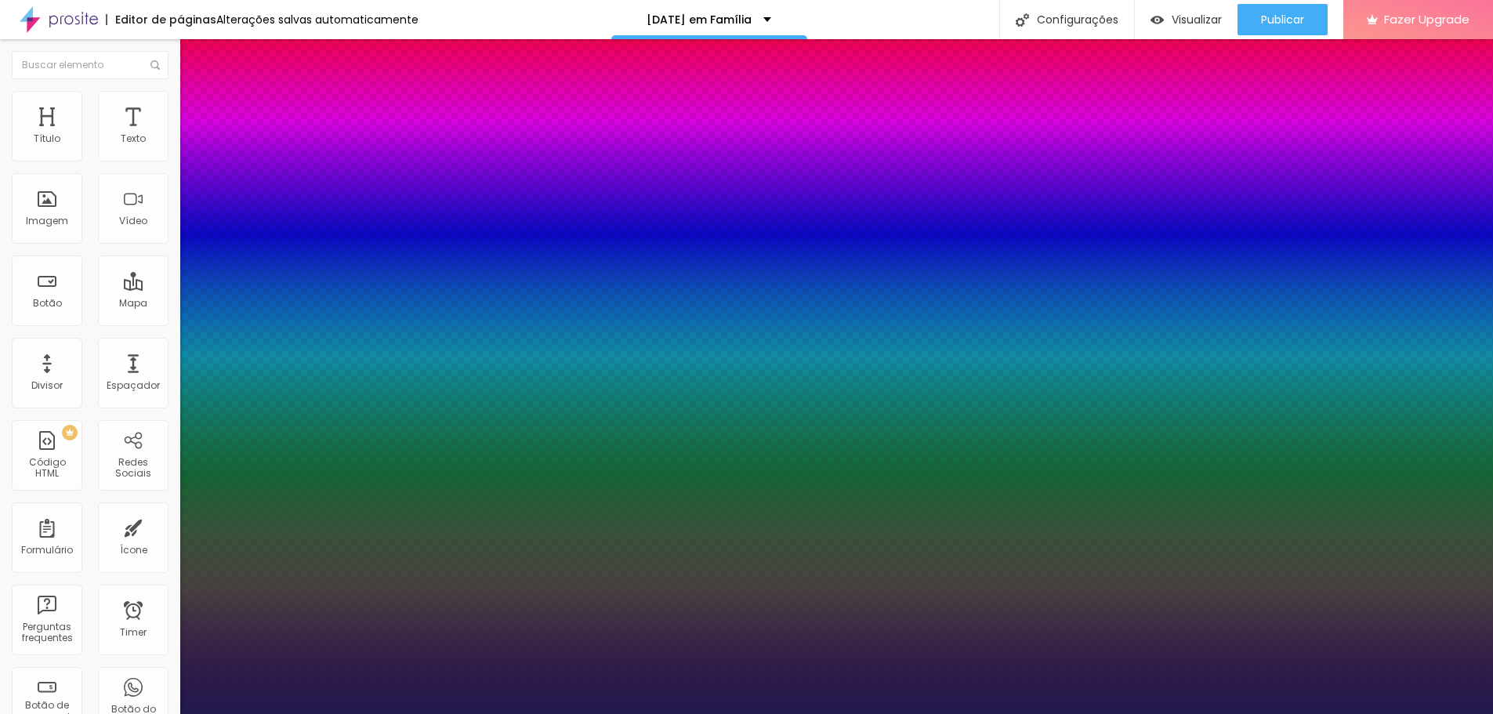
type input "72"
type input "70"
type input "69"
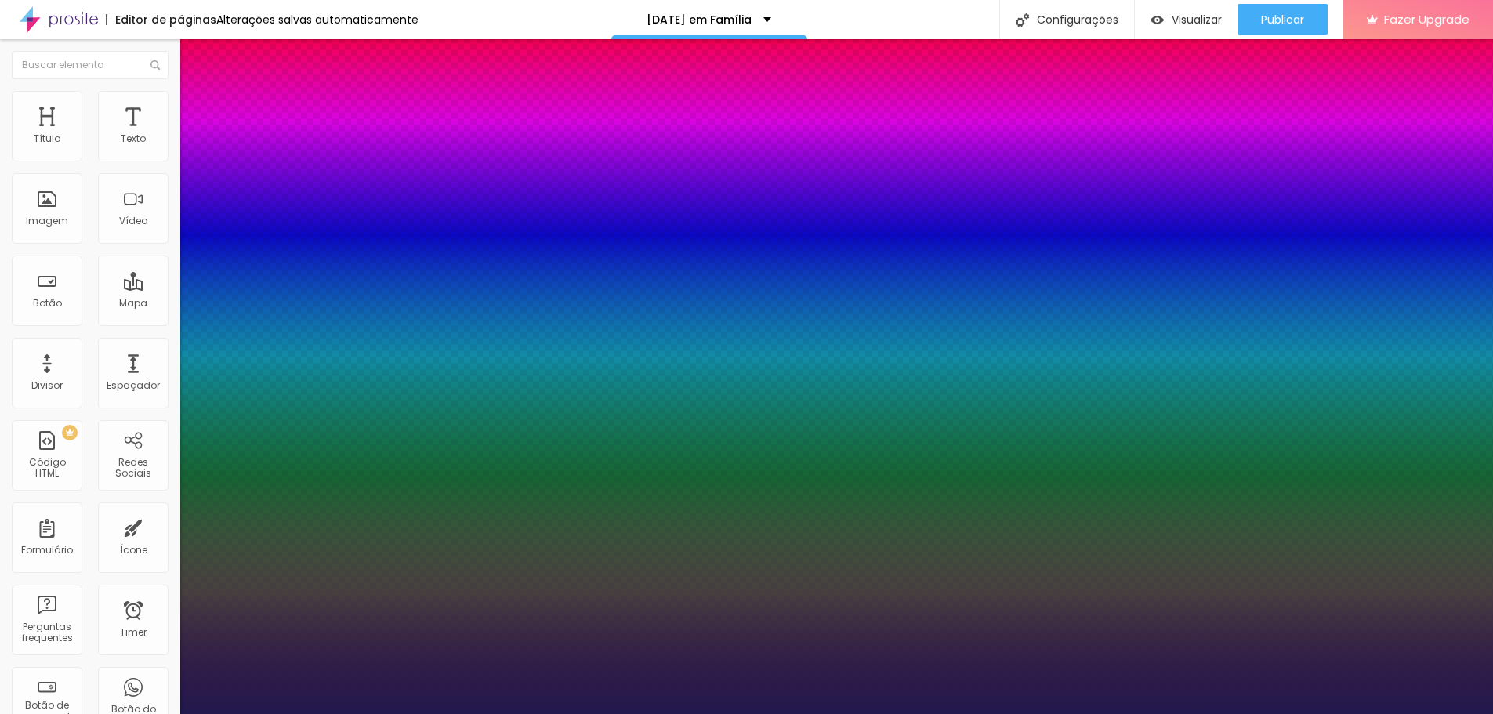
type input "68"
type input "67"
type input "66"
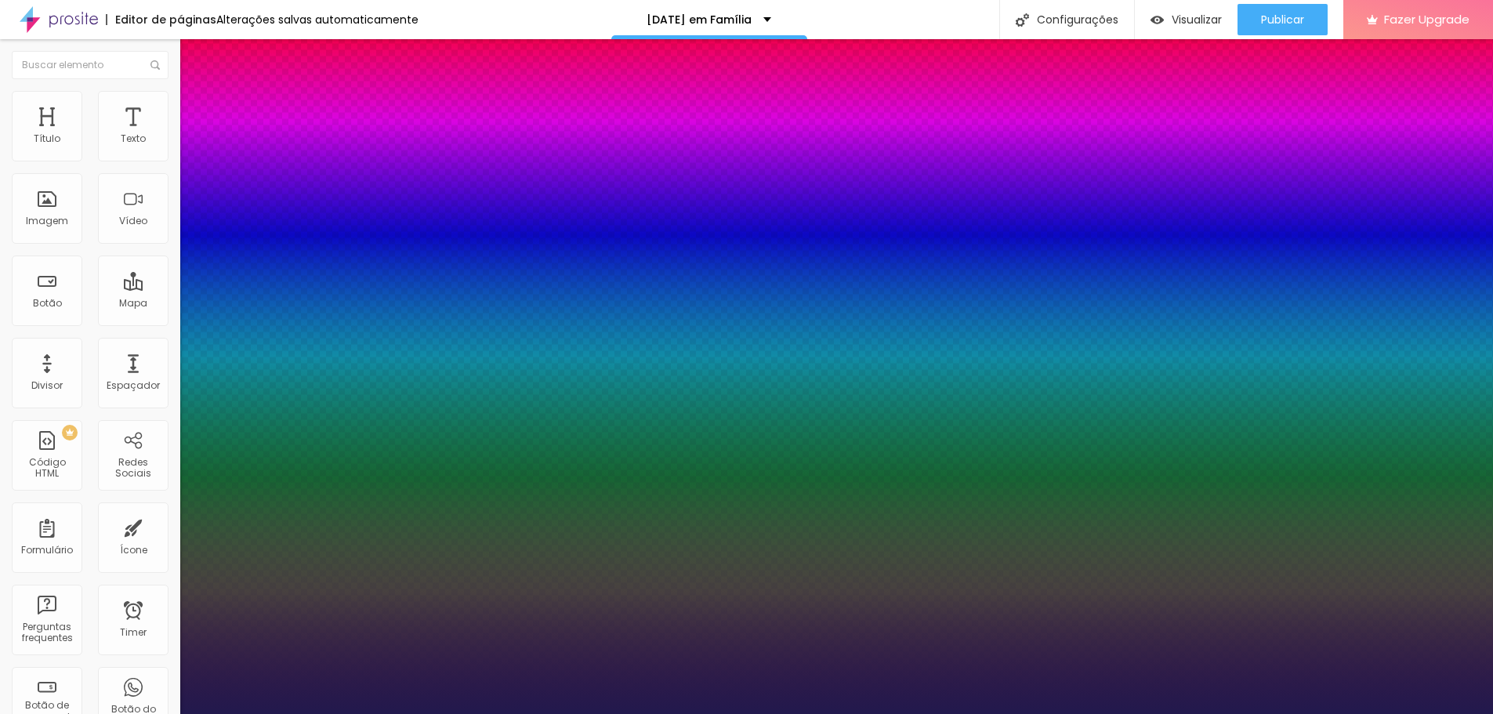
type input "66"
type input "65"
type input "64"
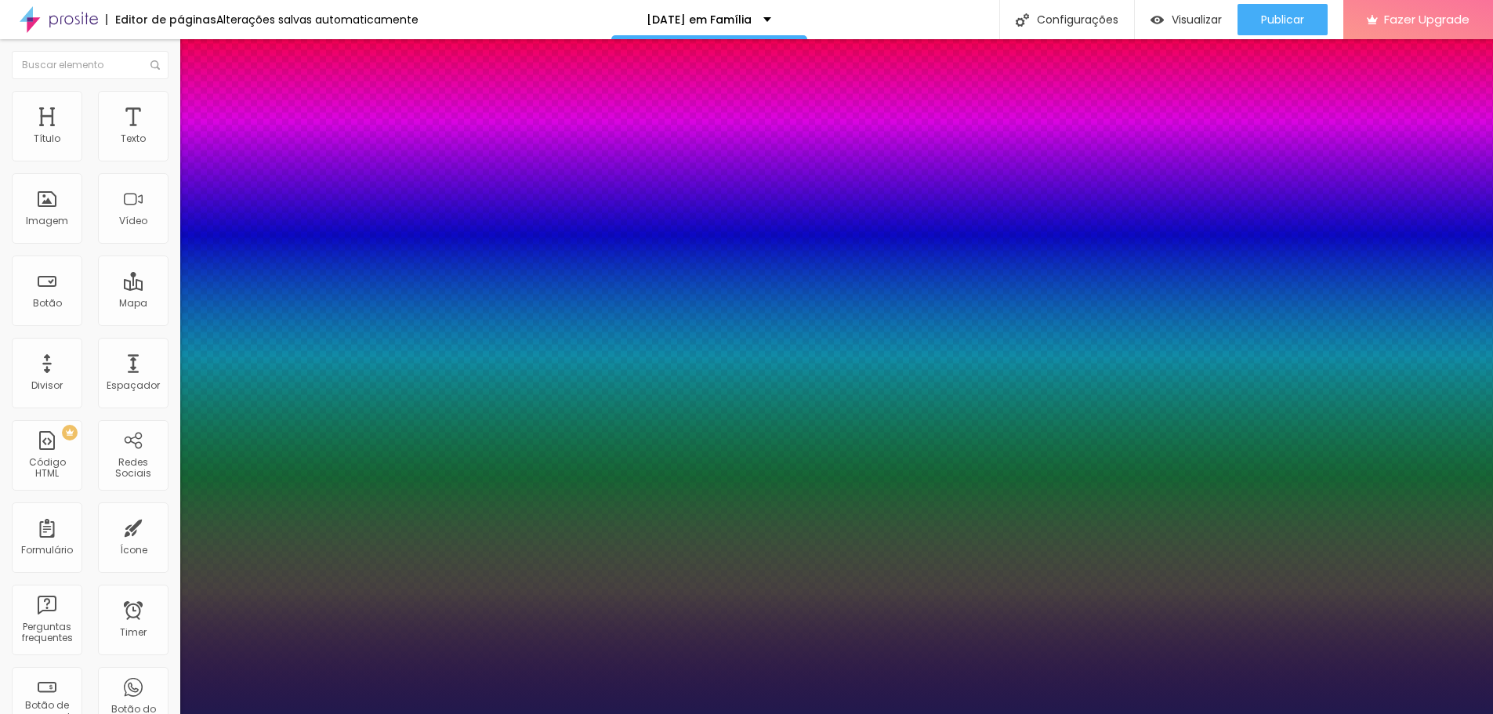
type input "63"
type input "62"
type input "63"
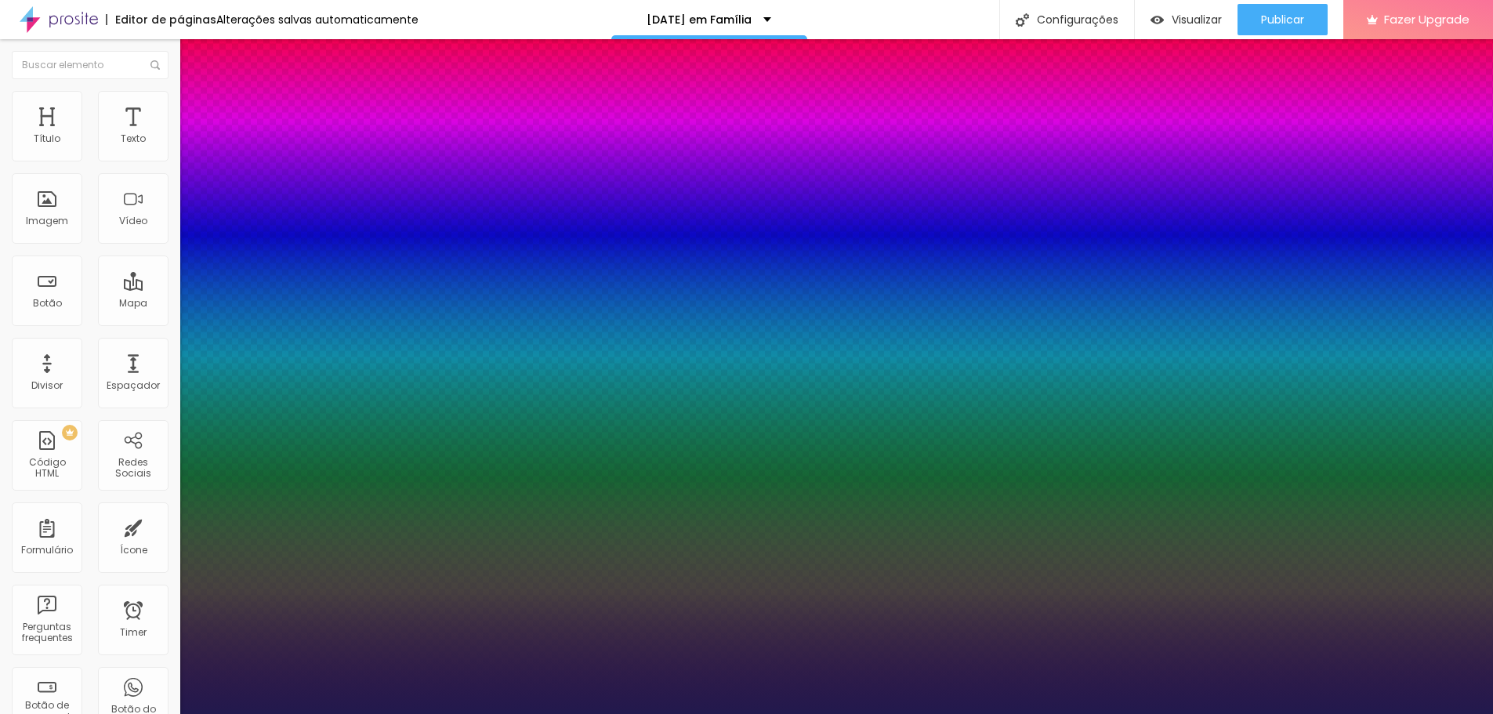
type input "63"
drag, startPoint x: 289, startPoint y: 442, endPoint x: 269, endPoint y: 445, distance: 20.5
type input "63"
click at [1403, 713] on div at bounding box center [746, 714] width 1493 height 0
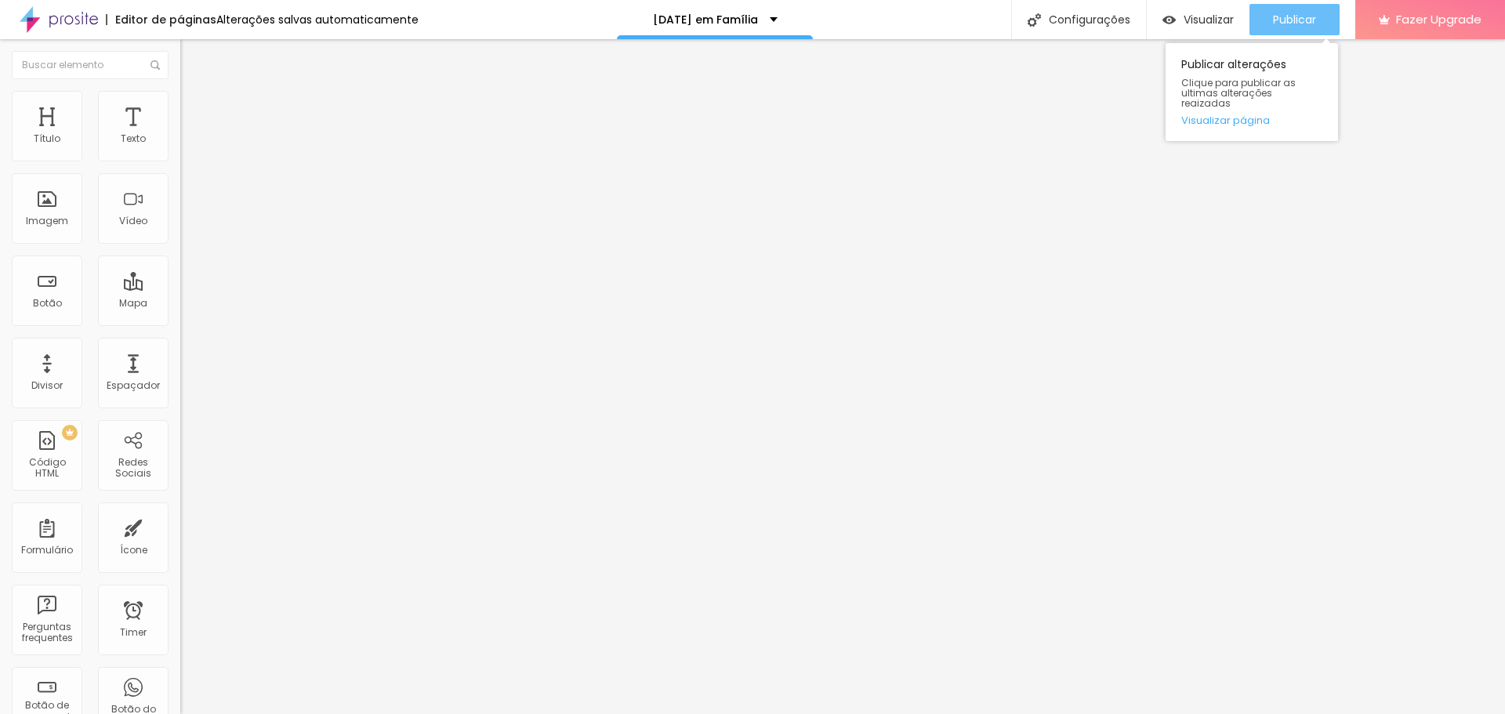
click at [1321, 30] on button "Publicar" at bounding box center [1295, 19] width 90 height 31
click at [187, 227] on icon "button" at bounding box center [191, 222] width 9 height 9
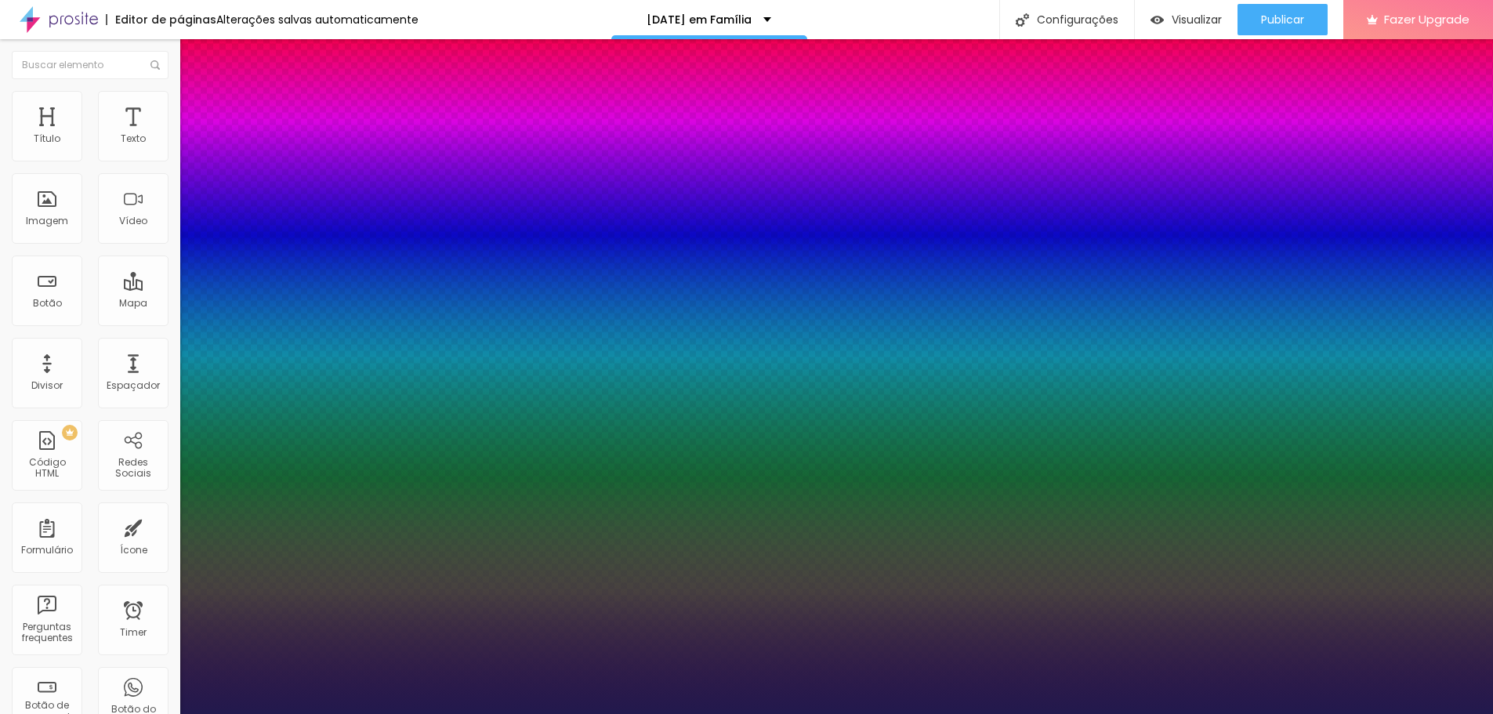
type input "1"
type input "0.9"
type input "0.8"
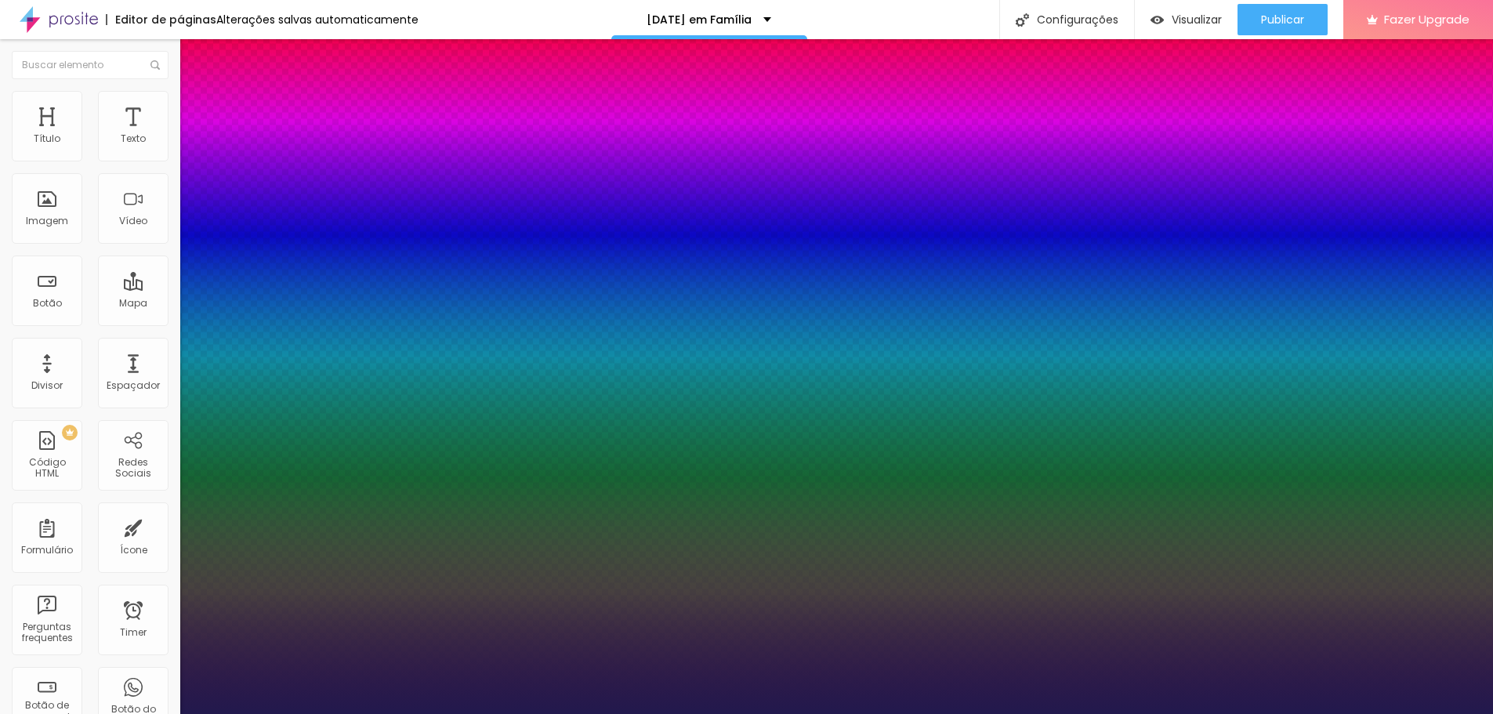
type input "0.8"
type input "0.7"
type input "0.6"
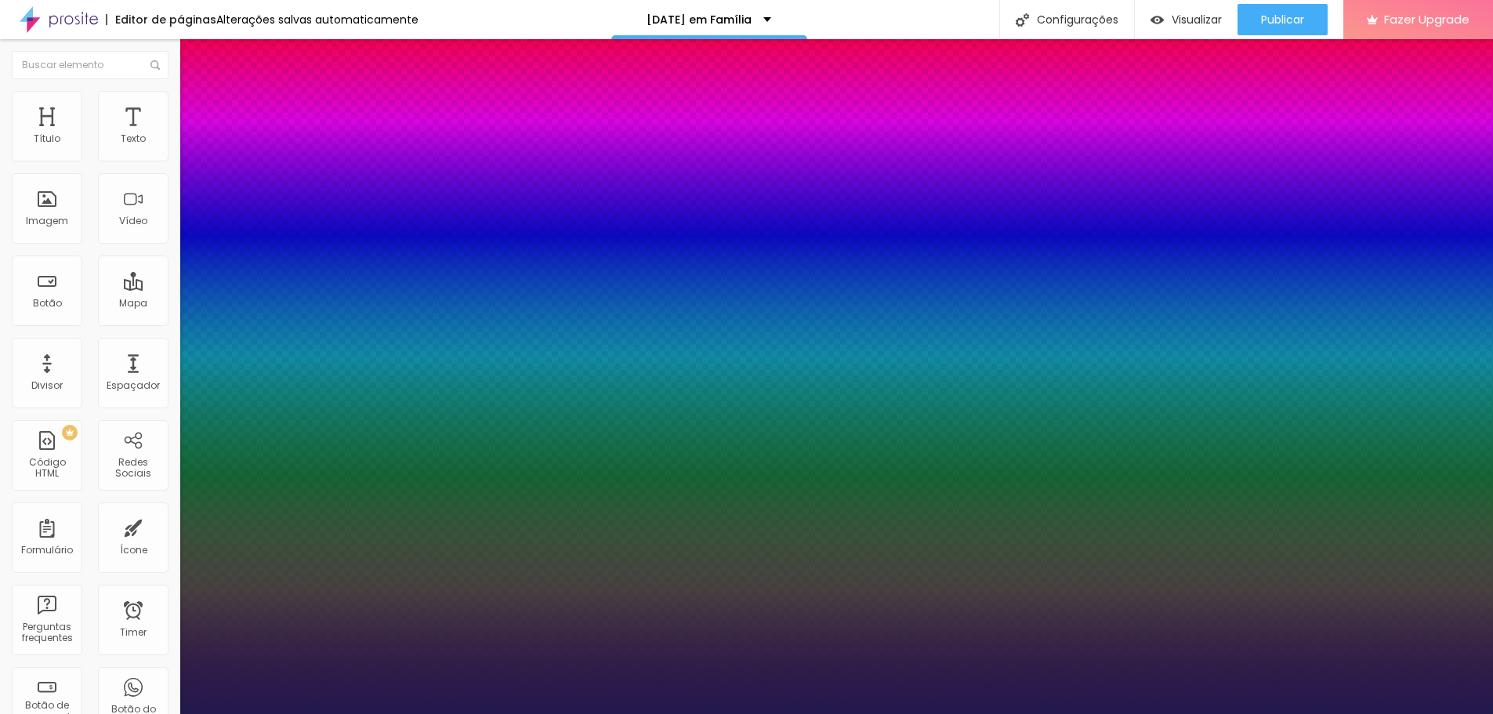
type input "0.7"
type input "0.8"
type input "0.9"
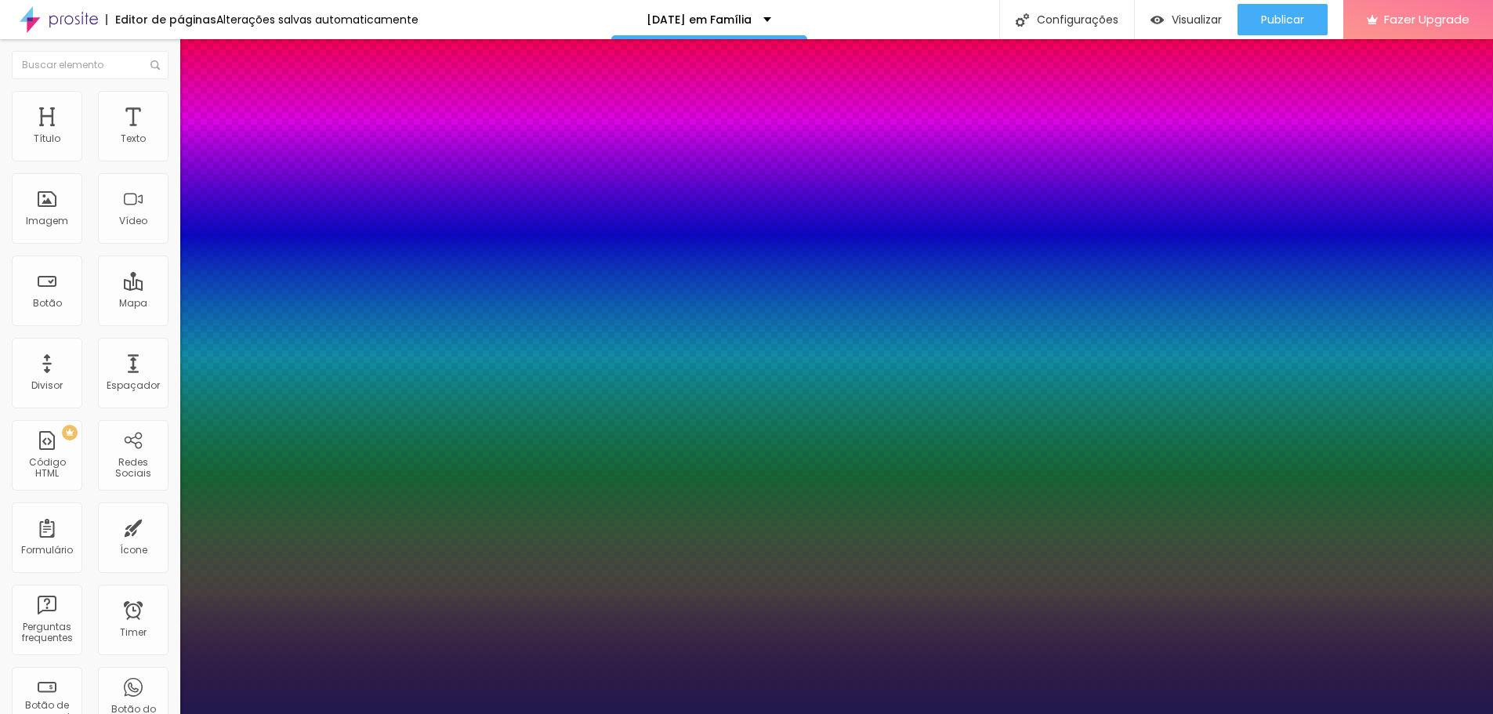
type input "0.9"
type input "1"
type input "1.1"
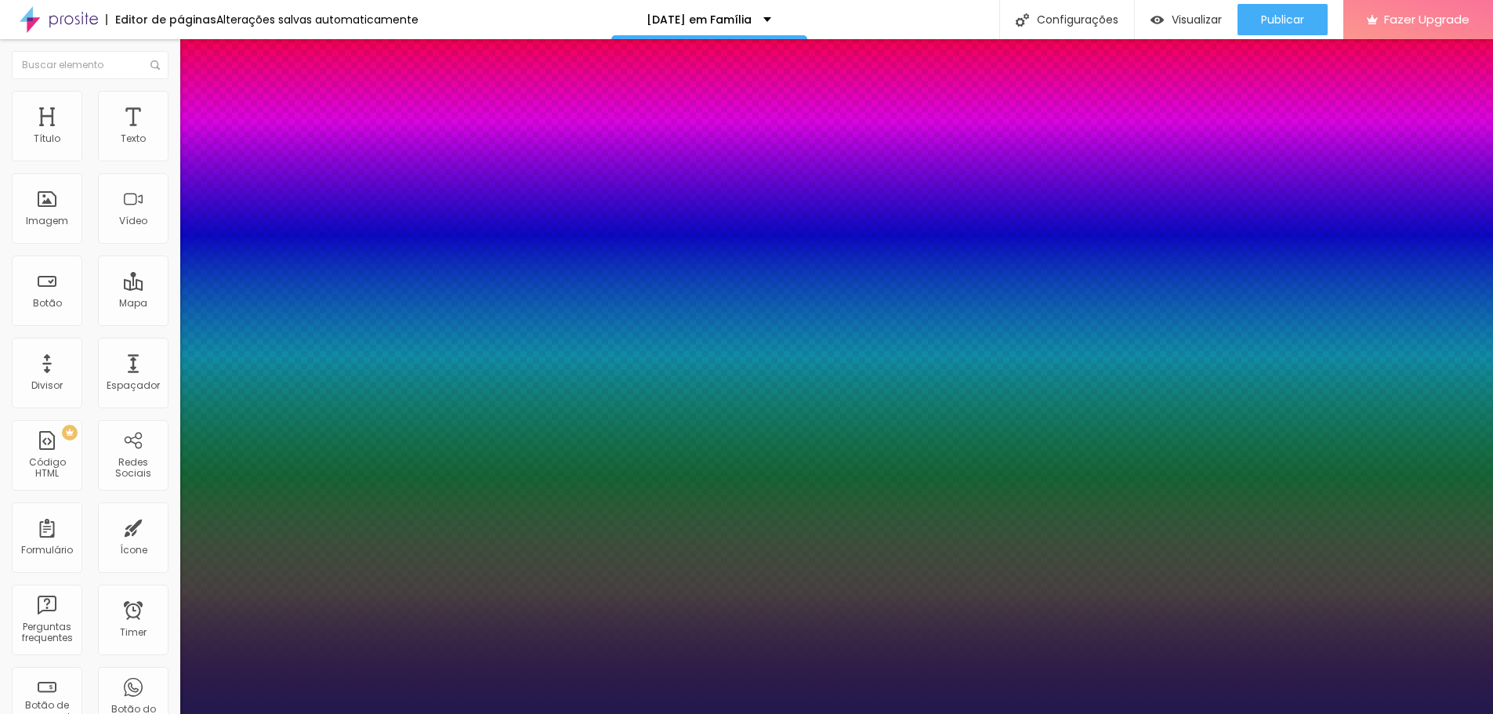
drag, startPoint x: 240, startPoint y: 557, endPoint x: 247, endPoint y: 547, distance: 11.8
type input "20"
type input "23"
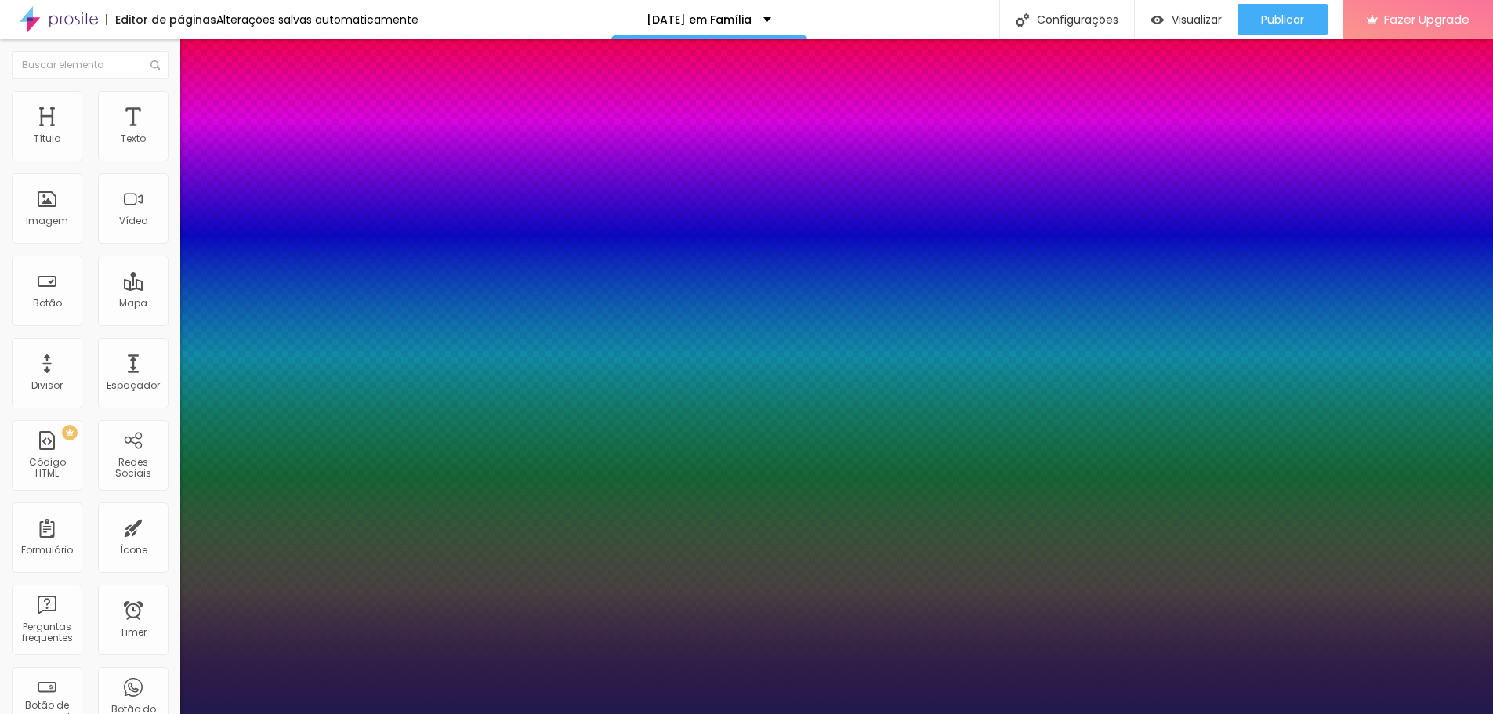
type input "23"
type input "26"
type input "28"
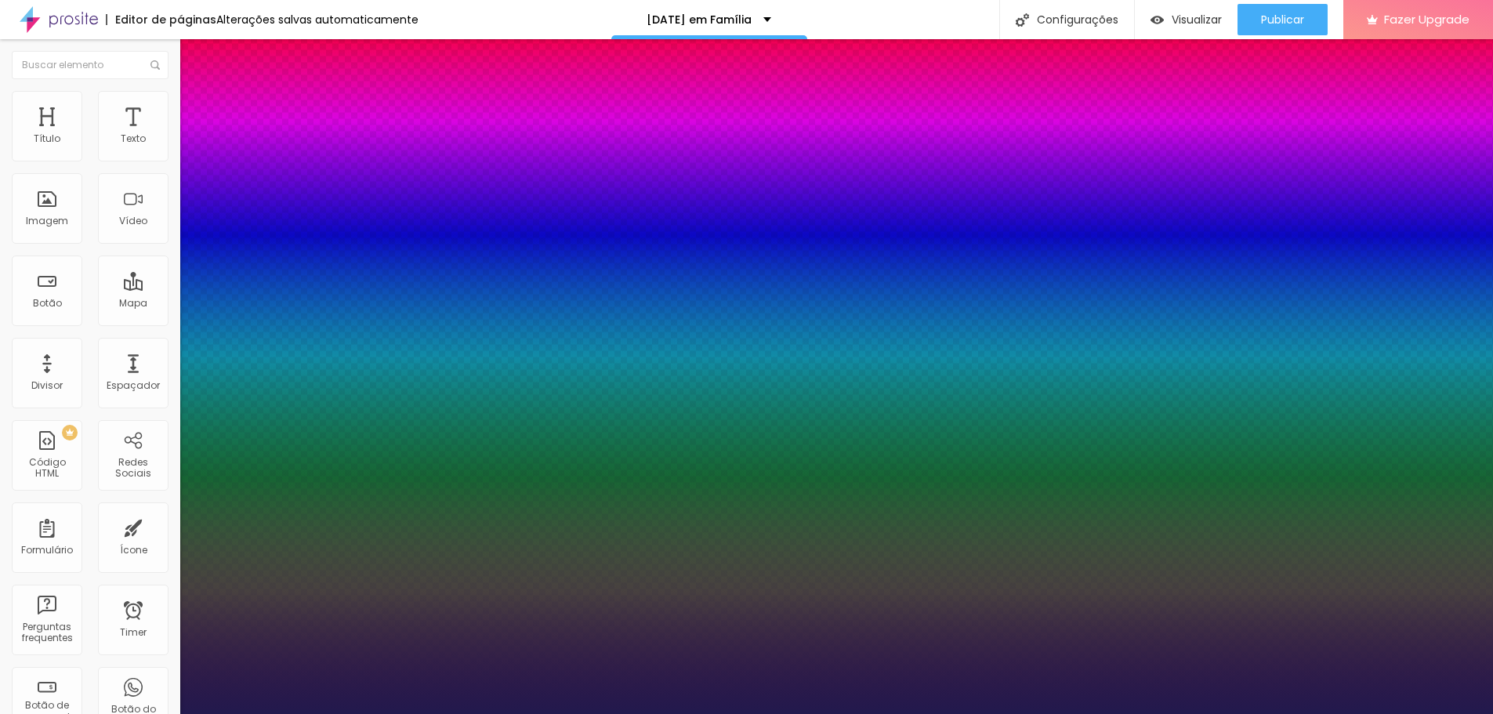
type input "32"
type input "36"
type input "37"
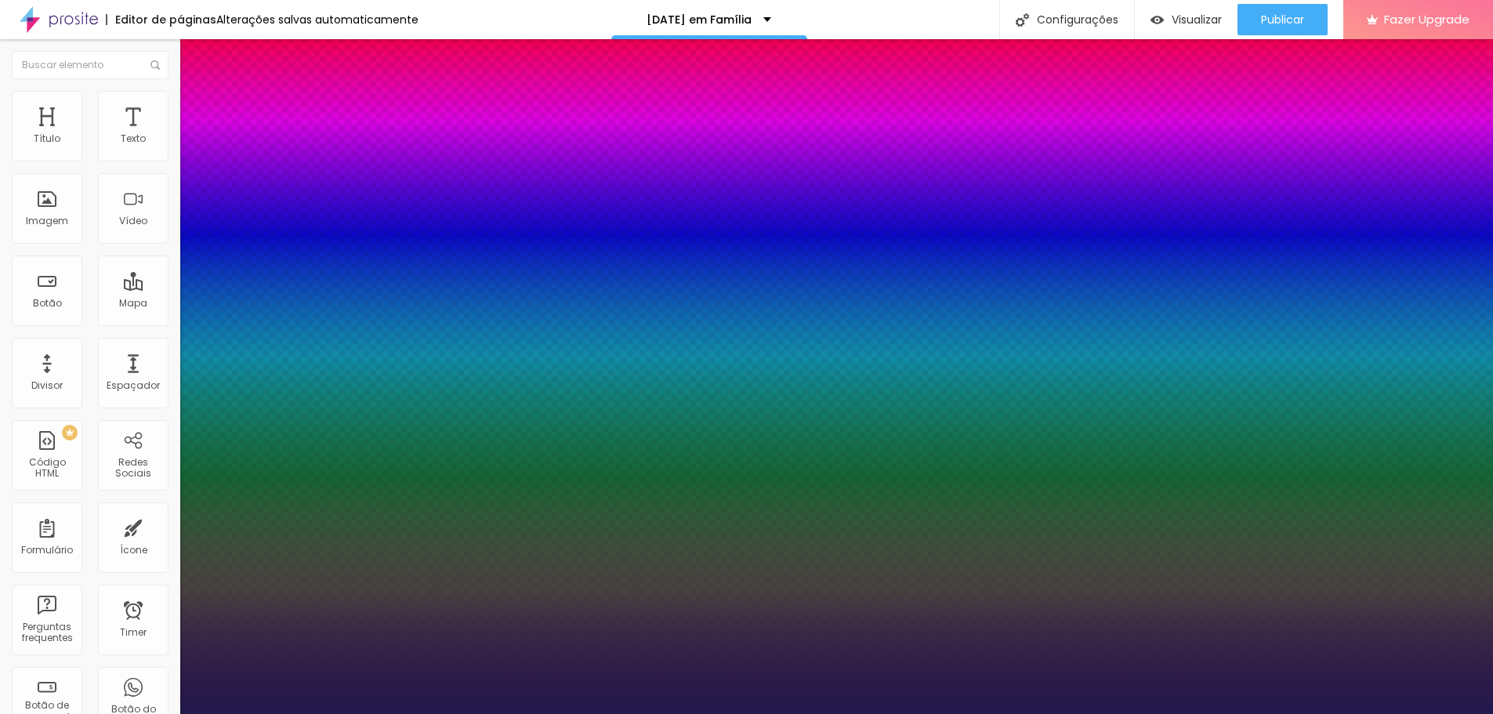
type input "37"
type input "42"
type input "46"
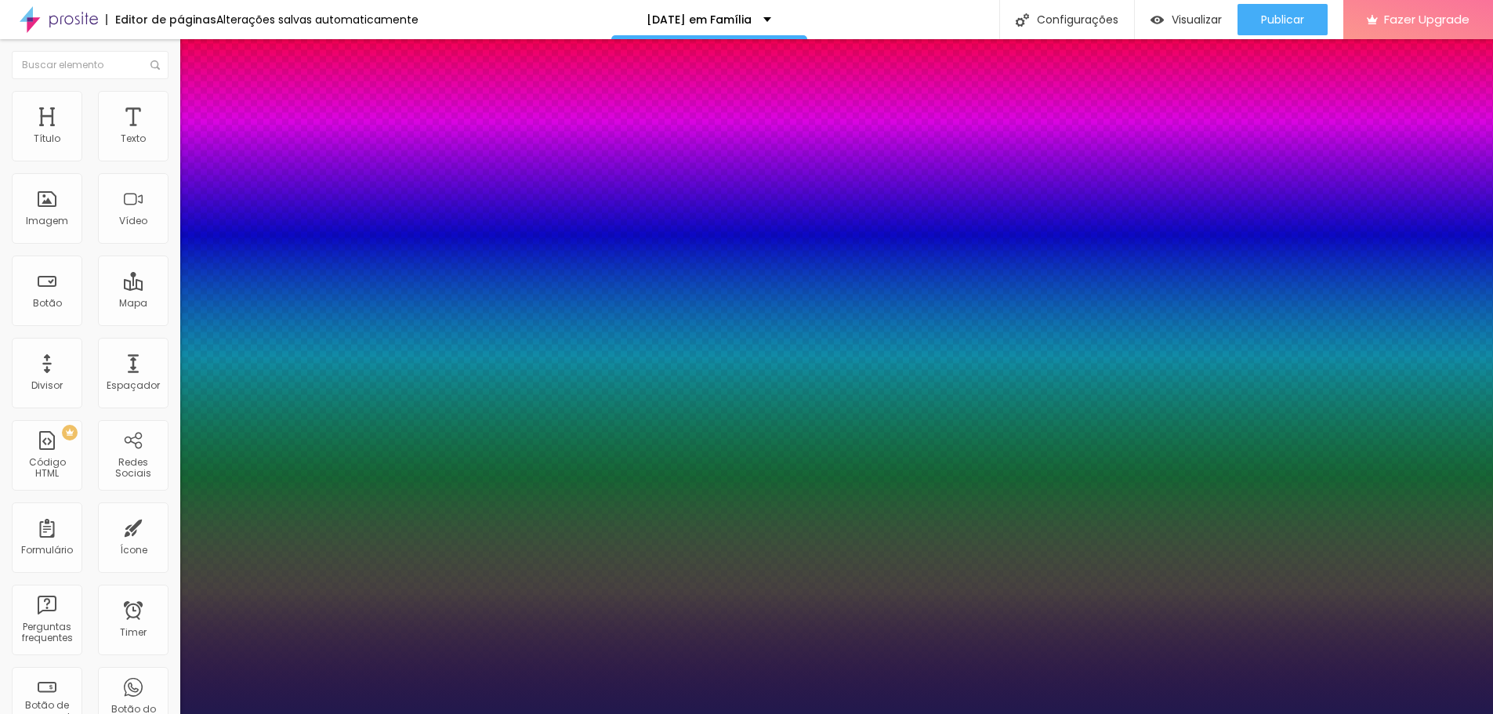
type input "48"
type input "57"
type input "59"
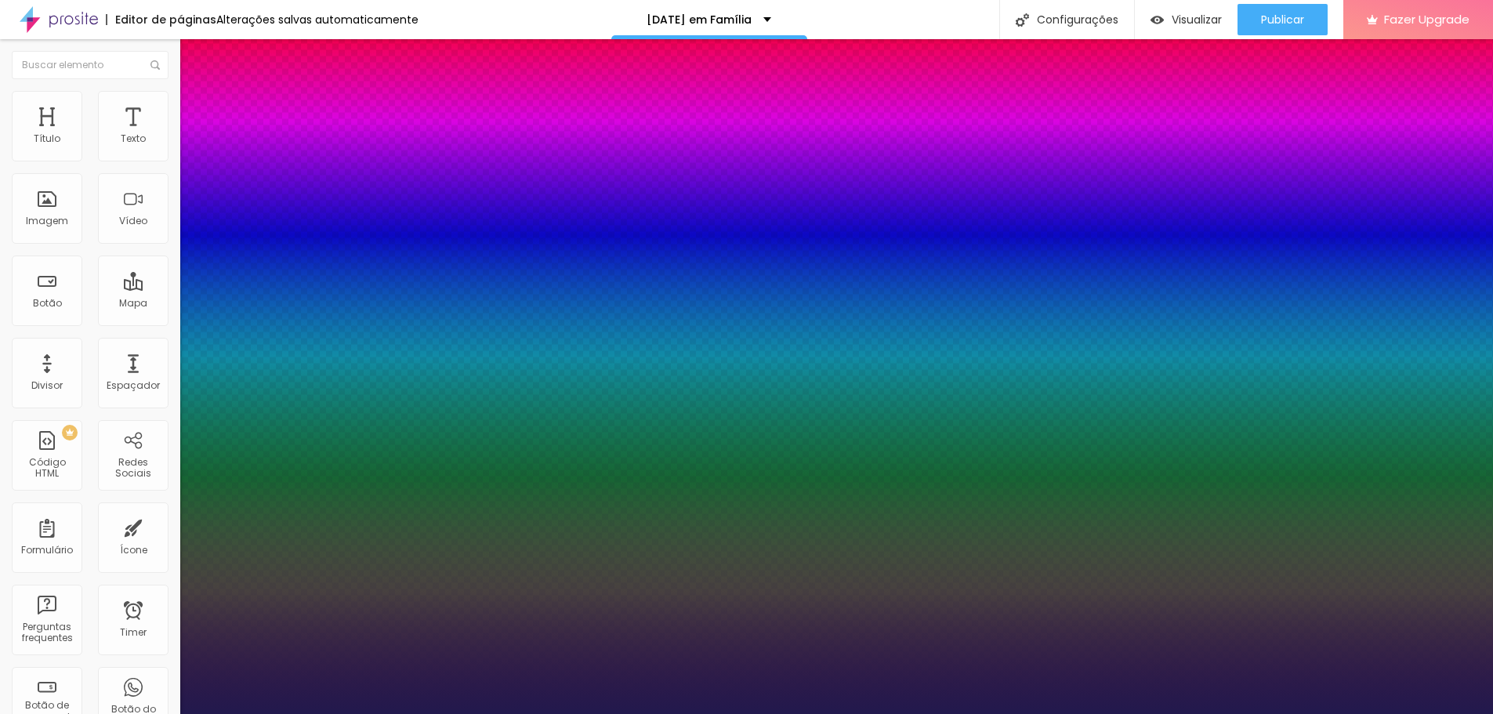
type input "59"
type input "62"
type input "64"
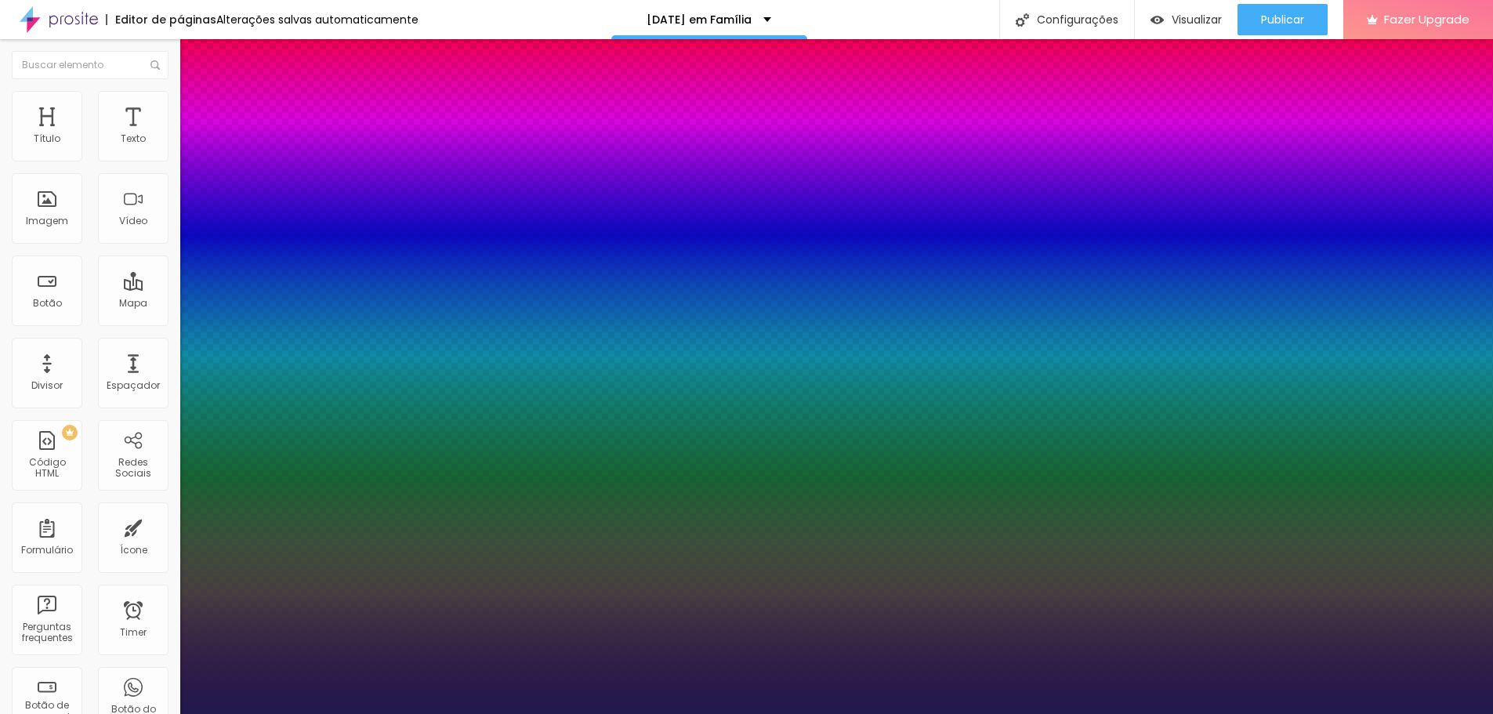
type input "65"
type input "64"
type input "63"
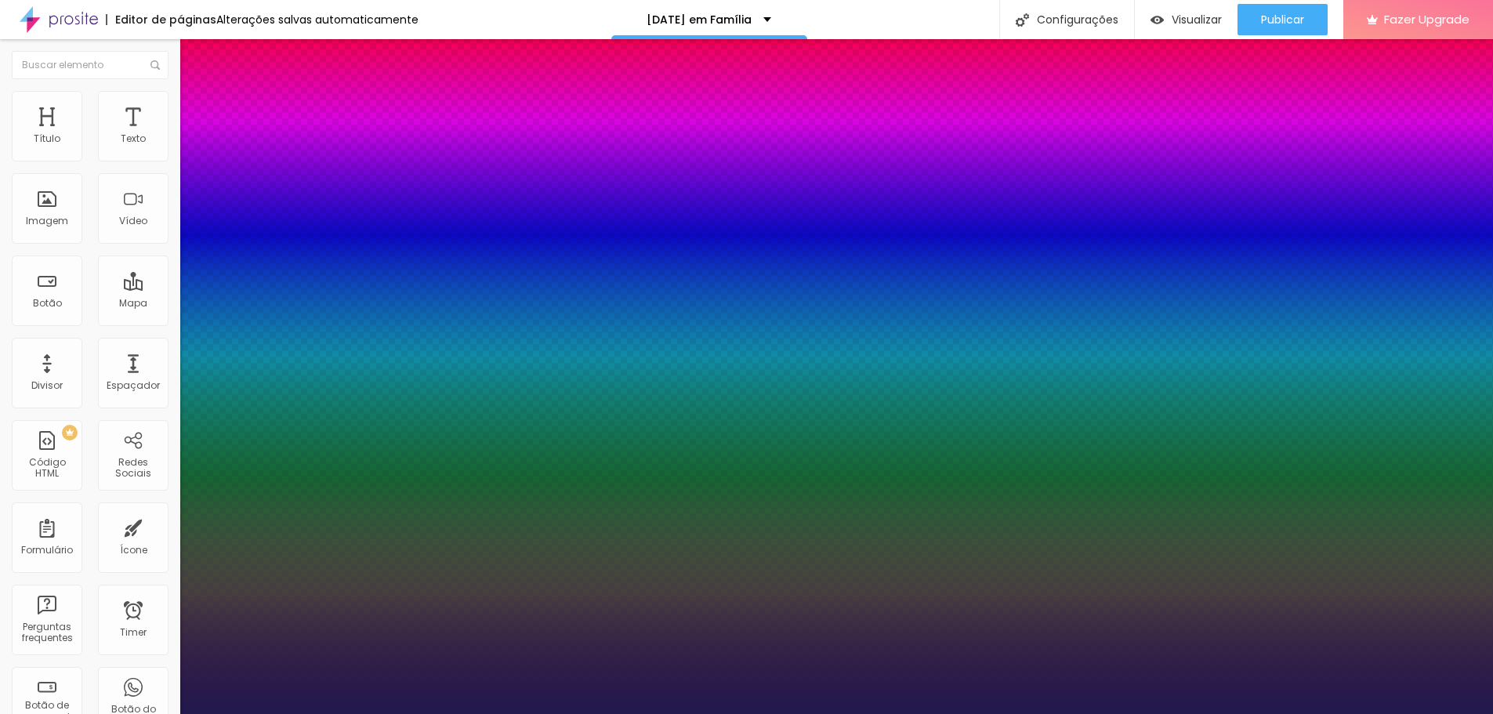
type input "63"
type input "59"
type input "54"
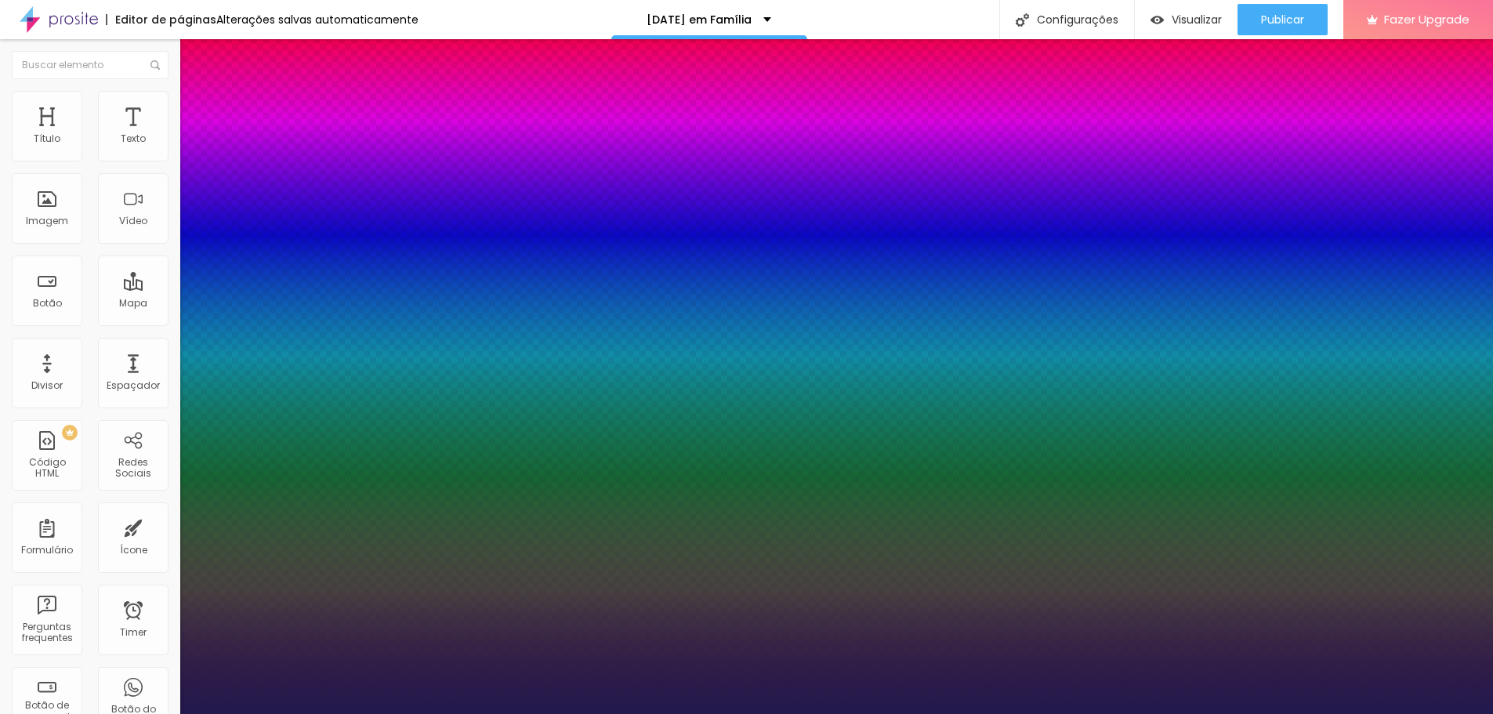
type input "52"
type input "45"
type input "37"
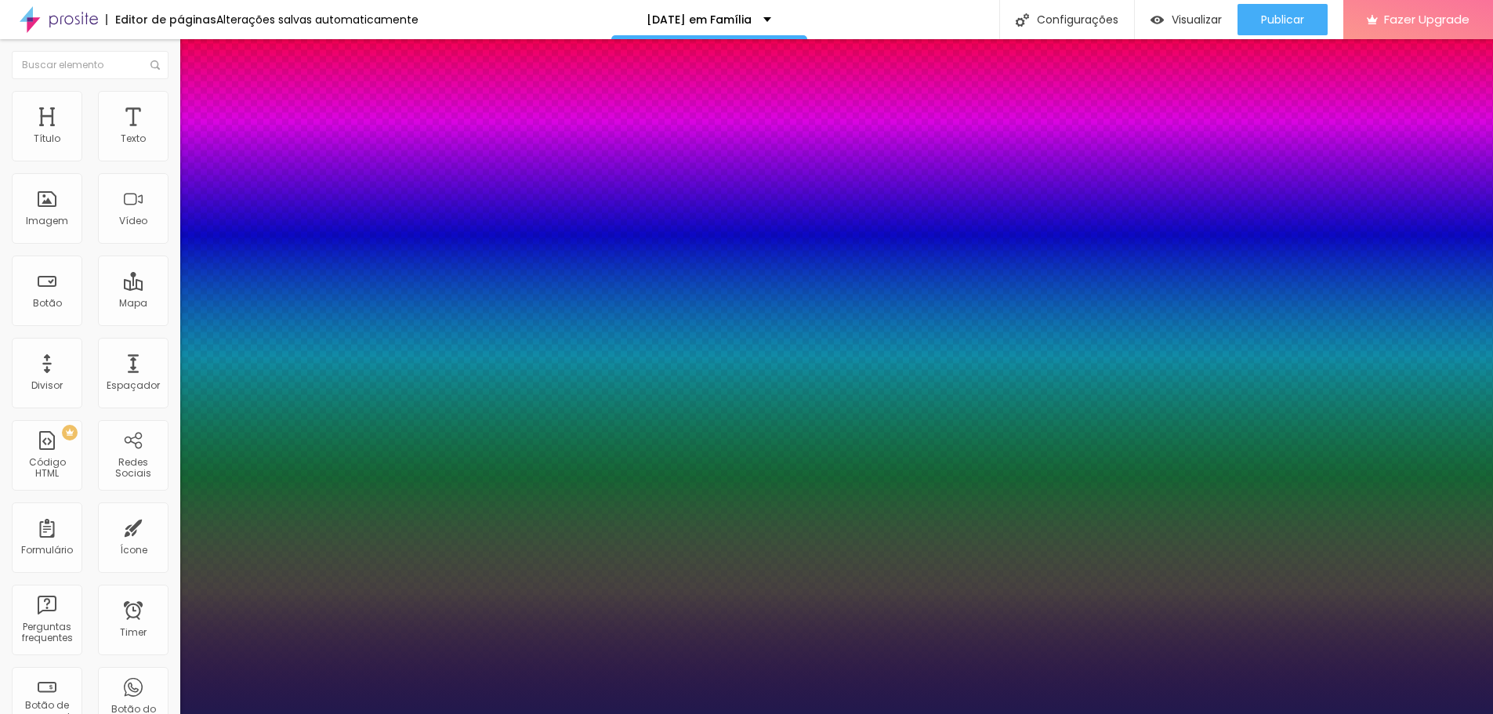
type input "37"
type input "35"
type input "30"
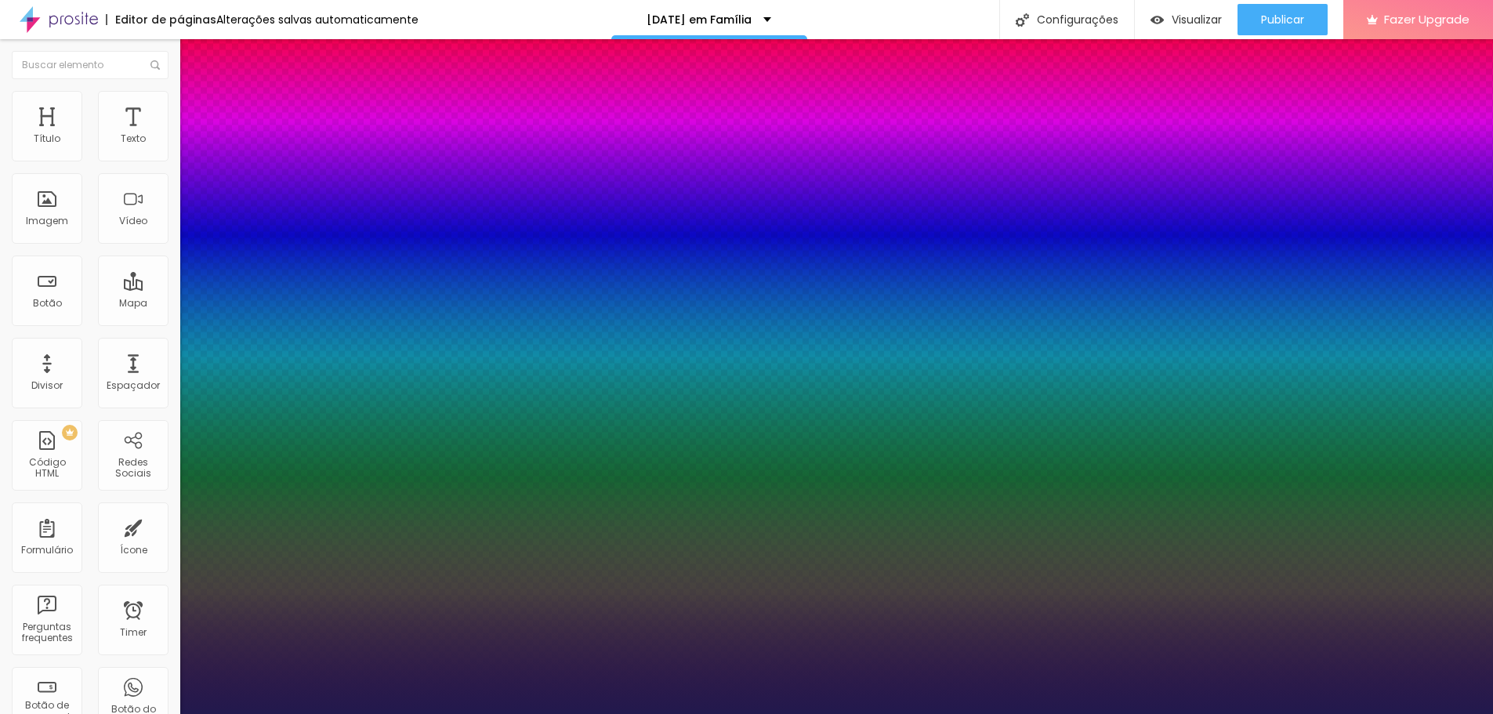
type input "25"
type input "23"
type input "18"
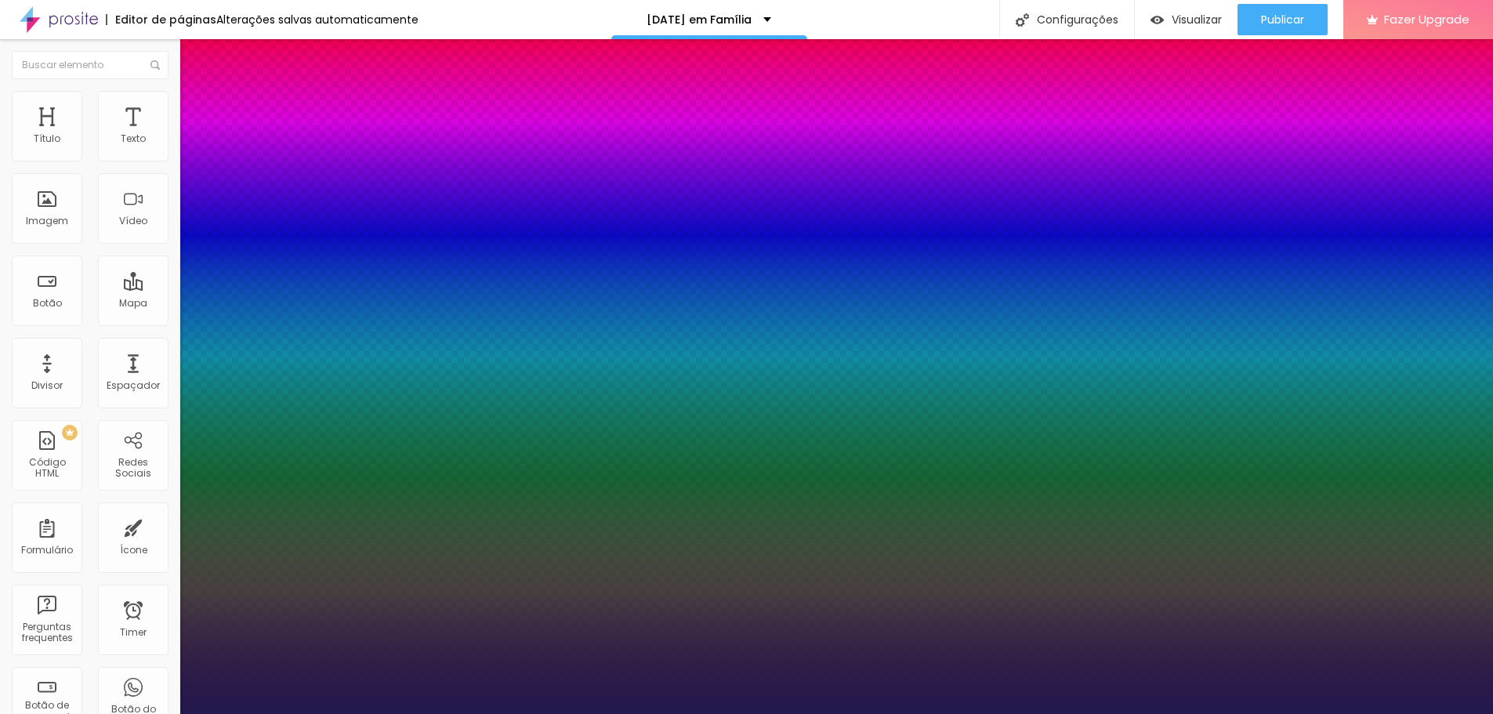
type input "18"
type input "15"
type input "13"
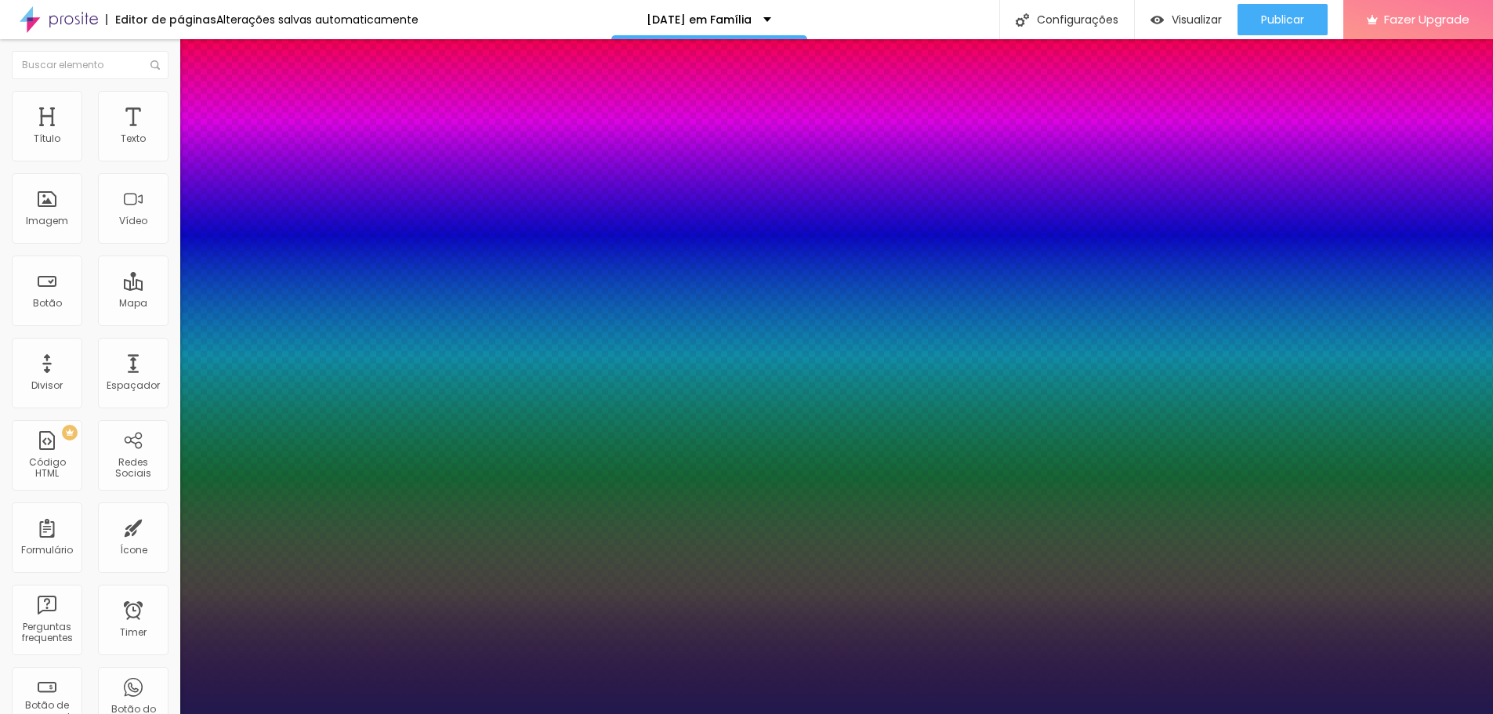
type input "11"
type input "10"
type input "9"
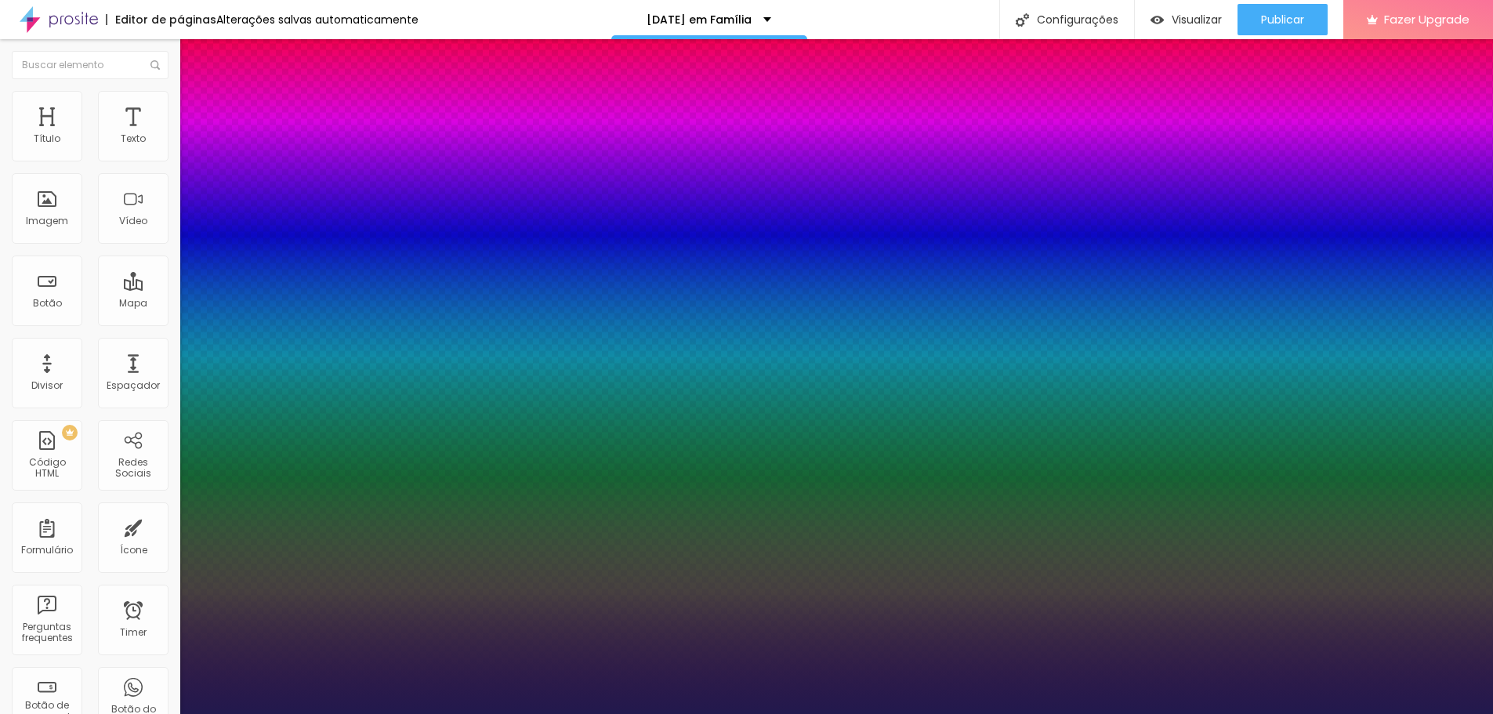
type input "9"
type input "10"
type input "11"
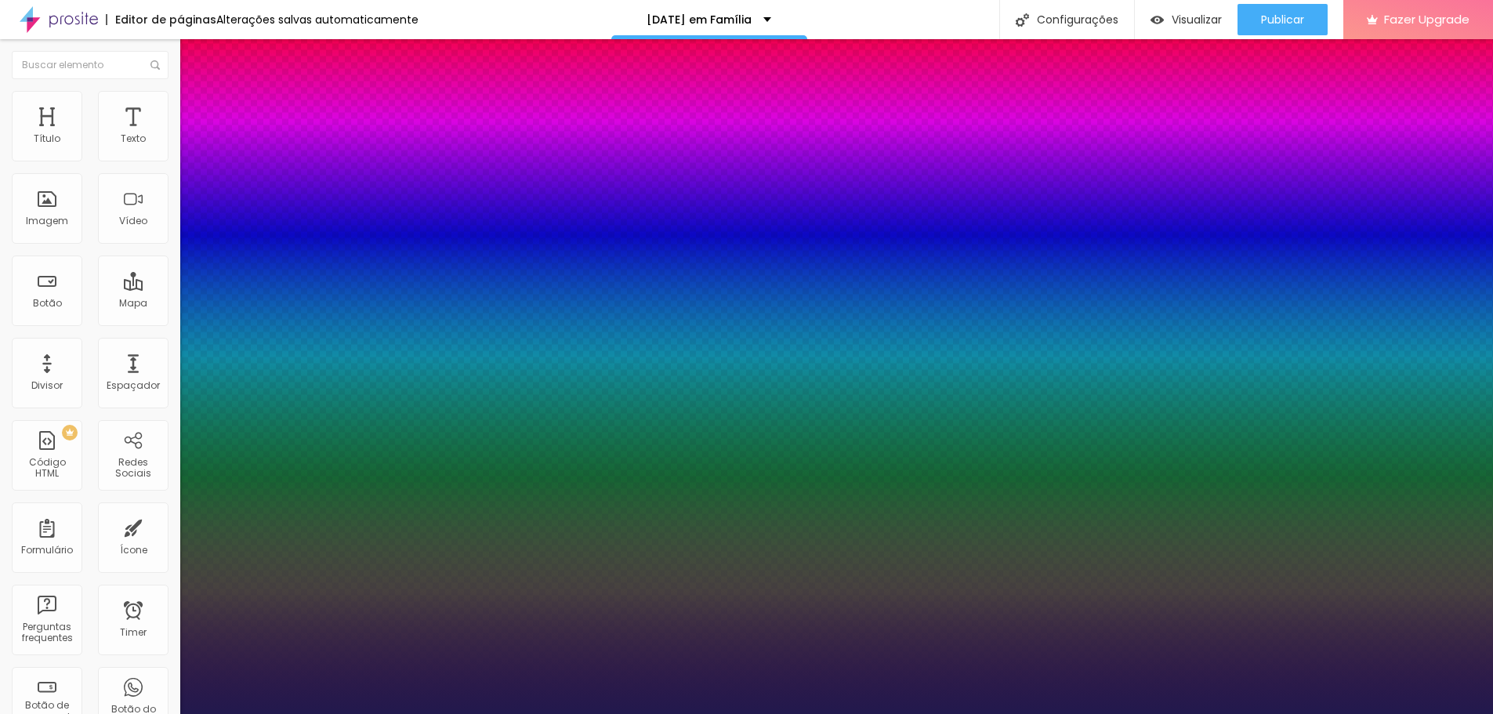
type input "12"
type input "13"
drag, startPoint x: 249, startPoint y: 516, endPoint x: 217, endPoint y: 516, distance: 31.4
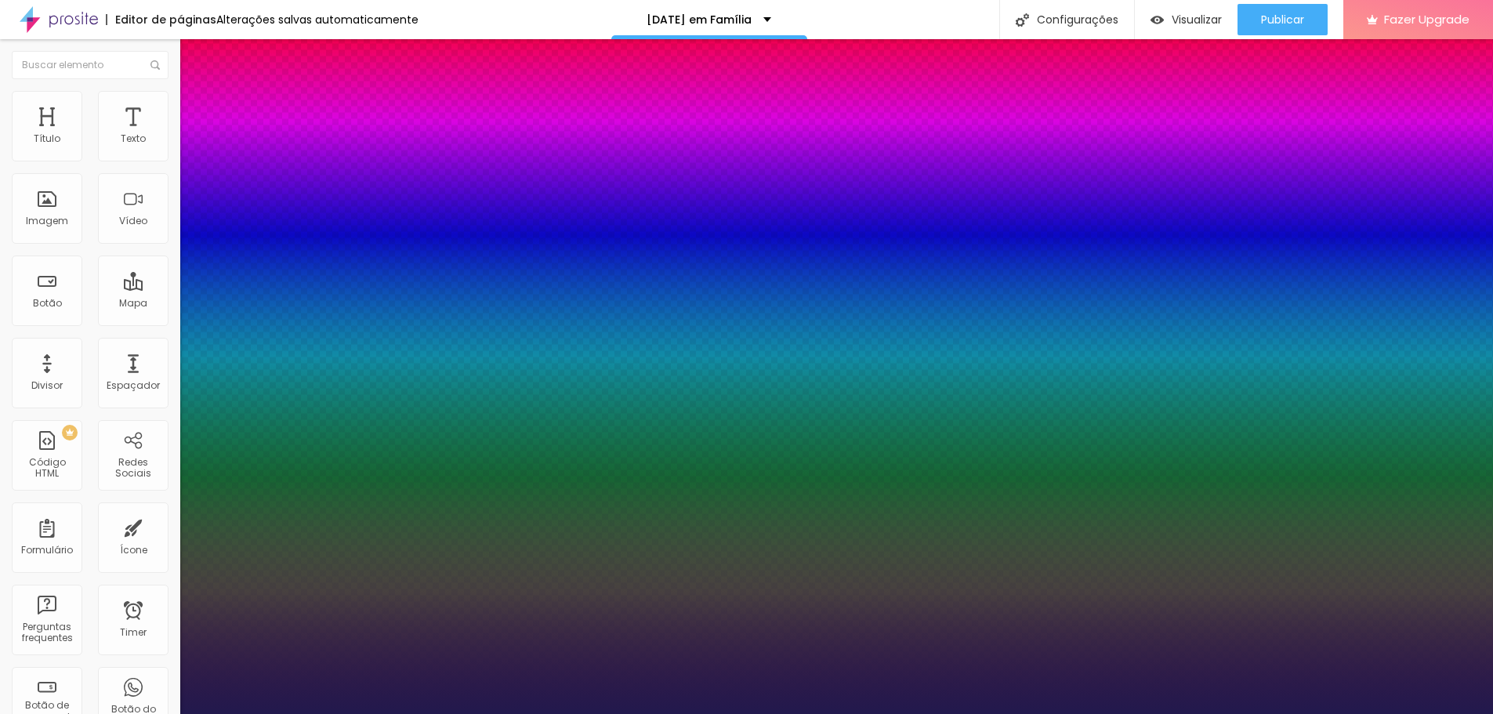
type input "13"
type input "9.9"
type input "9.8"
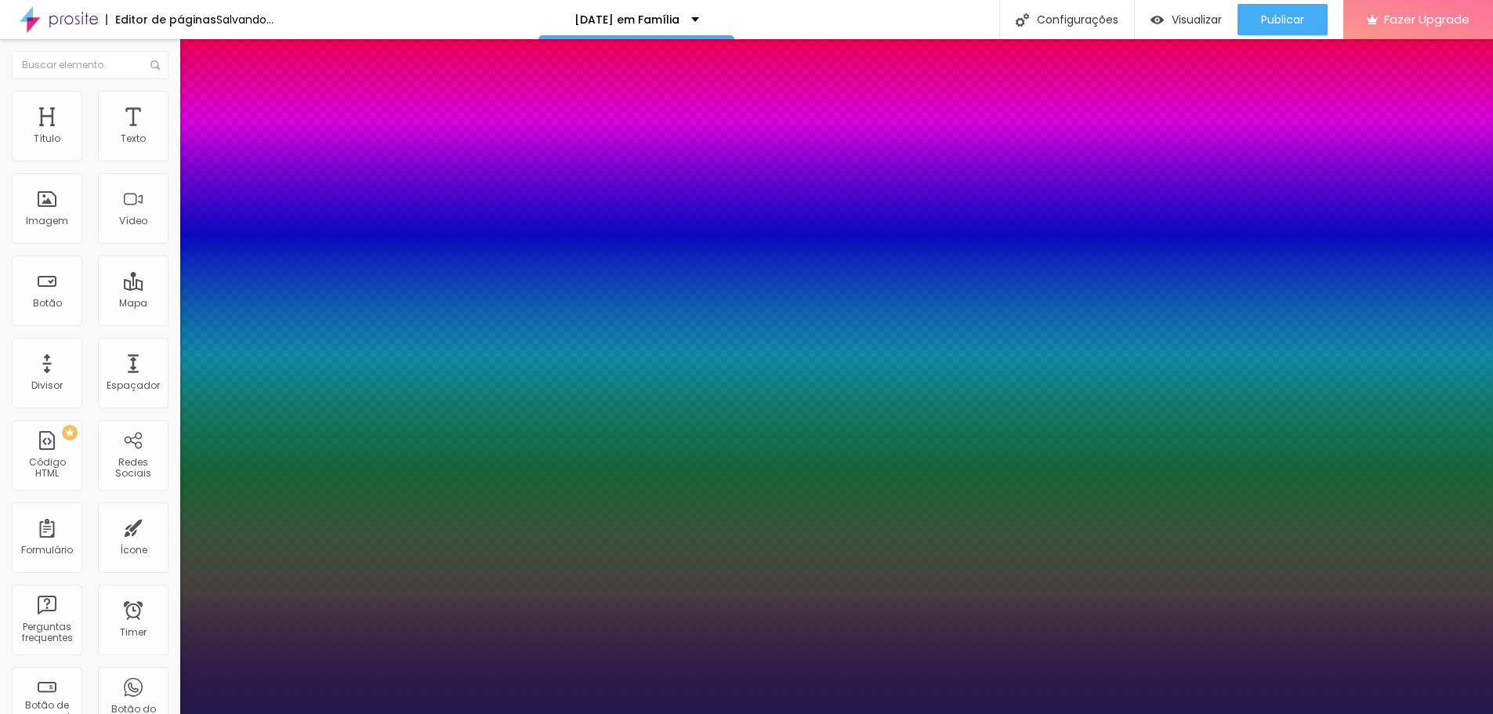
type input "9.8"
type input "9.7"
type input "9.3"
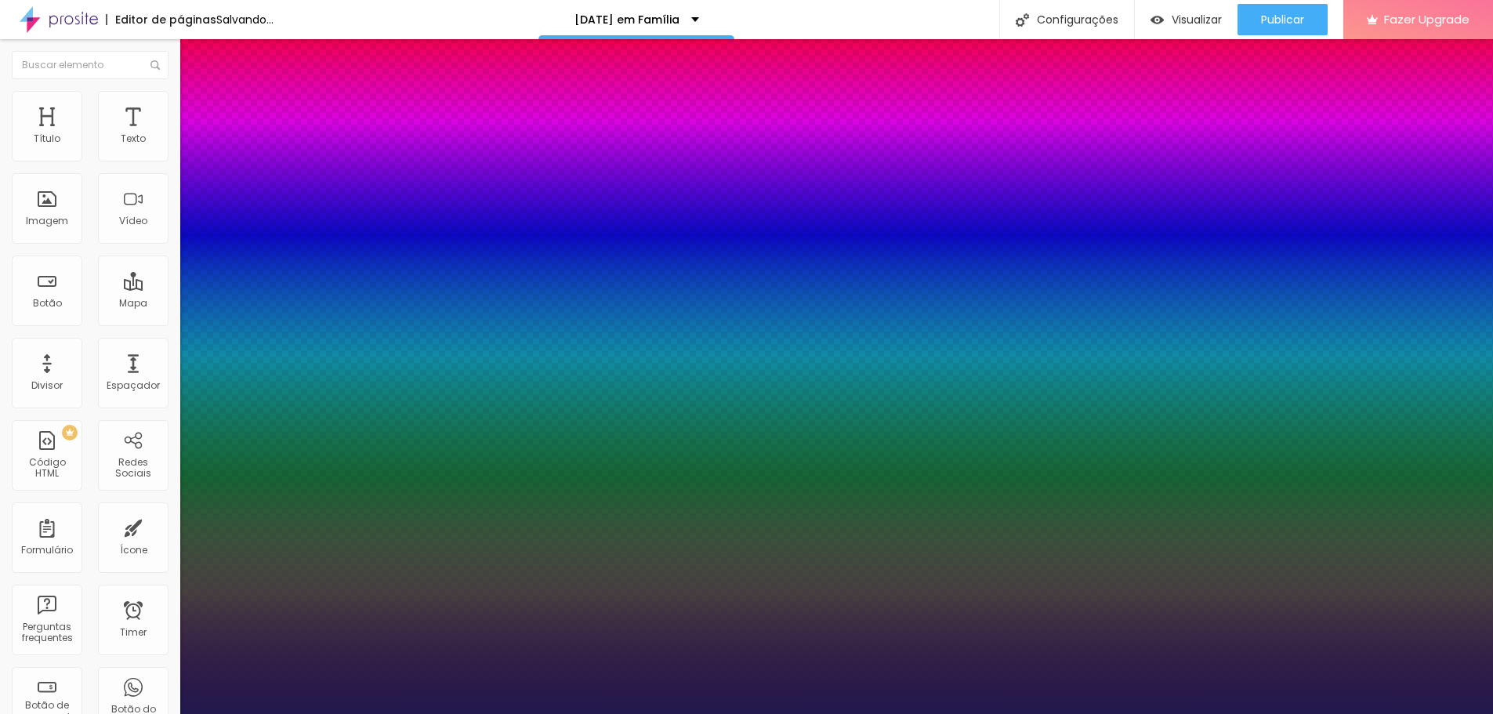
type input "9"
type input "8.8"
type input "8.5"
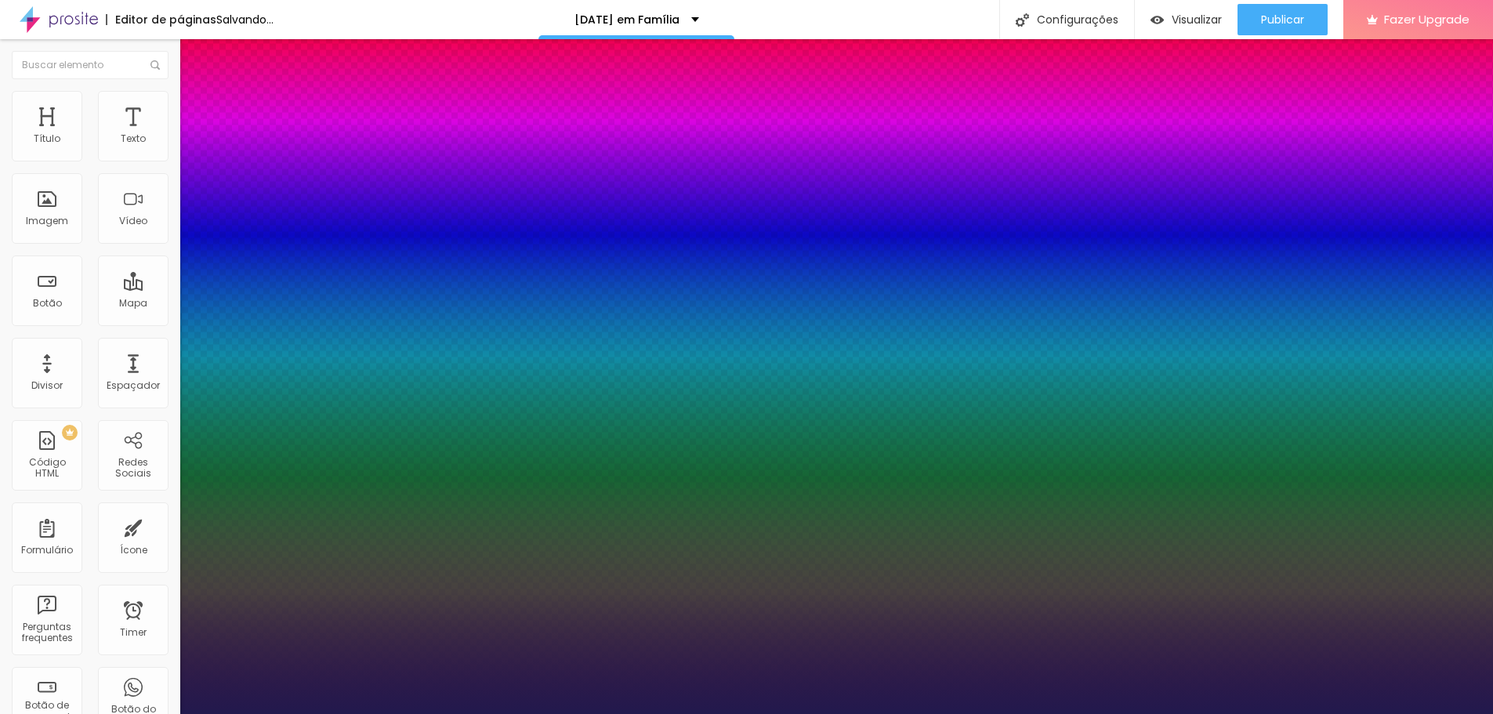
type input "8.5"
type input "8.3"
type input "8.1"
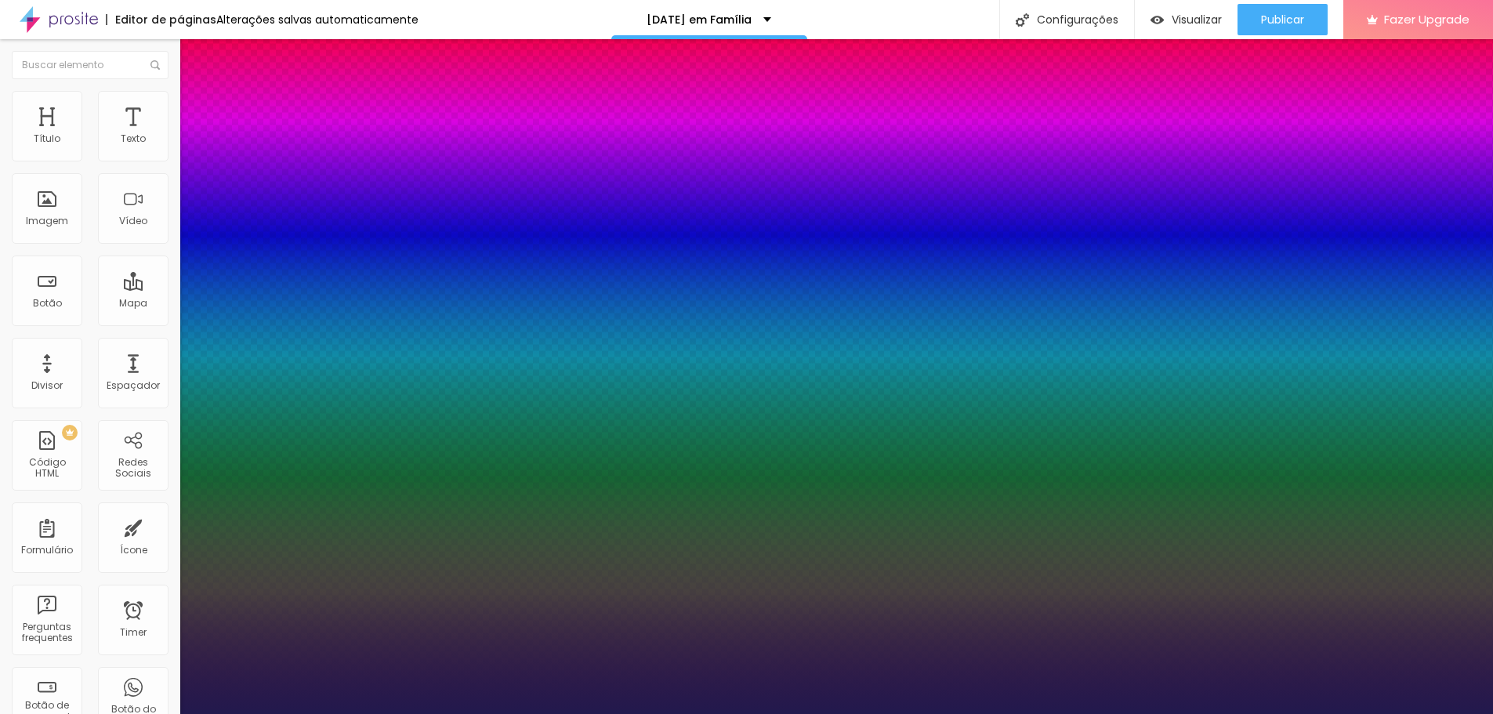
type input "7.8"
type input "7.6"
type input "7.5"
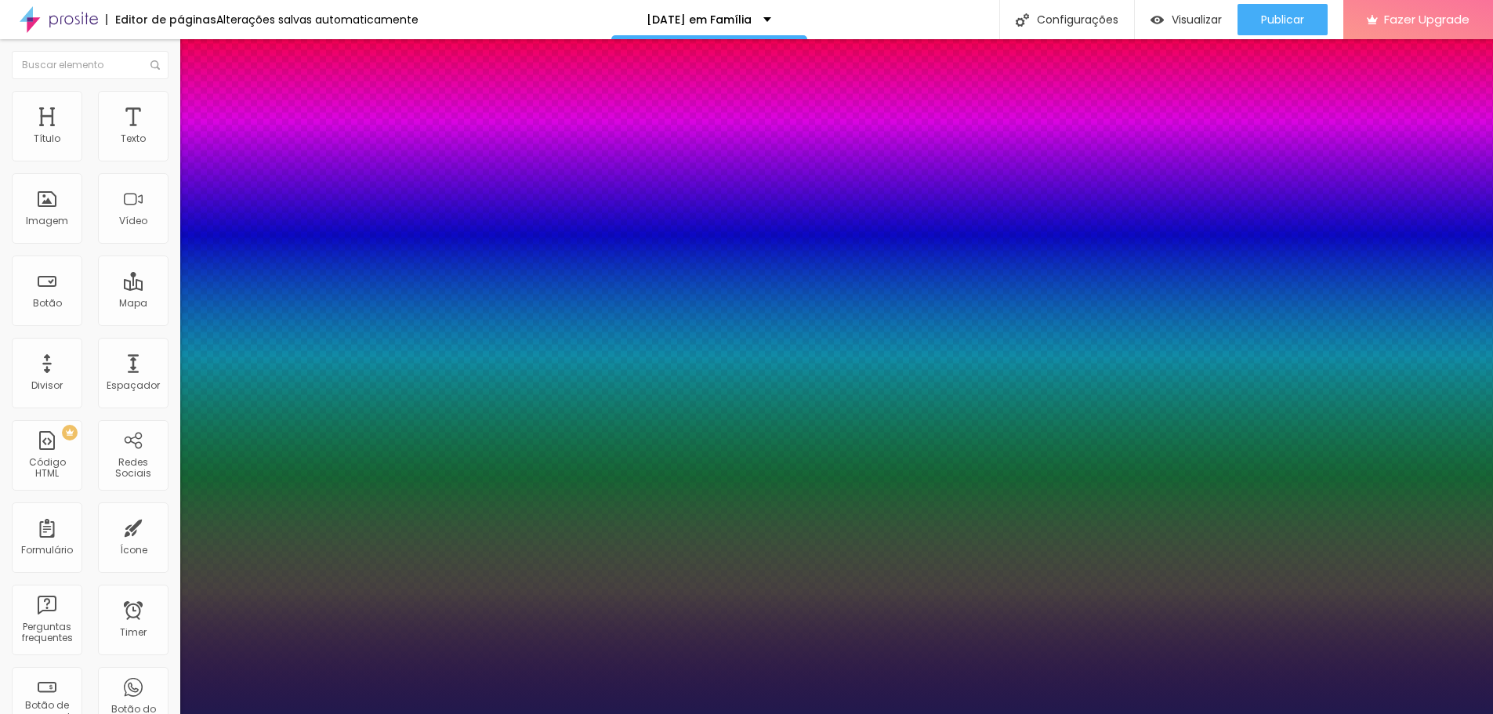
type input "7.5"
type input "7.3"
type input "7.1"
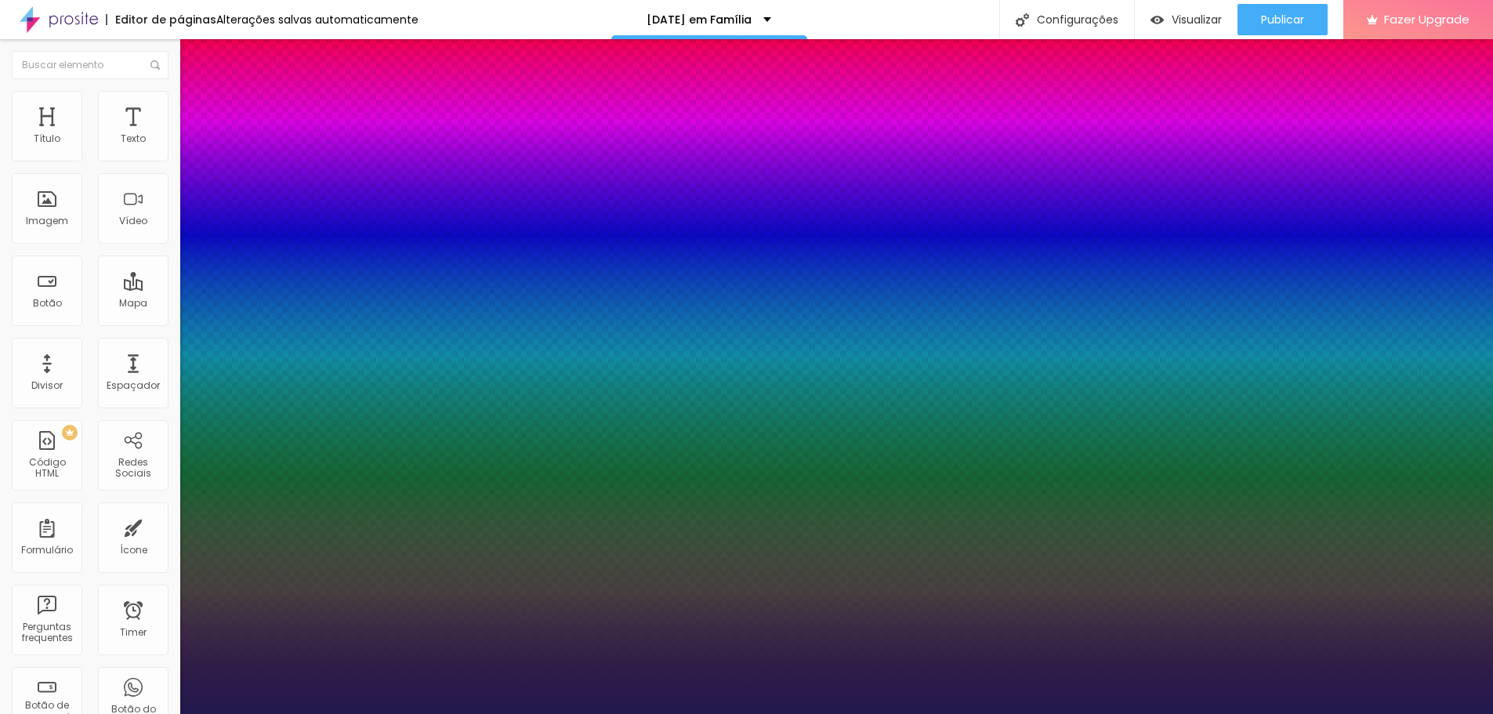
type input "7.3"
type input "7.6"
type input "7.8"
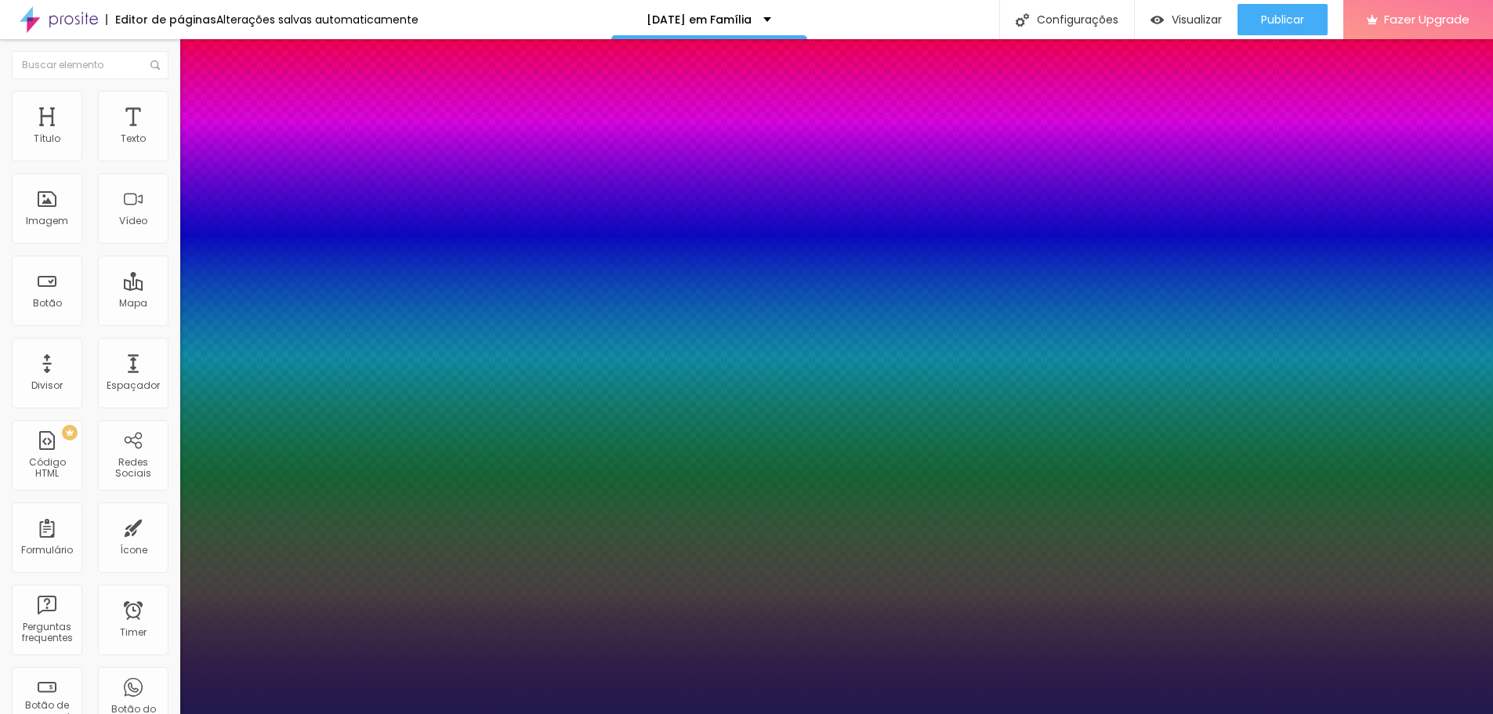
type input "7.8"
type input "8.1"
type input "8.2"
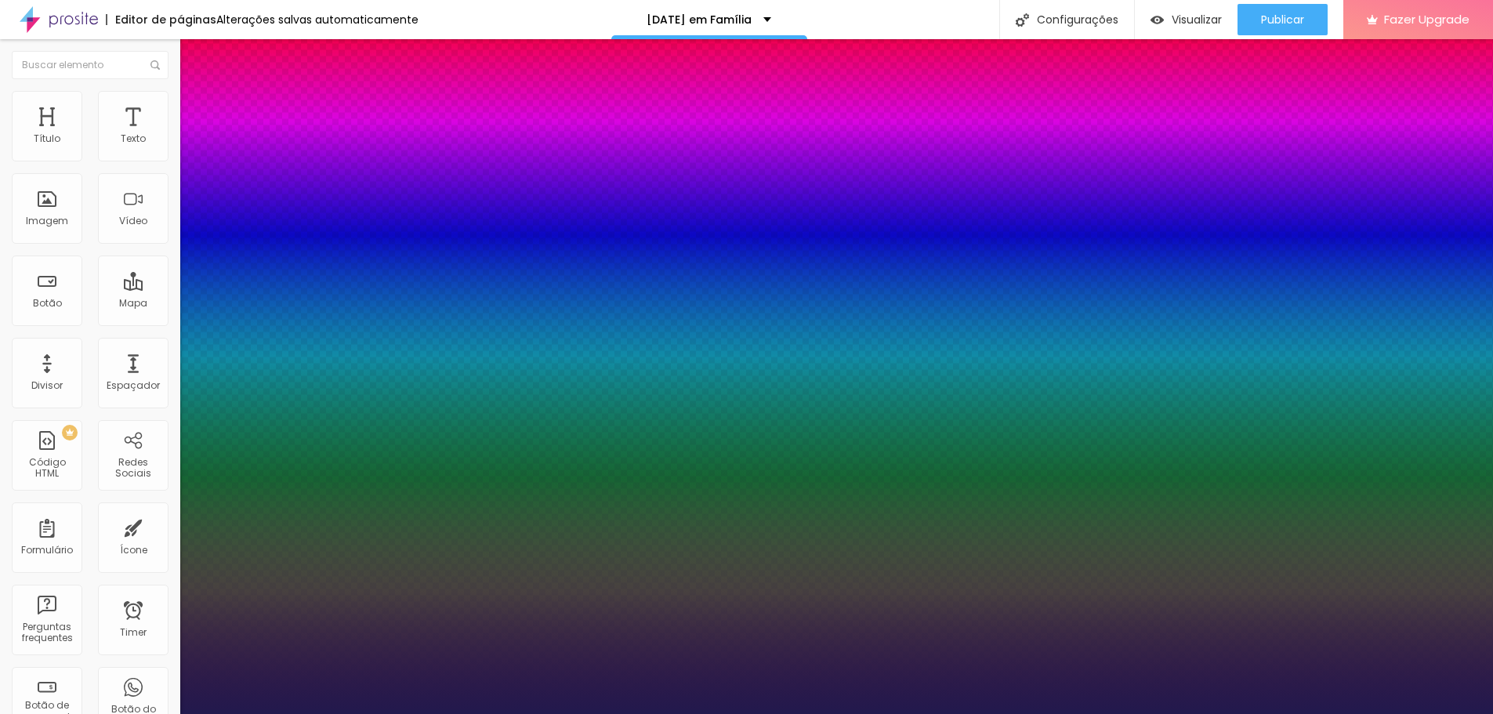
type input "8.4"
type input "8.6"
type input "8.8"
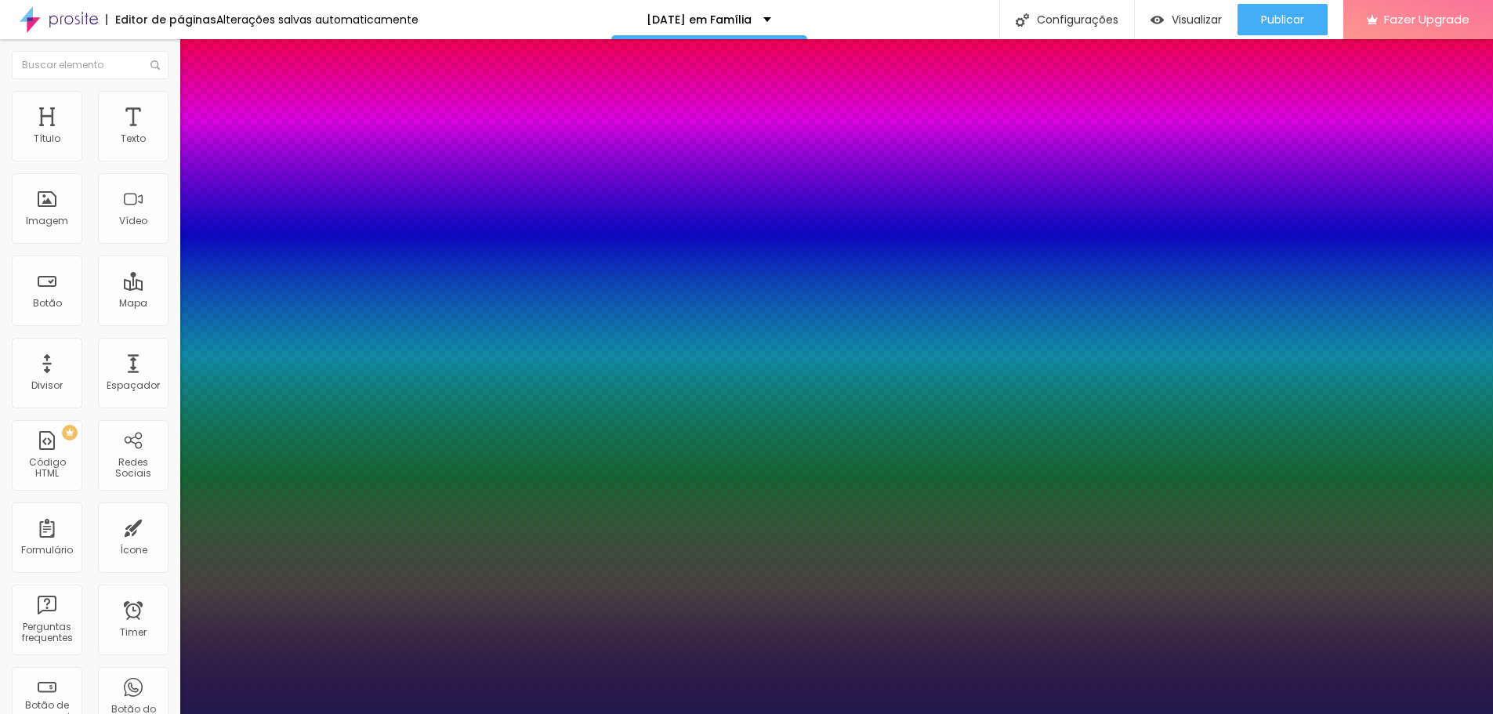
type input "8.8"
type input "8.9"
type input "9"
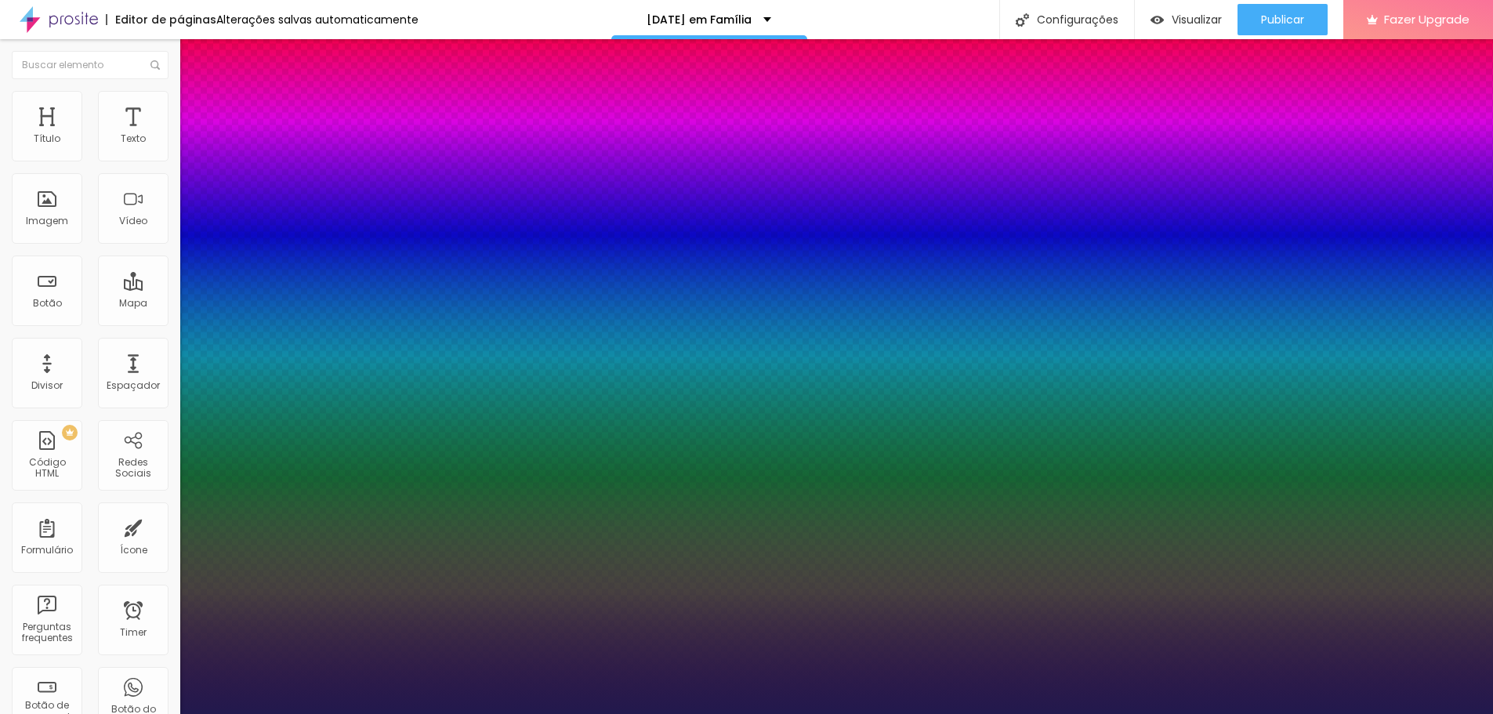
type input "9.1"
type input "9.2"
type input "9.1"
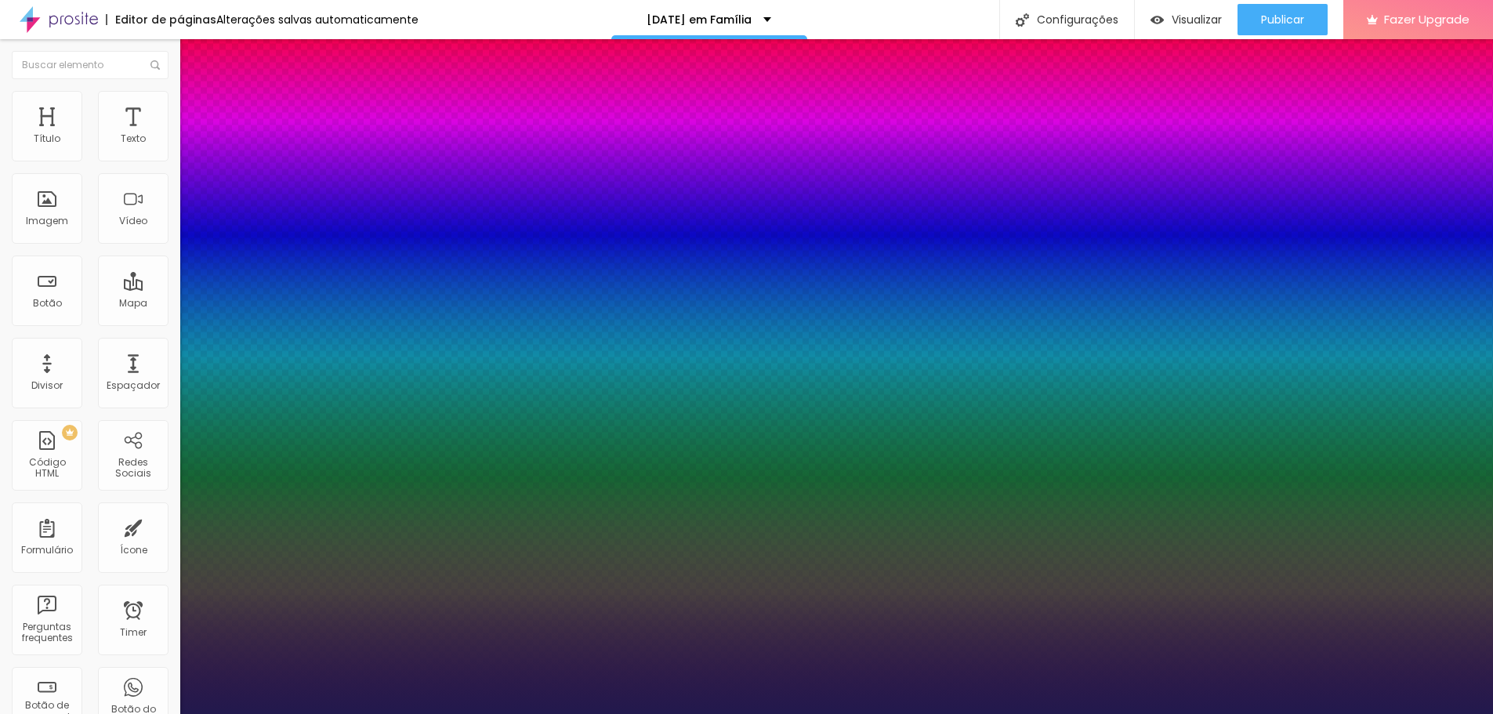
type input "9.1"
type input "8.8"
type input "8.7"
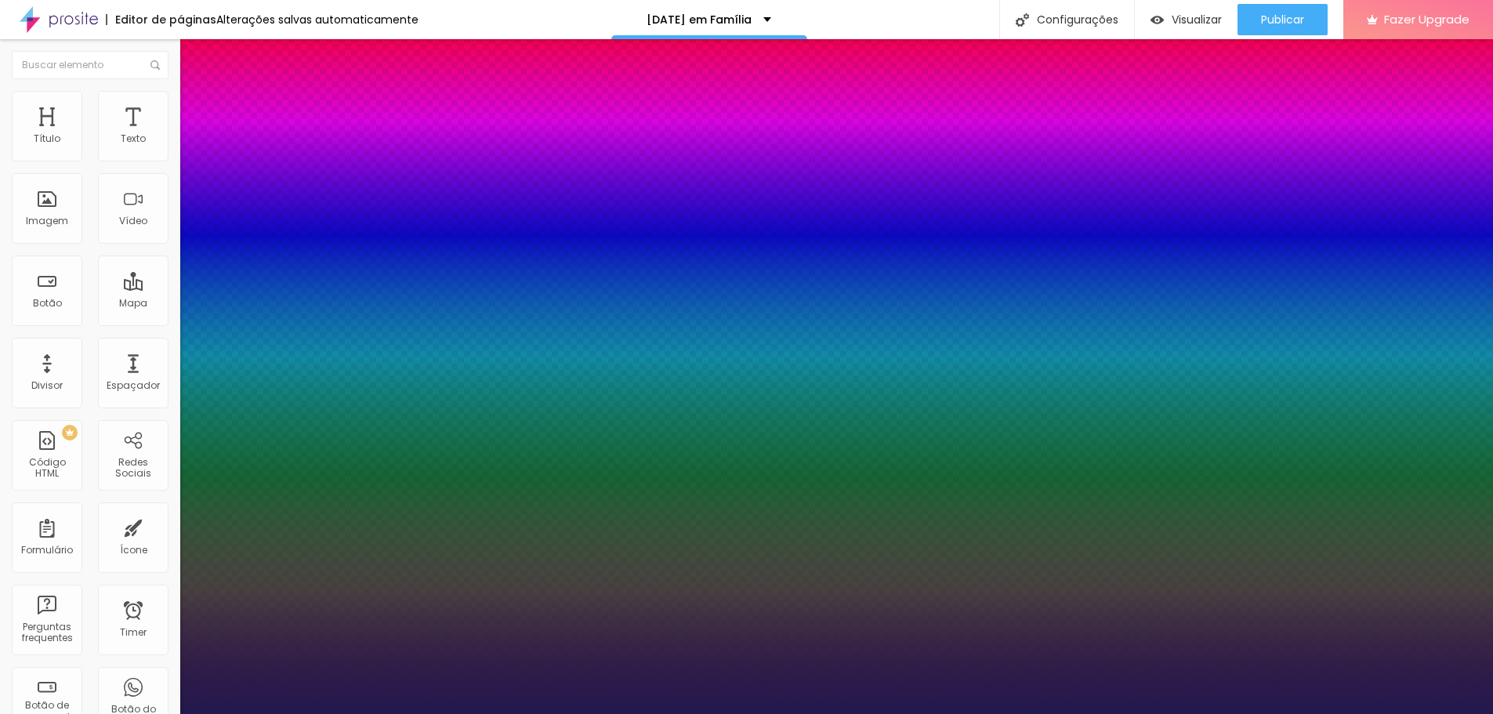
type input "8.3"
type input "7.9"
type input "7.7"
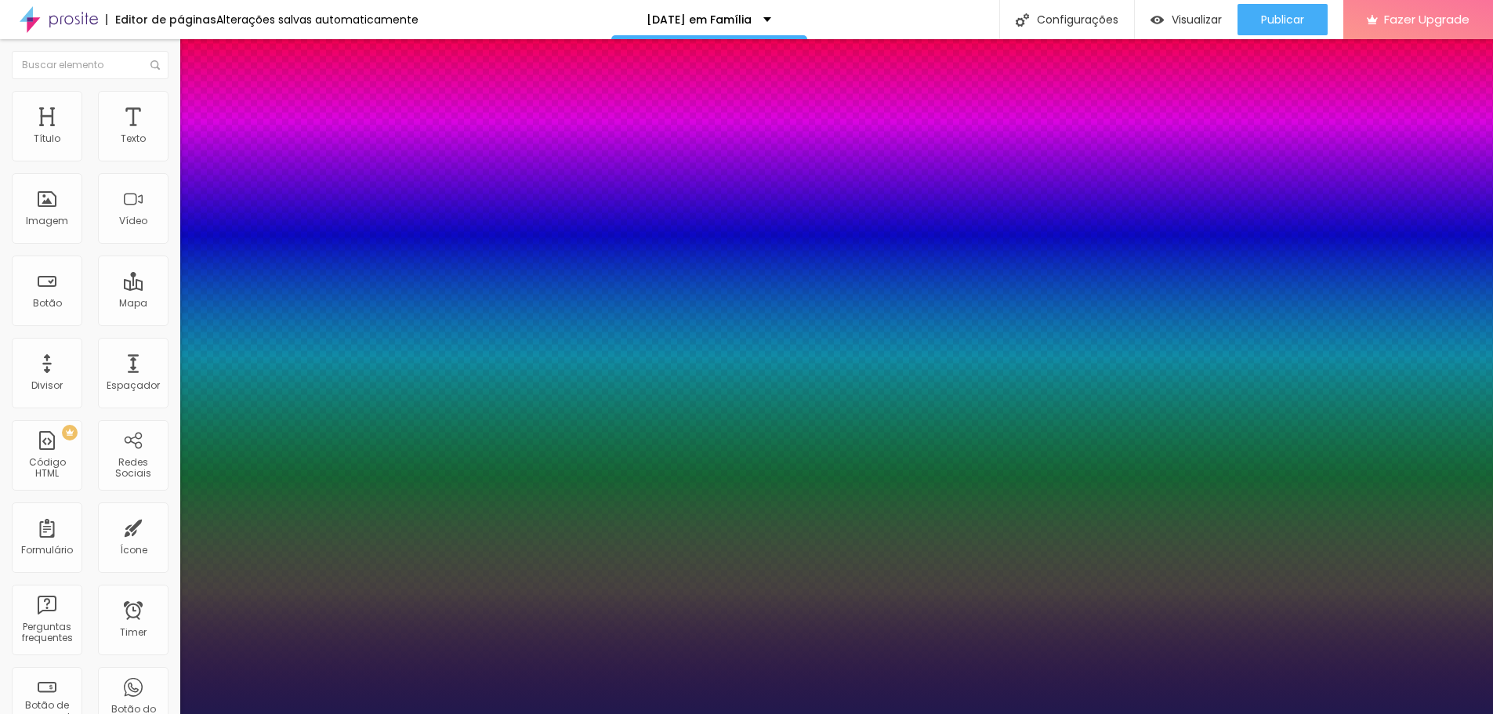
type input "7.7"
type input "7.5"
type input "7.3"
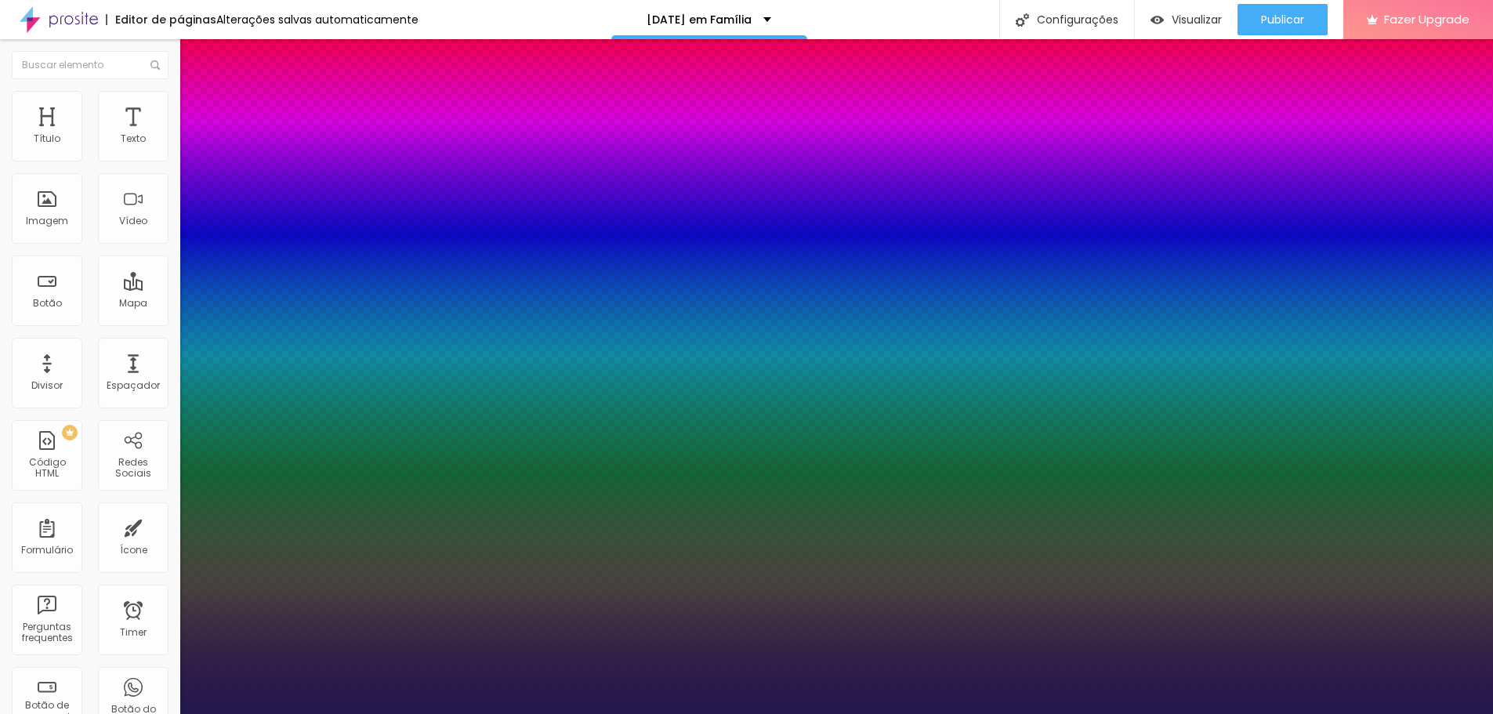
type input "7.2"
drag, startPoint x: 314, startPoint y: 481, endPoint x: 282, endPoint y: 481, distance: 31.4
drag, startPoint x: 268, startPoint y: 444, endPoint x: 286, endPoint y: 448, distance: 18.6
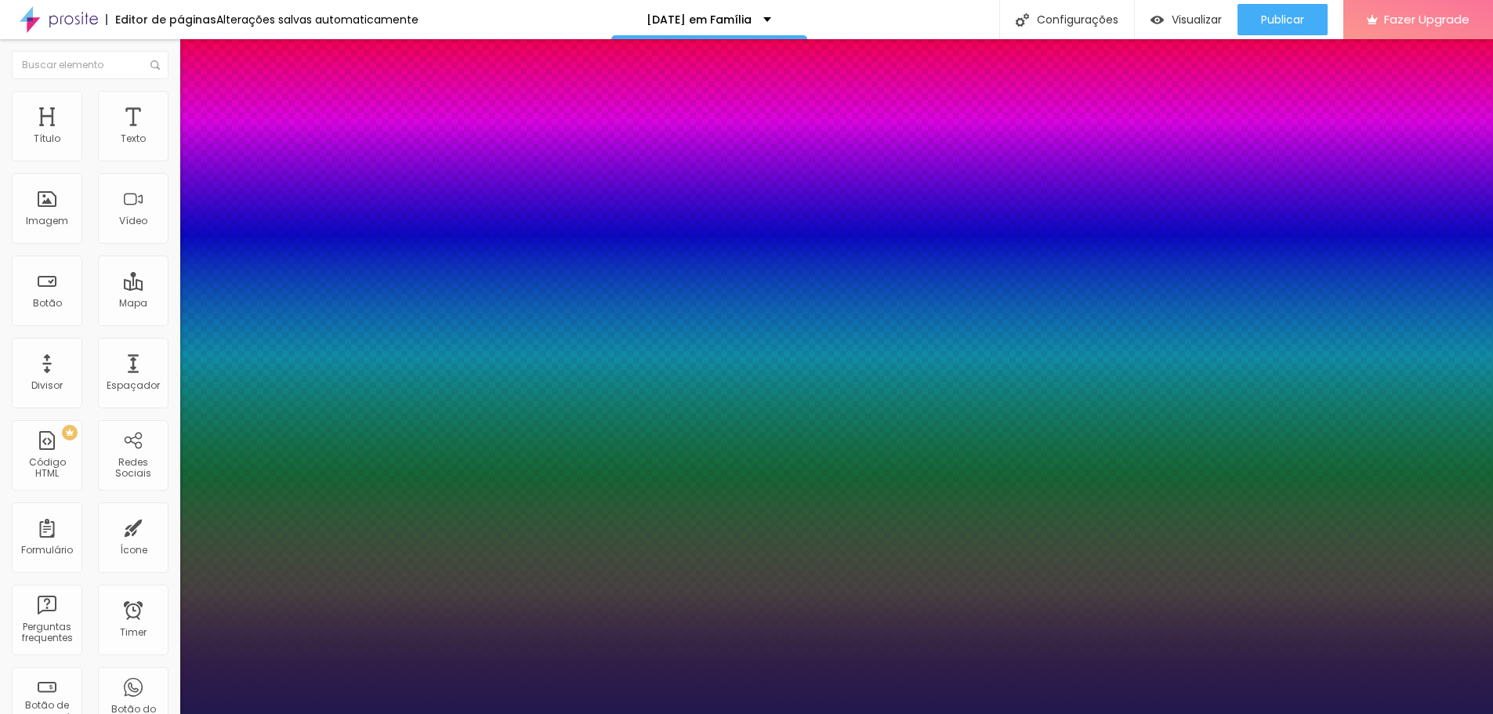
drag, startPoint x: 243, startPoint y: 553, endPoint x: 251, endPoint y: 538, distance: 17.5
click at [655, 713] on div at bounding box center [746, 714] width 1493 height 0
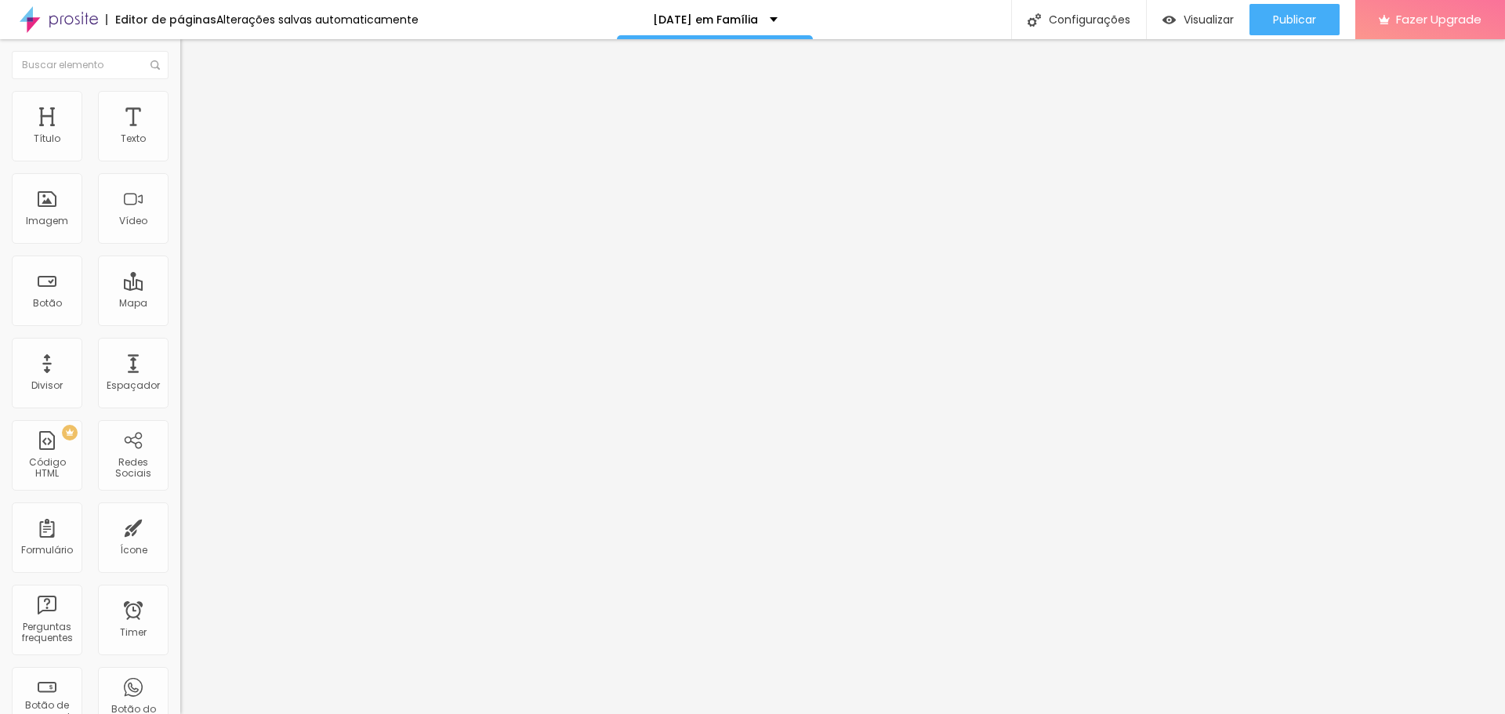
click at [194, 108] on span "Avançado" at bounding box center [220, 101] width 52 height 13
drag, startPoint x: 132, startPoint y: 153, endPoint x: 49, endPoint y: 153, distance: 83.9
click at [180, 289] on input "range" at bounding box center [230, 295] width 101 height 13
click at [1267, 18] on button "Publicar" at bounding box center [1295, 19] width 90 height 31
click at [194, 93] on span "Estilo" at bounding box center [206, 85] width 24 height 13
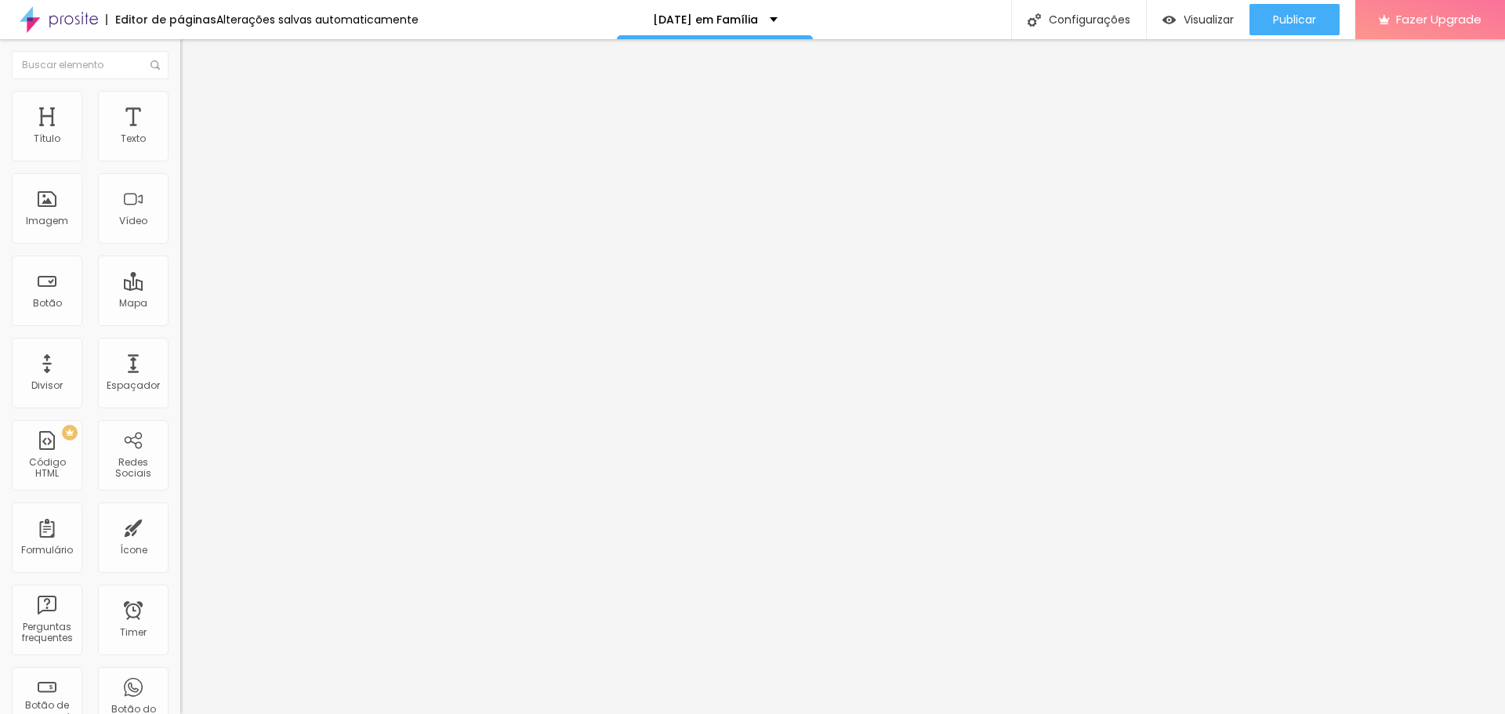
click at [187, 227] on icon "button" at bounding box center [191, 222] width 9 height 9
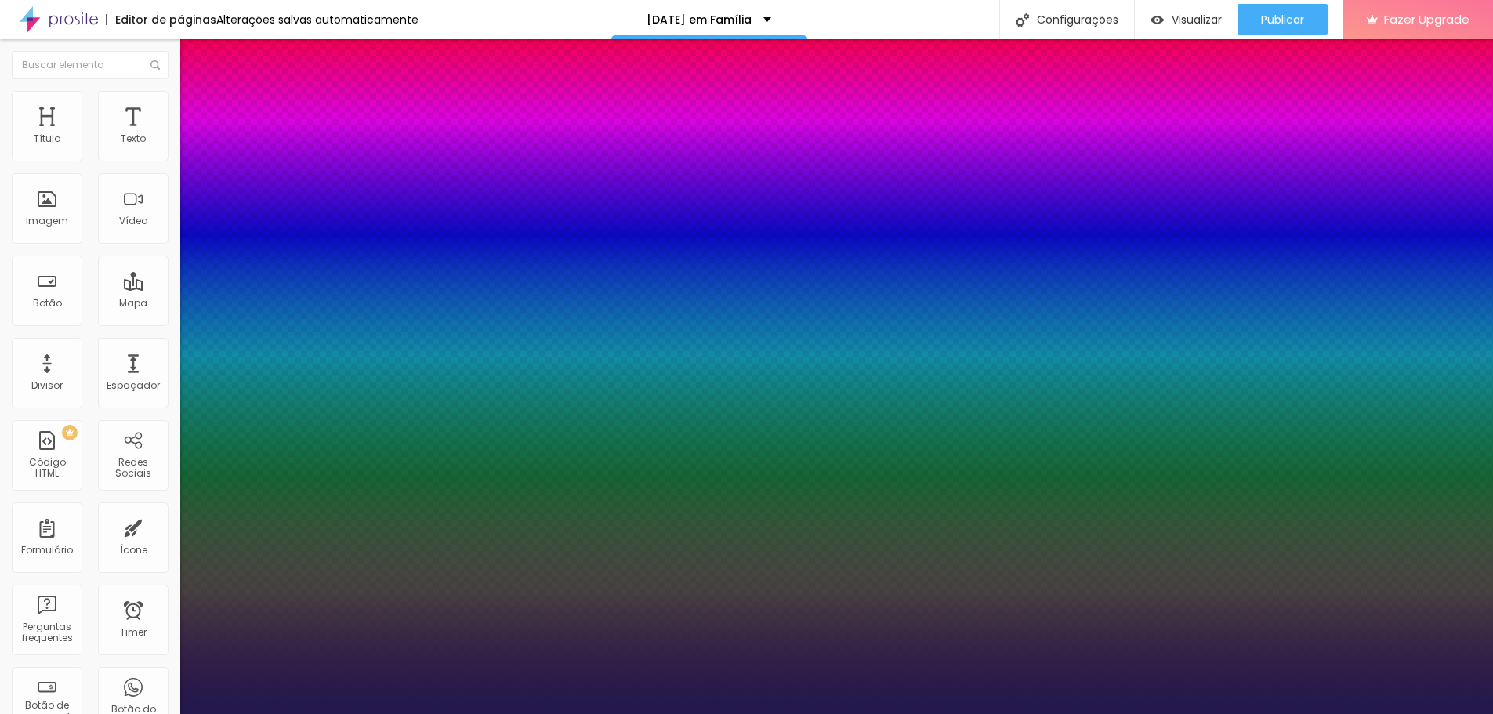
drag, startPoint x: 257, startPoint y: 441, endPoint x: 270, endPoint y: 443, distance: 12.8
drag, startPoint x: 281, startPoint y: 479, endPoint x: 261, endPoint y: 477, distance: 19.7
drag, startPoint x: 217, startPoint y: 514, endPoint x: 238, endPoint y: 514, distance: 21.2
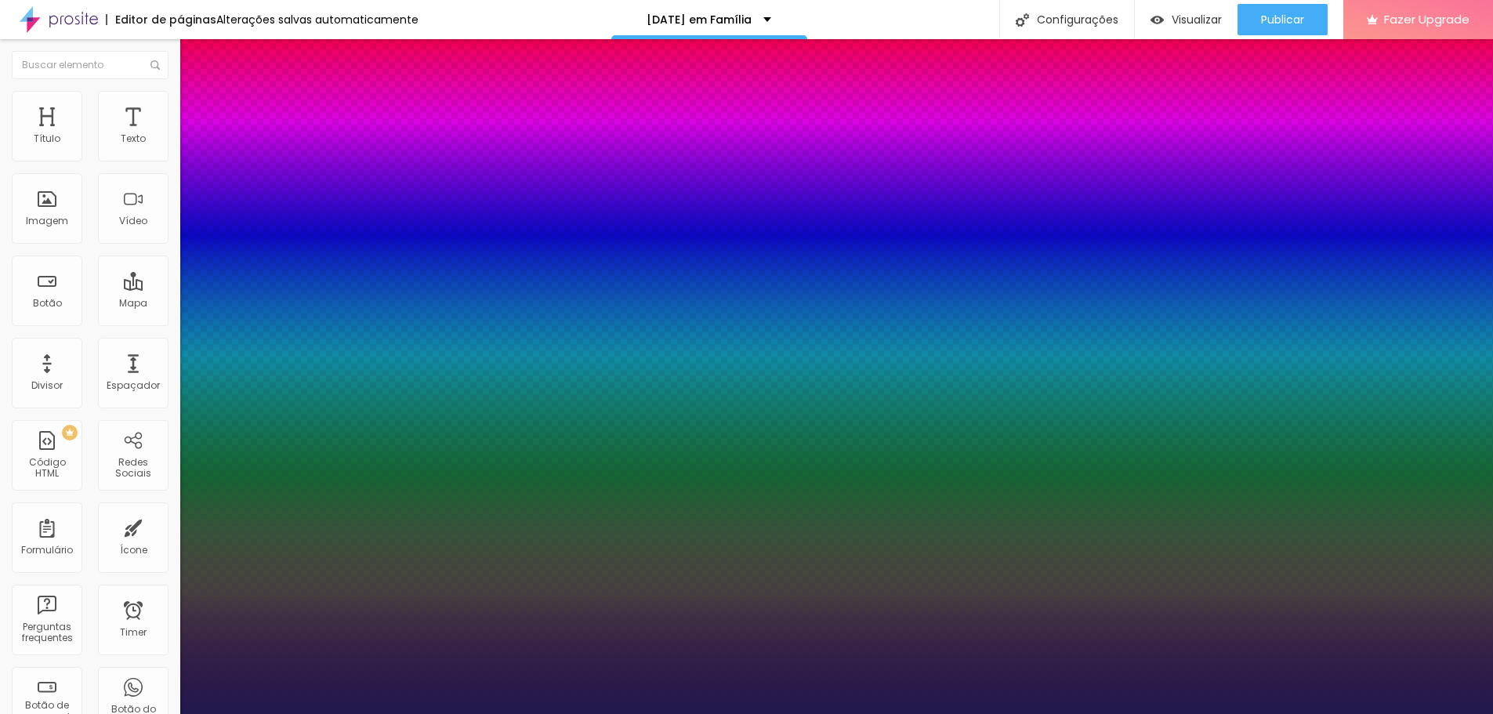
click at [1279, 713] on div at bounding box center [746, 714] width 1493 height 0
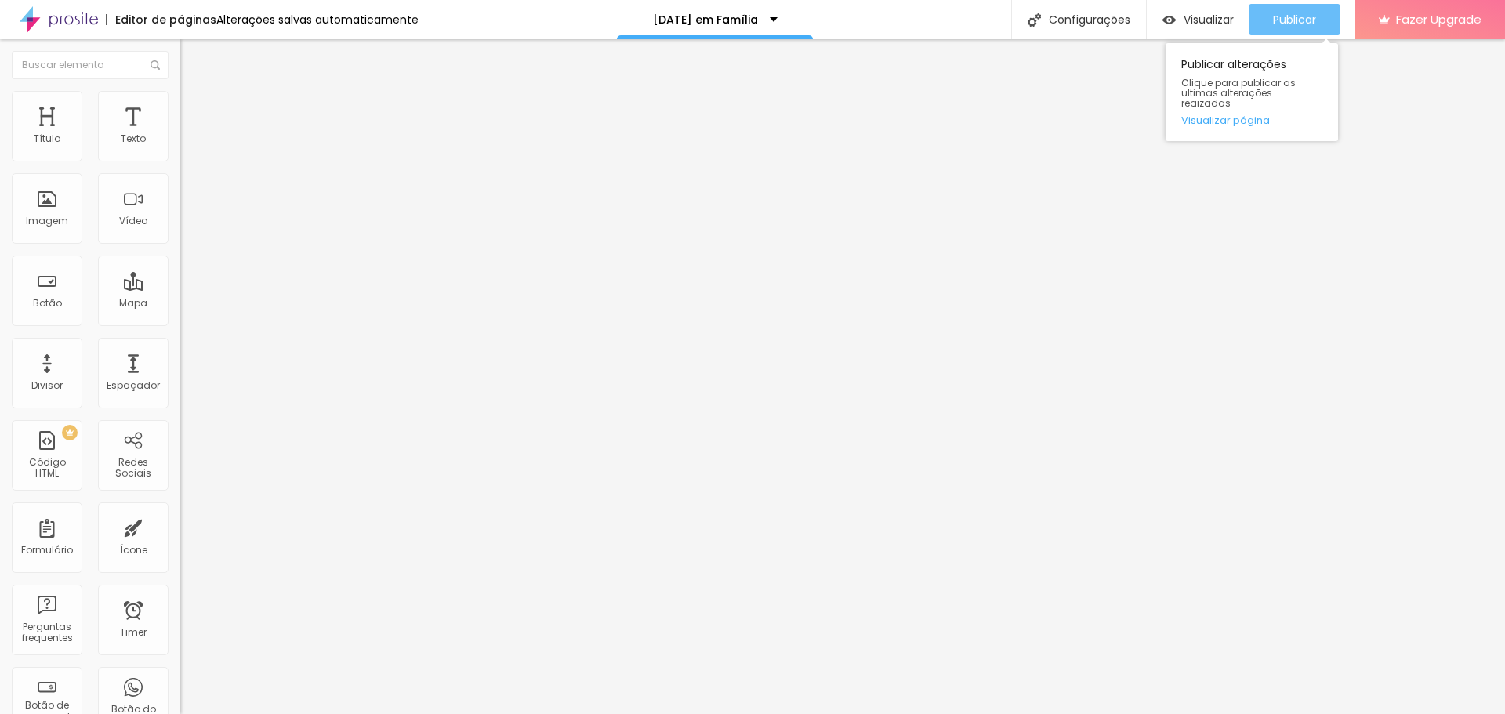
click at [1265, 9] on button "Publicar" at bounding box center [1295, 19] width 90 height 31
click at [180, 232] on button "button" at bounding box center [191, 224] width 22 height 16
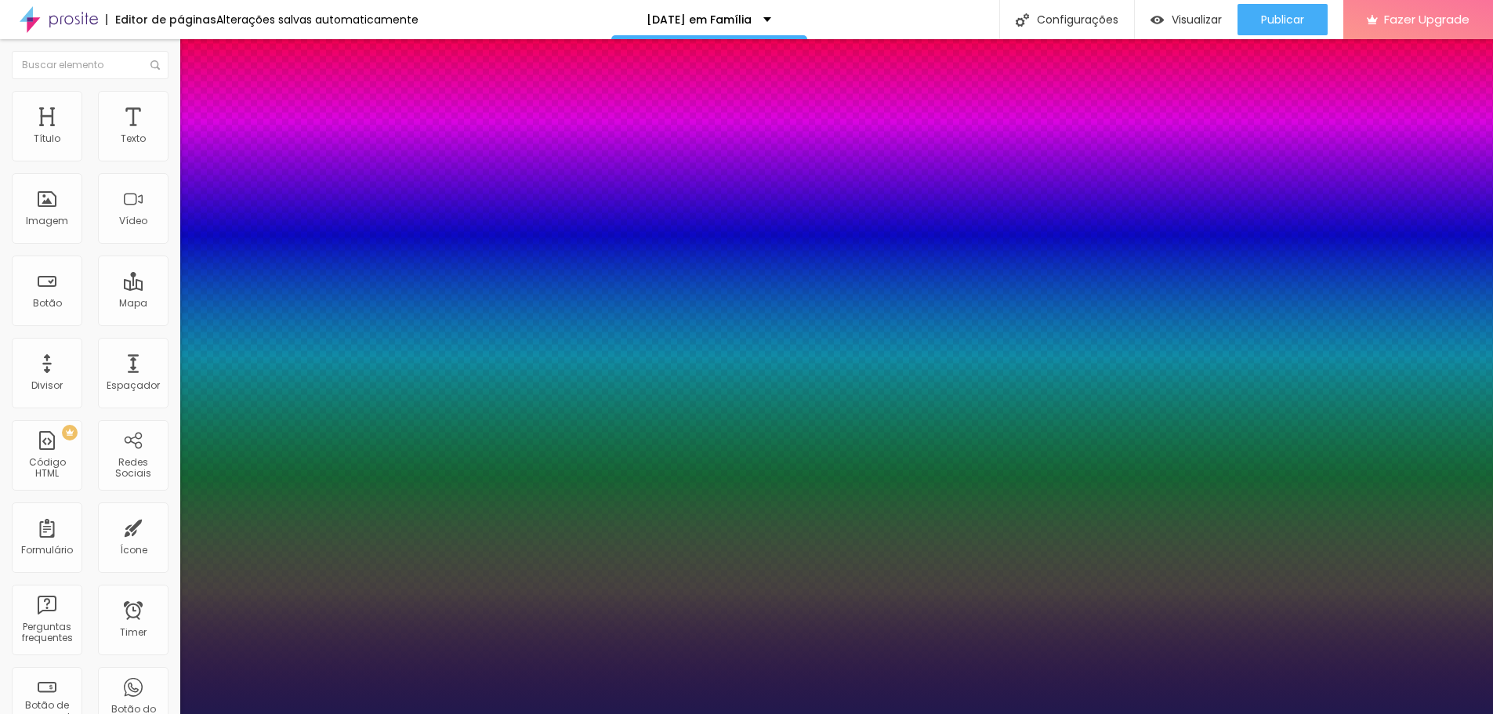
drag, startPoint x: 239, startPoint y: 448, endPoint x: 230, endPoint y: 445, distance: 9.9
drag, startPoint x: 239, startPoint y: 443, endPoint x: 227, endPoint y: 441, distance: 11.9
click at [431, 713] on div at bounding box center [746, 714] width 1493 height 0
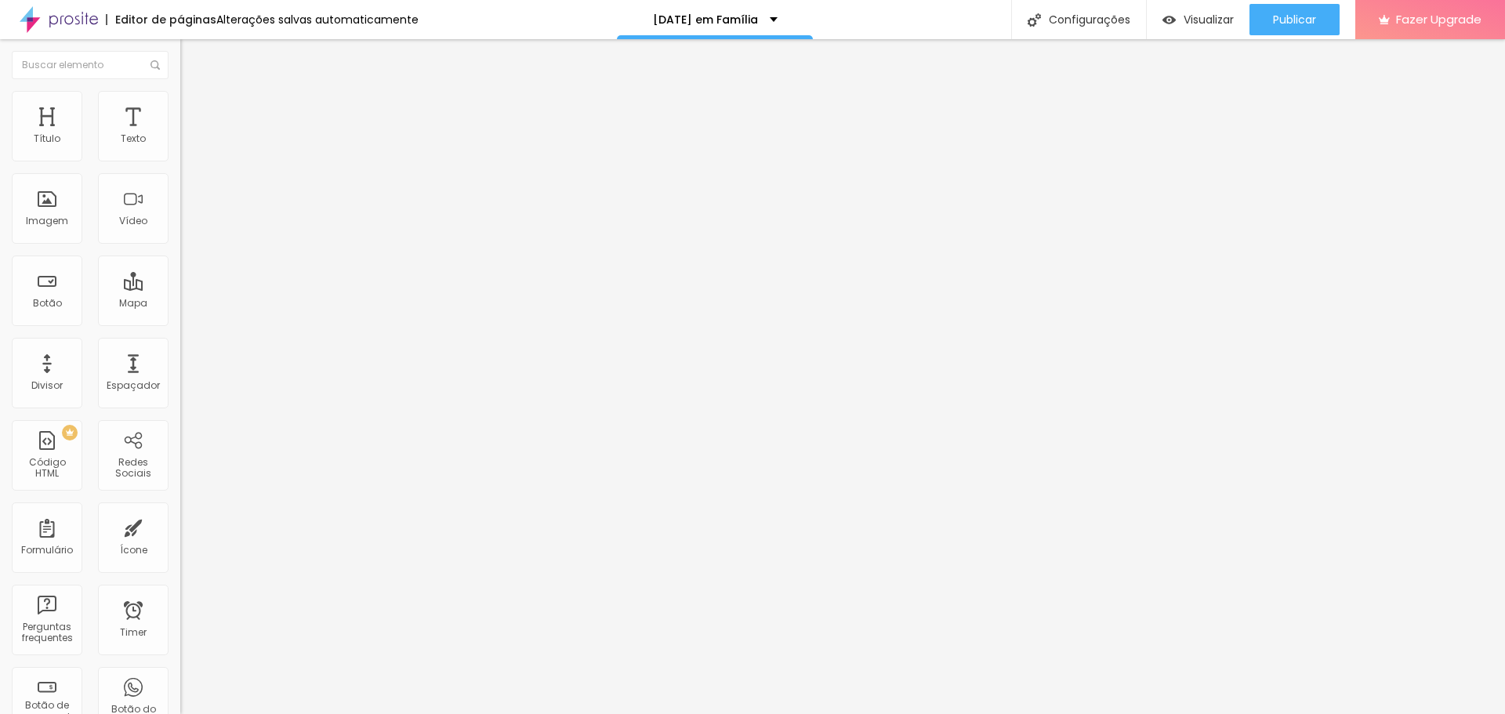
click at [180, 151] on button "button" at bounding box center [191, 142] width 22 height 16
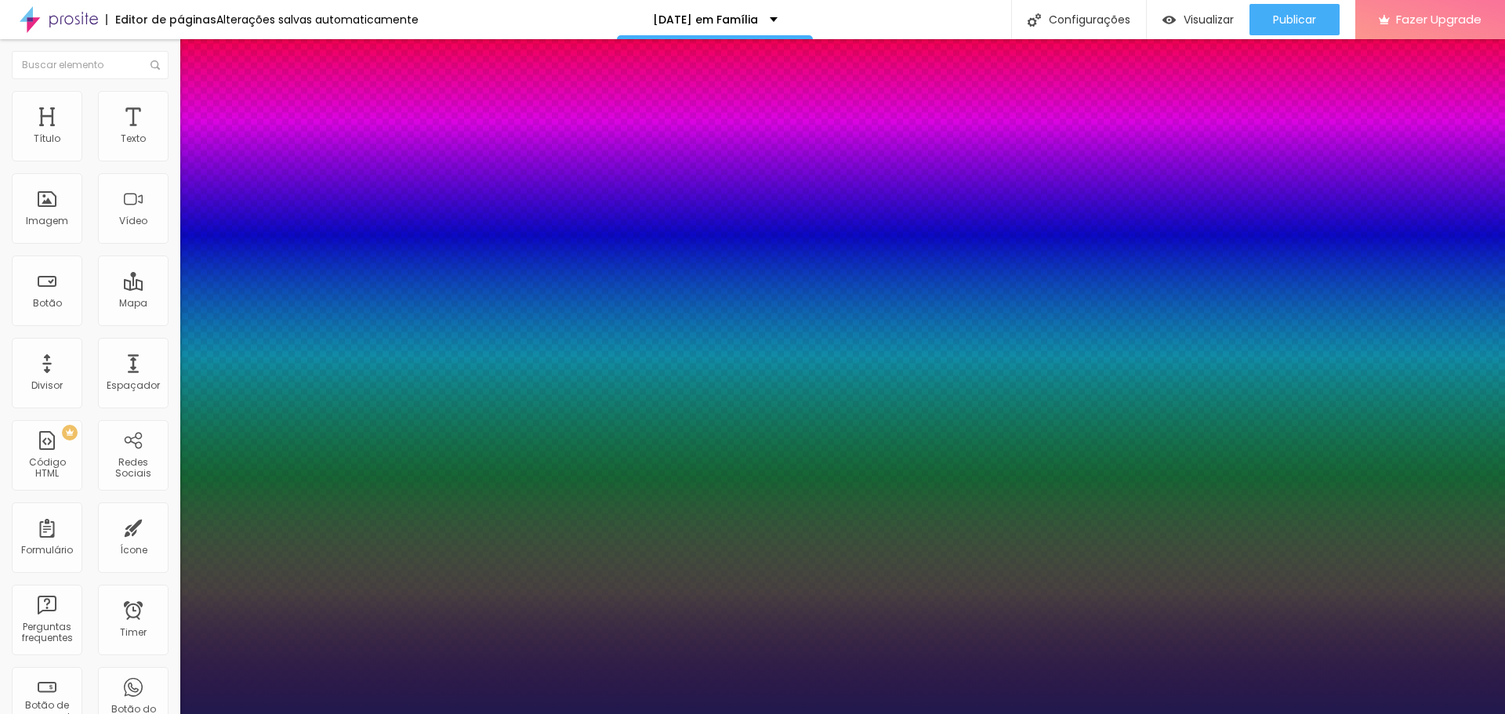
click at [594, 713] on div at bounding box center [752, 714] width 1505 height 0
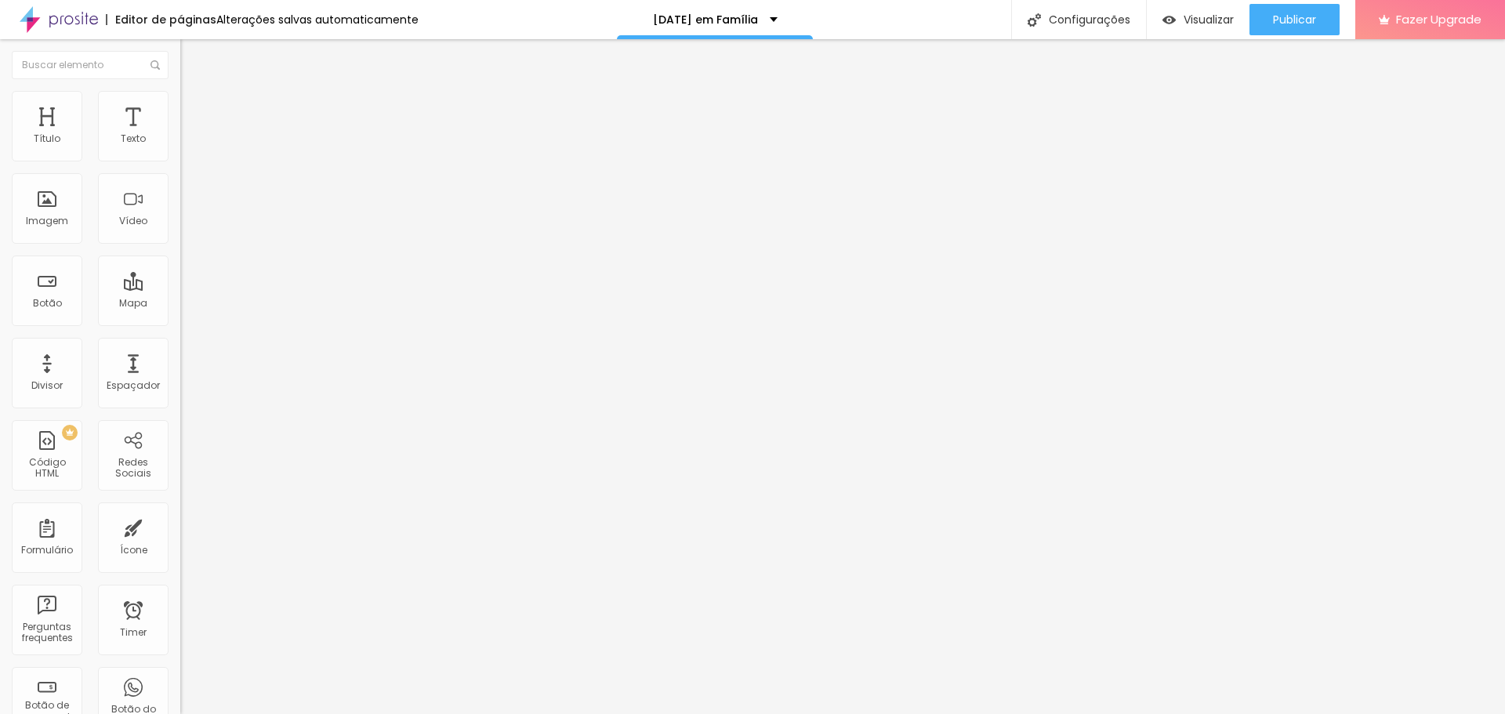
click at [180, 232] on button "button" at bounding box center [191, 224] width 22 height 16
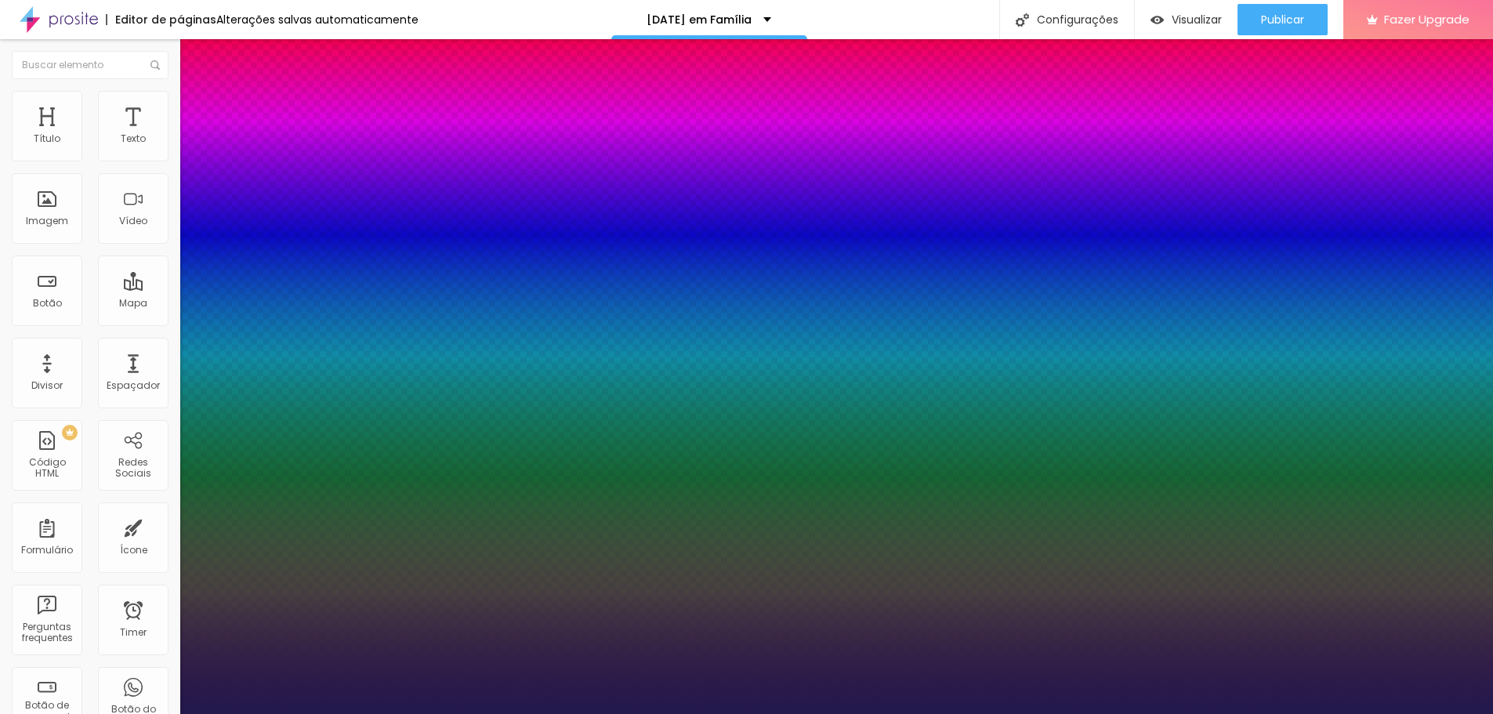
click at [164, 713] on div at bounding box center [746, 714] width 1493 height 0
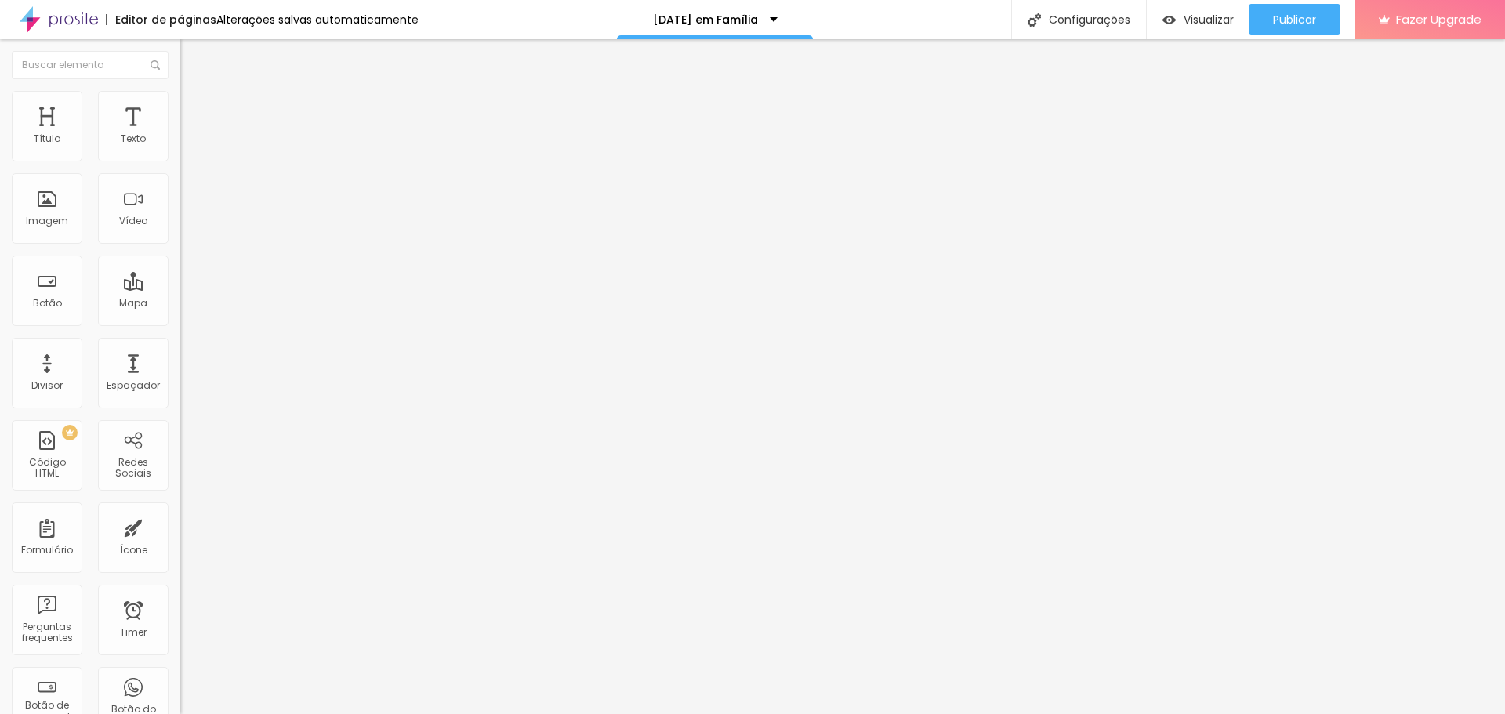
click at [180, 232] on button "button" at bounding box center [191, 224] width 22 height 16
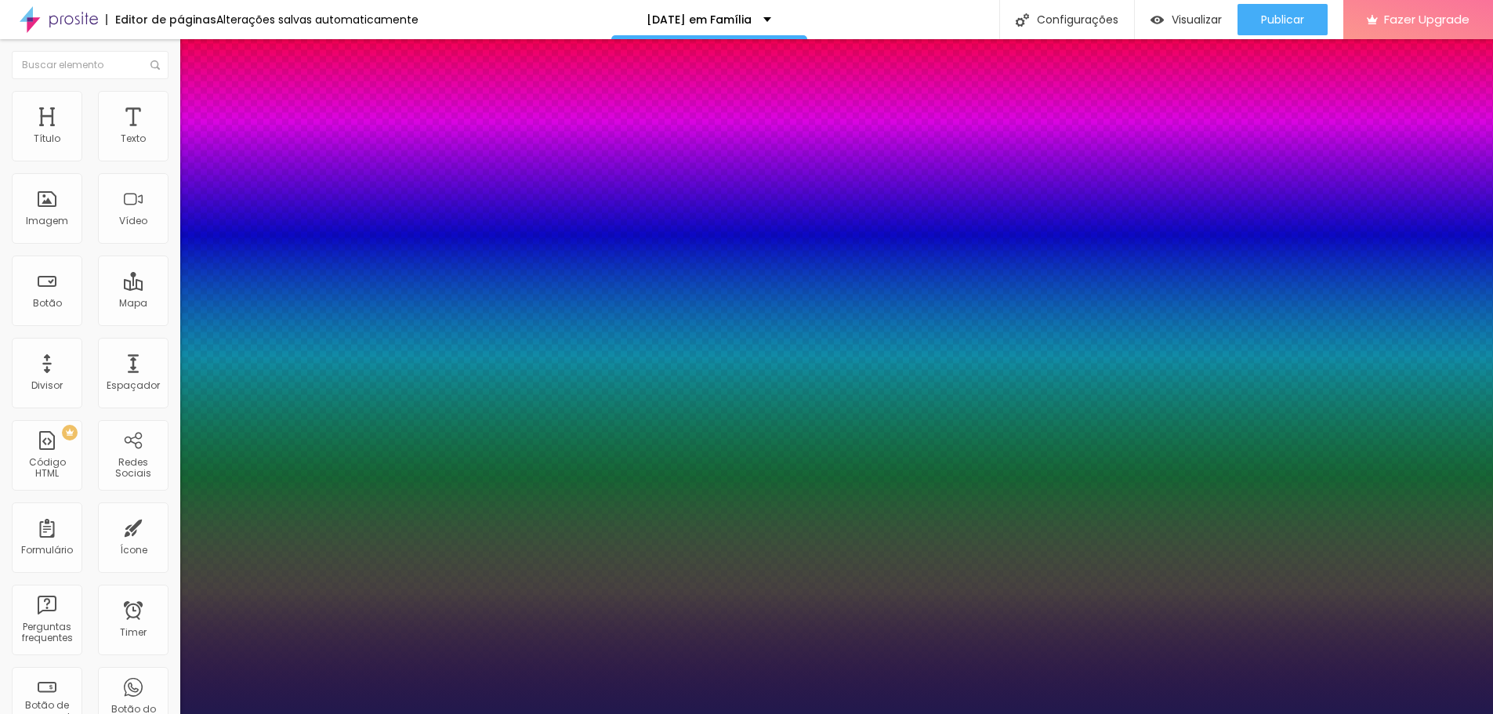
drag, startPoint x: 245, startPoint y: 441, endPoint x: 228, endPoint y: 442, distance: 16.5
click at [475, 713] on div at bounding box center [746, 714] width 1493 height 0
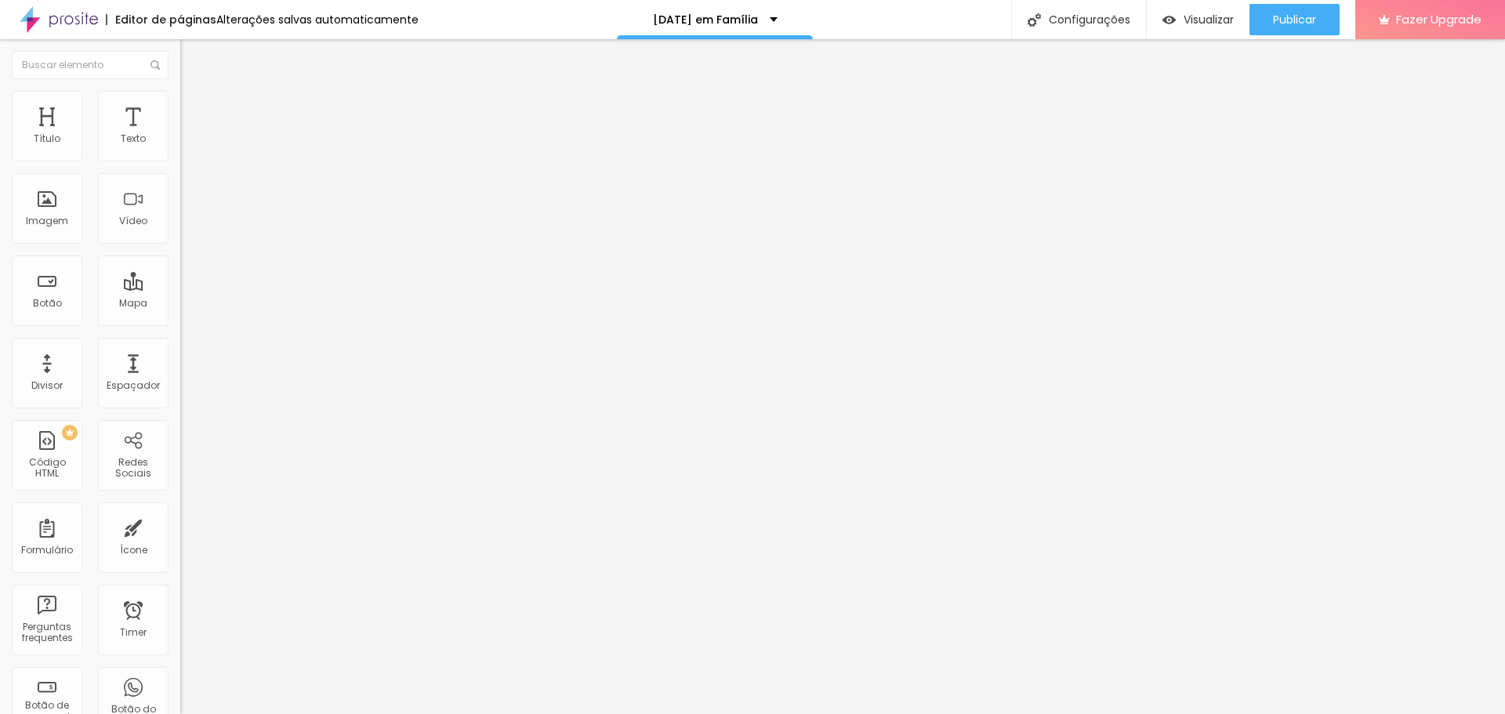
click at [180, 151] on button "button" at bounding box center [191, 142] width 22 height 16
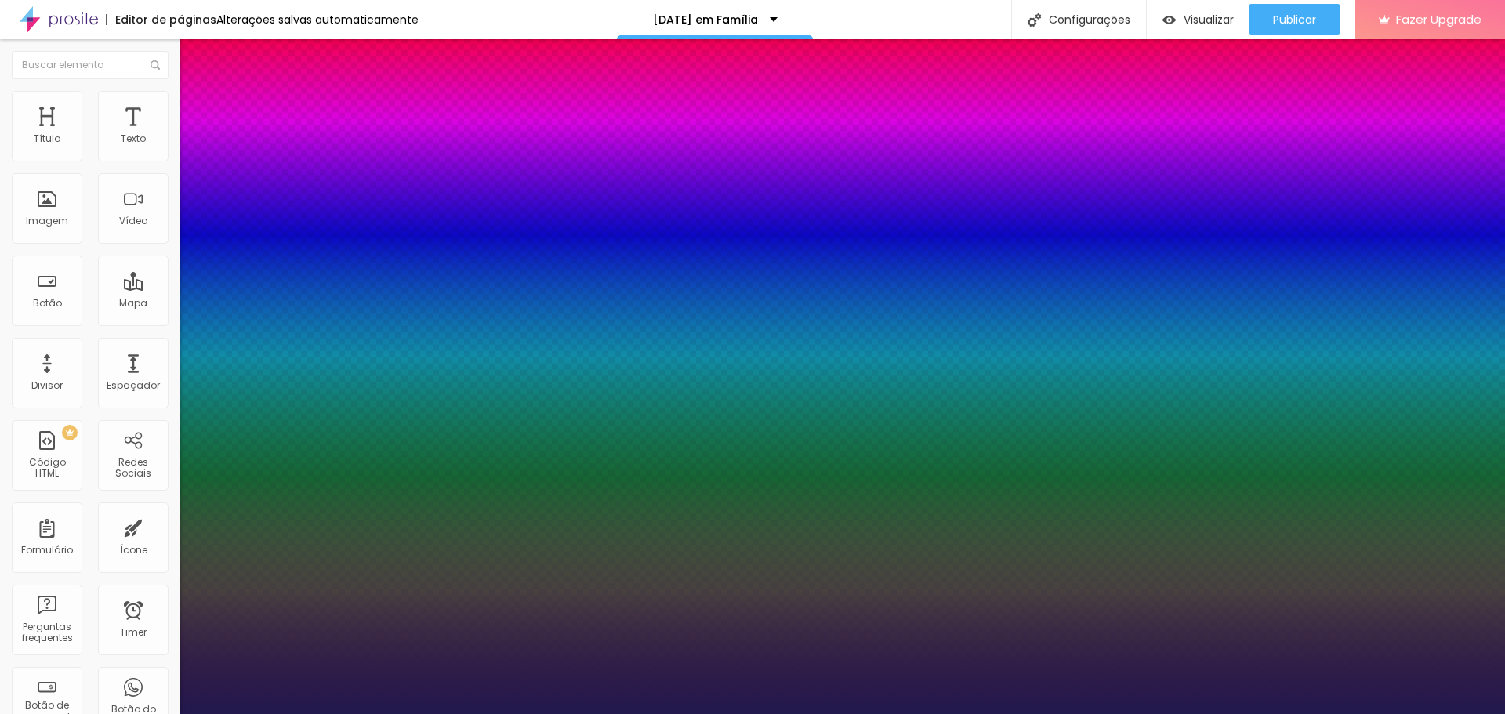
click at [166, 713] on div at bounding box center [752, 714] width 1505 height 0
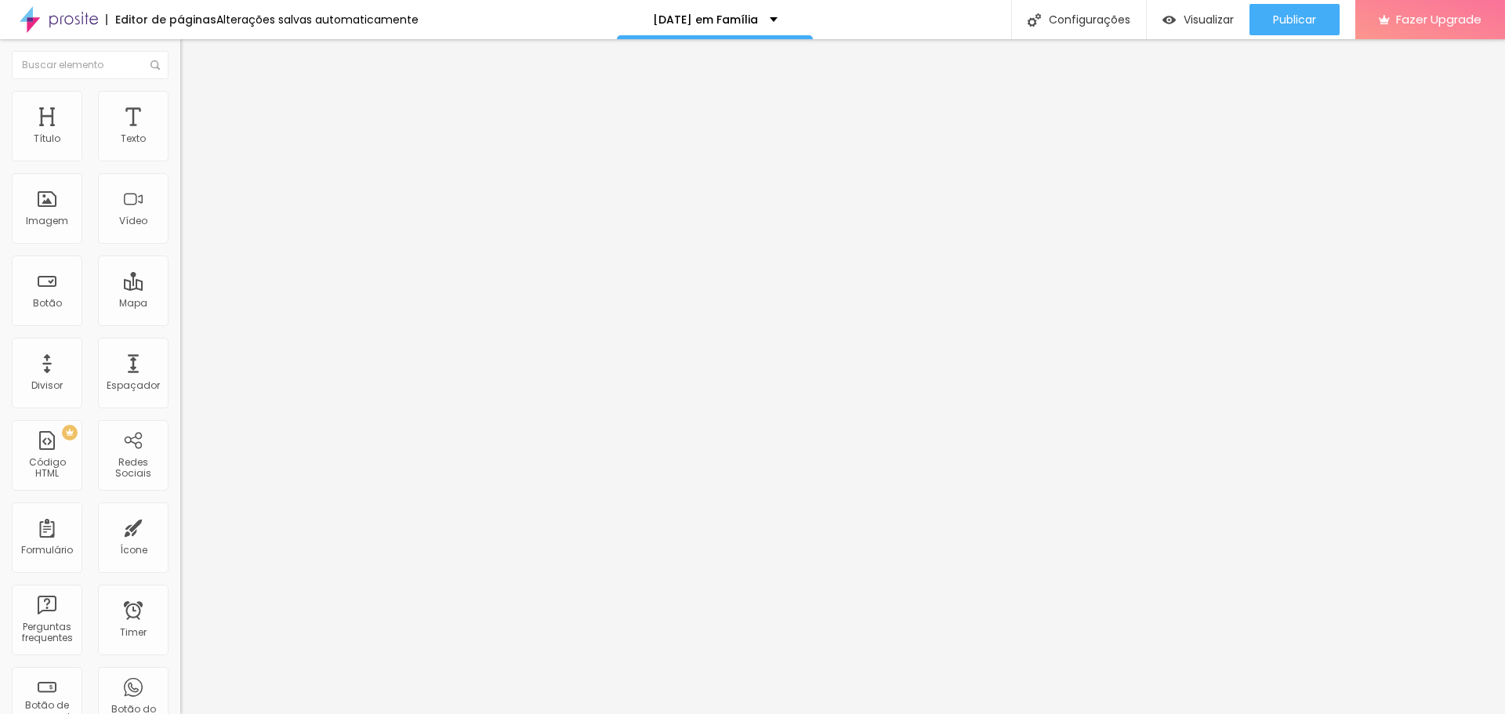
click at [187, 146] on icon "button" at bounding box center [191, 140] width 9 height 9
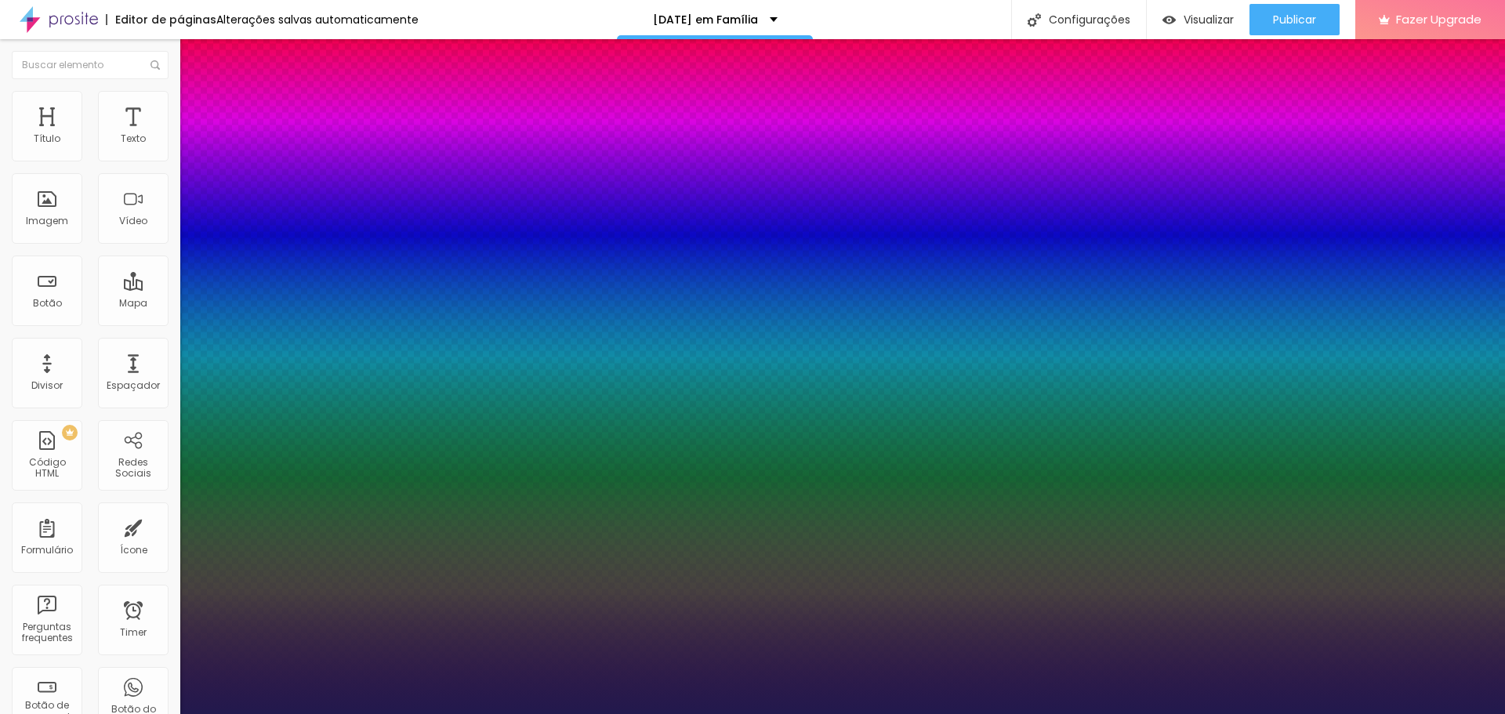
click at [281, 713] on div at bounding box center [752, 714] width 1505 height 0
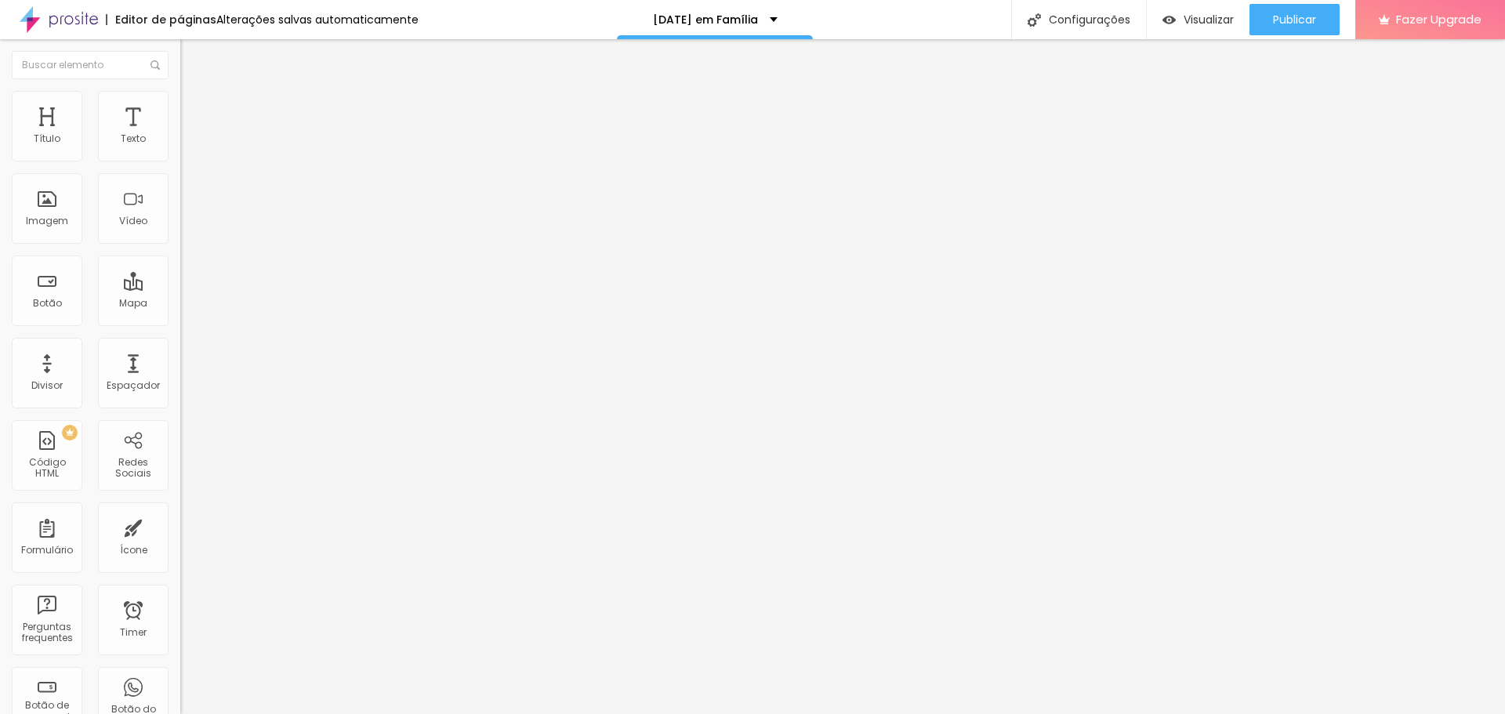
click at [187, 227] on icon "button" at bounding box center [191, 222] width 9 height 9
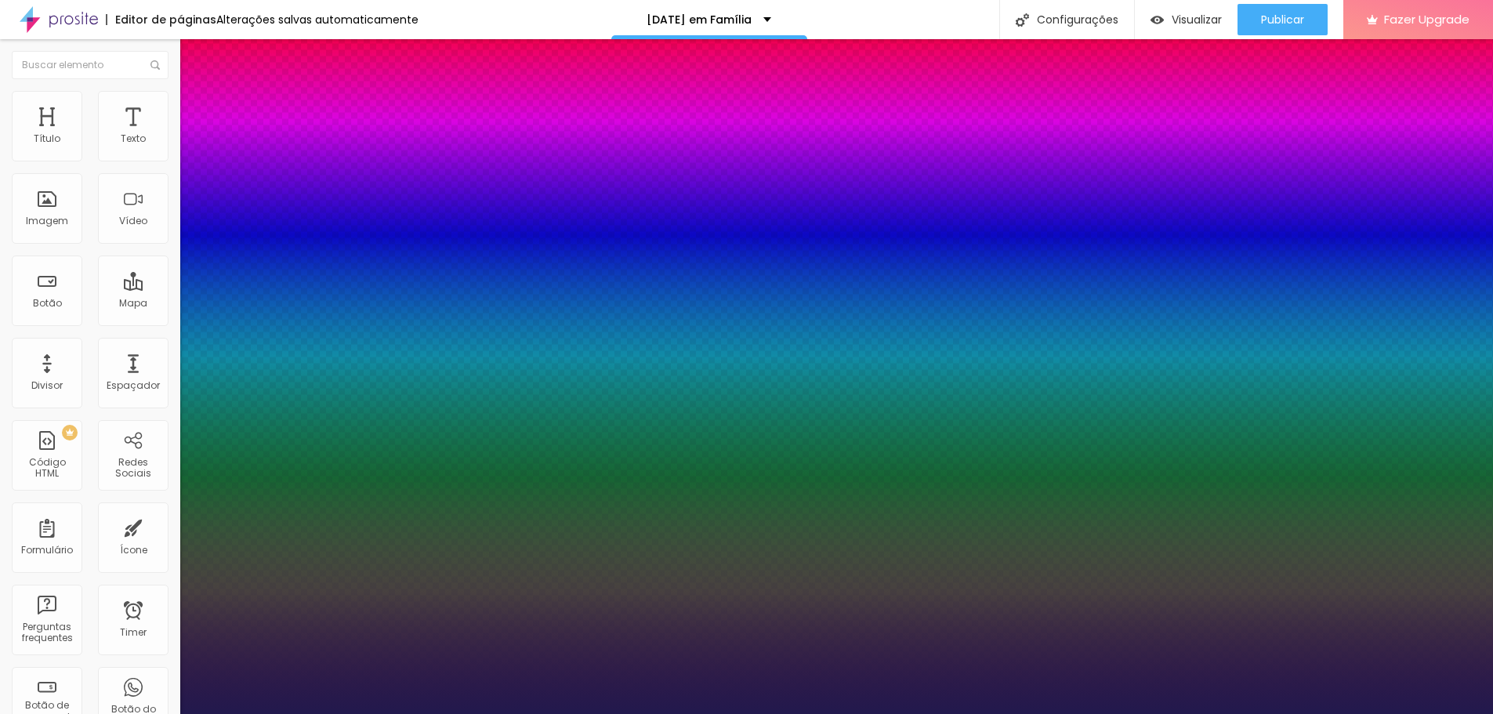
drag, startPoint x: 262, startPoint y: 442, endPoint x: 236, endPoint y: 441, distance: 25.9
drag, startPoint x: 256, startPoint y: 479, endPoint x: 238, endPoint y: 479, distance: 18.8
drag, startPoint x: 252, startPoint y: 515, endPoint x: 237, endPoint y: 520, distance: 15.6
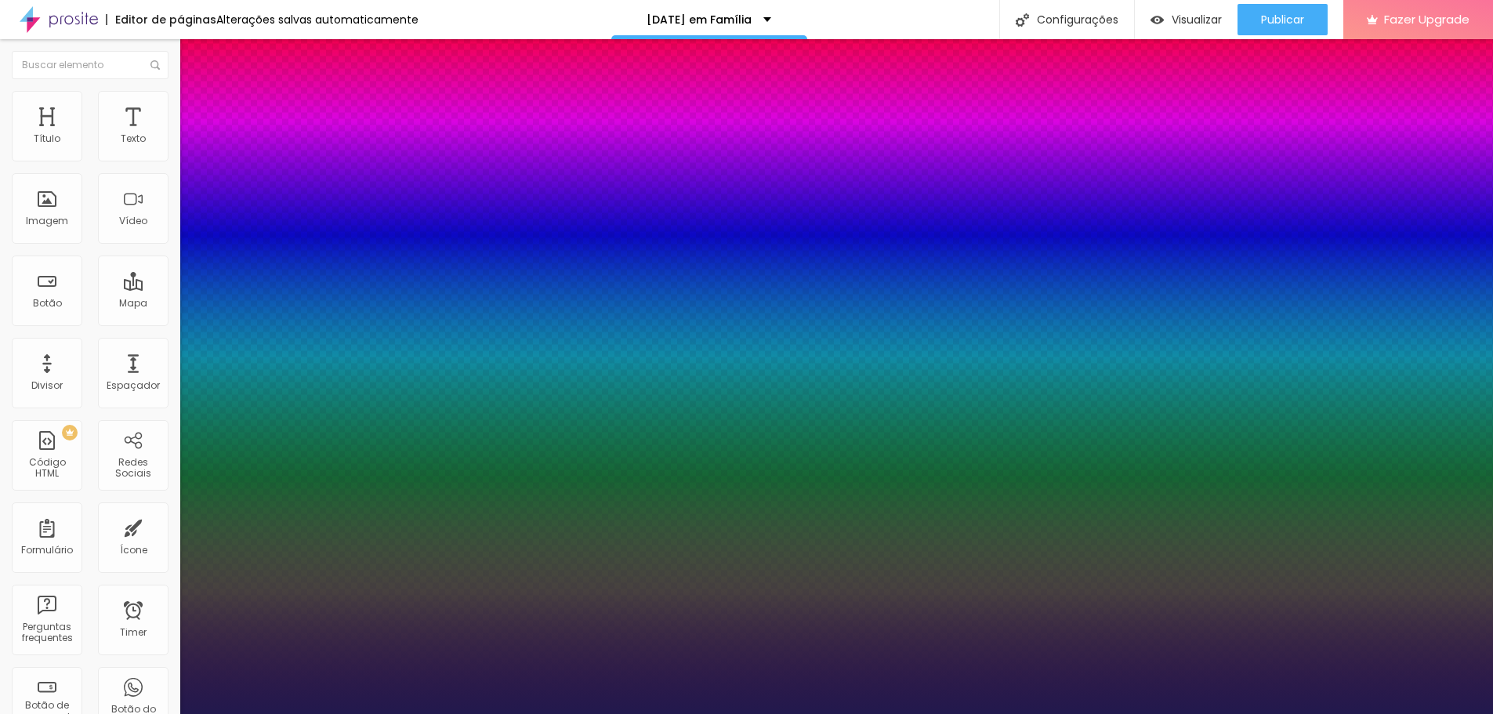
click at [1315, 713] on div at bounding box center [746, 714] width 1493 height 0
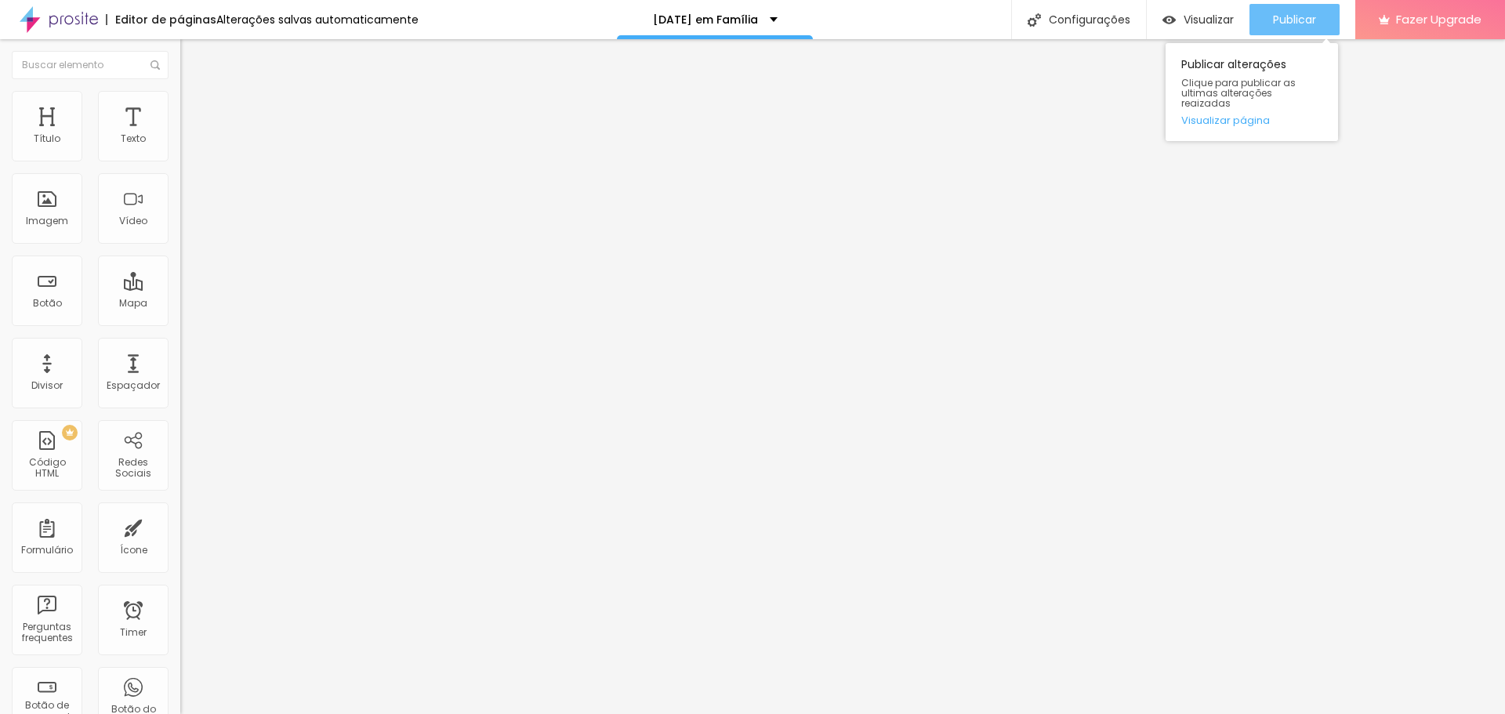
click at [1314, 24] on span "Publicar" at bounding box center [1294, 19] width 43 height 13
click at [188, 144] on icon "button" at bounding box center [191, 141] width 6 height 6
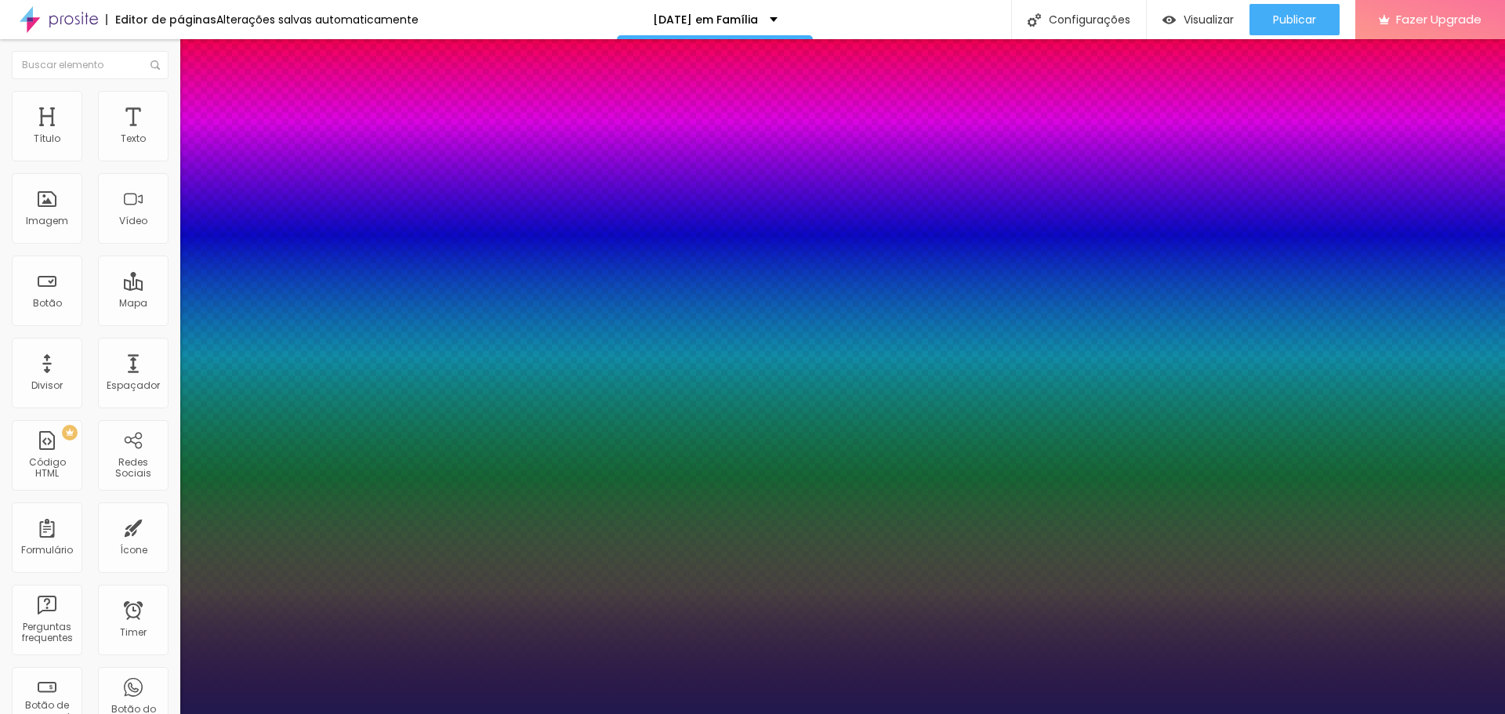
click at [502, 713] on div at bounding box center [752, 714] width 1505 height 0
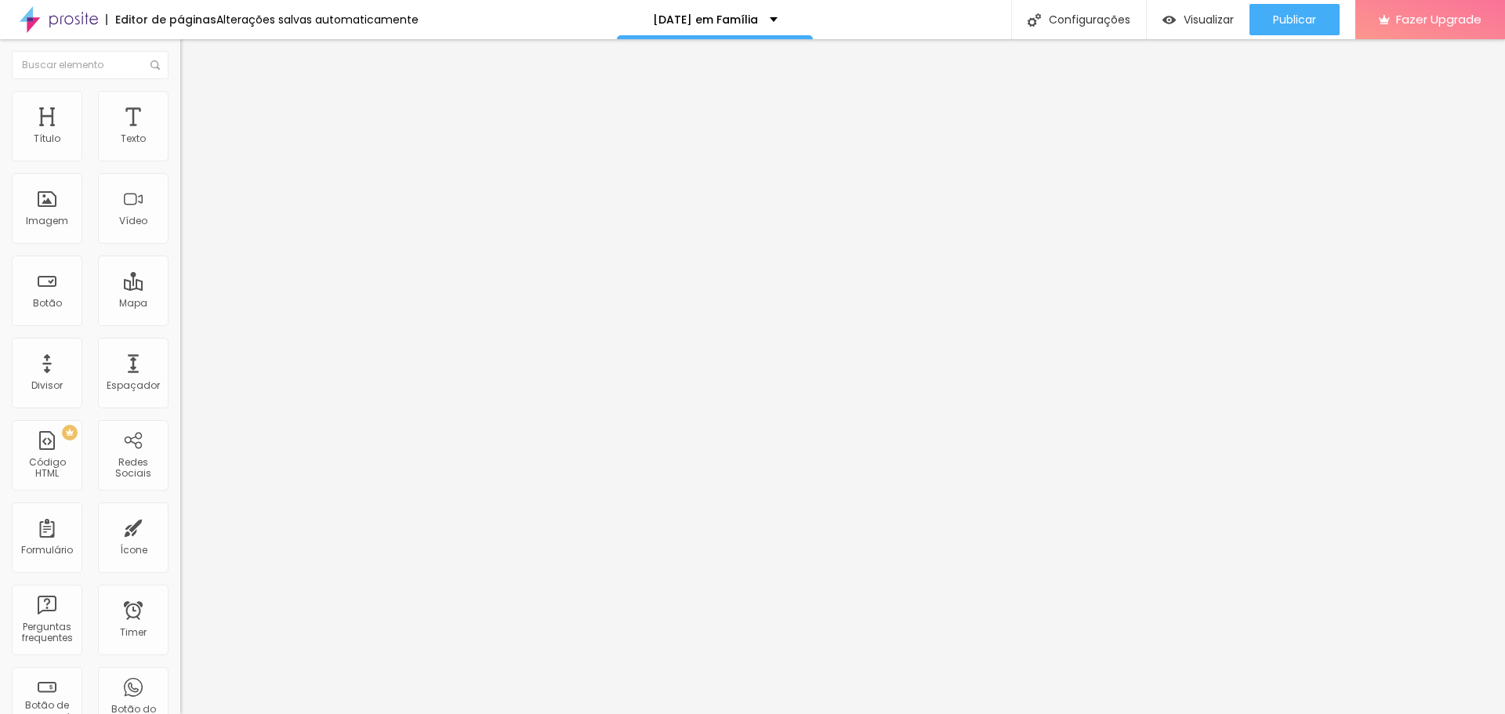
click at [187, 146] on icon "button" at bounding box center [191, 140] width 9 height 9
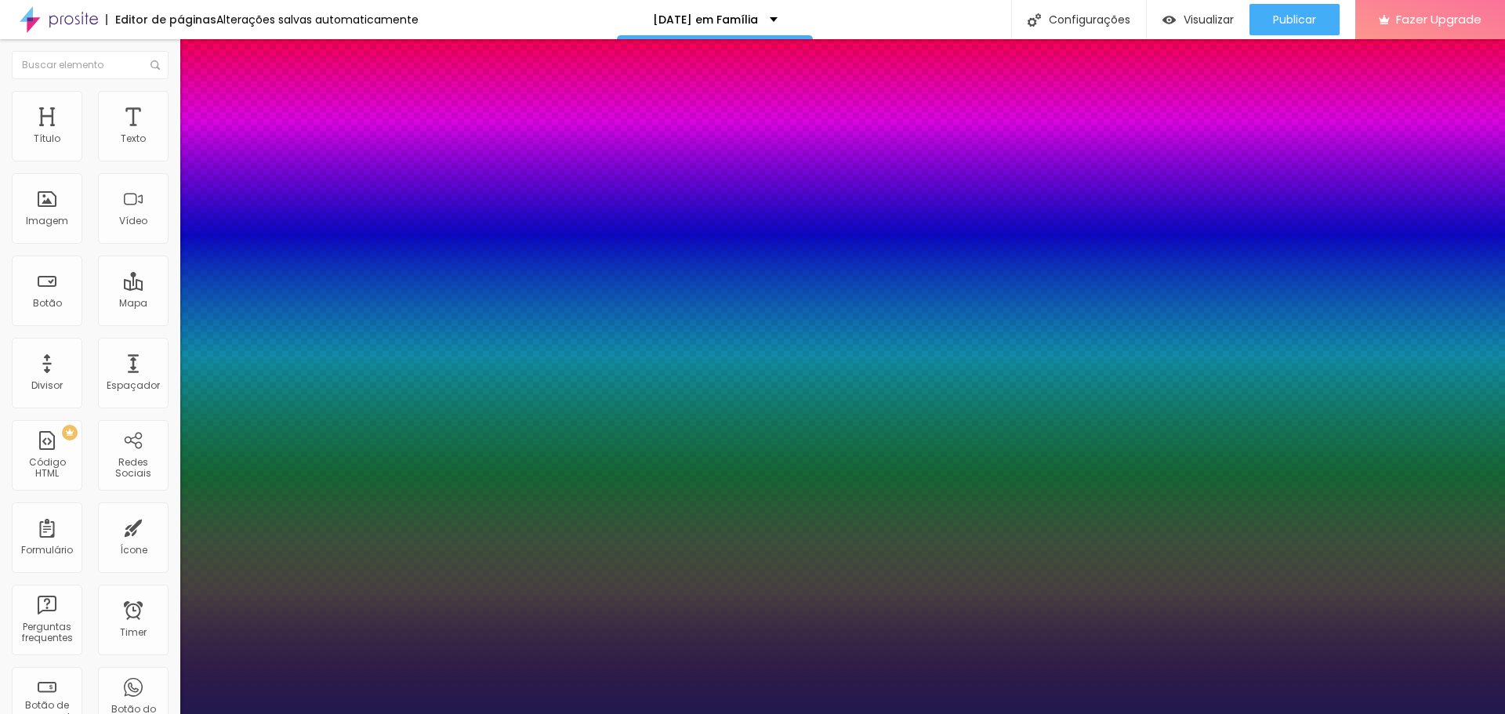
click at [468, 713] on div at bounding box center [752, 714] width 1505 height 0
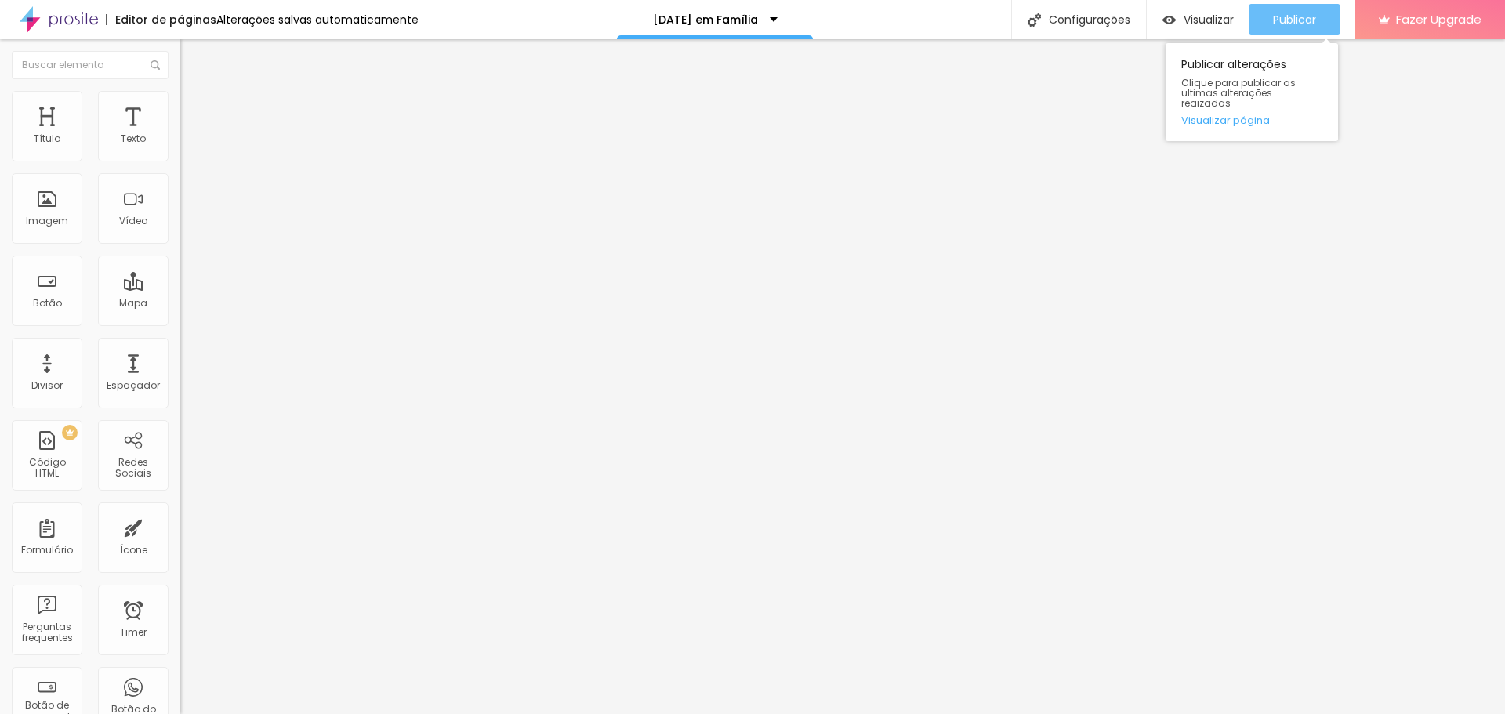
click at [1297, 5] on div "Publicar" at bounding box center [1294, 19] width 43 height 31
click at [180, 151] on button "button" at bounding box center [191, 142] width 22 height 16
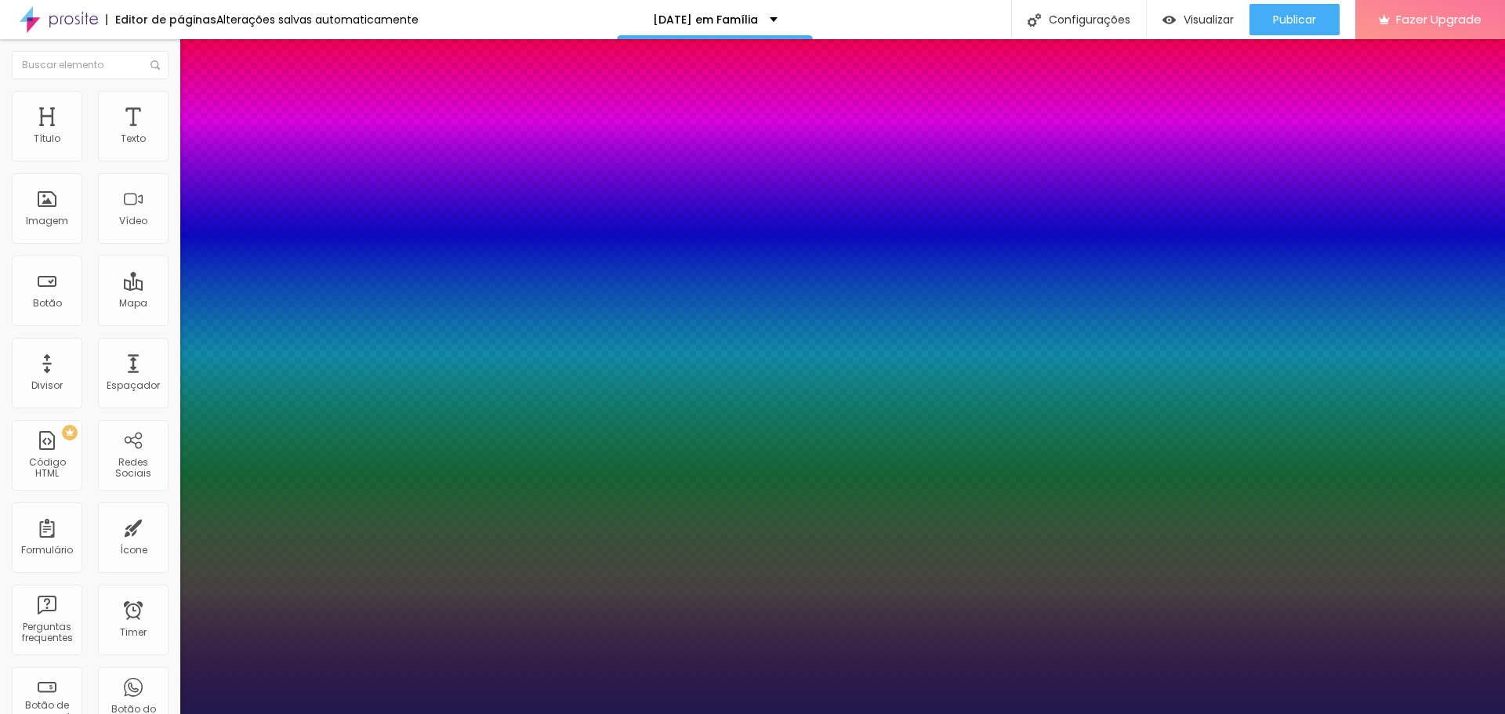
drag, startPoint x: 256, startPoint y: 217, endPoint x: 254, endPoint y: 227, distance: 10.3
click at [1320, 713] on div at bounding box center [752, 714] width 1505 height 0
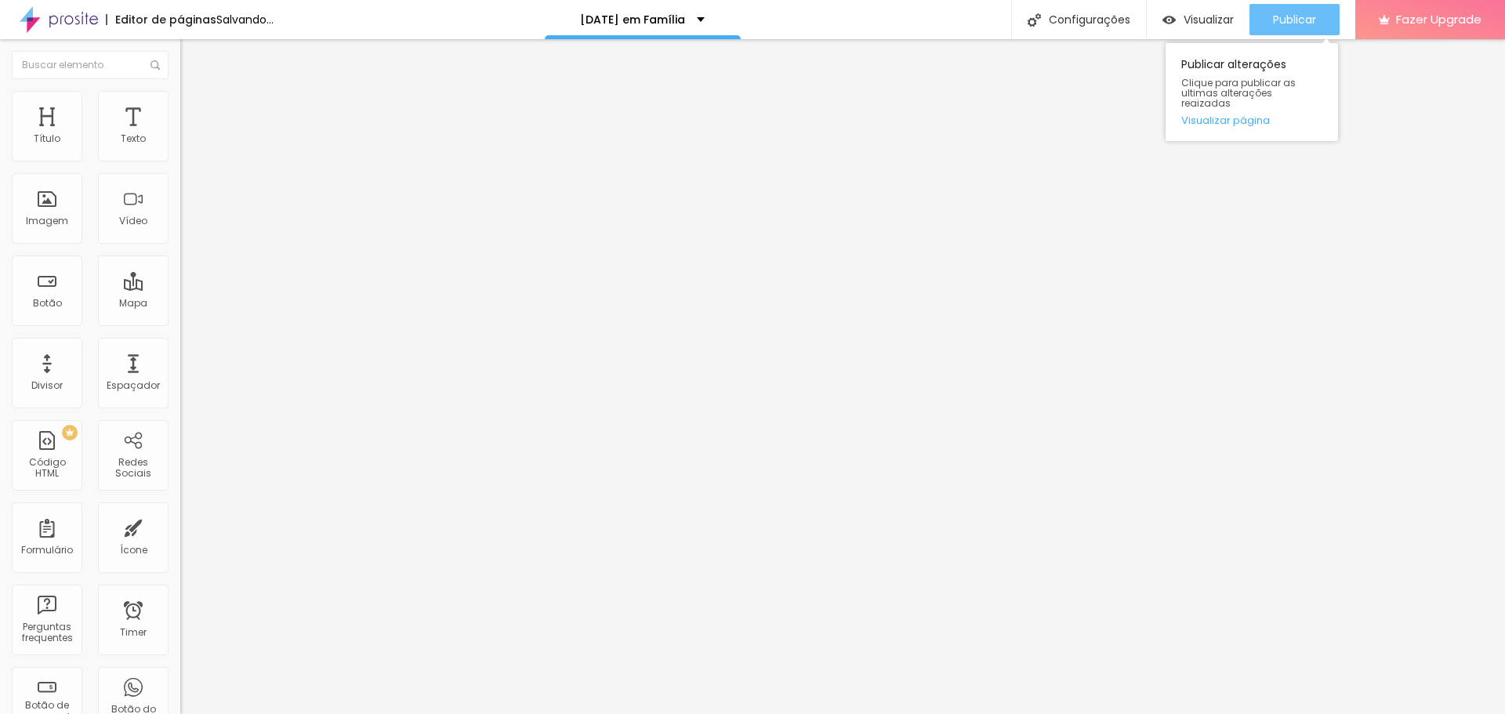
click at [1316, 24] on span "Publicar" at bounding box center [1294, 19] width 43 height 13
click at [1276, 17] on span "Publicar" at bounding box center [1294, 19] width 43 height 13
click at [1257, 26] on button "Publicar" at bounding box center [1295, 19] width 90 height 31
click at [1317, 20] on button "Publicar" at bounding box center [1295, 19] width 90 height 31
click at [1316, 23] on button "Publicar" at bounding box center [1295, 19] width 90 height 31
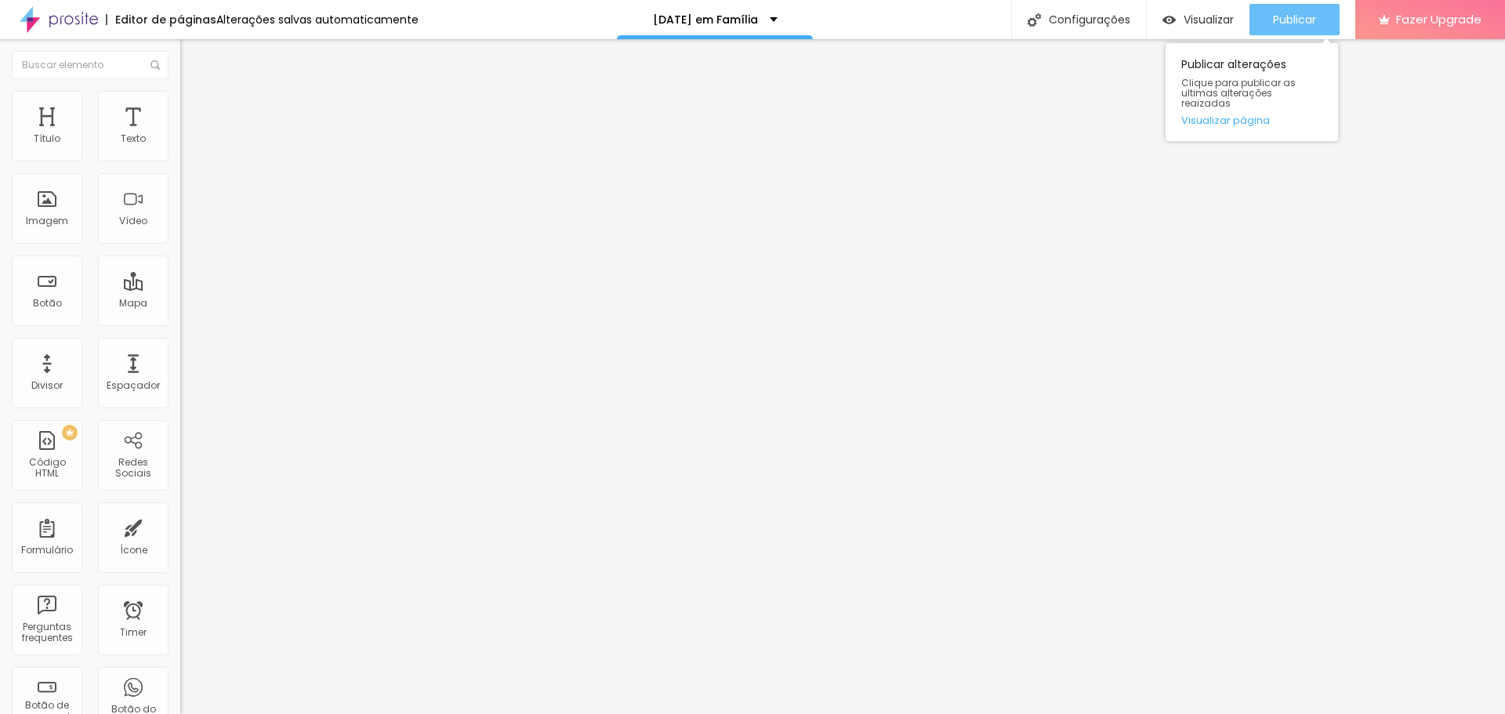
click at [1317, 22] on button "Publicar" at bounding box center [1295, 19] width 90 height 31
click at [1302, 9] on div "Publicar" at bounding box center [1294, 19] width 43 height 31
click at [1283, 21] on span "Publicar" at bounding box center [1294, 19] width 43 height 13
click at [274, 713] on div at bounding box center [752, 724] width 1505 height 0
click at [1292, 19] on span "Publicar" at bounding box center [1294, 19] width 43 height 13
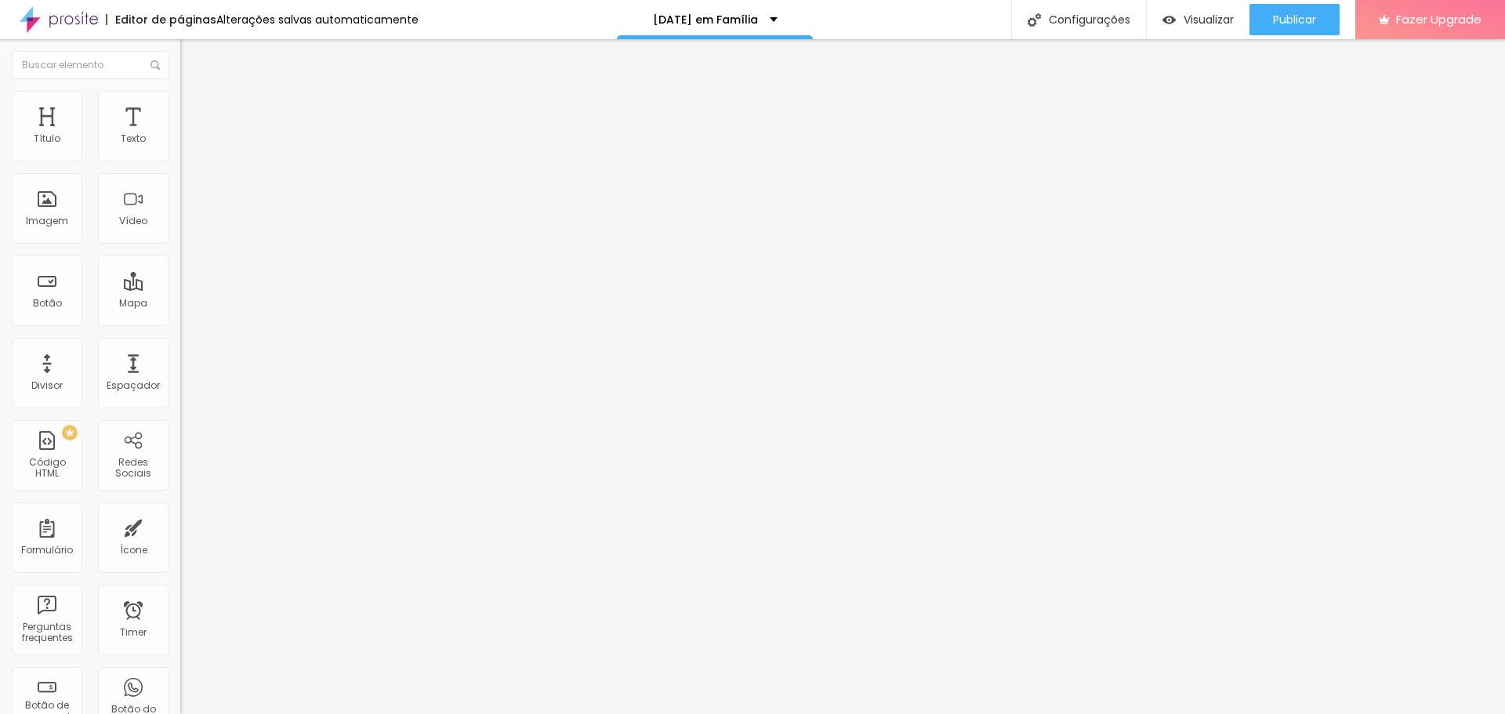
click at [192, 56] on img "button" at bounding box center [198, 57] width 13 height 13
click at [180, 245] on span "Original" at bounding box center [199, 238] width 38 height 13
click at [180, 274] on span "Quadrado" at bounding box center [205, 266] width 51 height 13
click at [180, 255] on span "Cinema" at bounding box center [199, 247] width 39 height 13
click at [180, 270] on span "Padrão" at bounding box center [197, 262] width 35 height 13
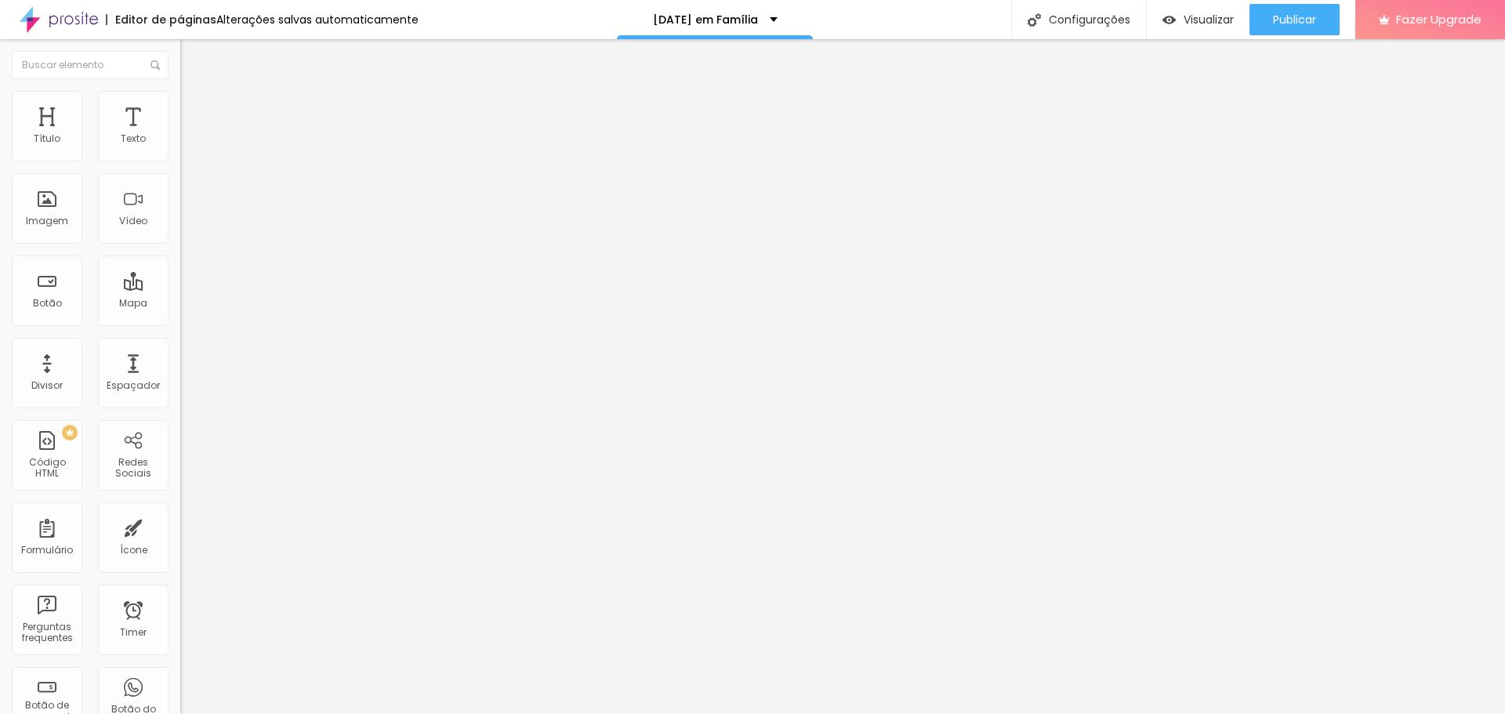
click at [180, 279] on span "Quadrado" at bounding box center [205, 272] width 51 height 13
click at [180, 264] on span "Padrão" at bounding box center [197, 257] width 35 height 13
click at [180, 245] on span "Original" at bounding box center [199, 238] width 38 height 13
click at [180, 264] on span "Padrão" at bounding box center [197, 257] width 35 height 13
click at [194, 270] on span "Padrão" at bounding box center [211, 262] width 35 height 13
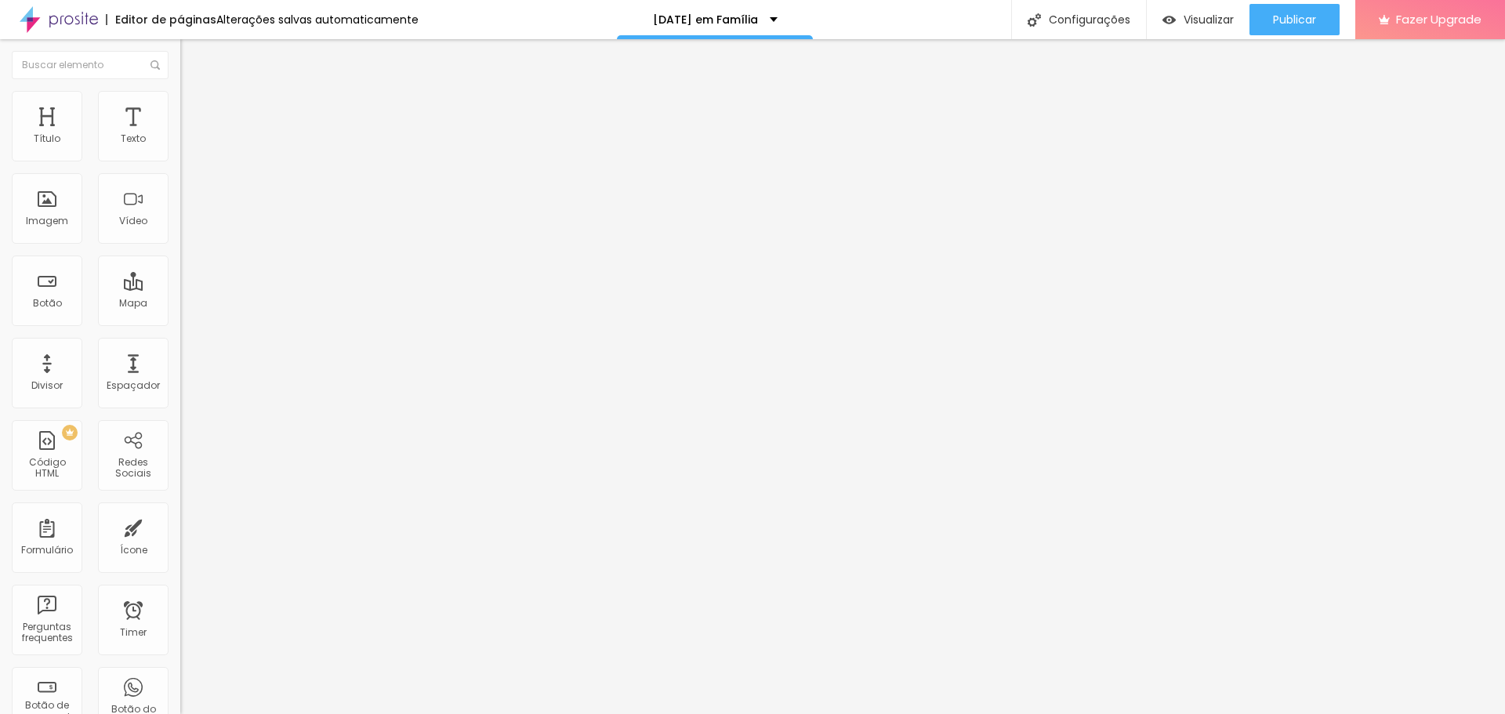
click at [180, 279] on span "Quadrado" at bounding box center [205, 272] width 51 height 13
click at [180, 264] on span "Padrão" at bounding box center [197, 257] width 35 height 13
click at [180, 245] on span "Original" at bounding box center [199, 238] width 38 height 13
click at [180, 263] on div "Padrão 4:3" at bounding box center [270, 257] width 180 height 9
click at [180, 245] on span "Original" at bounding box center [199, 238] width 38 height 13
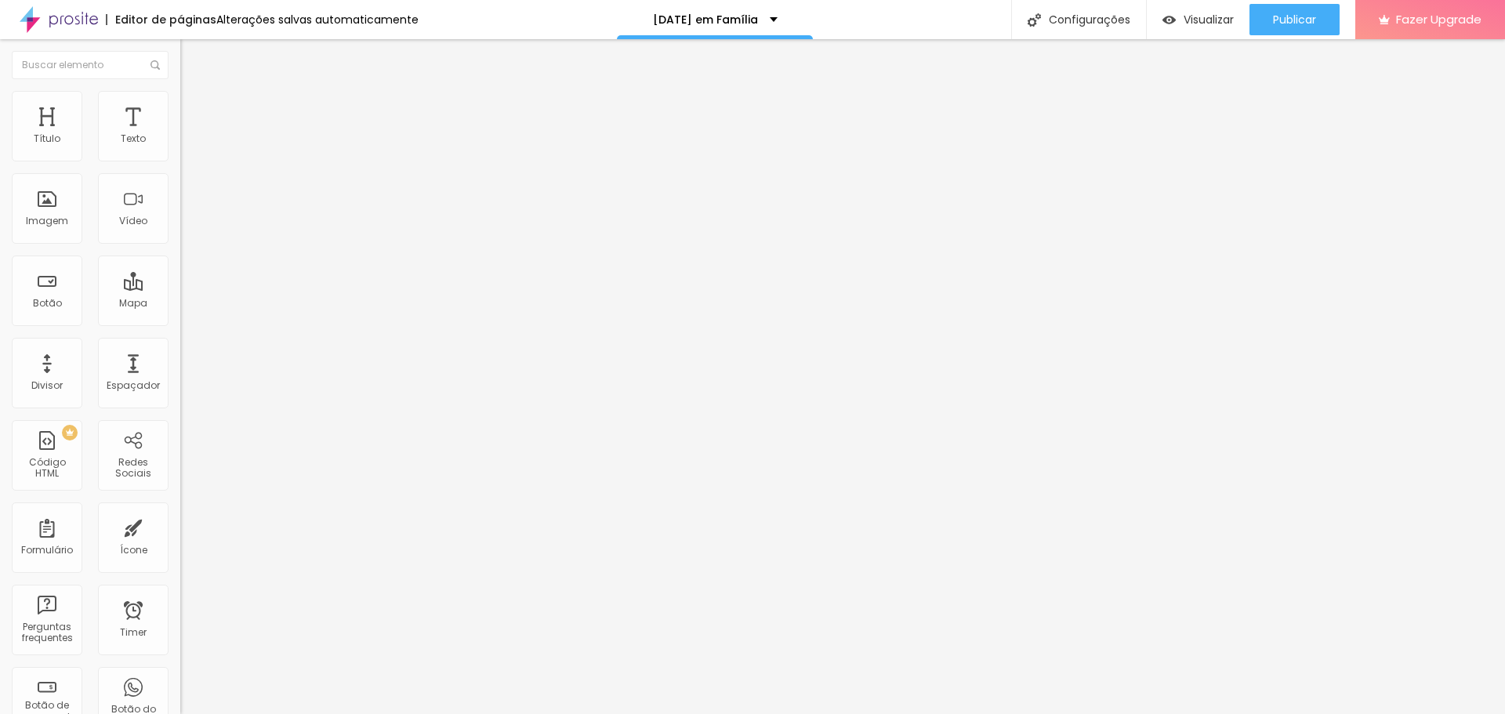
click at [180, 263] on div "Padrão 4:3" at bounding box center [270, 257] width 180 height 9
click at [194, 270] on span "Padrão" at bounding box center [211, 262] width 35 height 13
click at [180, 245] on span "4:3 Padrão" at bounding box center [206, 238] width 52 height 13
click at [266, 132] on img at bounding box center [270, 126] width 9 height 9
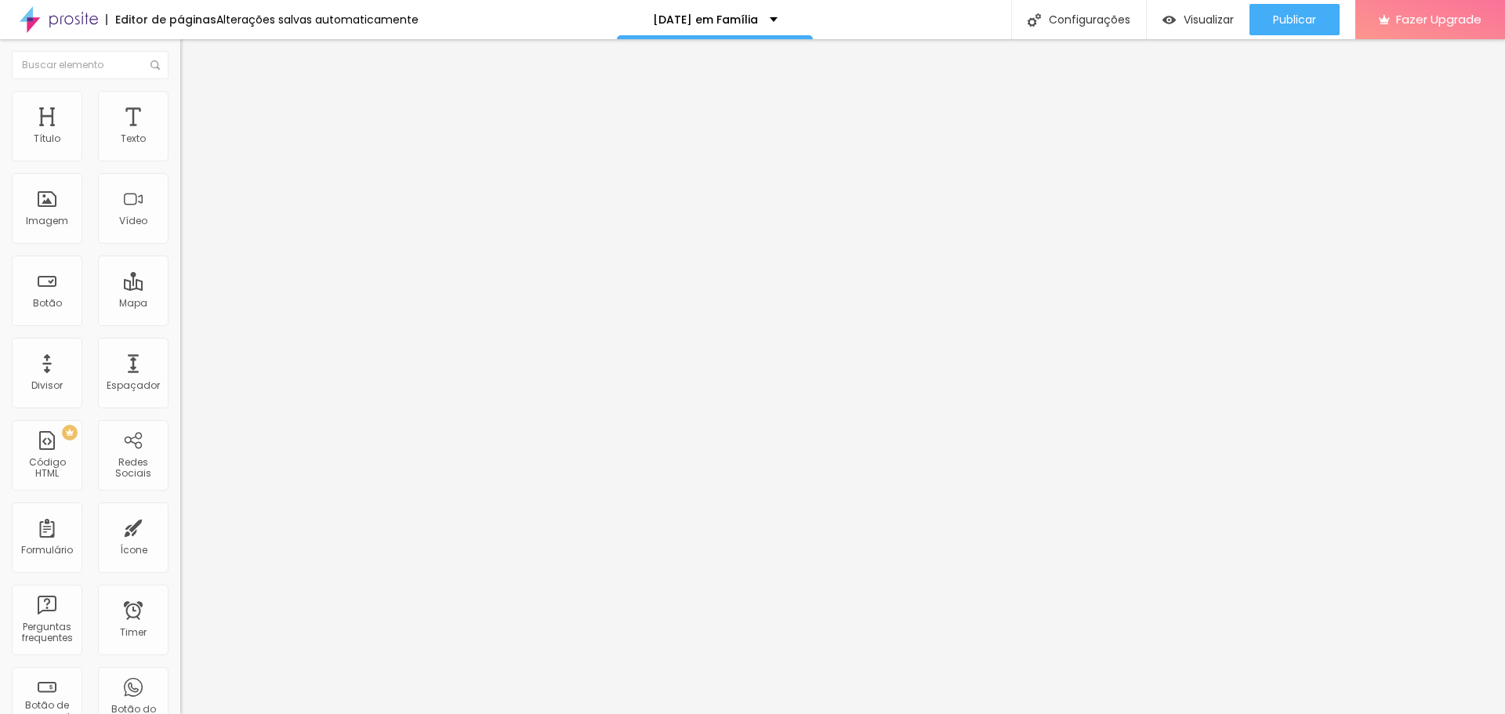
click at [347, 19] on div "Alterações salvas automaticamente" at bounding box center [317, 19] width 202 height 11
click at [180, 157] on div at bounding box center [270, 150] width 180 height 13
click at [180, 155] on img at bounding box center [185, 149] width 11 height 11
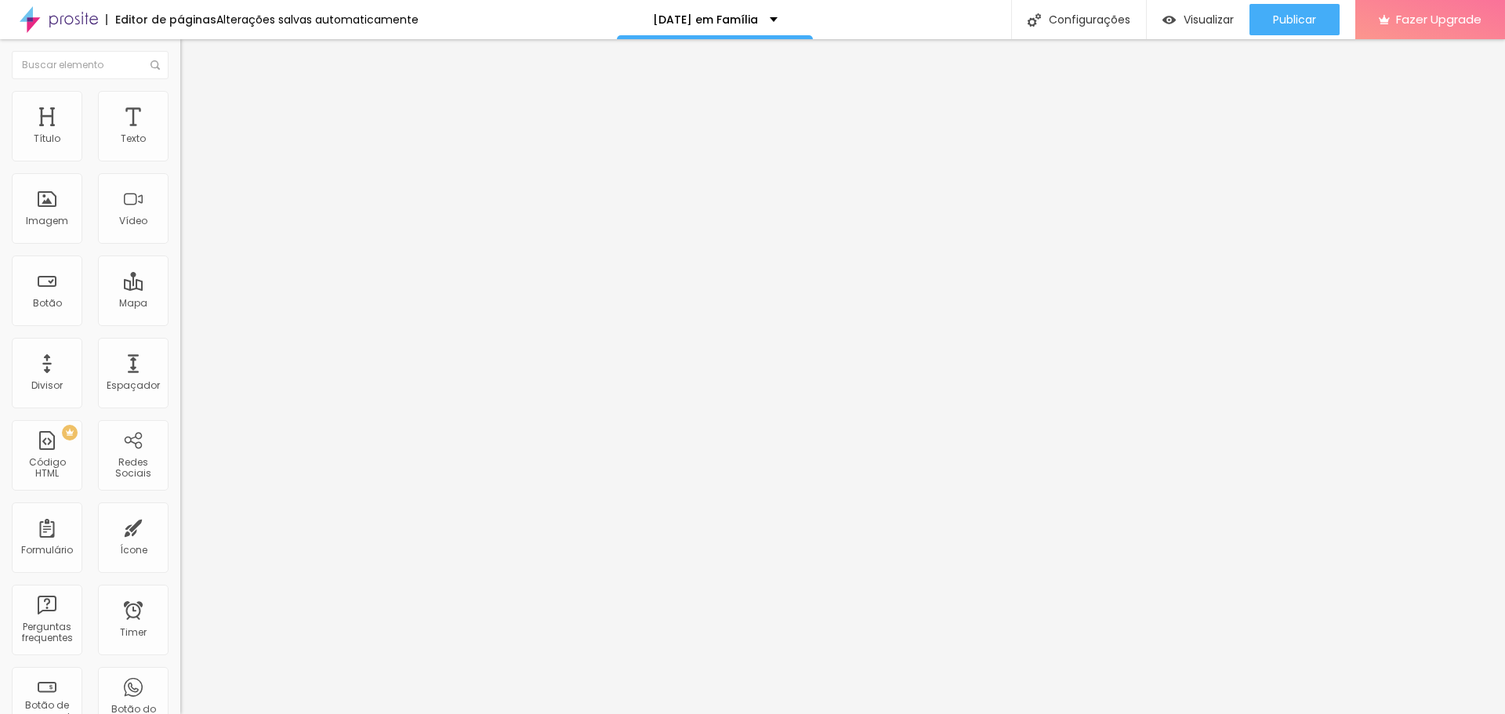
click at [180, 162] on img at bounding box center [185, 162] width 11 height 11
click at [180, 143] on img at bounding box center [185, 137] width 11 height 11
click at [1279, 8] on div "Publicar" at bounding box center [1294, 19] width 43 height 31
click at [180, 102] on li "Estilo" at bounding box center [270, 99] width 180 height 16
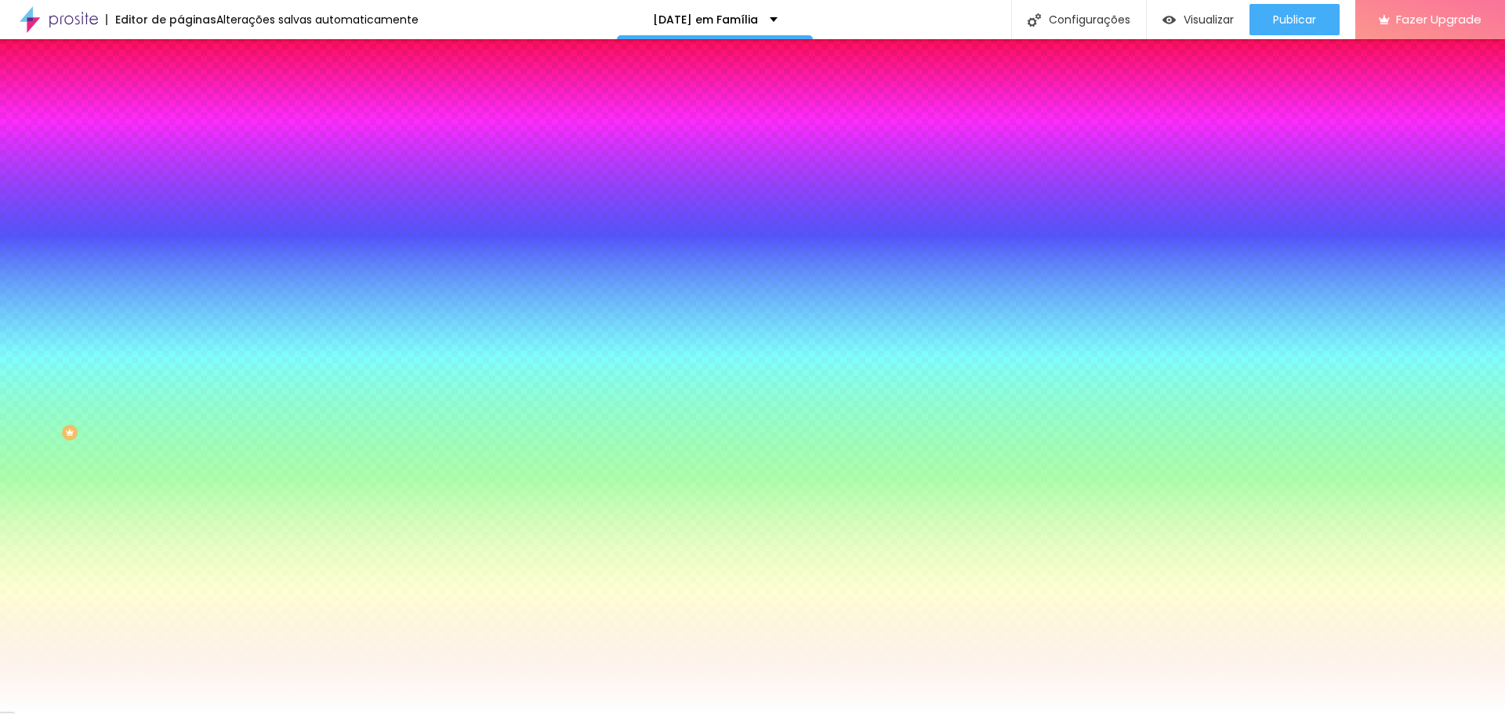
type input "5"
type input "8"
type input "13"
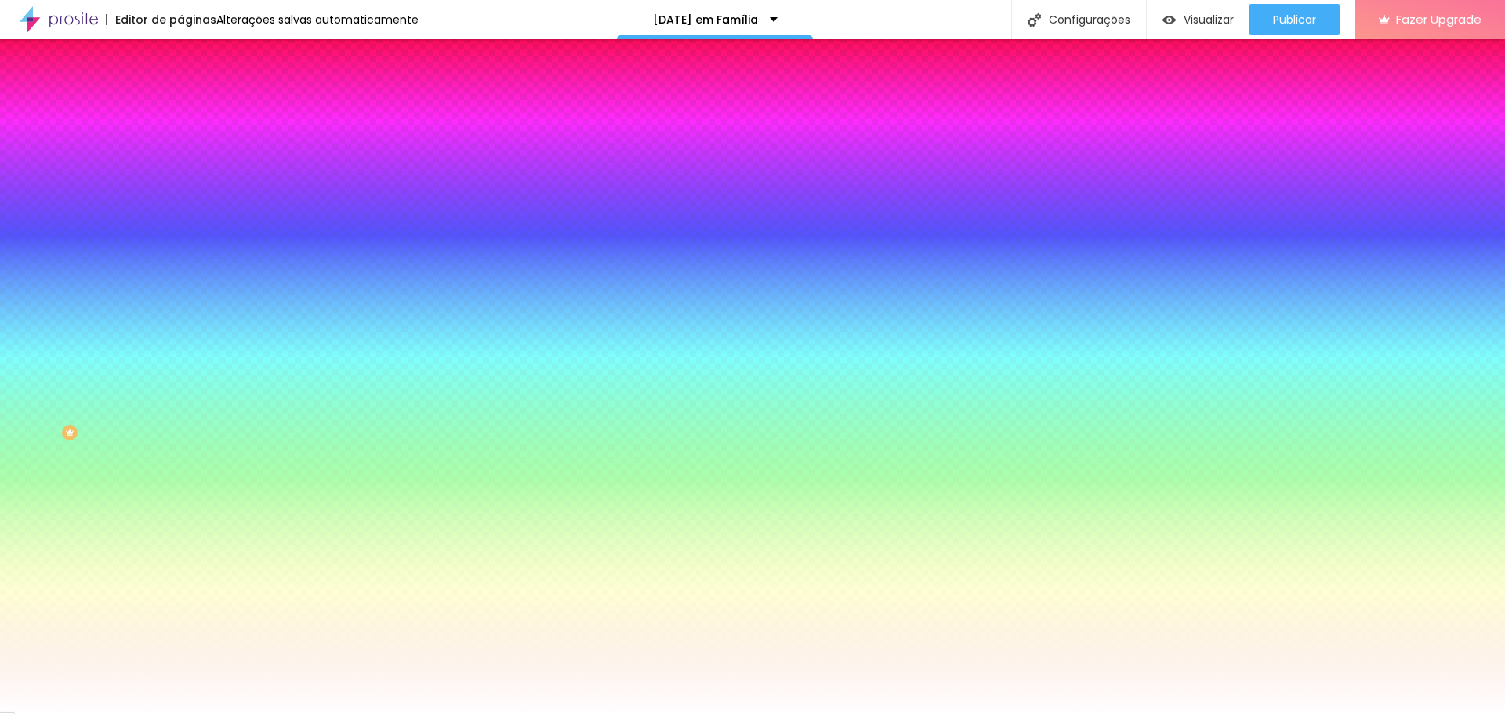
type input "13"
type input "20"
type input "25"
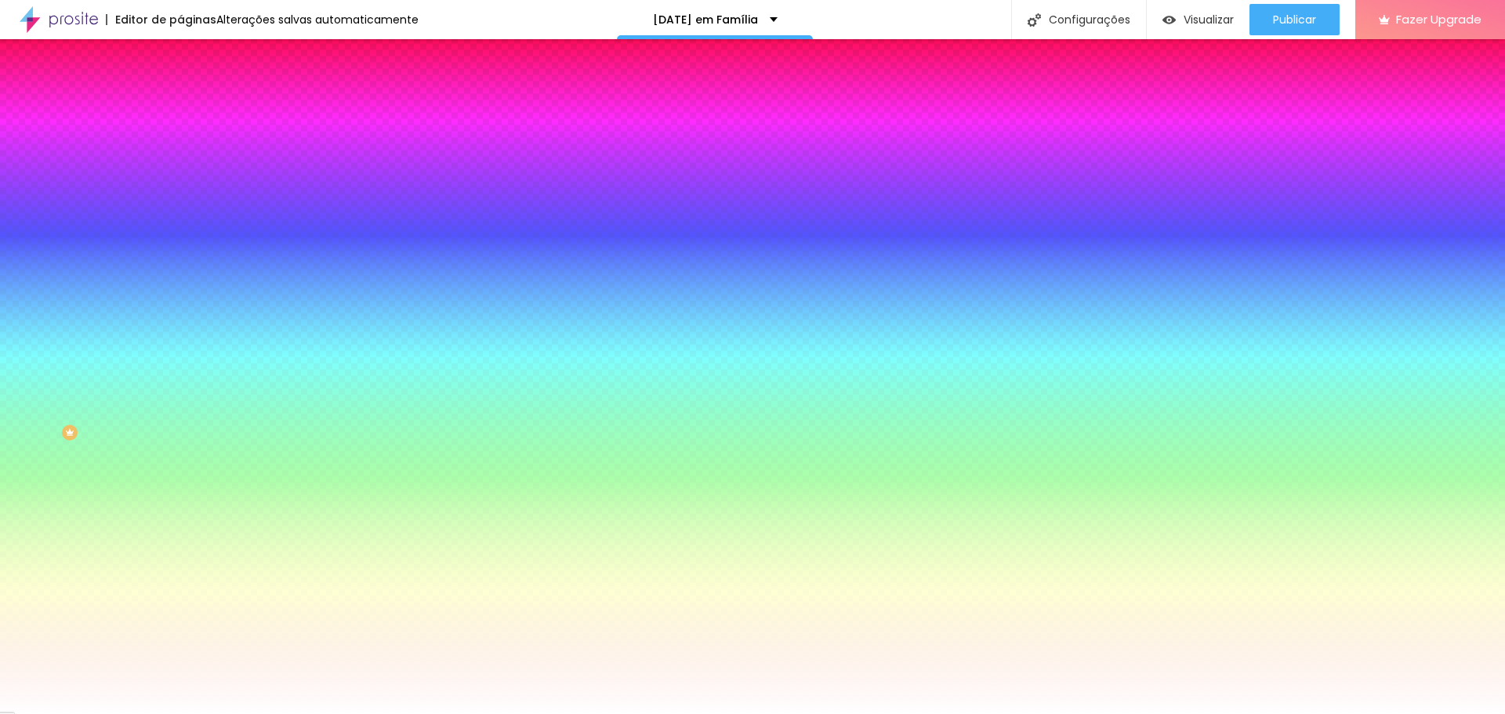
type input "31"
type input "38"
type input "41"
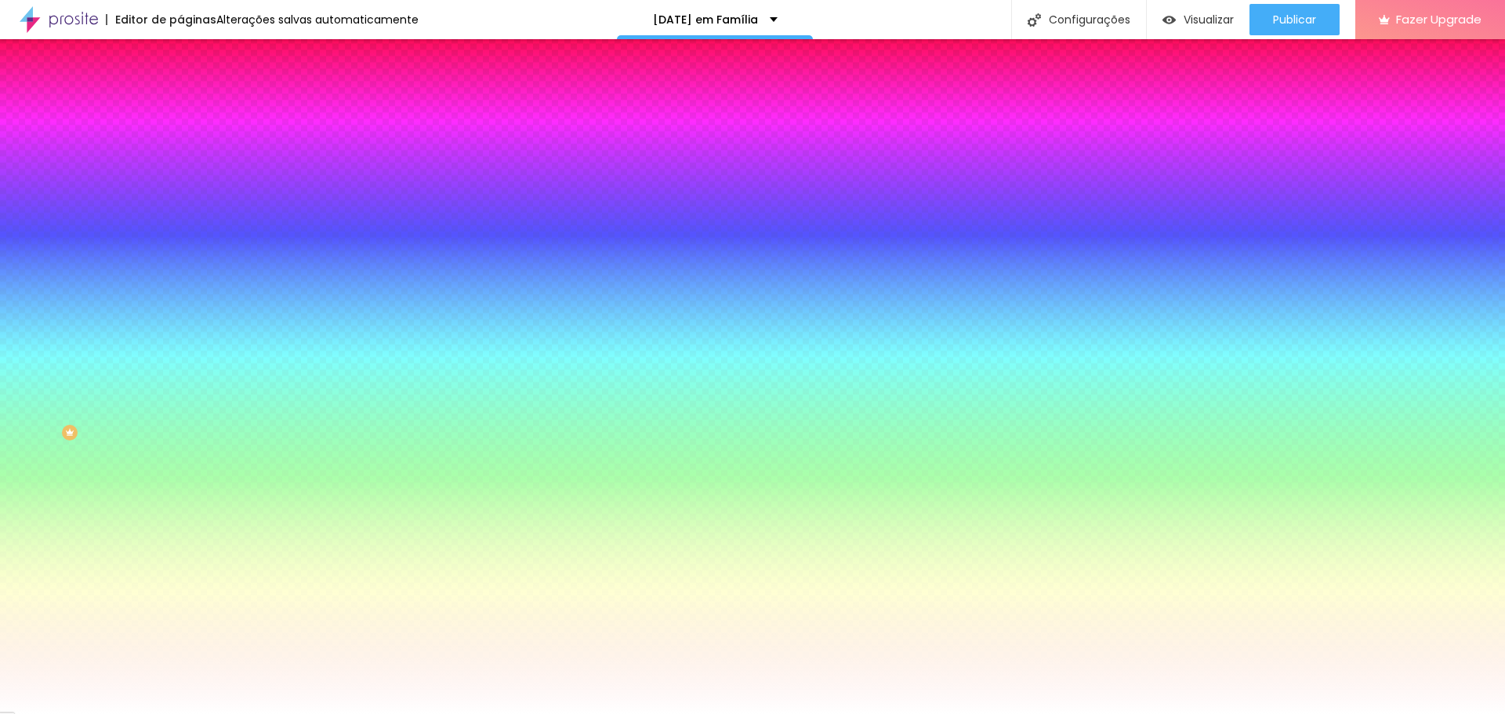
type input "41"
type input "49"
type input "58"
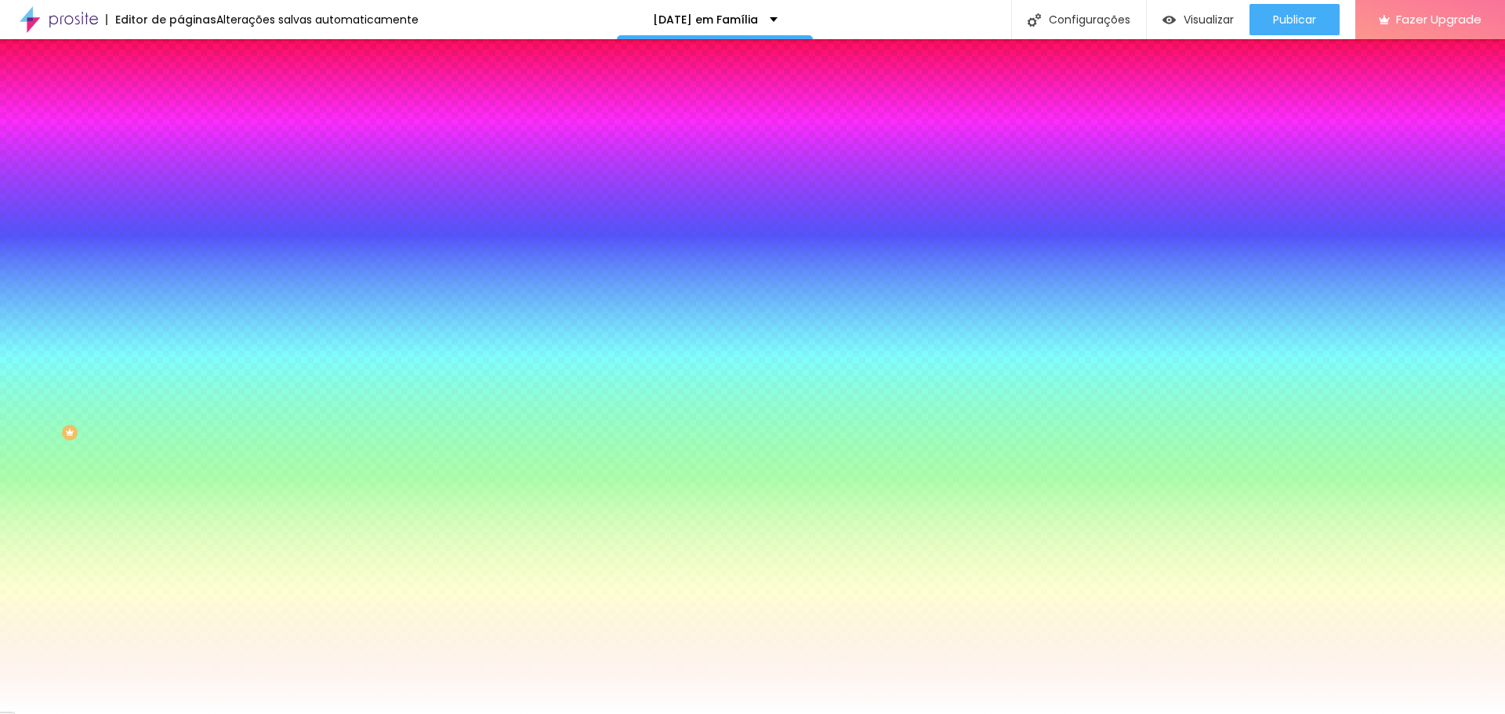
type input "63"
type input "71"
type input "77"
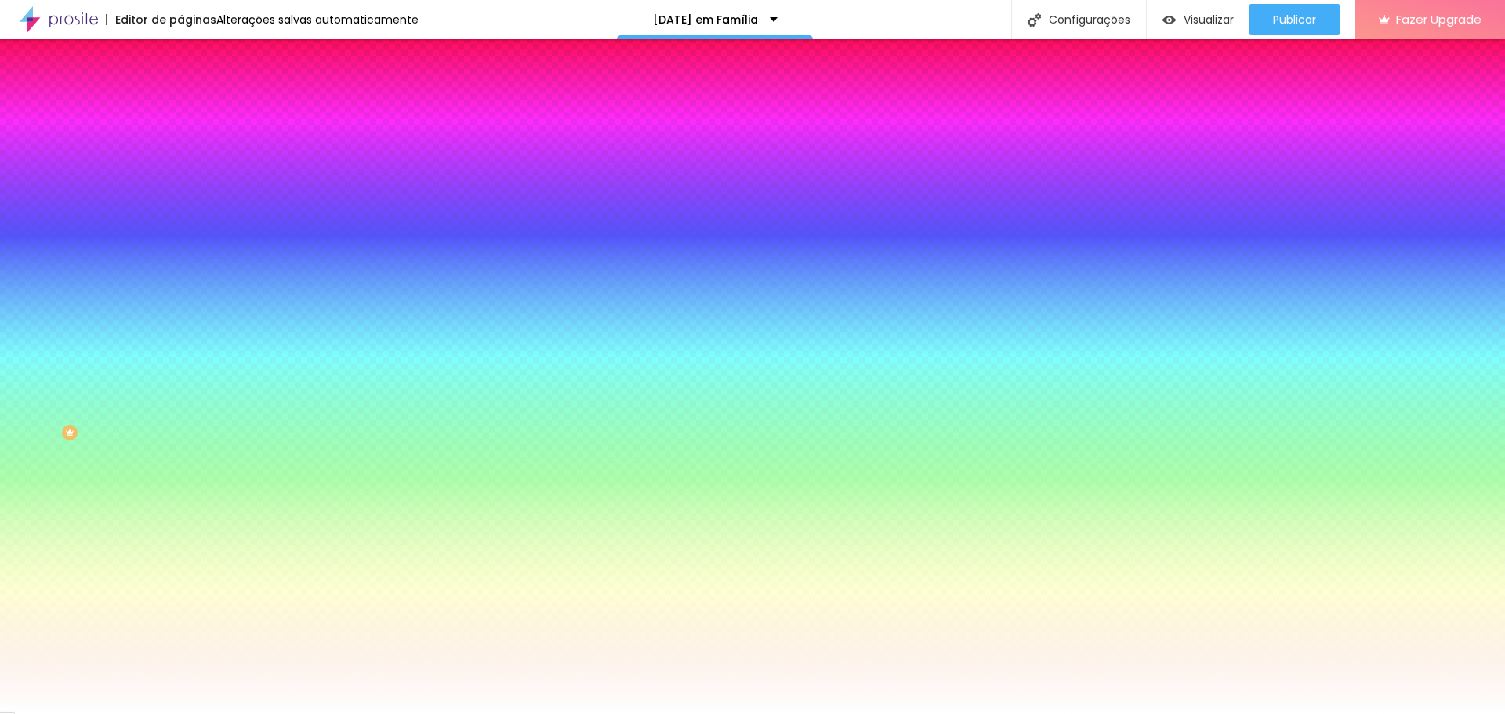
type input "77"
type input "82"
type input "94"
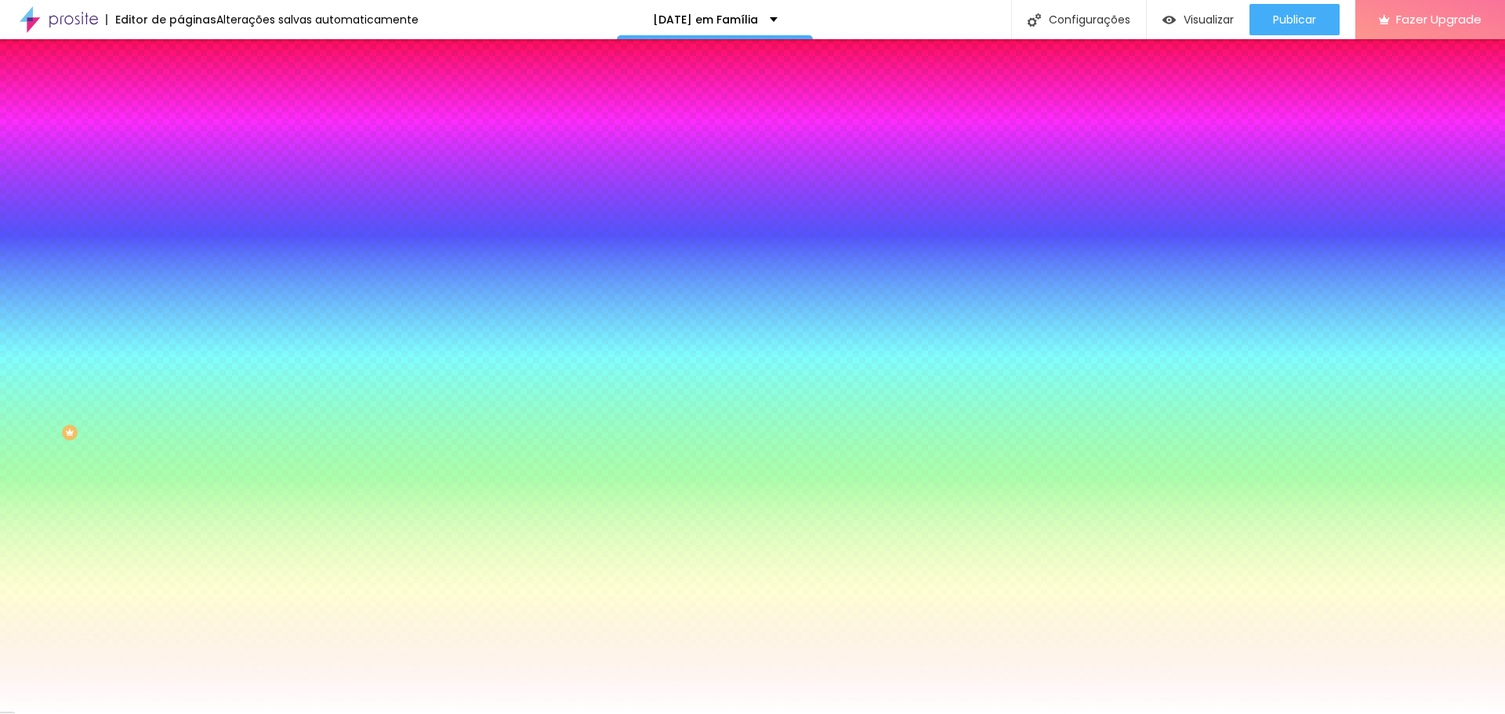
type input "104"
type input "107"
type input "114"
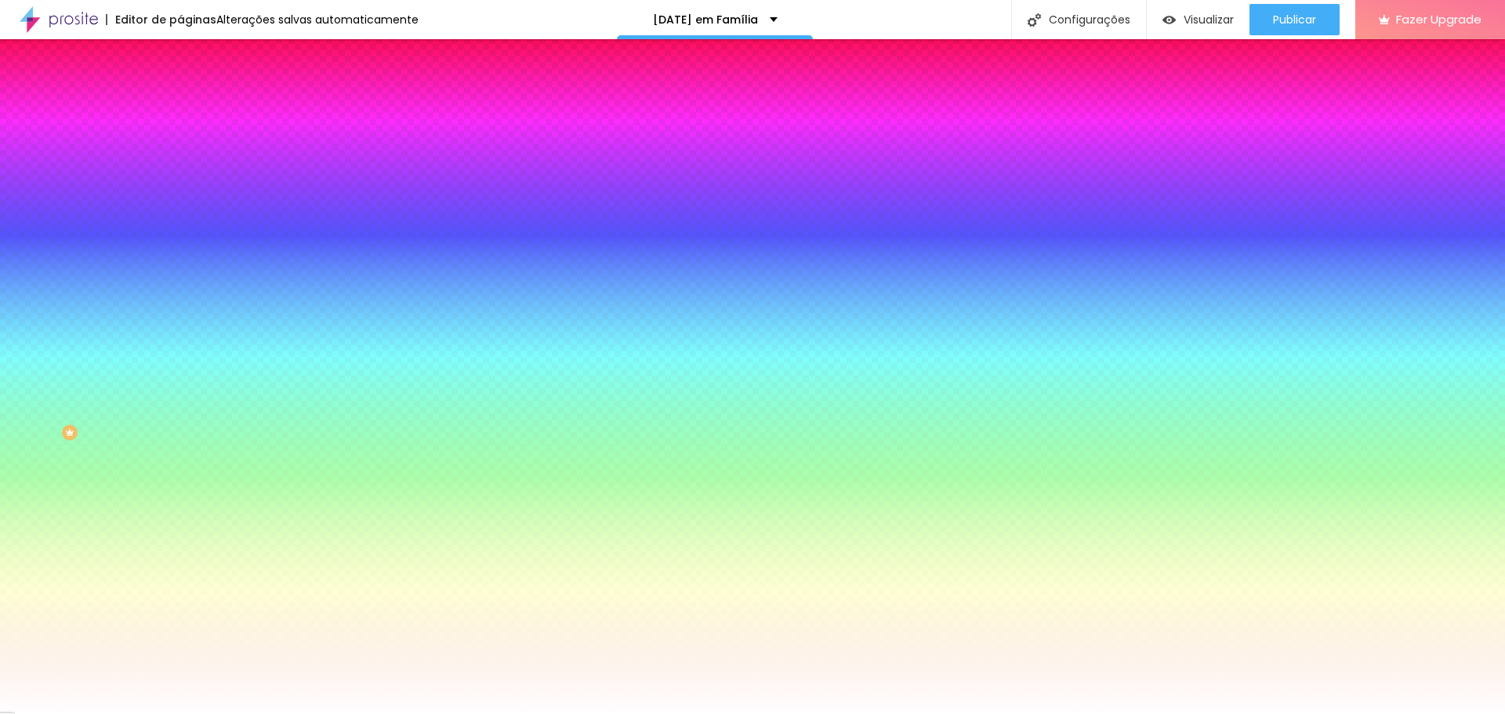
type input "114"
type input "115"
type input "118"
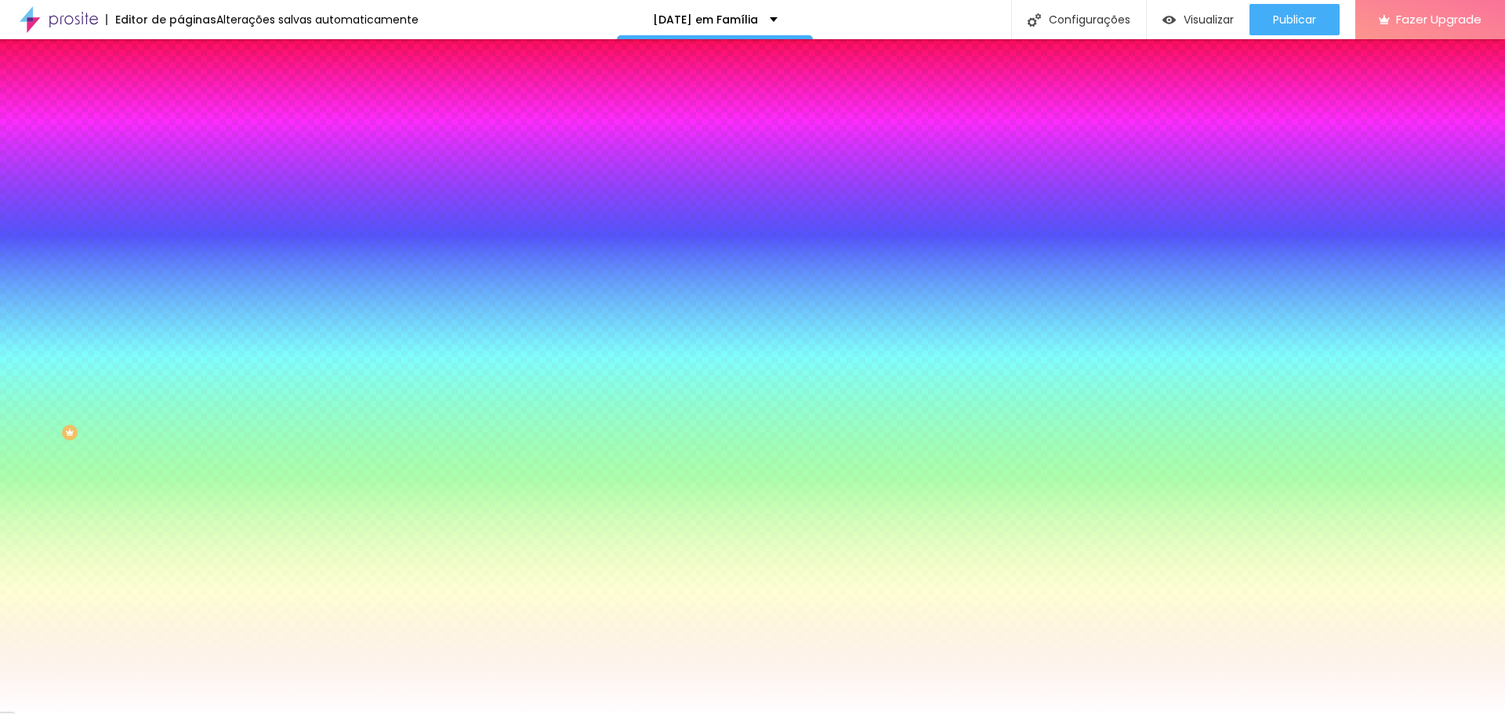
type input "120"
type input "122"
type input "123"
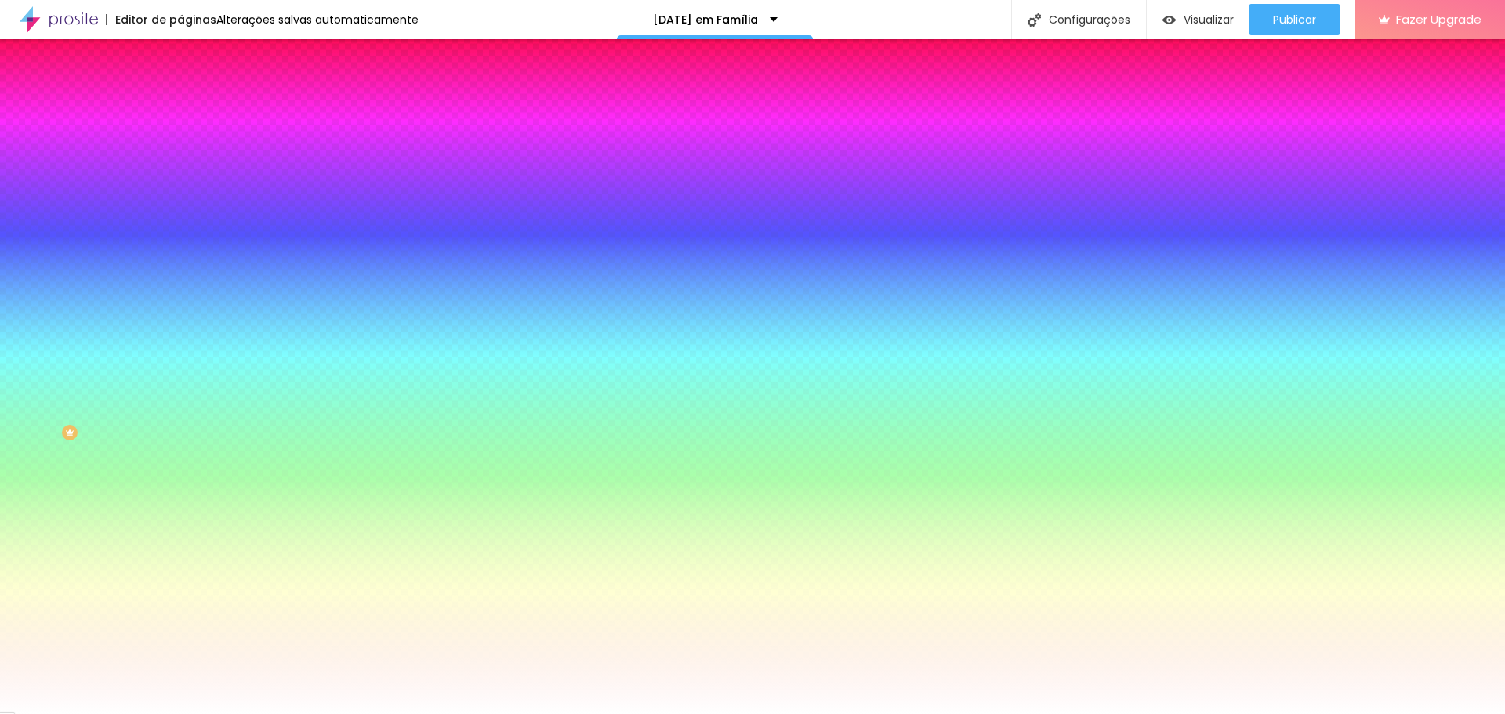
type input "123"
type input "125"
type input "123"
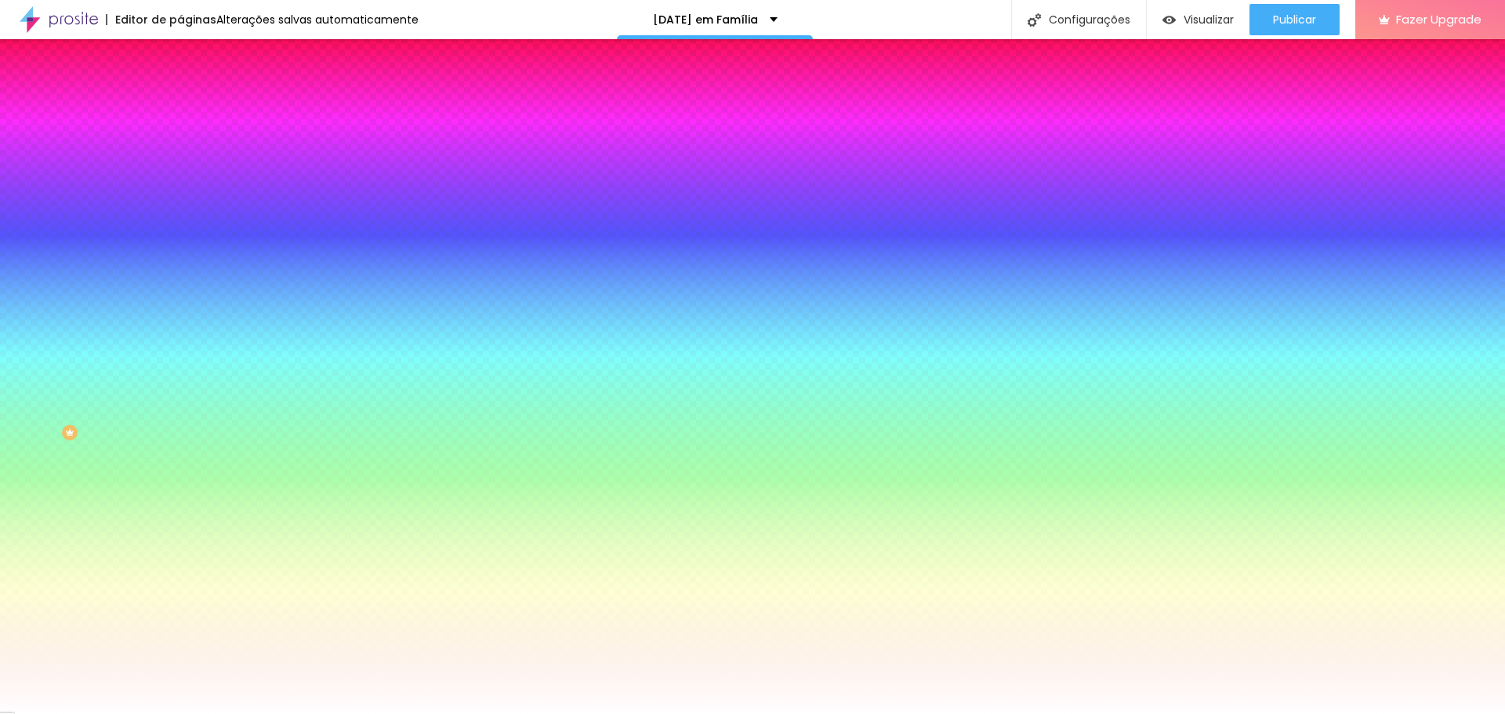
type input "118"
type input "114"
type input "105"
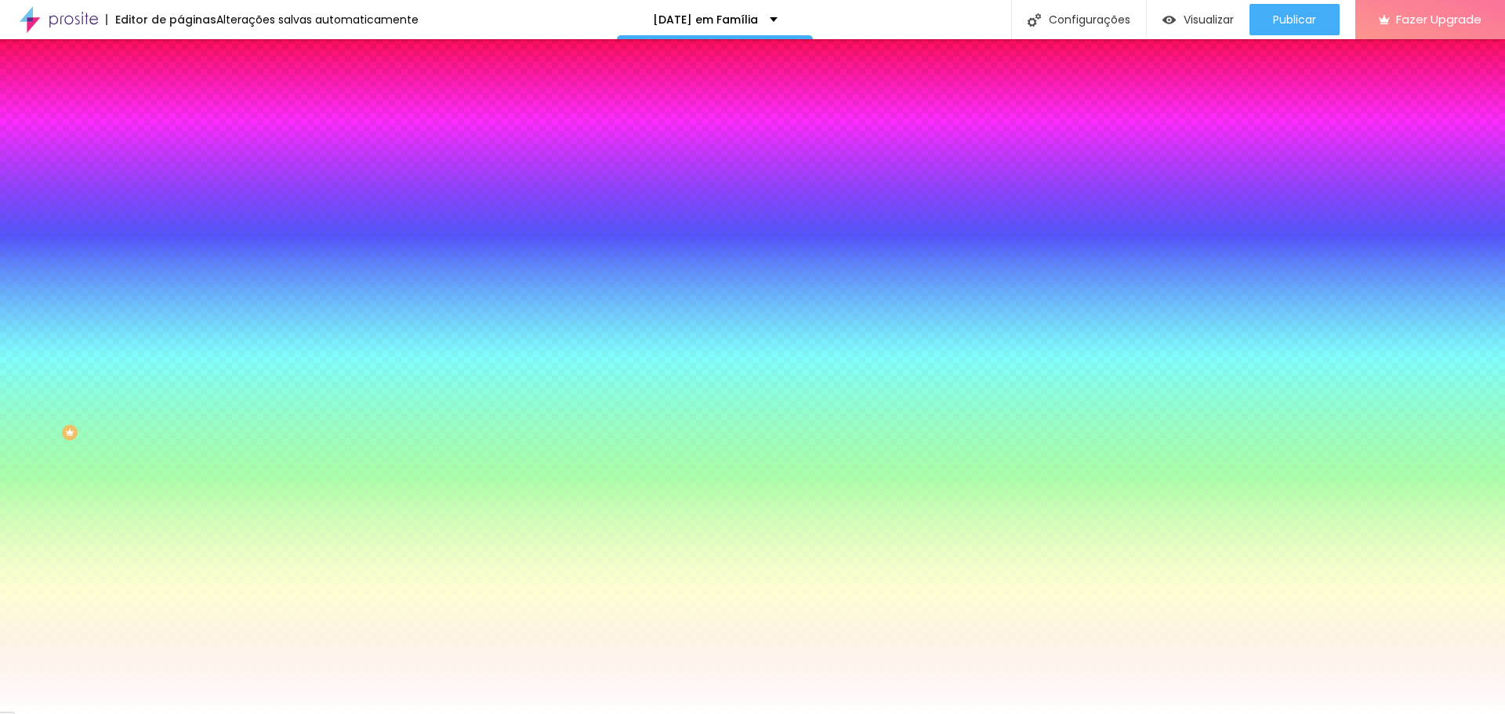
type input "105"
type input "94"
type input "91"
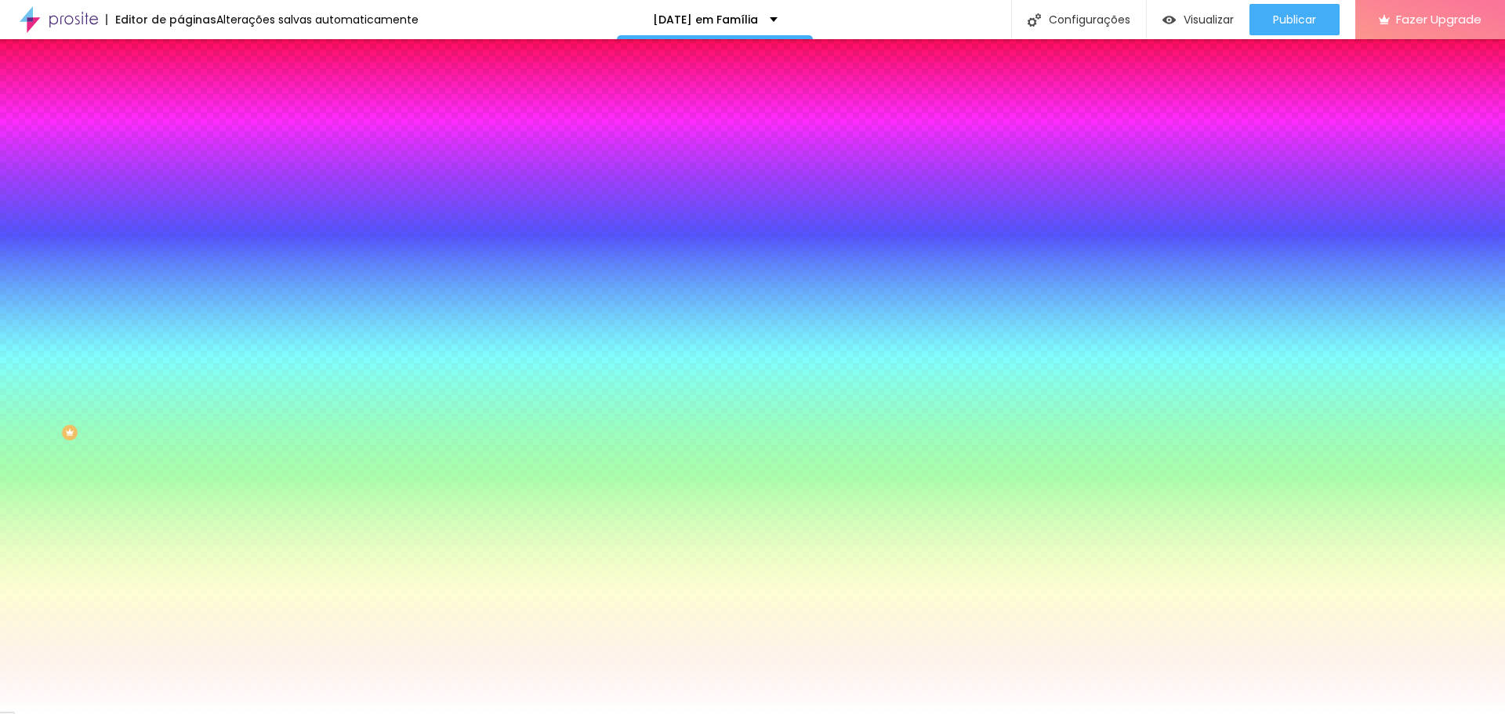
type input "81"
type input "71"
type input "64"
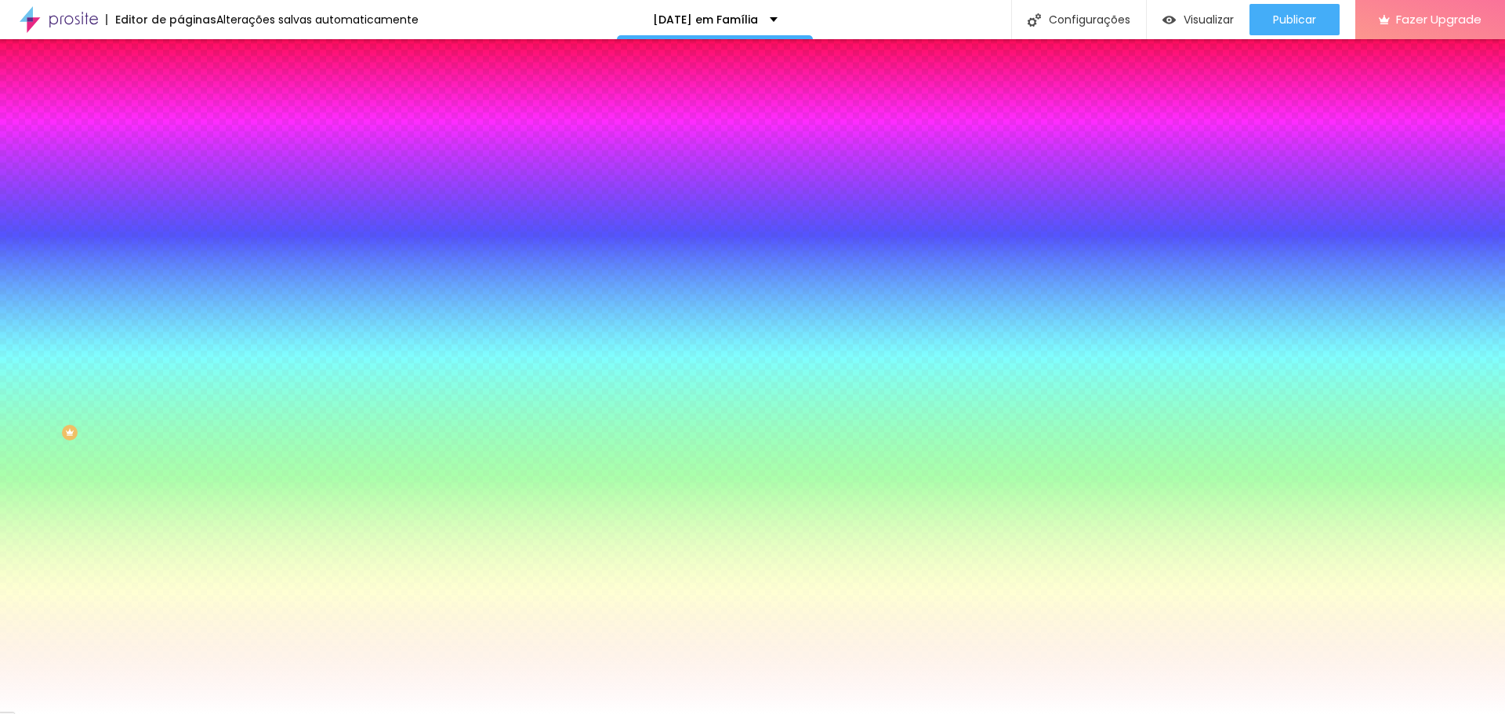
type input "64"
type input "53"
type input "38"
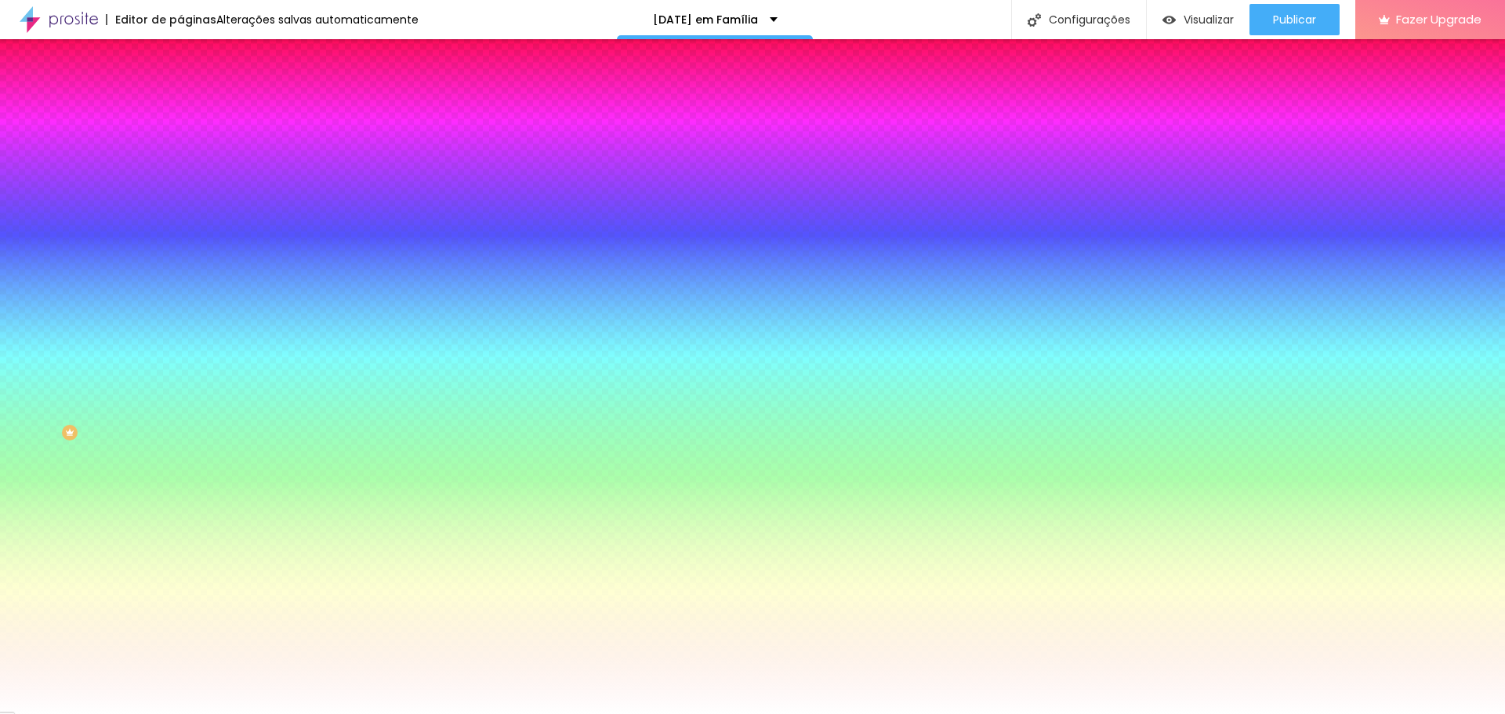
type input "26"
type input "8"
type input "0"
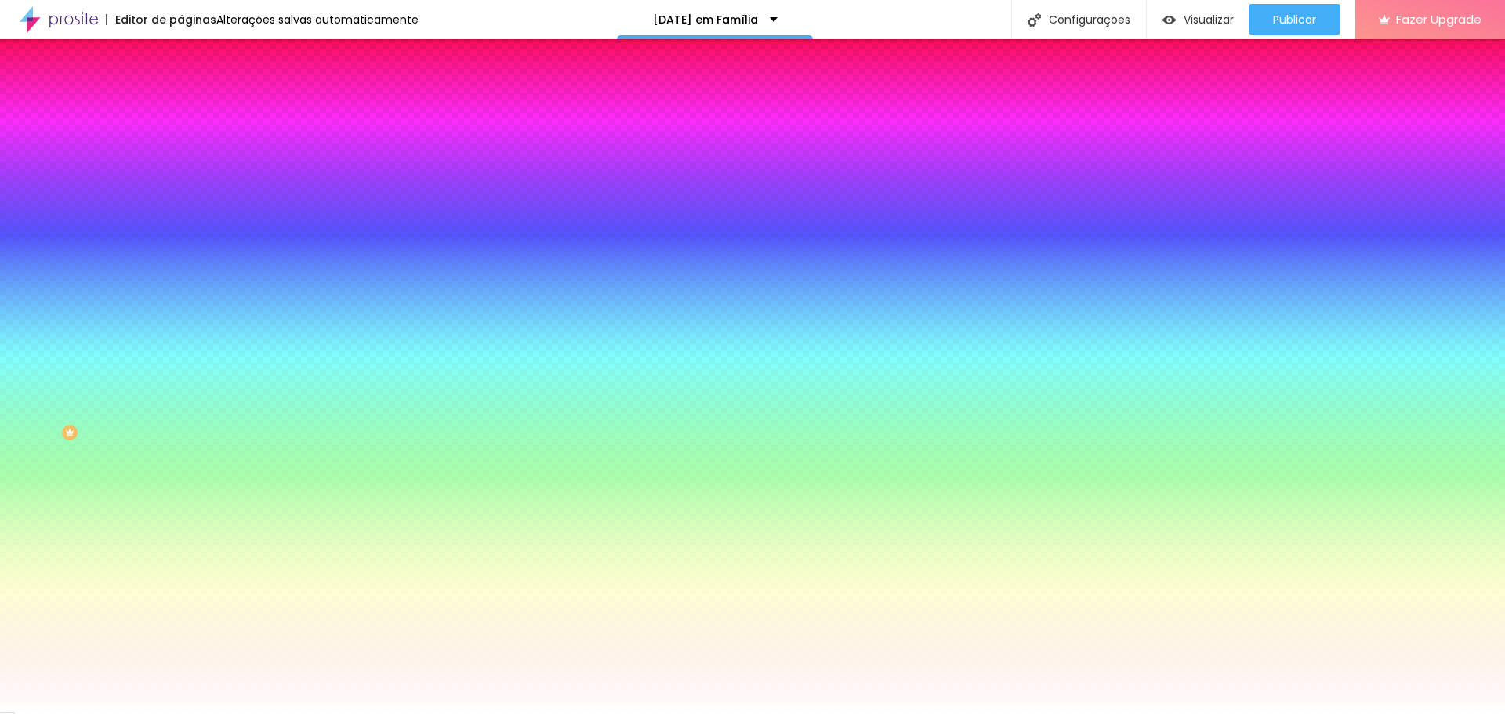
type input "0"
drag, startPoint x: 38, startPoint y: 190, endPoint x: 0, endPoint y: 191, distance: 37.6
type input "0"
click at [180, 347] on input "range" at bounding box center [230, 353] width 101 height 13
click at [180, 107] on li "Avançado" at bounding box center [270, 115] width 180 height 16
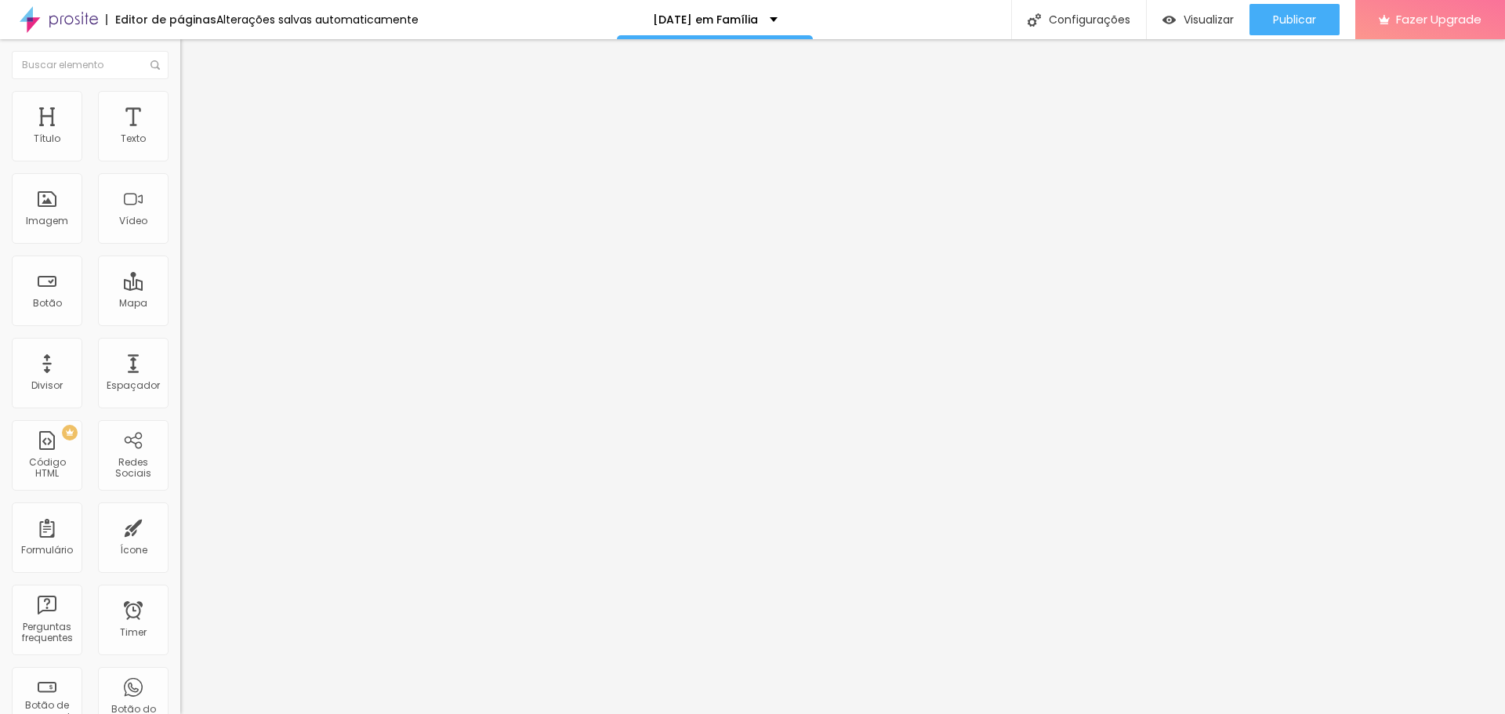
click at [192, 57] on img "button" at bounding box center [198, 57] width 13 height 13
click at [192, 56] on img "button" at bounding box center [198, 57] width 13 height 13
click at [180, 245] on span "Original" at bounding box center [199, 238] width 38 height 13
click at [180, 264] on span "Padrão" at bounding box center [197, 257] width 35 height 13
click at [180, 279] on span "Quadrado" at bounding box center [205, 272] width 51 height 13
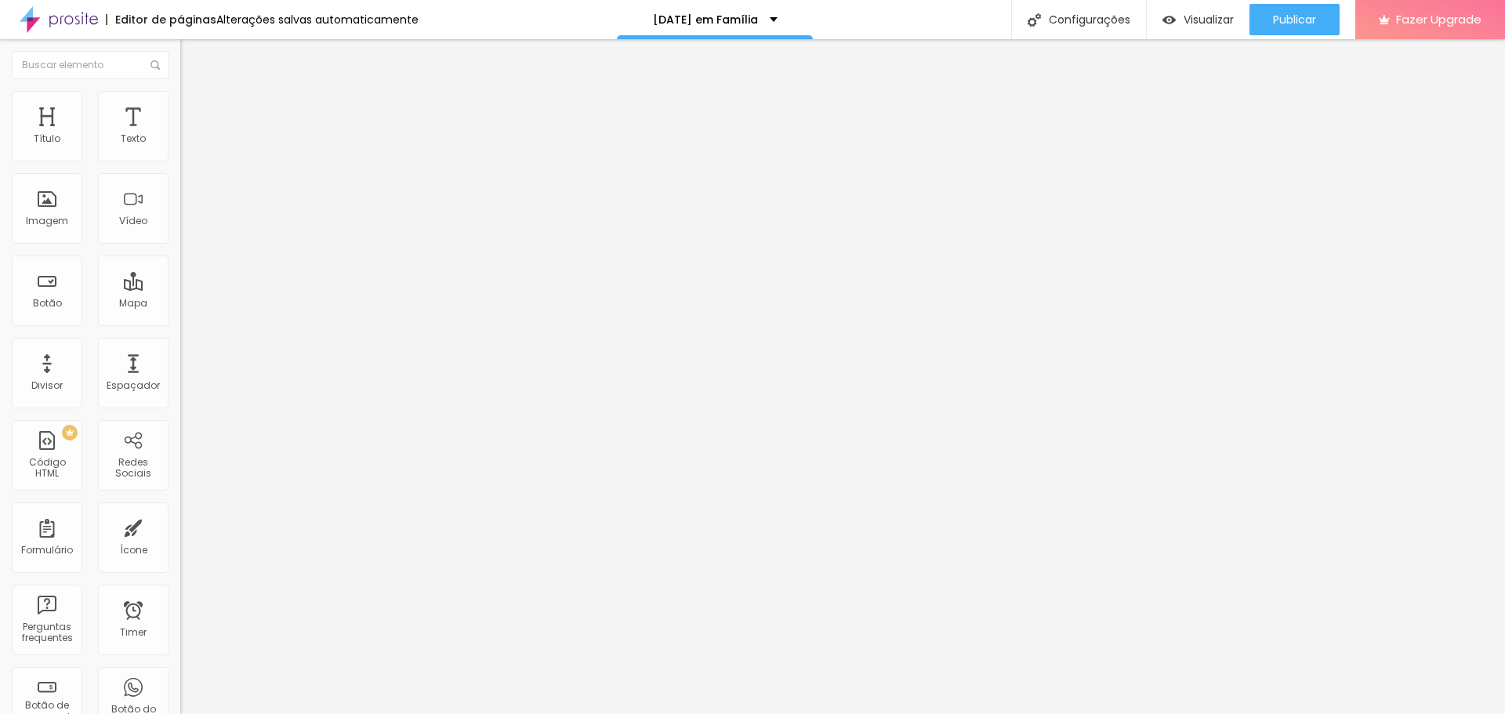
click at [180, 255] on span "Cinema" at bounding box center [199, 247] width 39 height 13
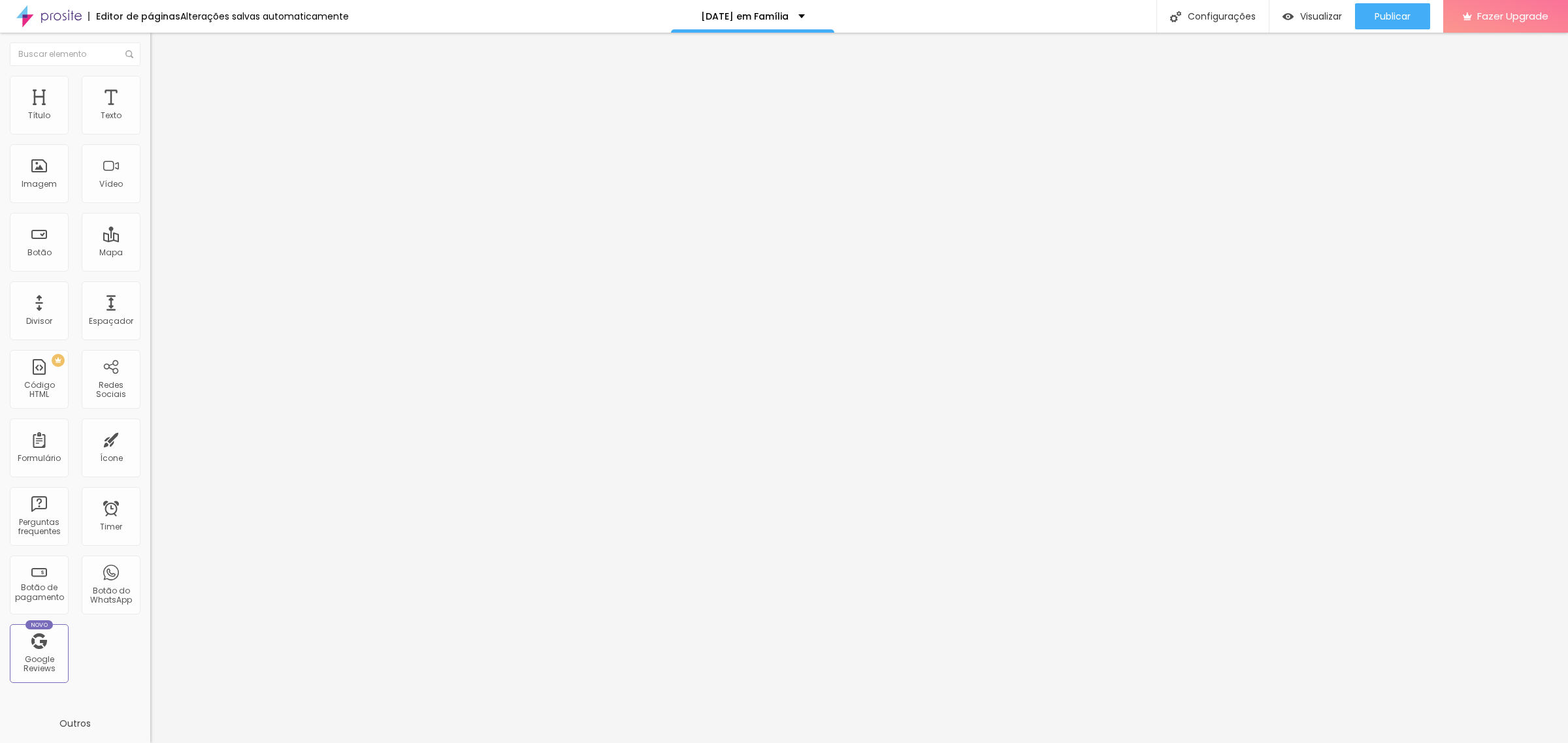
click at [162, 89] on span "Estilo" at bounding box center [172, 84] width 20 height 11
click at [150, 89] on img at bounding box center [156, 95] width 12 height 12
type input "13"
type input "15"
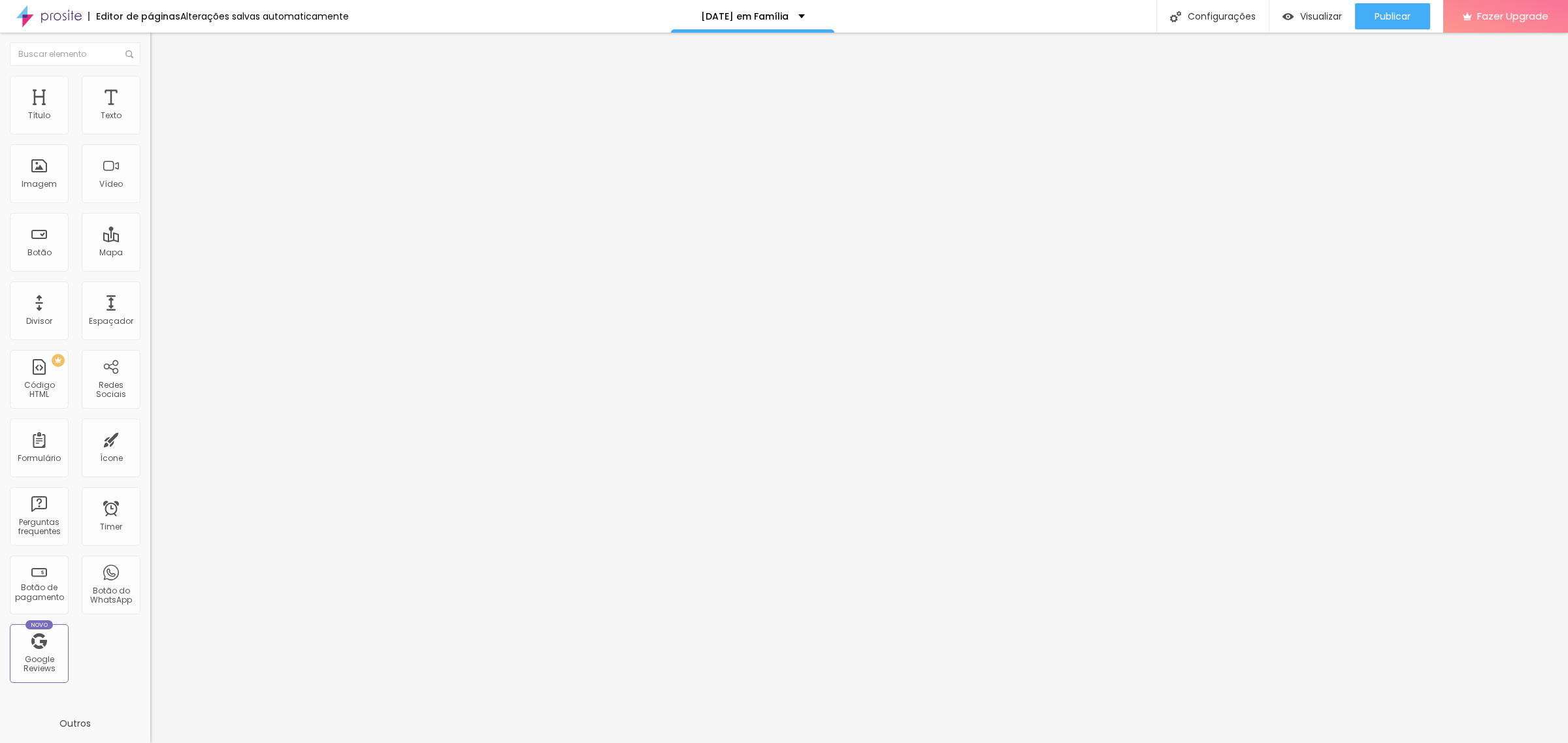
type input "15"
type input "17"
type input "23"
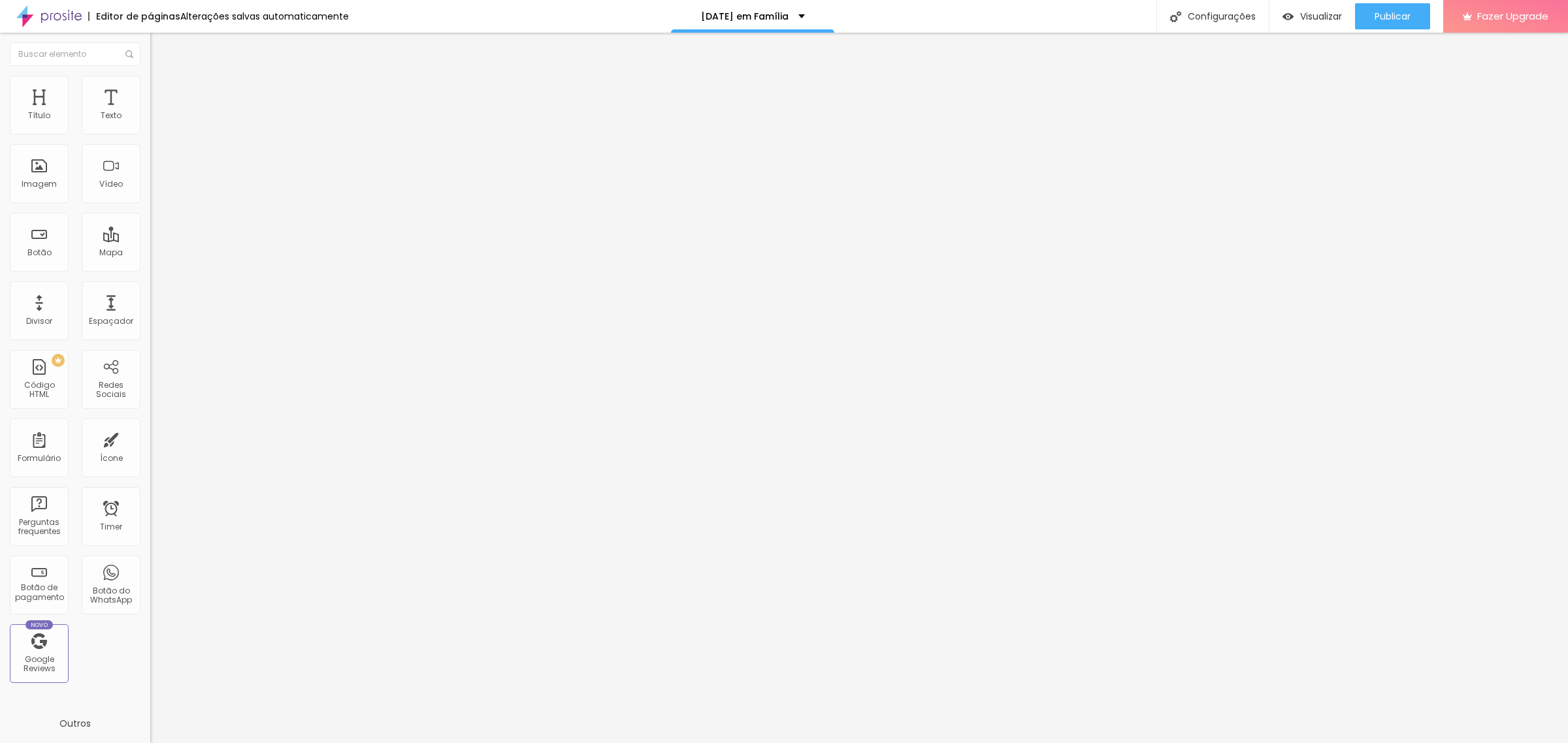
type input "30"
type input "33"
type input "43"
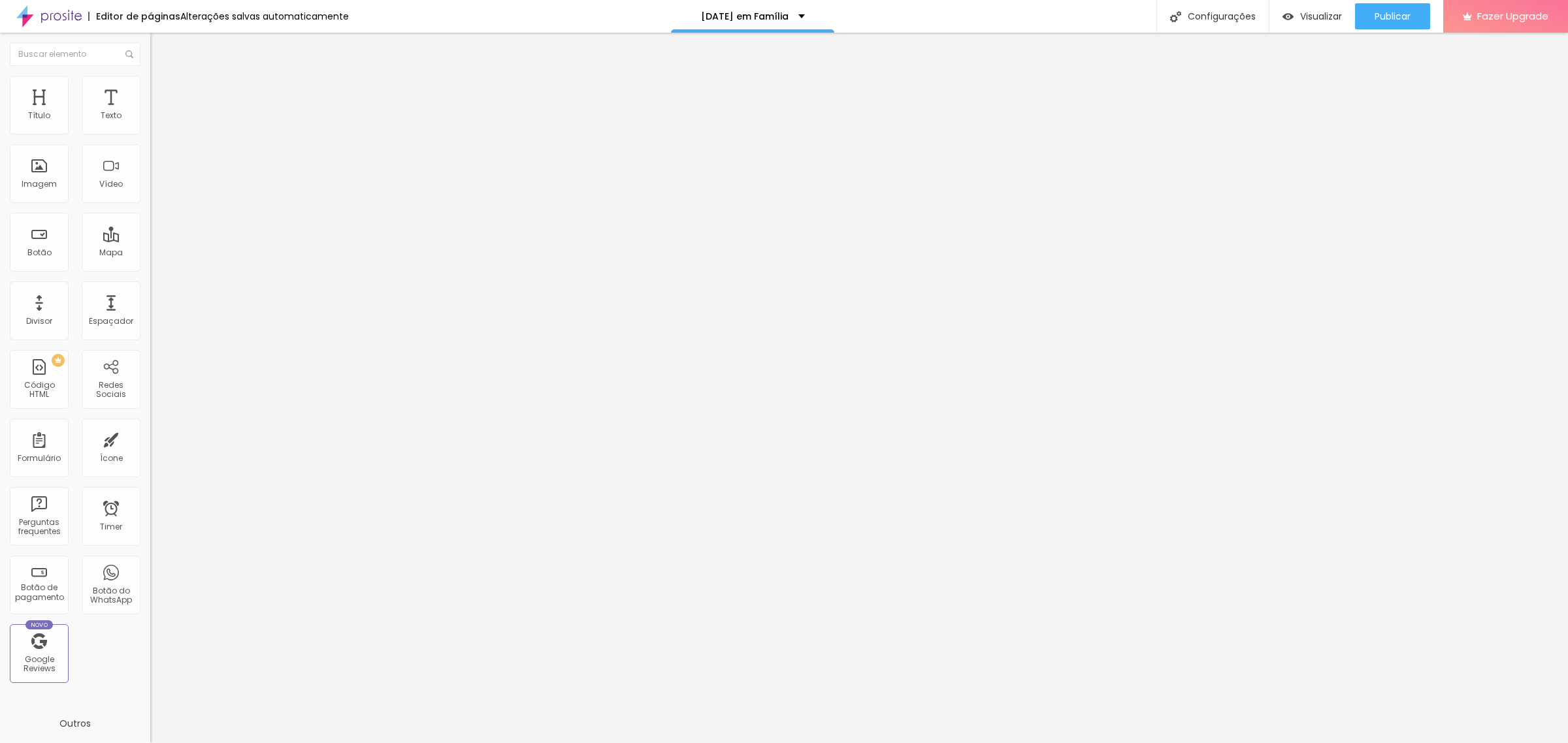
type input "43"
type input "49"
type input "52"
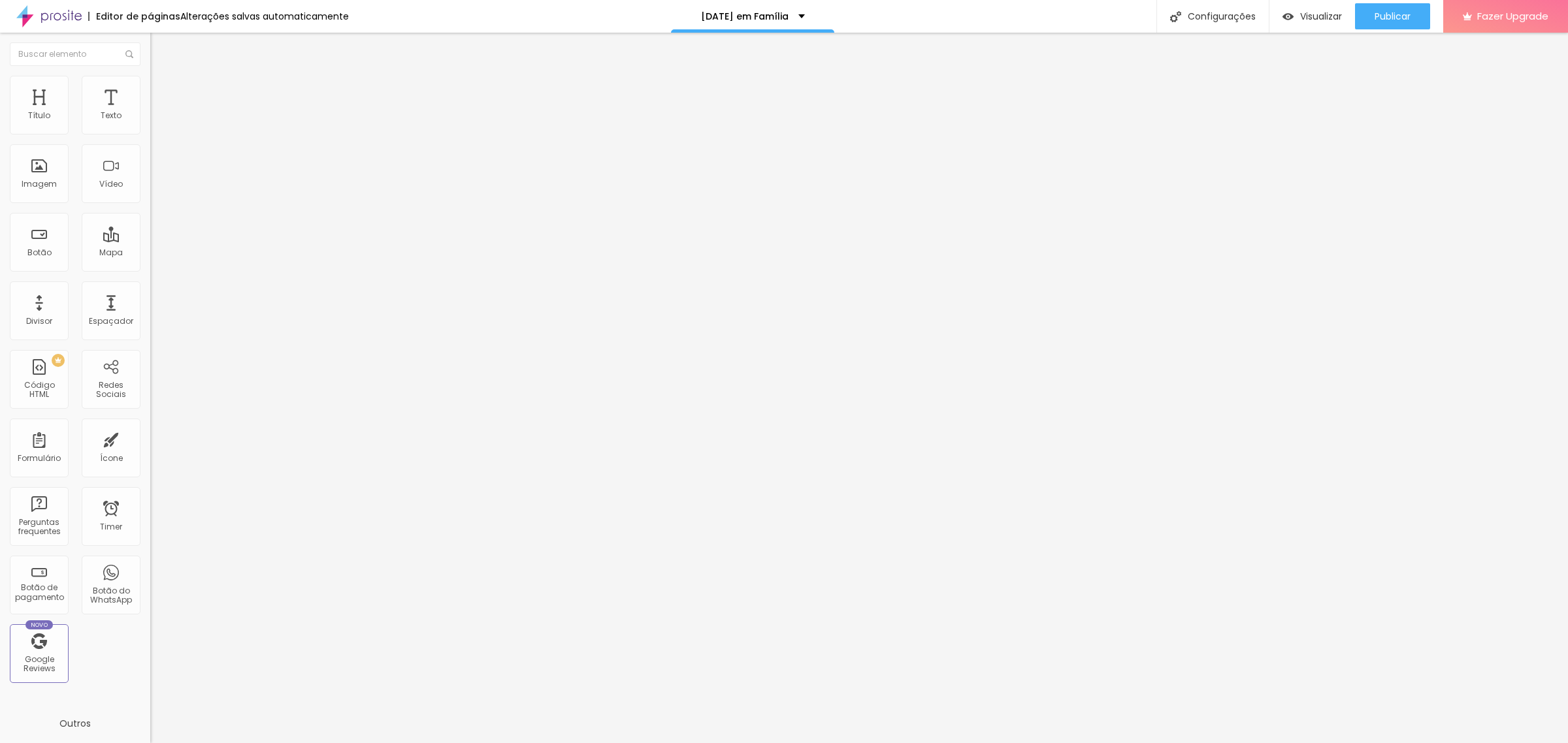
type input "57"
type input "61"
type input "62"
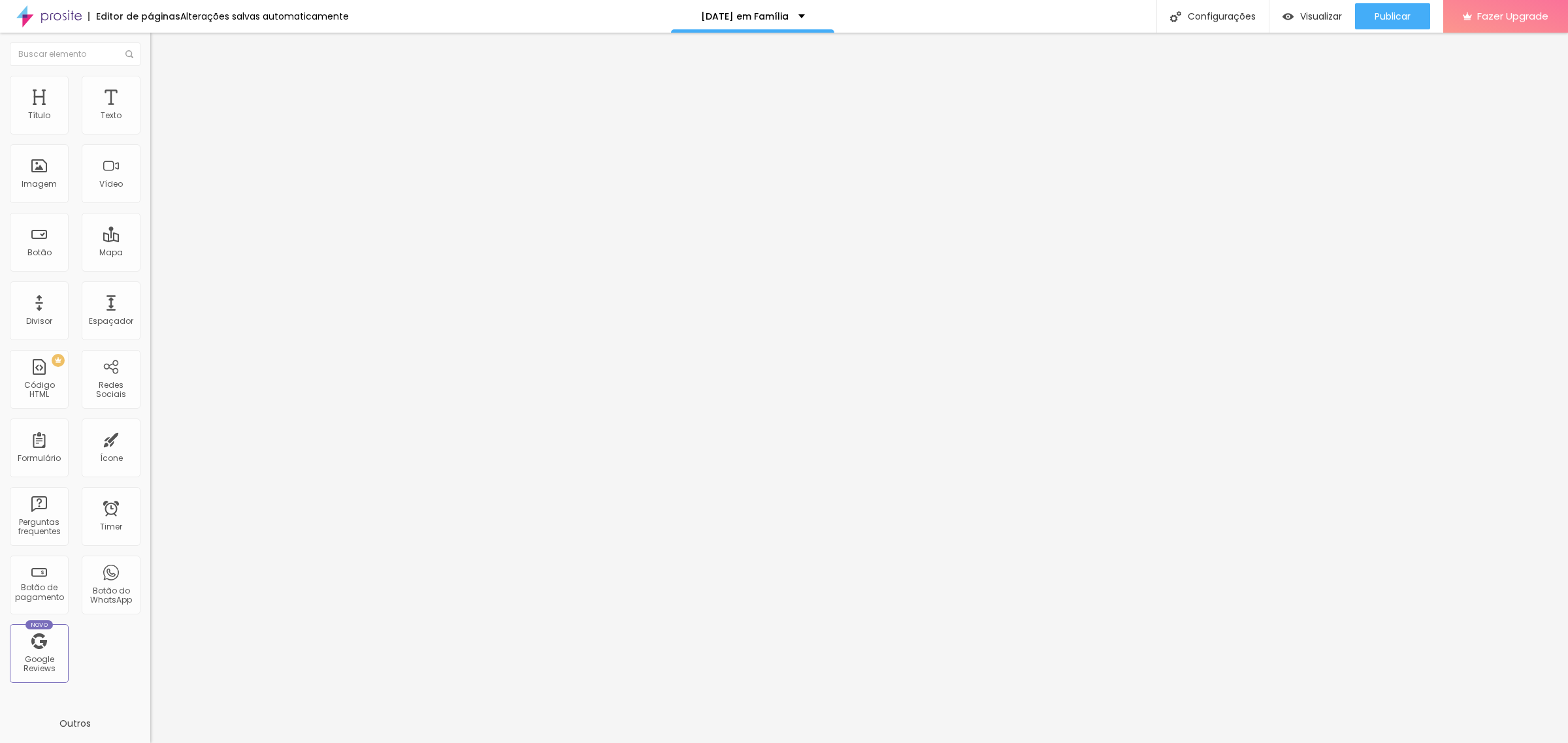
type input "62"
type input "64"
type input "65"
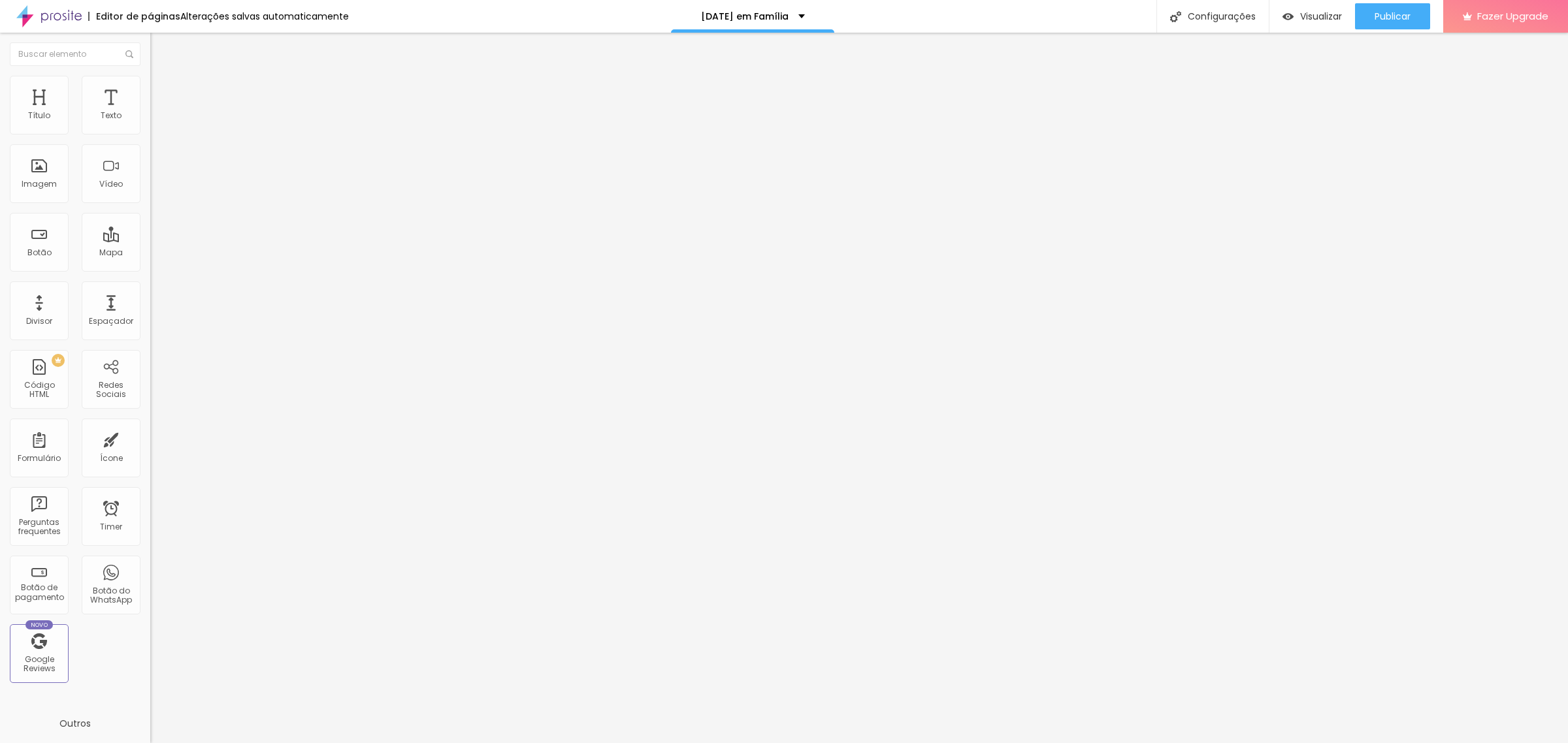
type input "62"
type input "56"
type input "50"
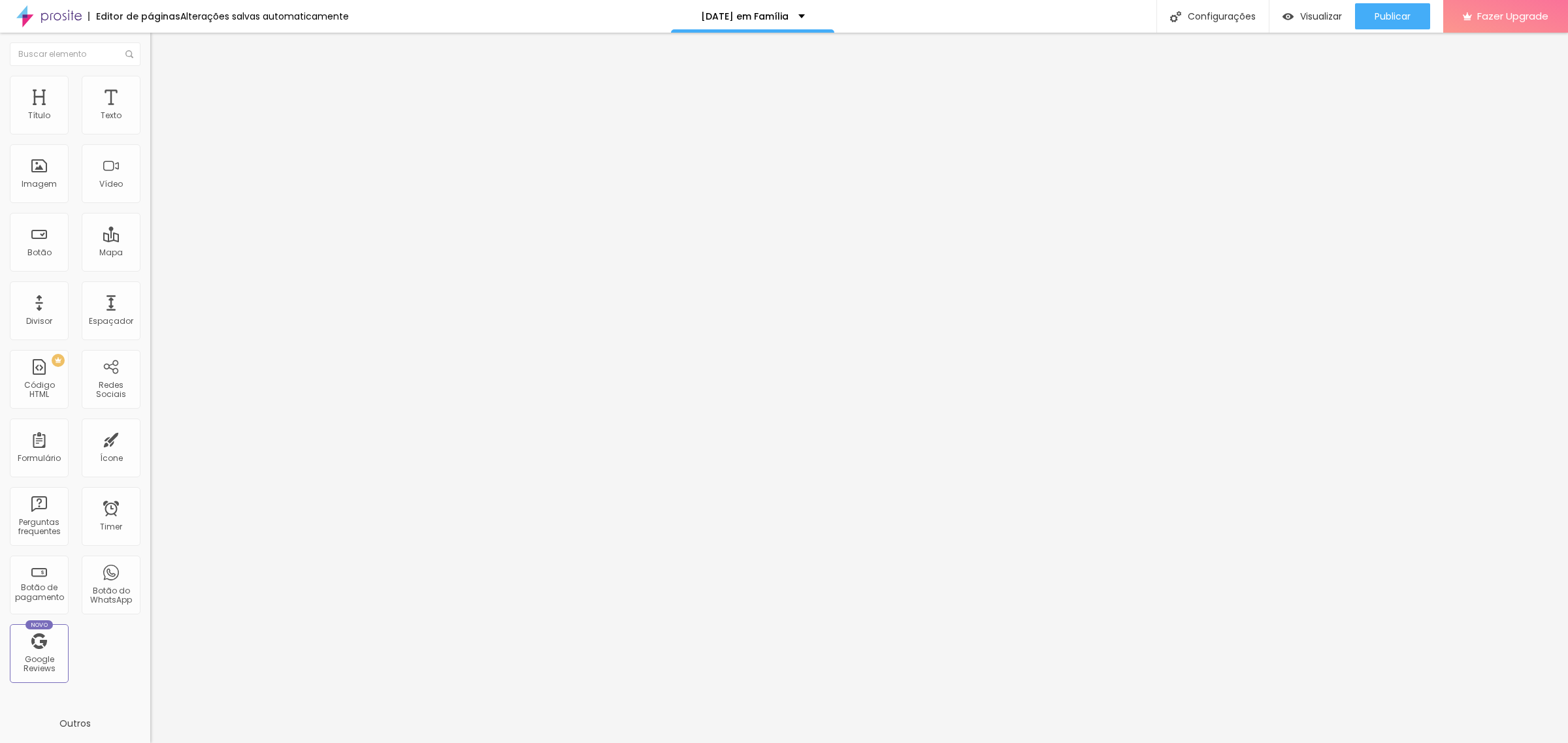
type input "50"
type input "47"
type input "42"
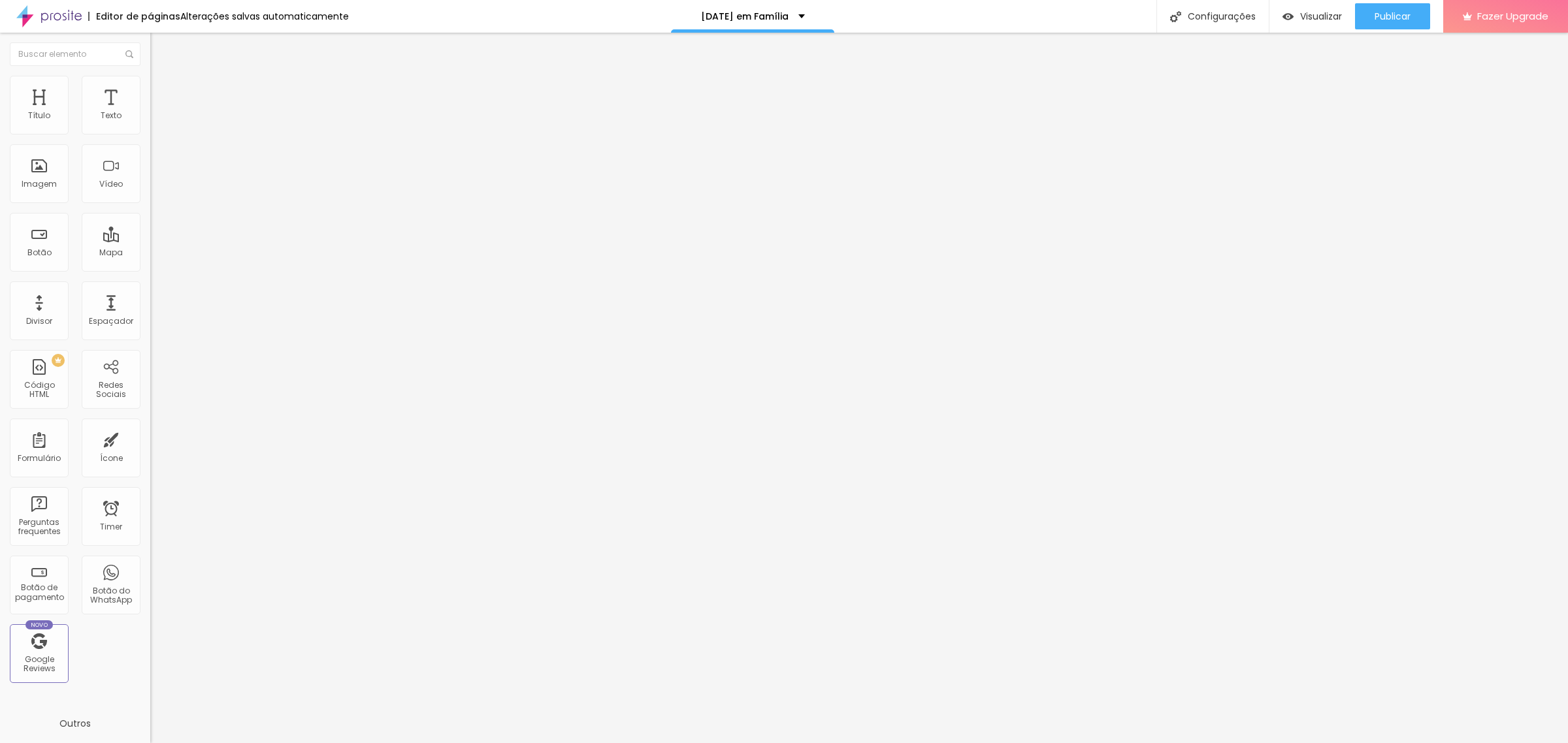
type input "35"
type input "33"
type input "27"
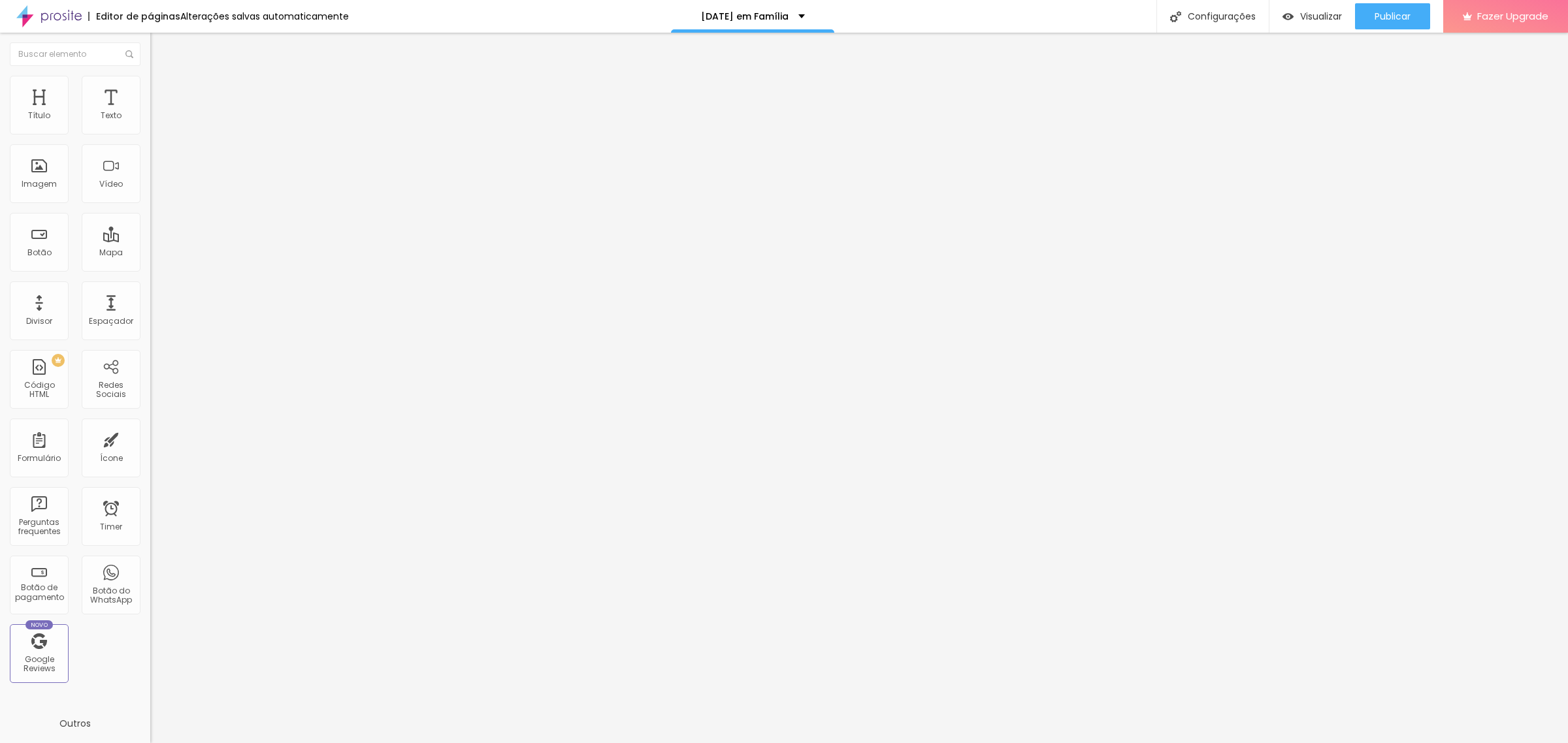
type input "27"
type input "22"
type input "19"
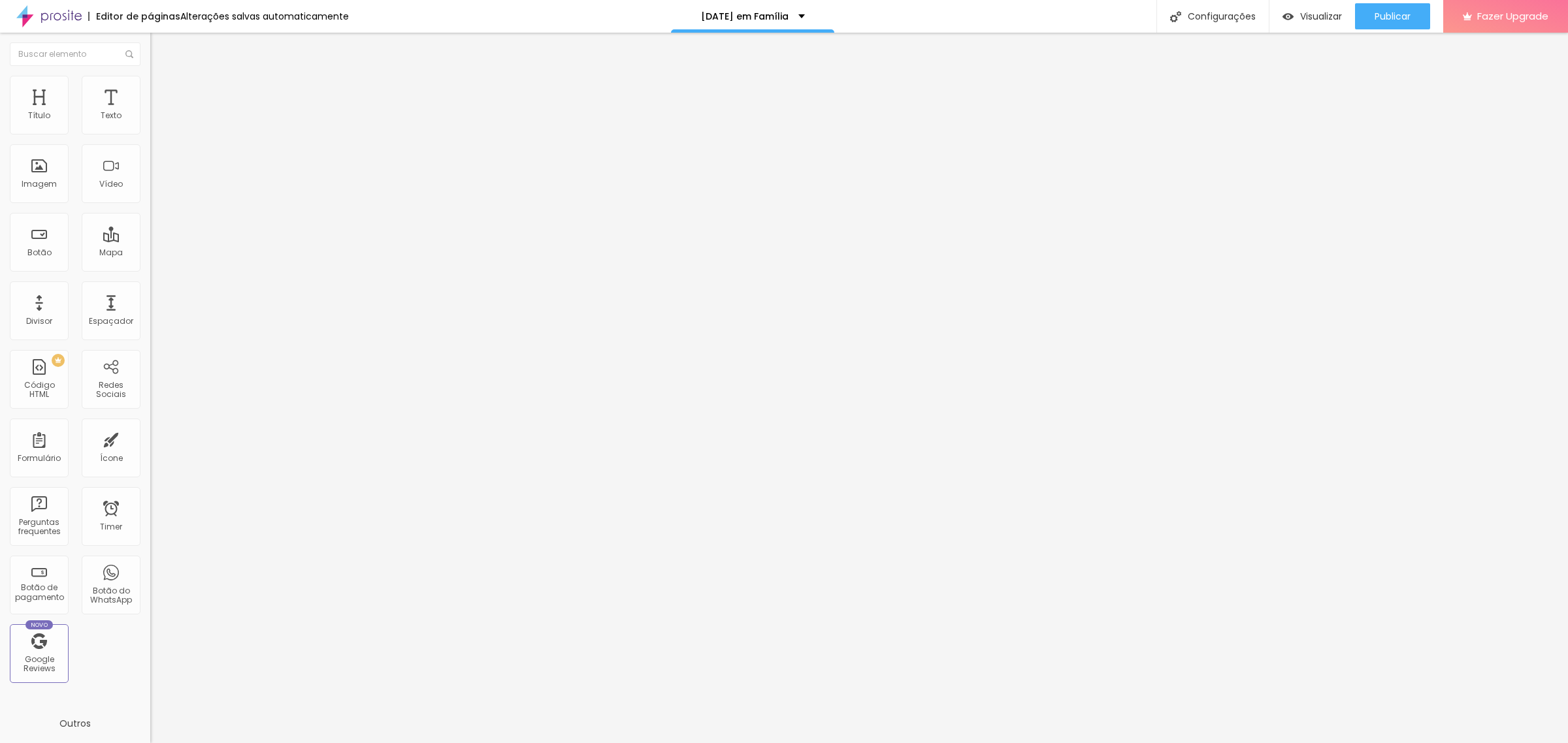
type input "15"
type input "10"
type input "8"
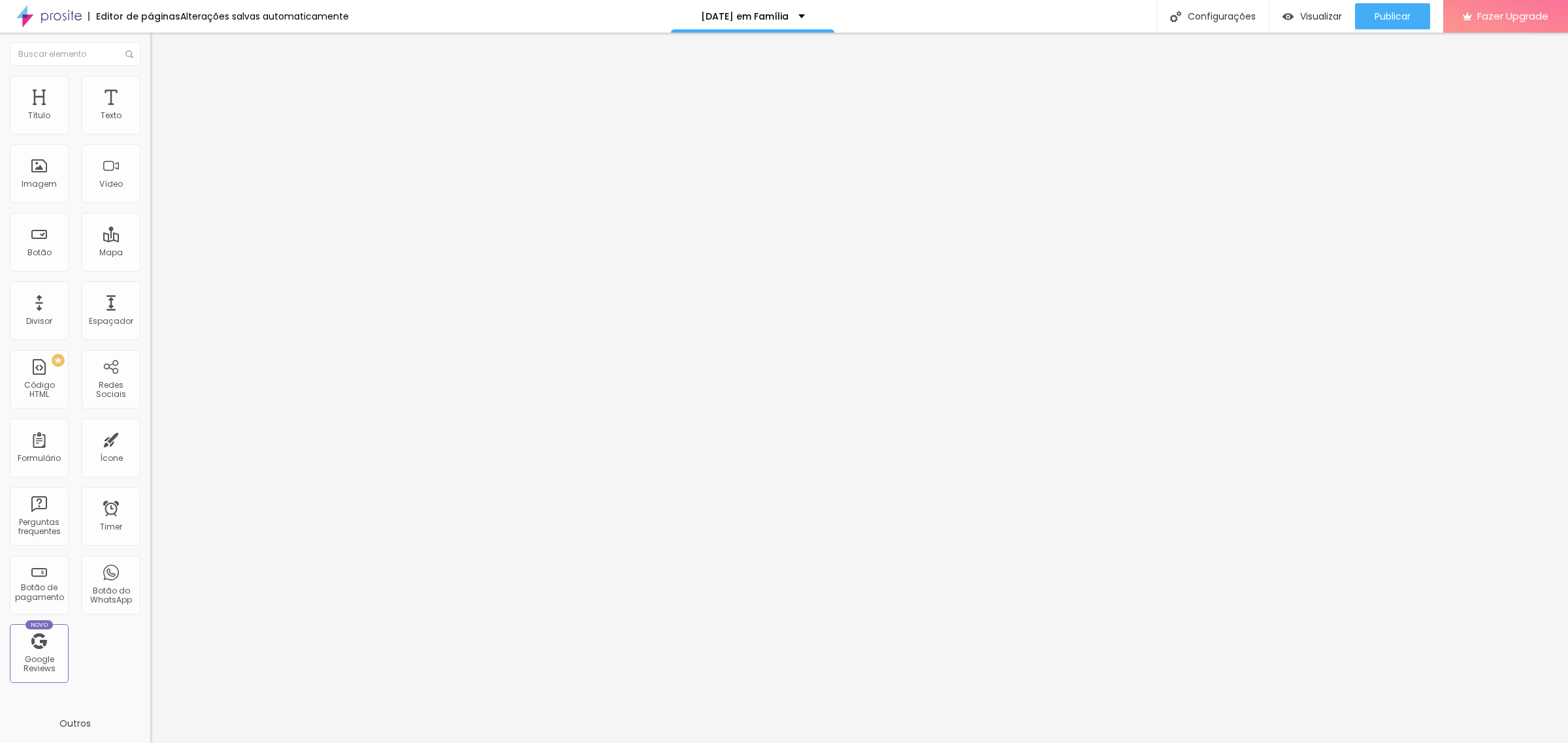
type input "8"
type input "2"
type input "0"
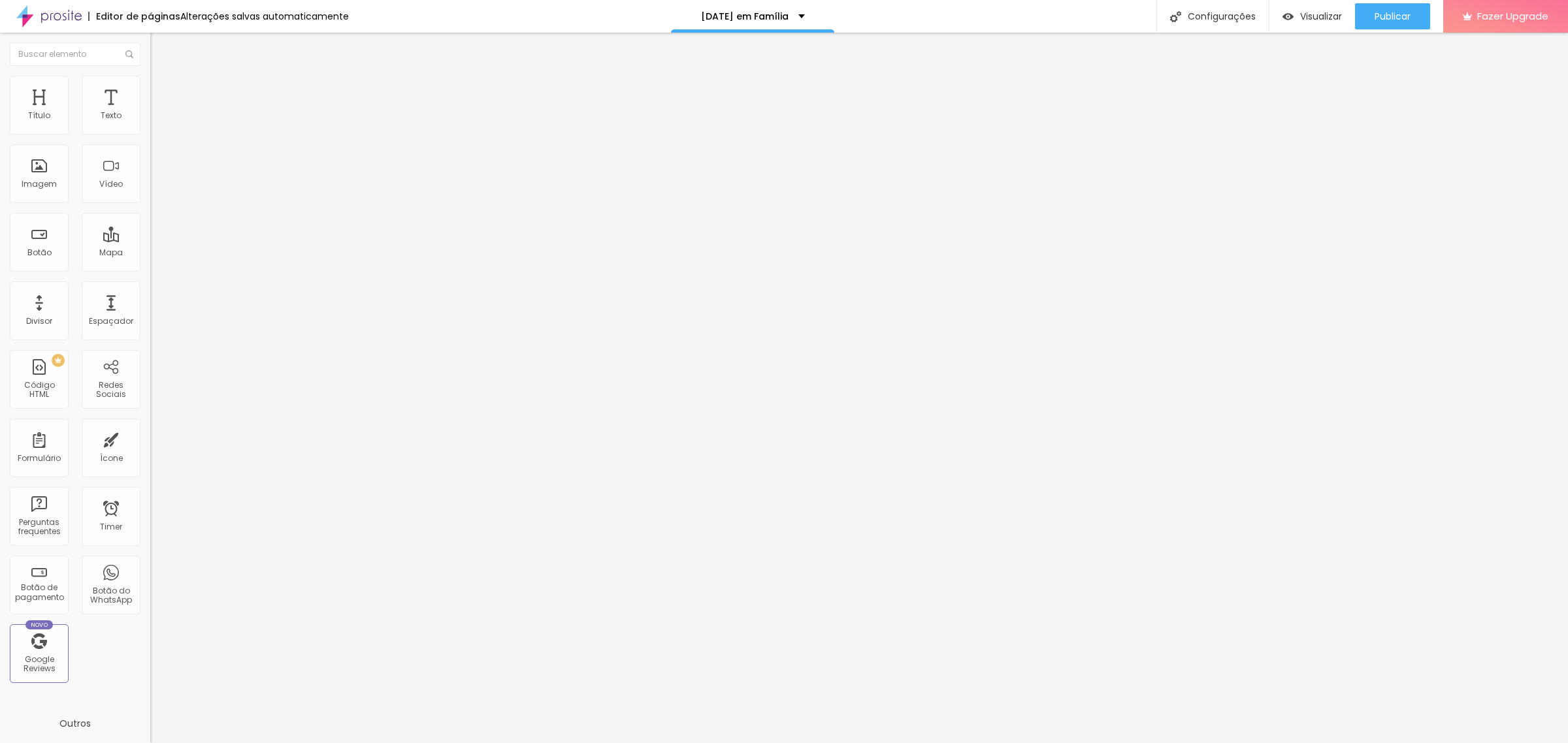
drag, startPoint x: 37, startPoint y: 126, endPoint x: 13, endPoint y: 141, distance: 28.3
type input "0"
click at [150, 253] on input "range" at bounding box center [192, 258] width 84 height 11
type input "9"
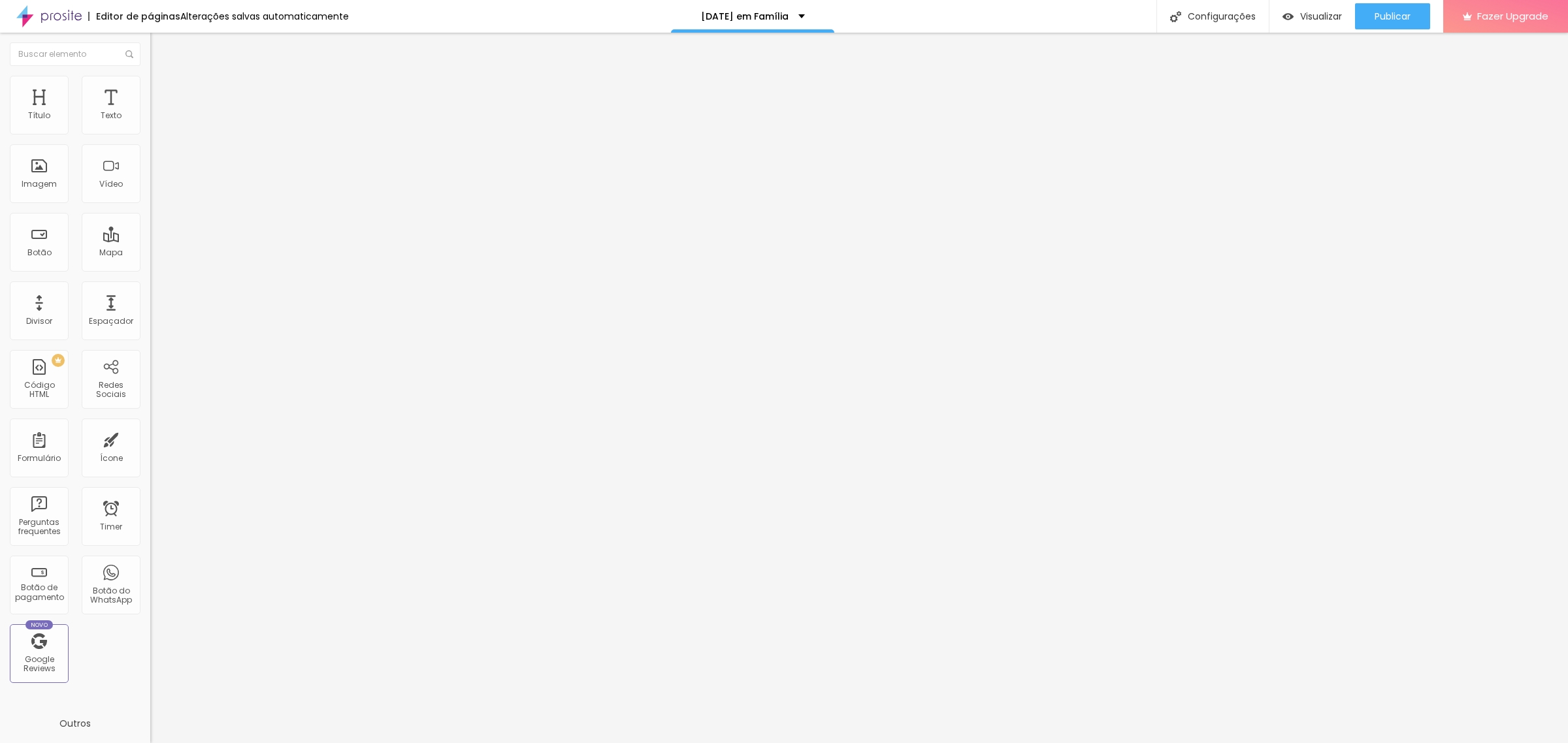
type input "5"
type input "0"
drag, startPoint x: 40, startPoint y: 153, endPoint x: 0, endPoint y: 154, distance: 40.0
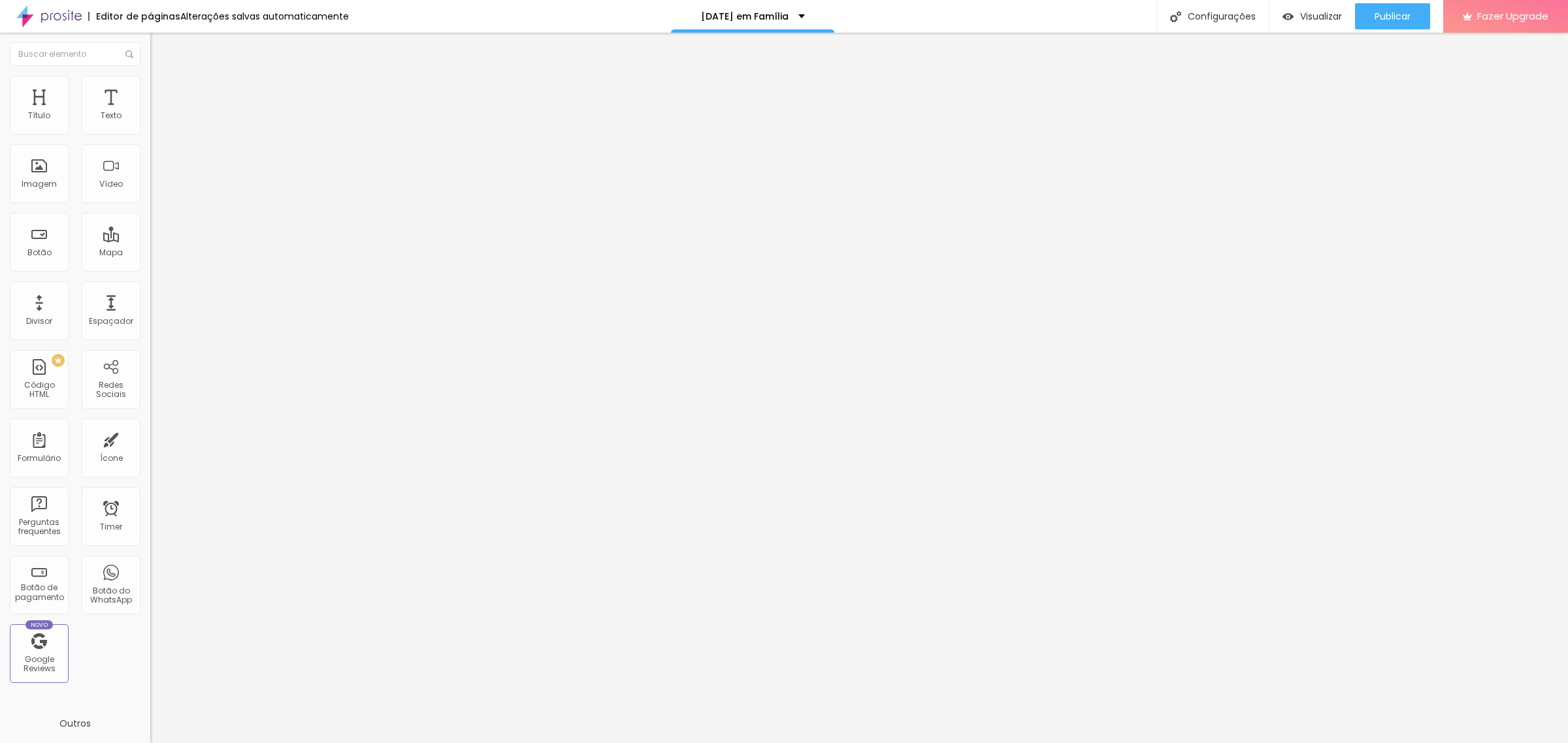
click at [150, 438] on input "range" at bounding box center [192, 443] width 84 height 11
type input "2"
type input "7"
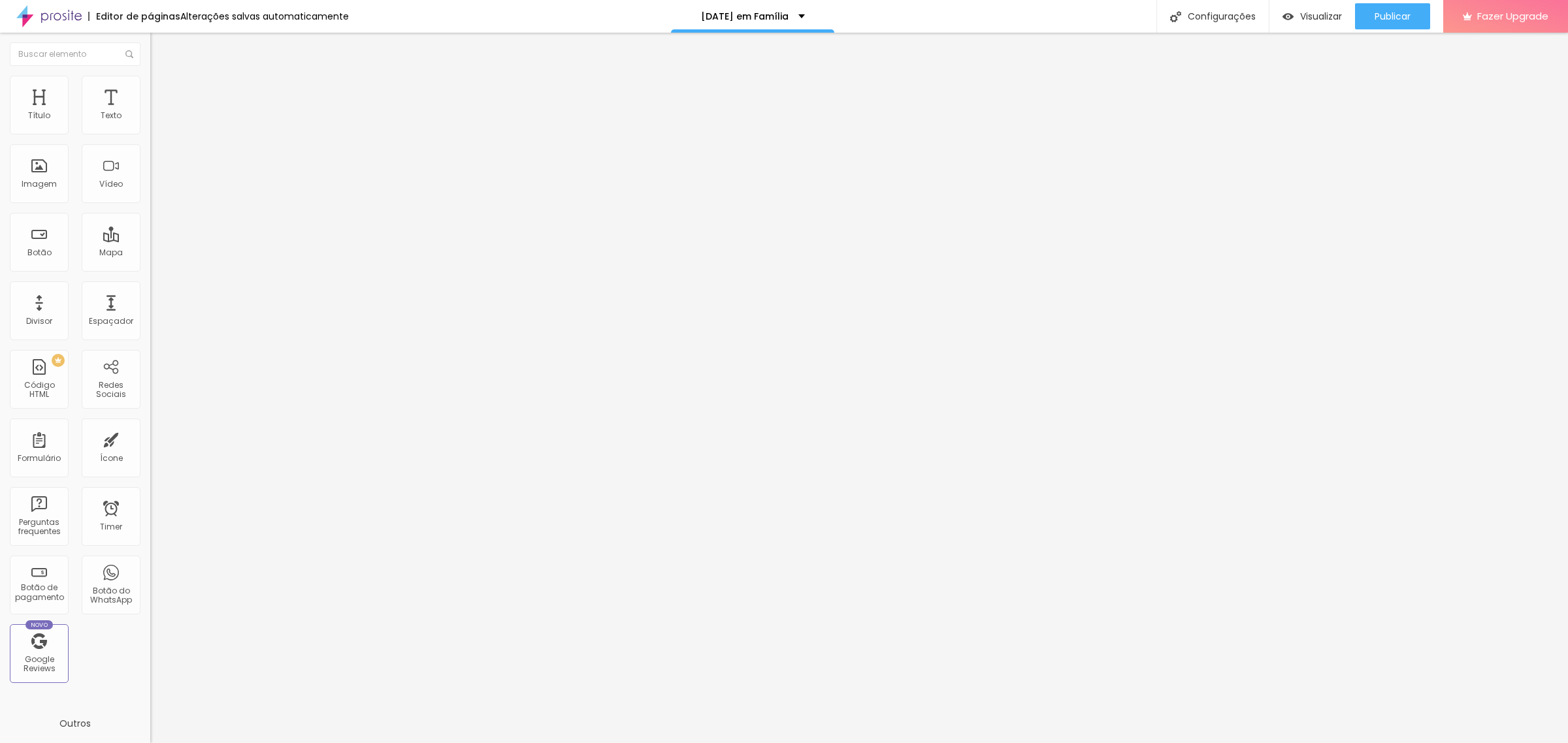
type input "10"
type input "18"
type input "22"
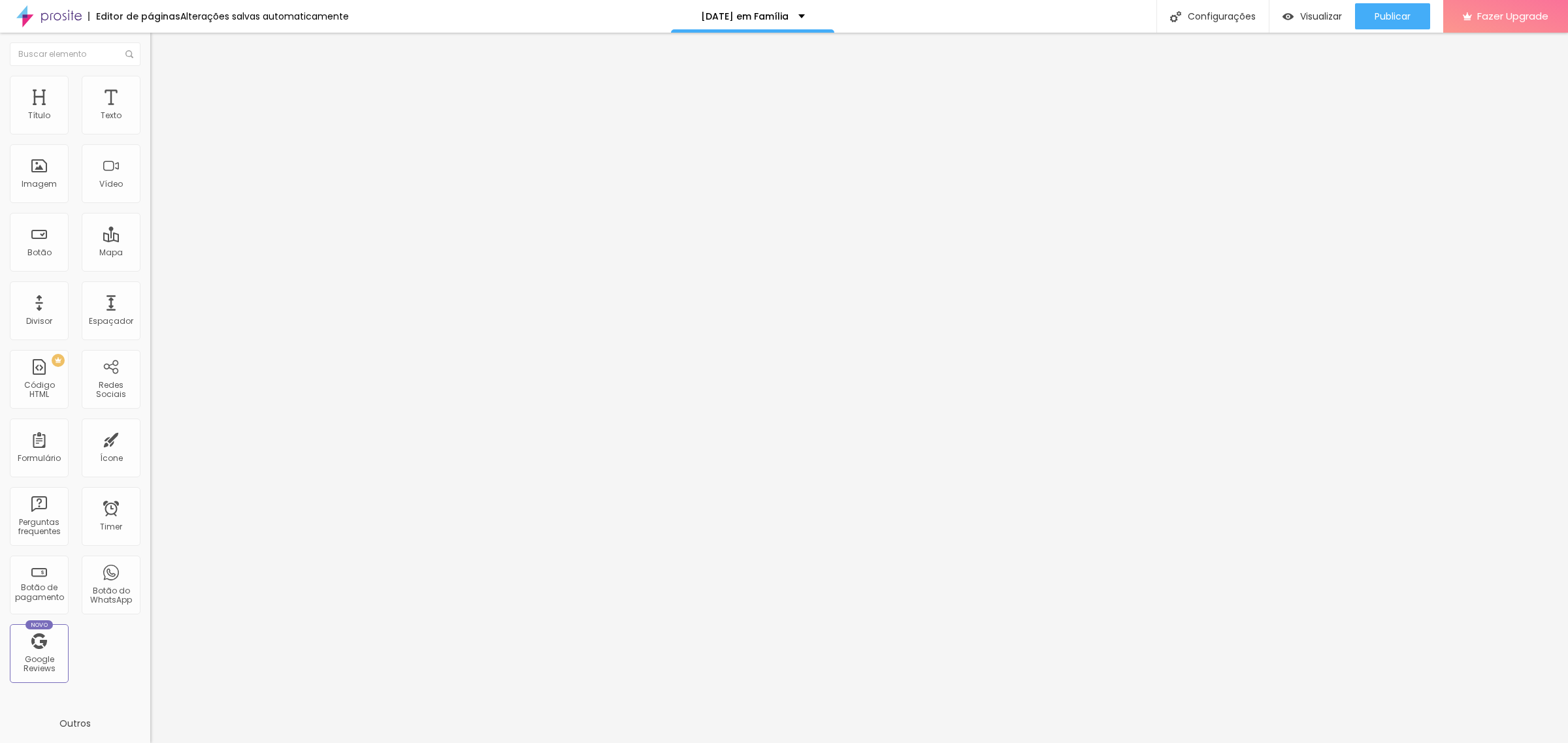
type input "22"
type input "31"
type input "41"
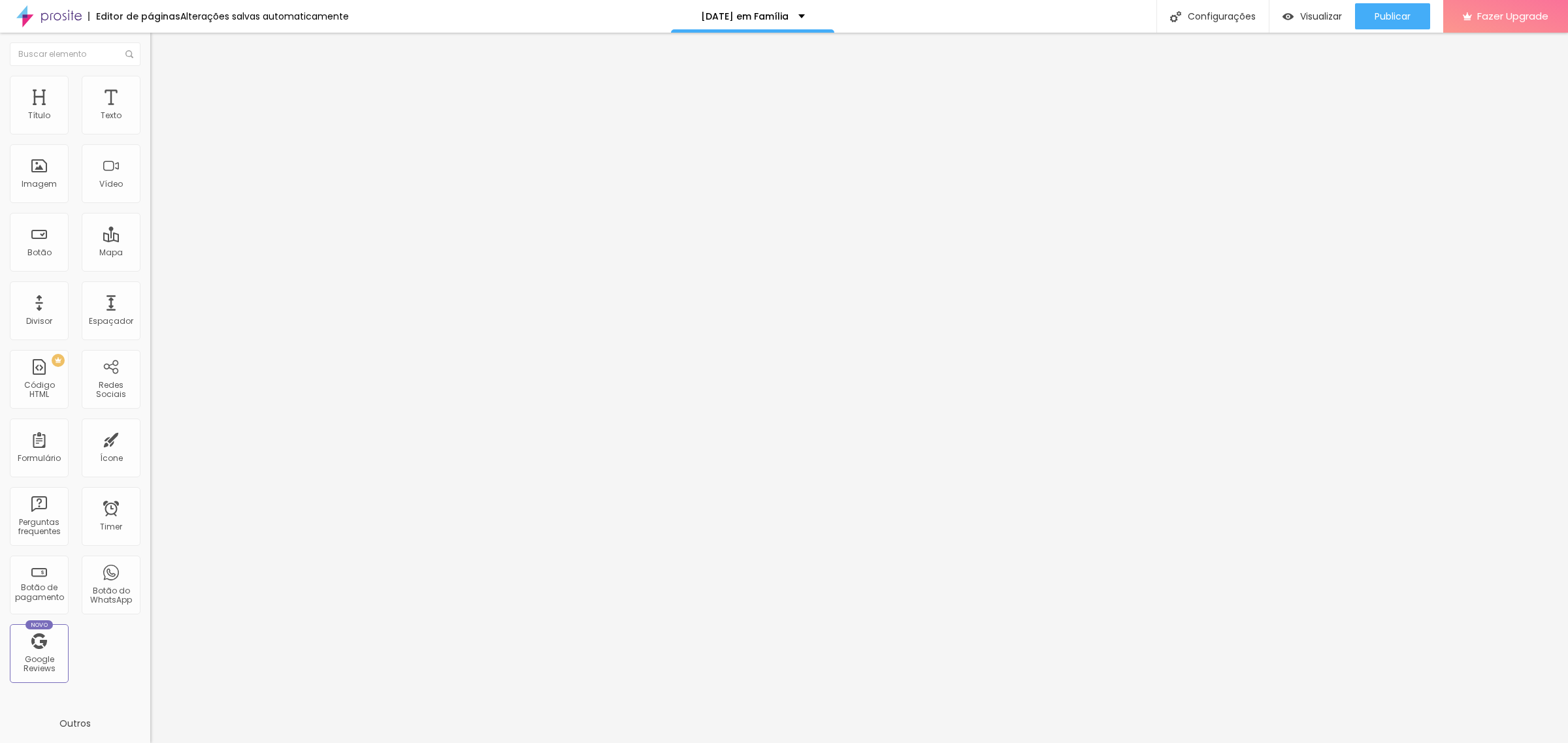
type input "47"
type input "60"
type input "74"
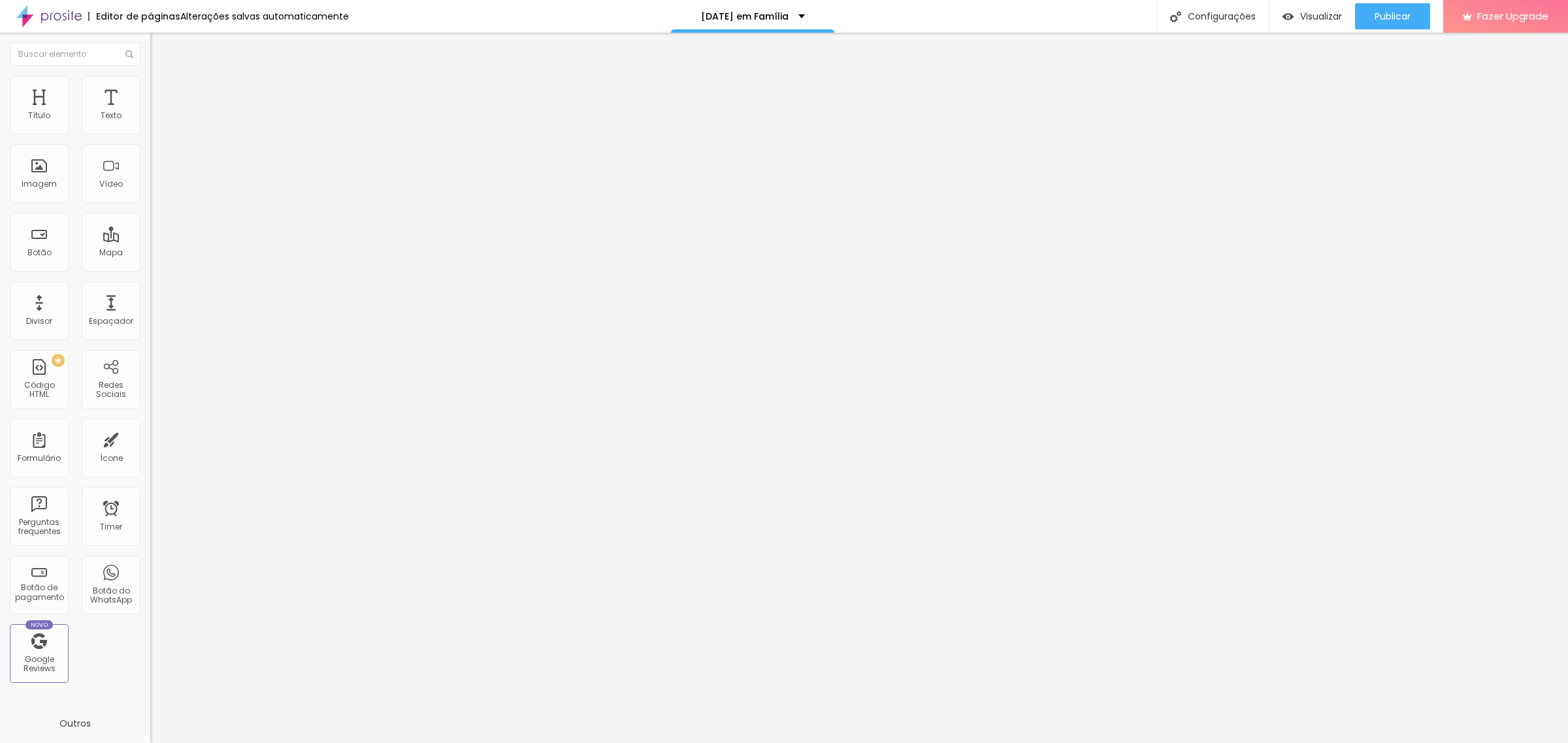
type input "74"
type input "81"
type input "92"
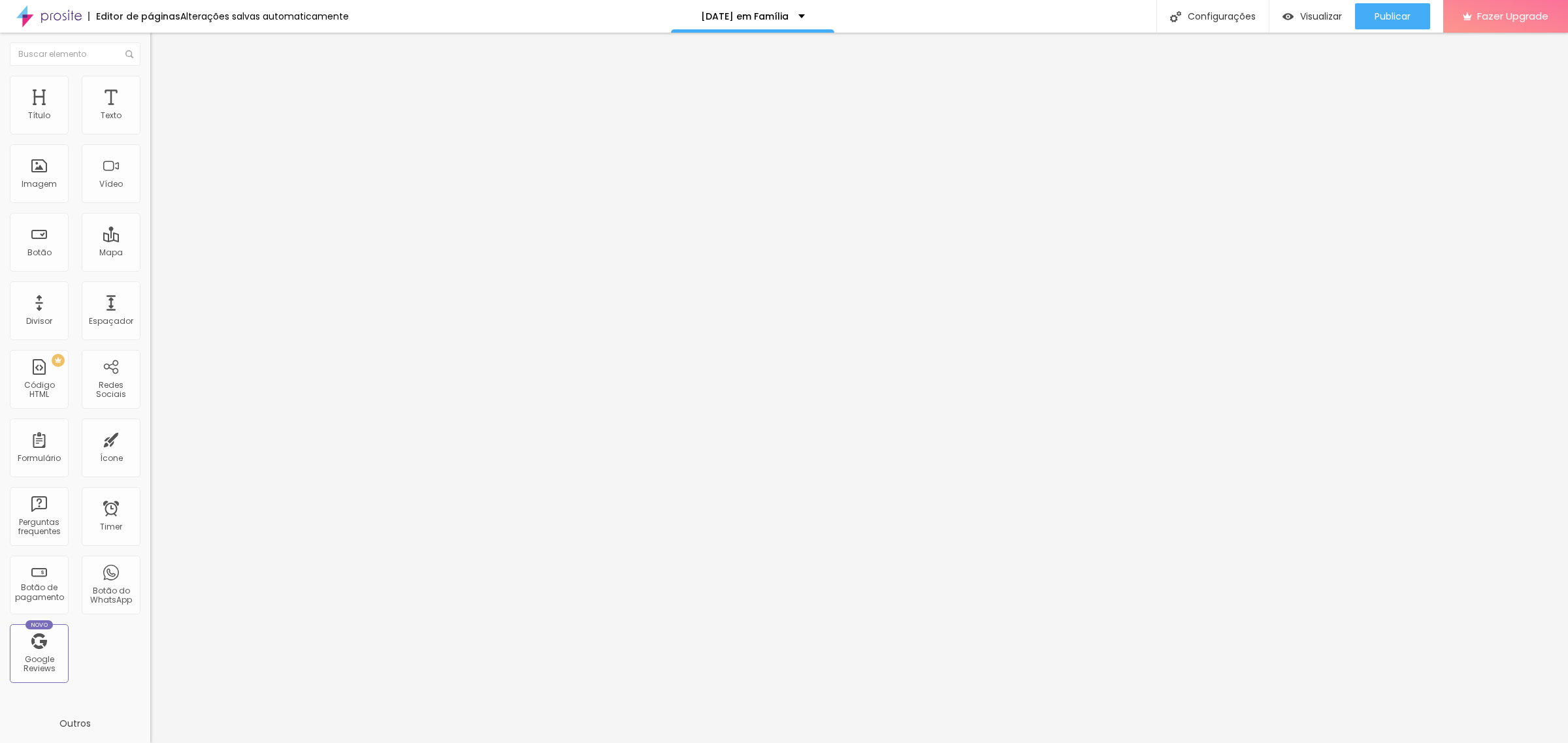
type input "100"
type input "86"
type input "61"
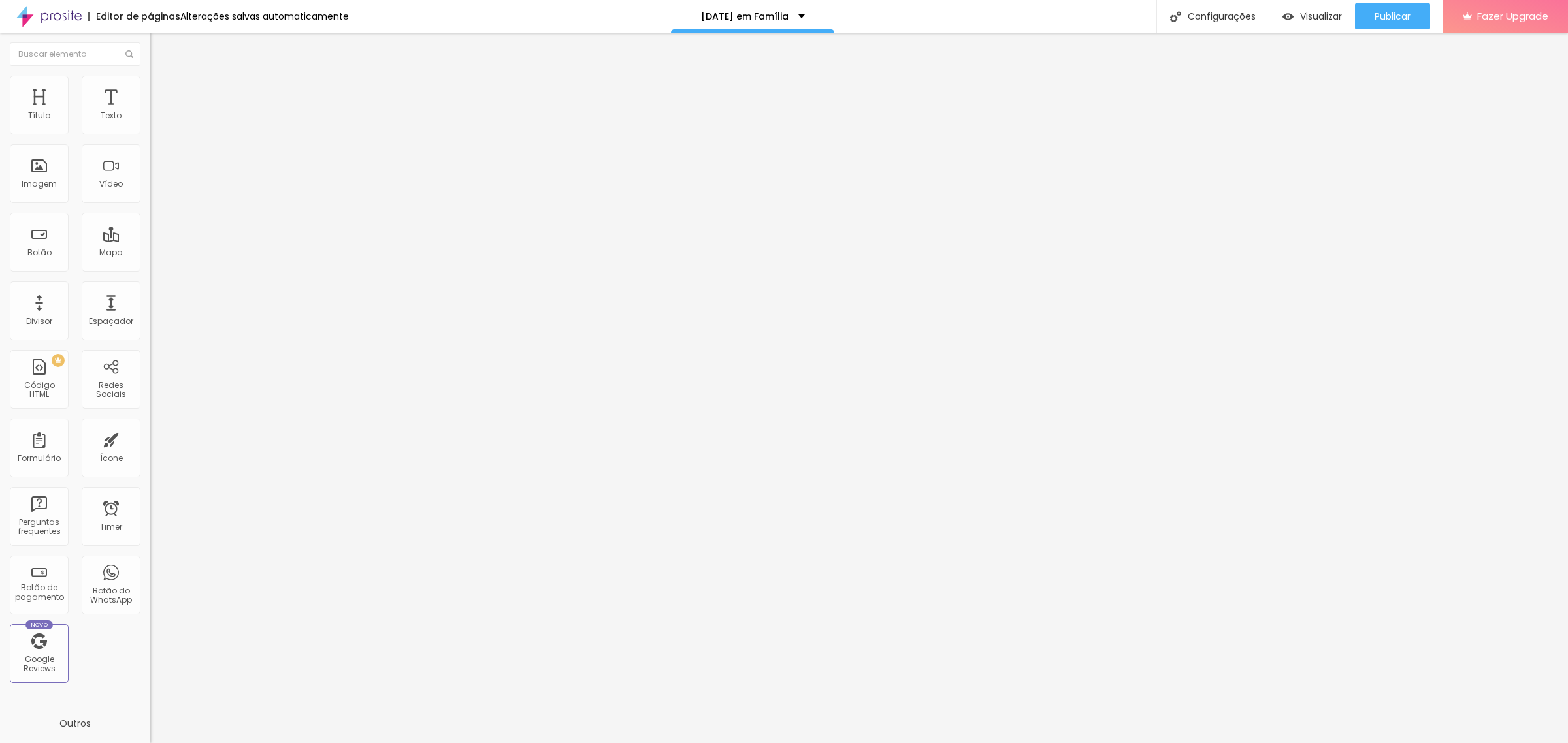
type input "61"
type input "51"
type input "29"
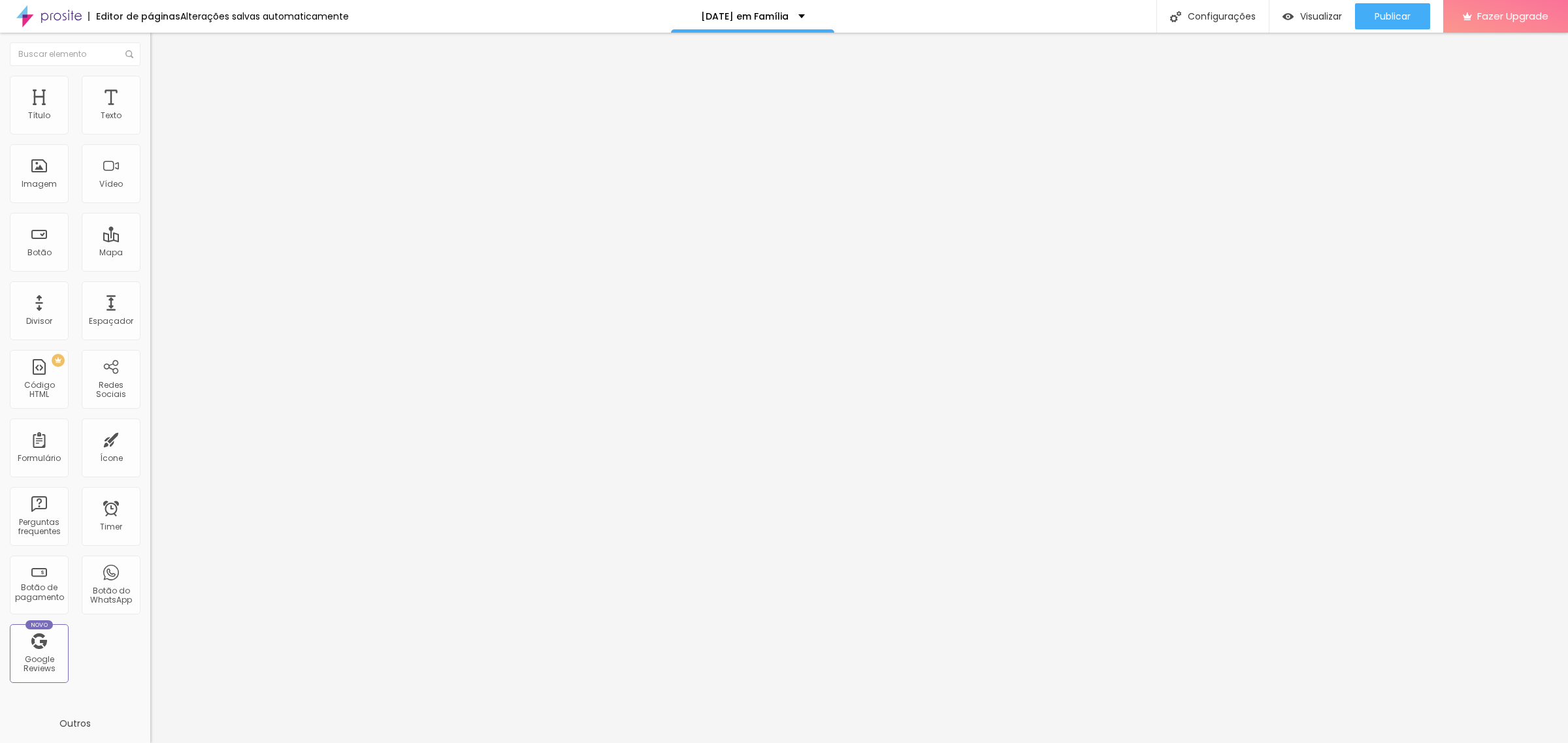
type input "12"
type input "6"
type input "0"
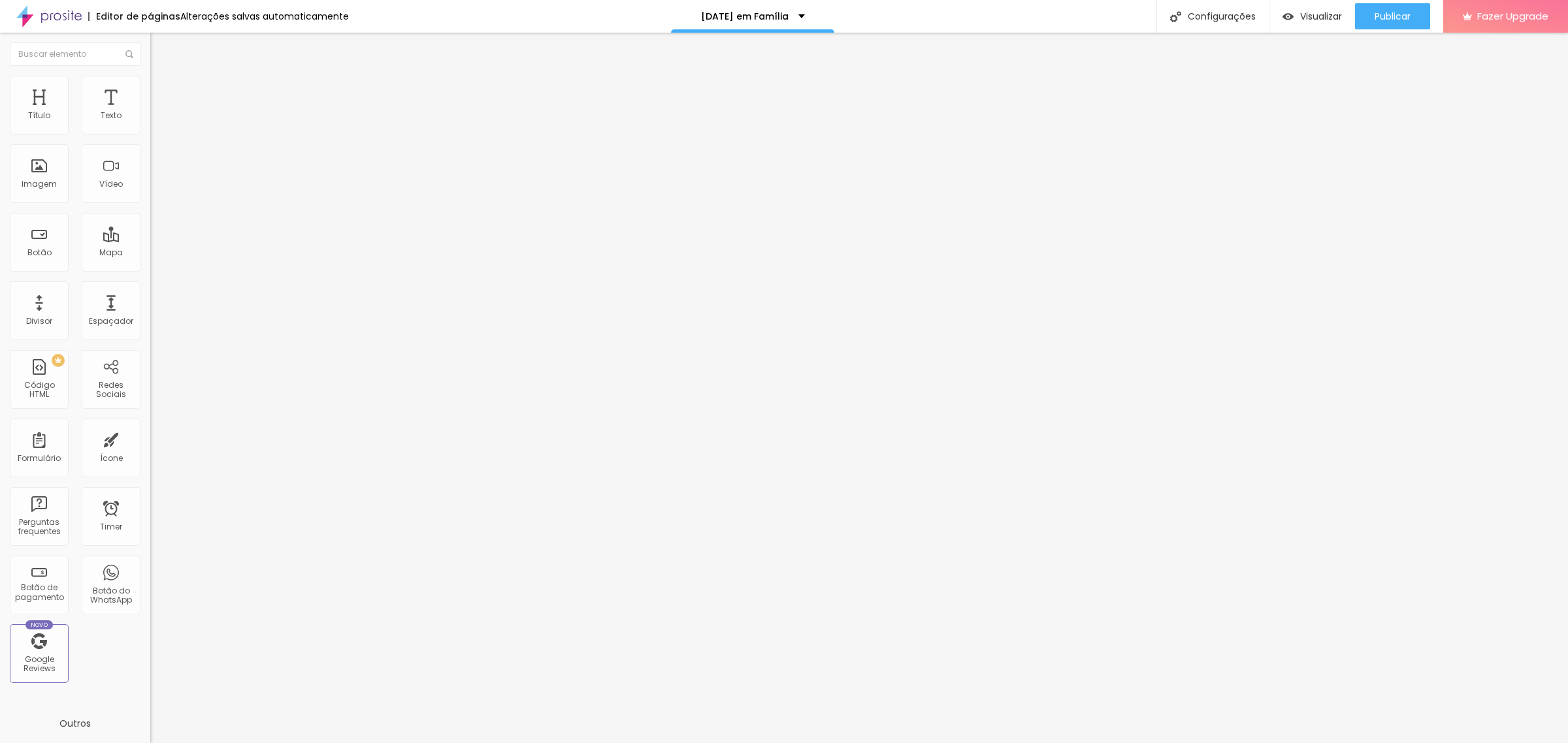
type input "0"
drag, startPoint x: 28, startPoint y: 152, endPoint x: 0, endPoint y: 167, distance: 31.8
click at [150, 438] on input "range" at bounding box center [192, 443] width 84 height 11
click at [150, 78] on ul "Conteúdo Estilo Avançado" at bounding box center [225, 82] width 150 height 39
click at [150, 80] on li "Estilo" at bounding box center [225, 82] width 150 height 13
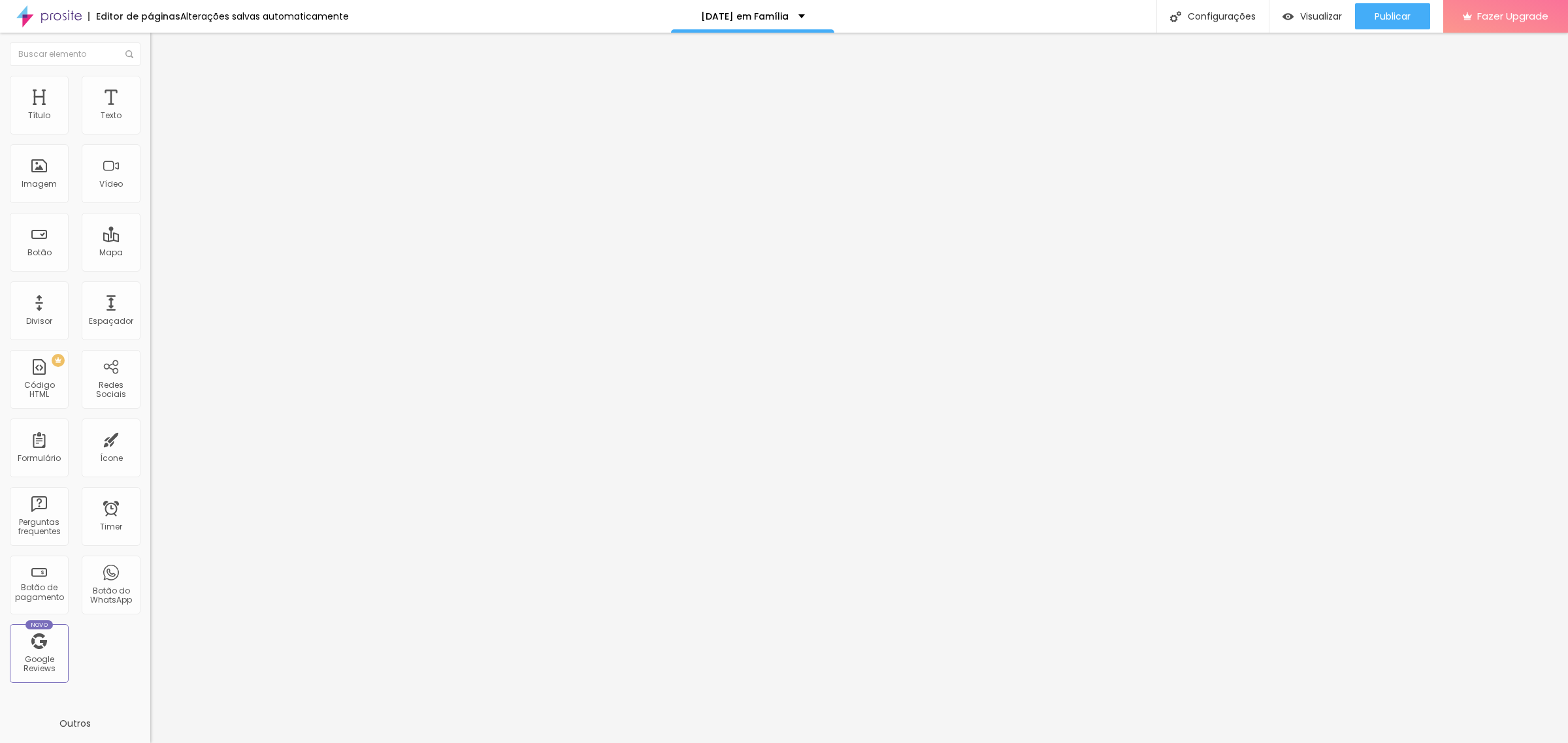
type input "5"
type input "15"
type input "25"
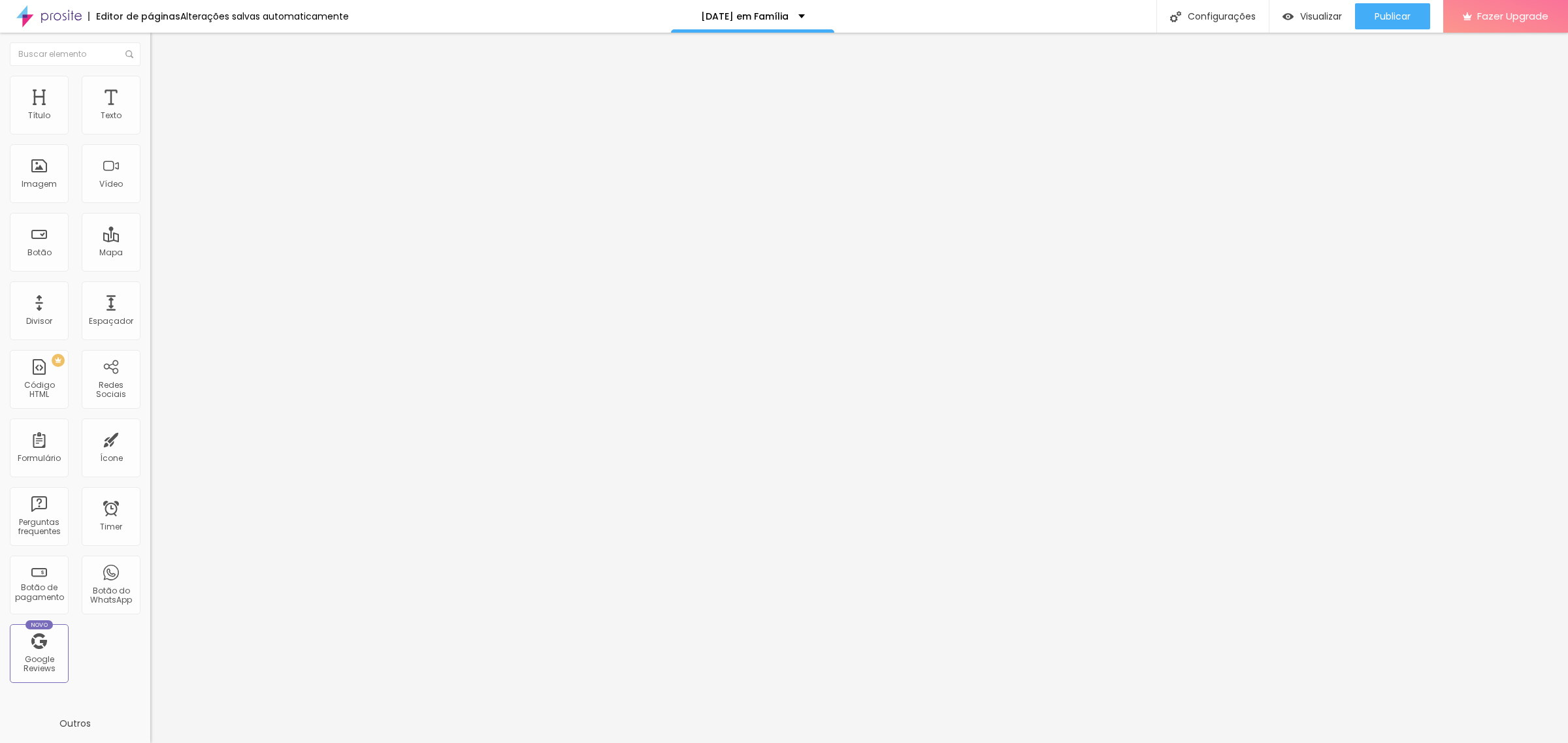
type input "25"
type input "34"
type input "50"
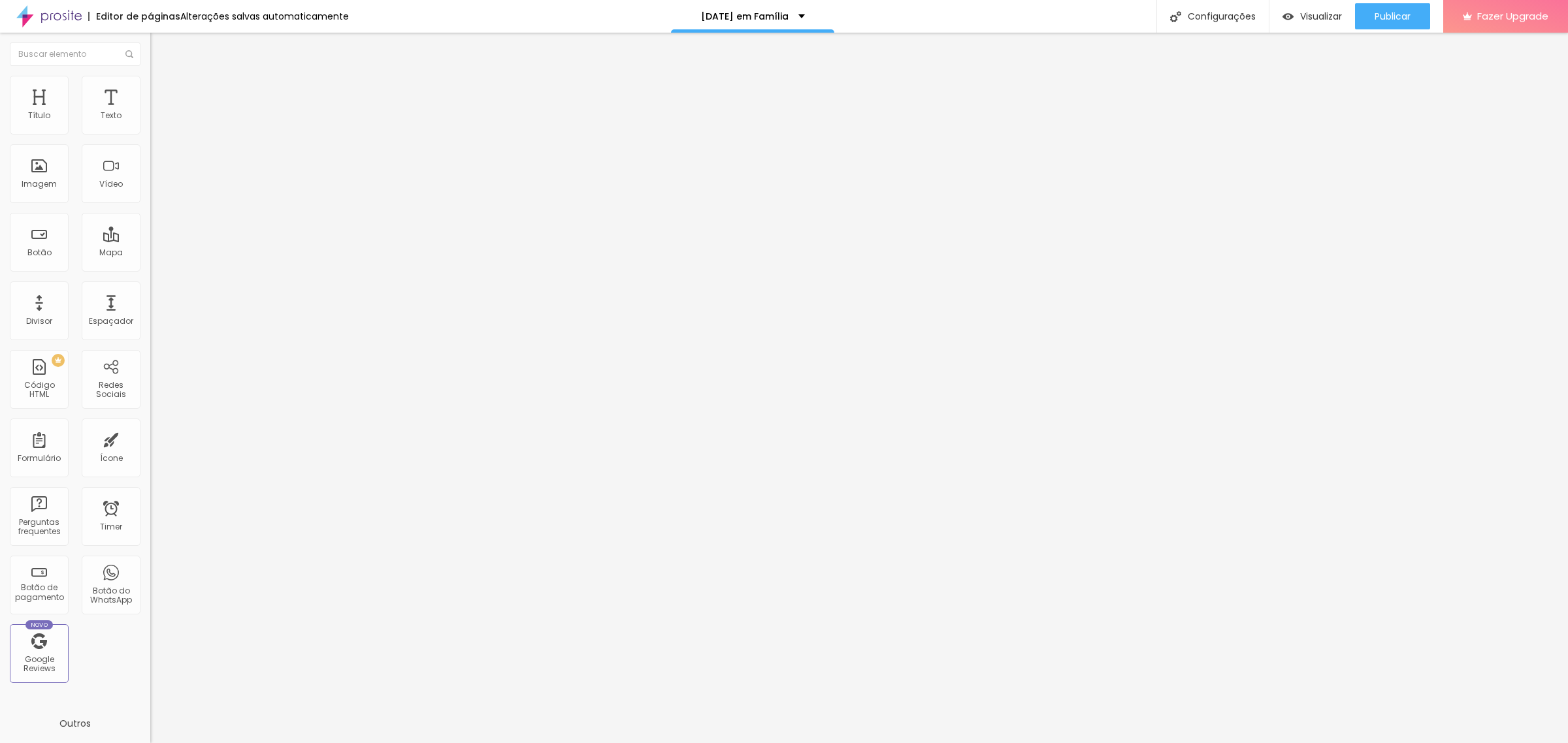
type input "65"
type input "73"
type input "83"
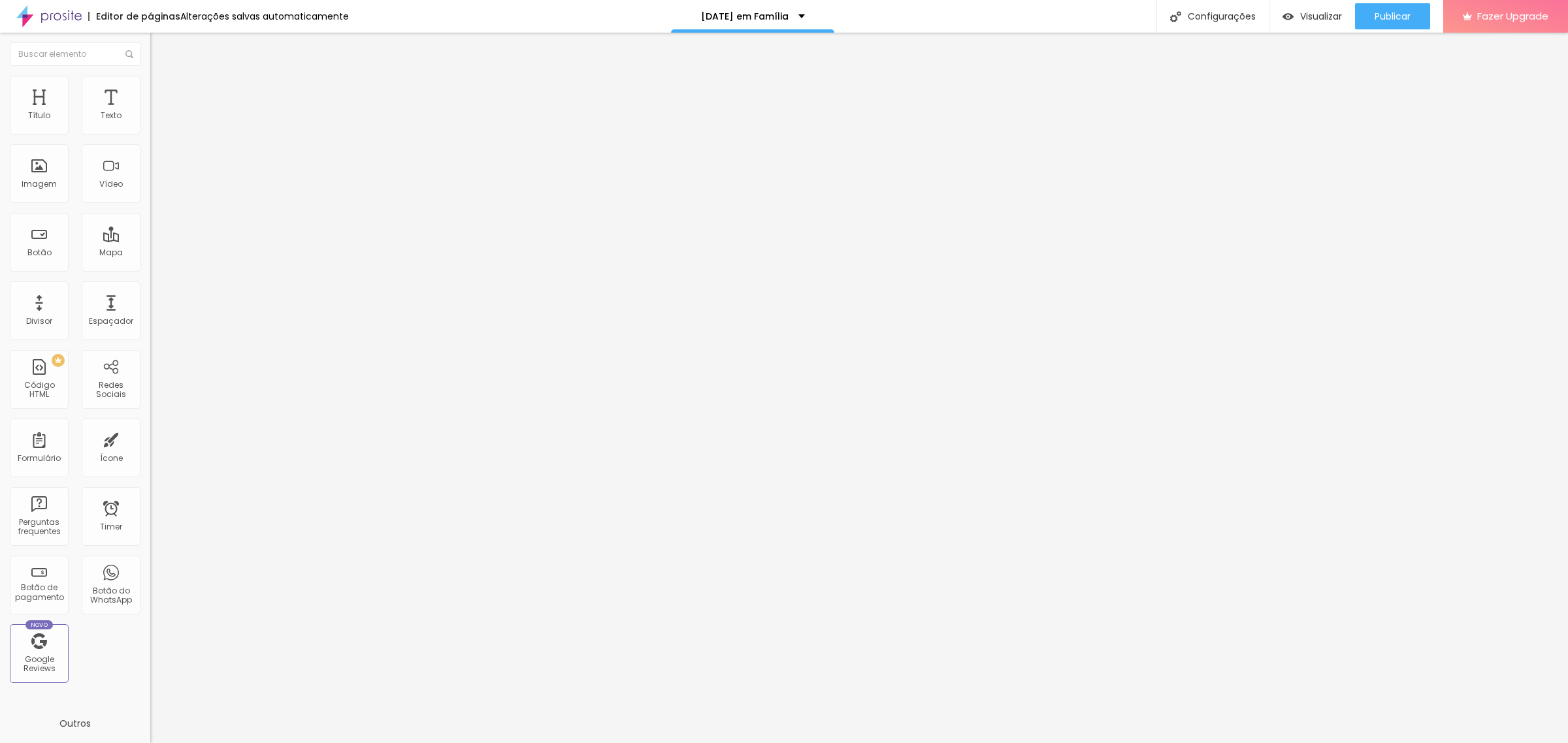
type input "83"
type input "93"
drag, startPoint x: 29, startPoint y: 162, endPoint x: 0, endPoint y: 168, distance: 29.6
click at [150, 287] on input "range" at bounding box center [192, 292] width 84 height 11
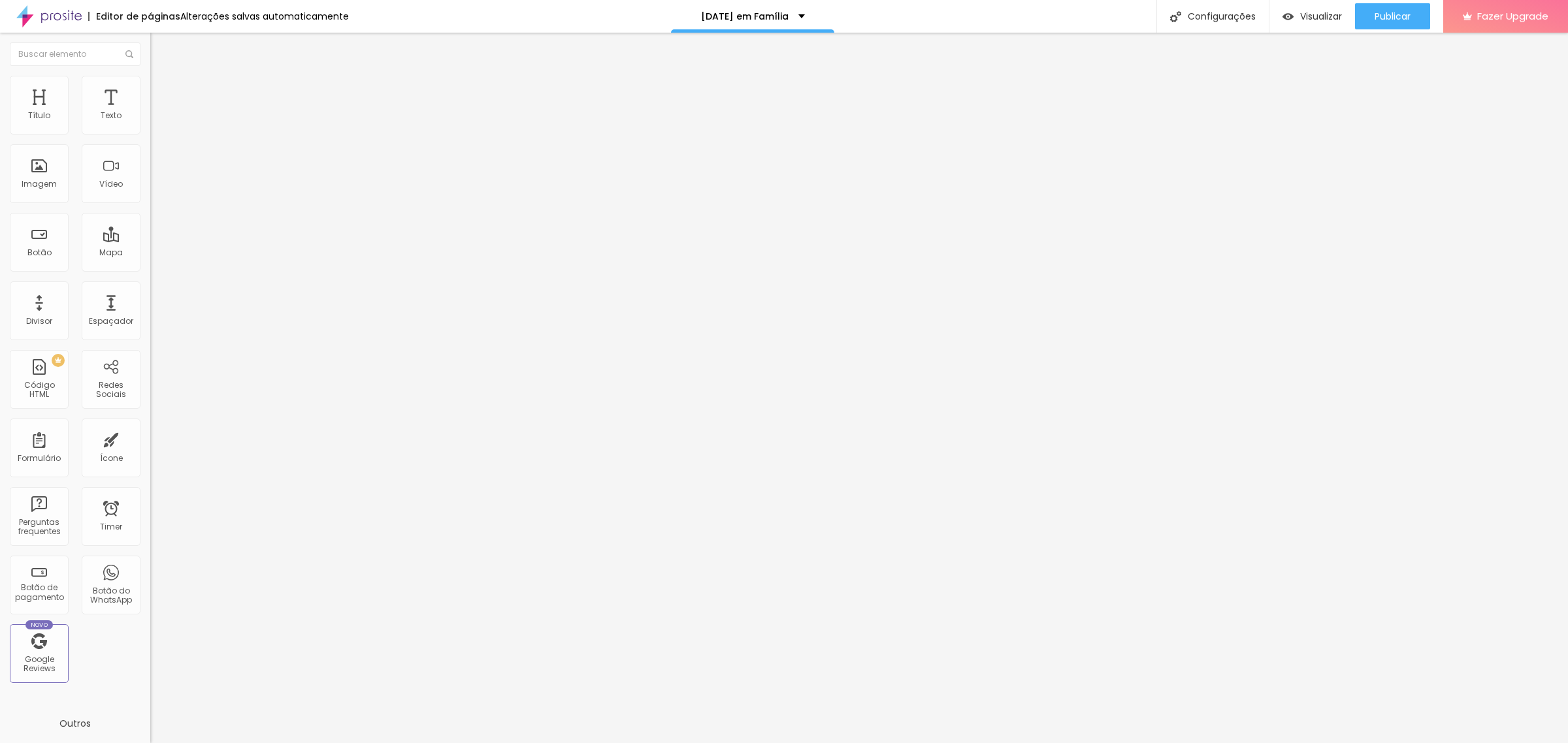
click at [150, 76] on li "Conteúdo" at bounding box center [225, 69] width 150 height 13
click at [150, 165] on img at bounding box center [154, 160] width 9 height 9
click at [150, 186] on img at bounding box center [154, 181] width 9 height 9
